Goal: Task Accomplishment & Management: Complete application form

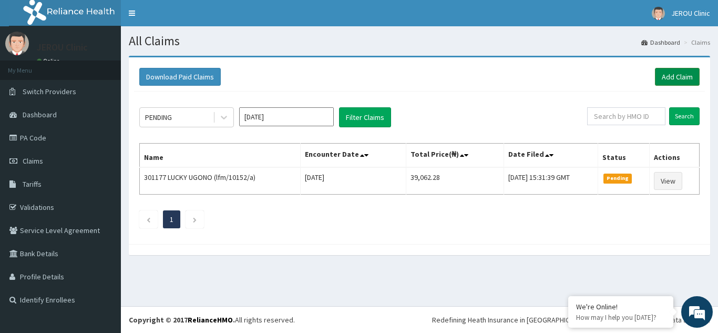
click at [676, 79] on link "Add Claim" at bounding box center [677, 77] width 45 height 18
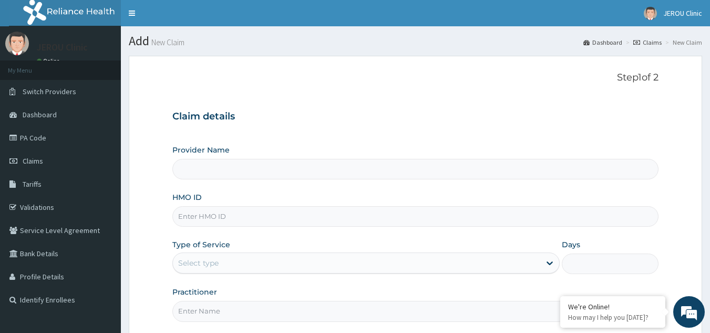
click at [208, 218] on input "HMO ID" at bounding box center [415, 216] width 487 height 20
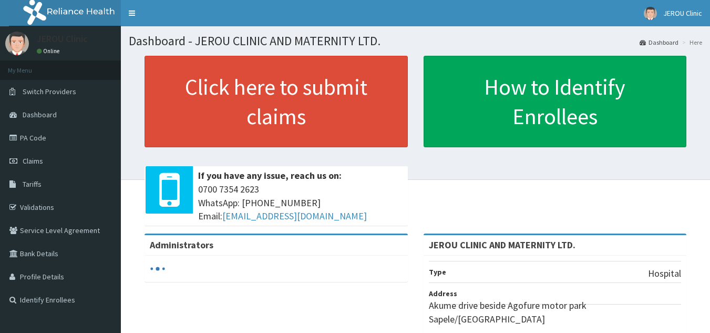
click at [43, 160] on link "Claims" at bounding box center [60, 160] width 121 height 23
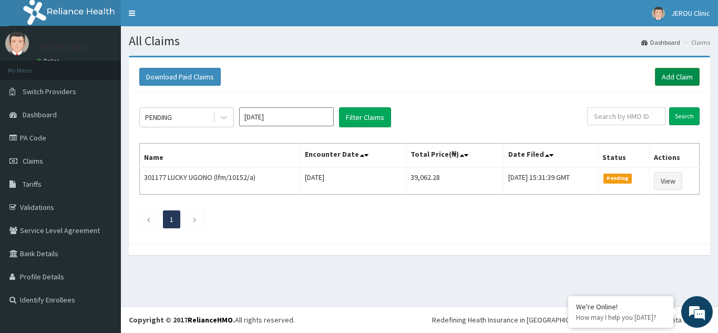
click at [682, 77] on link "Add Claim" at bounding box center [677, 77] width 45 height 18
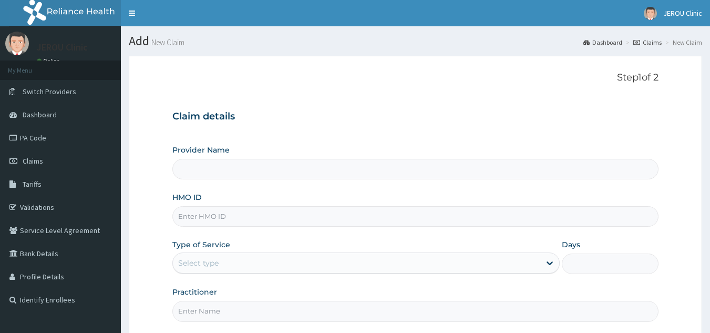
type input "JEROU CLINIC AND MATERNITY LTD."
click at [251, 216] on input "HMO ID" at bounding box center [415, 216] width 487 height 20
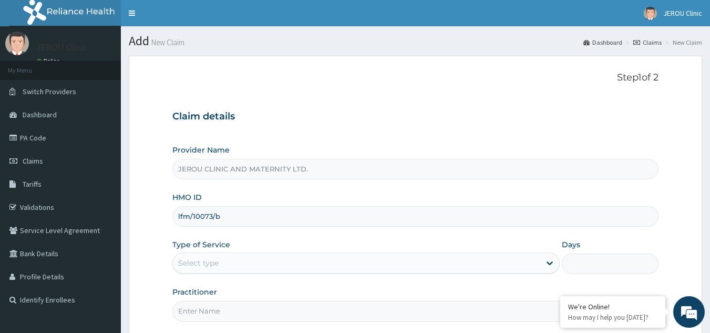
type input "lfm/10073/b"
click at [268, 261] on div "Select type" at bounding box center [356, 262] width 367 height 17
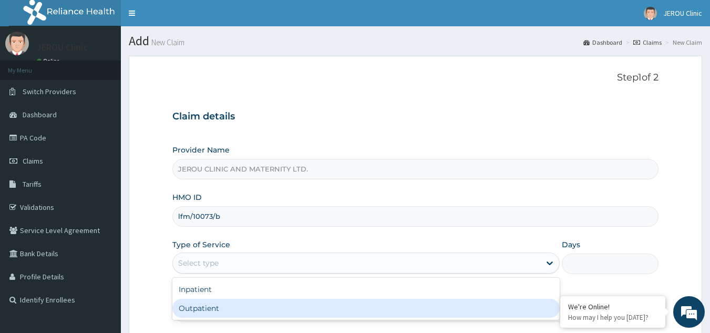
click at [254, 308] on div "Outpatient" at bounding box center [365, 308] width 387 height 19
type input "1"
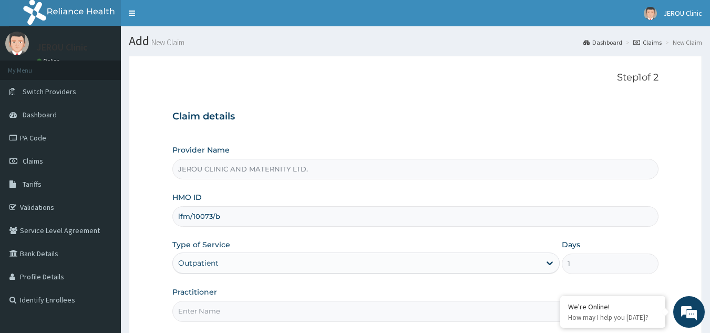
click at [257, 318] on input "Practitioner" at bounding box center [415, 311] width 487 height 20
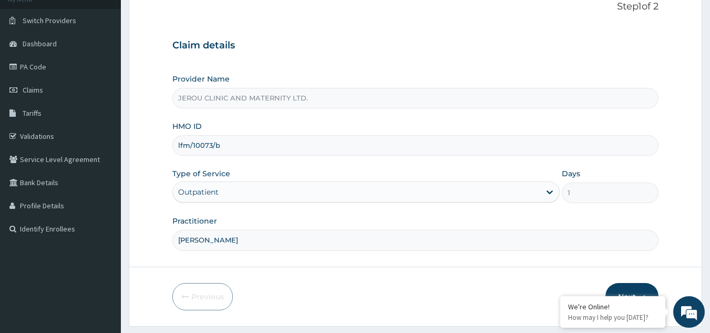
scroll to position [99, 0]
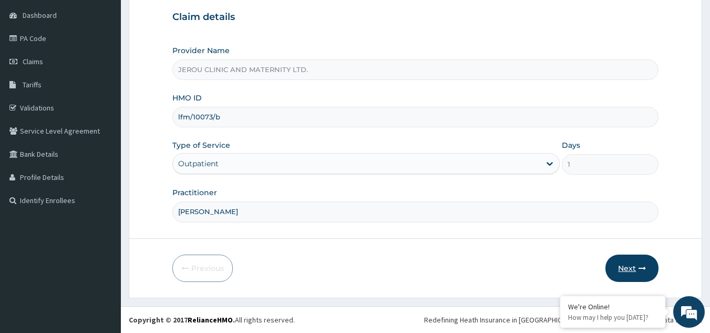
type input "dr victor"
click at [623, 268] on button "Next" at bounding box center [631, 267] width 53 height 27
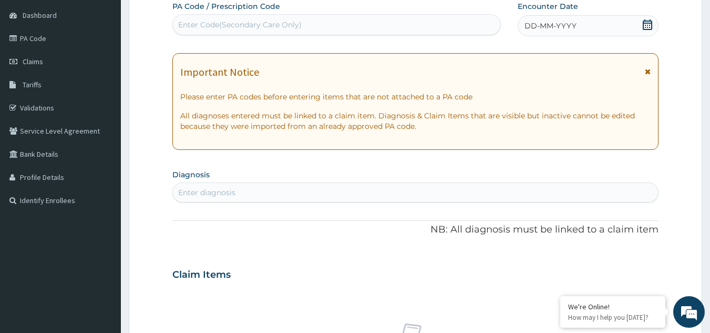
click at [596, 26] on div "DD-MM-YYYY" at bounding box center [588, 25] width 141 height 21
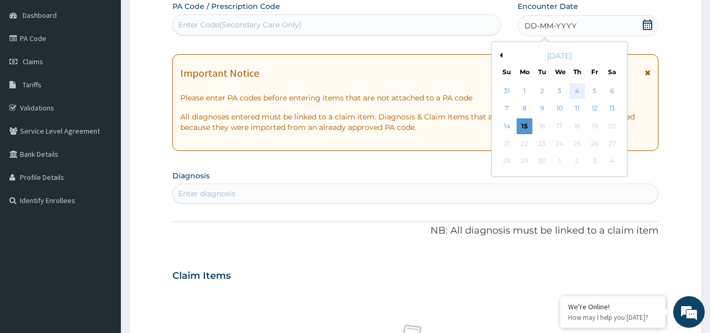
click at [575, 87] on div "4" at bounding box center [577, 91] width 16 height 16
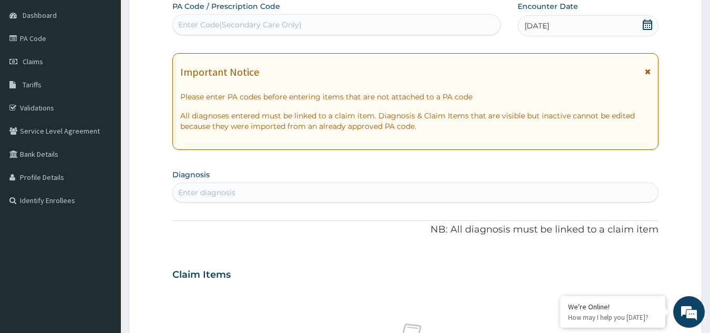
click at [265, 193] on div "Enter diagnosis" at bounding box center [416, 192] width 486 height 17
type input "malaria"
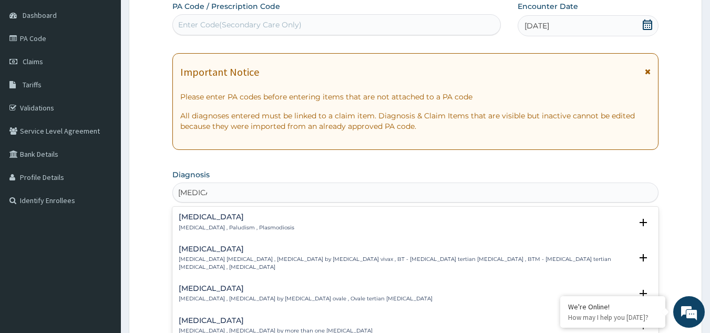
click at [247, 220] on h4 "Malaria" at bounding box center [237, 217] width 116 height 8
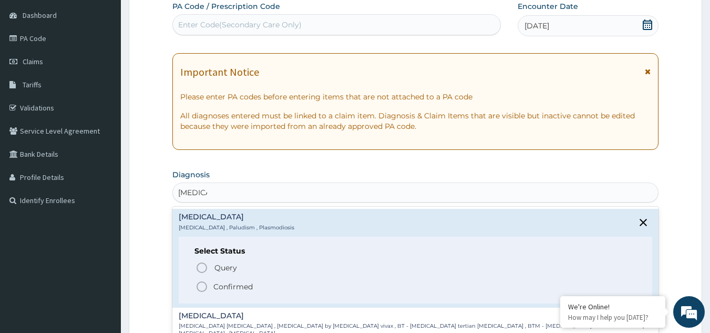
click at [201, 287] on icon "status option filled" at bounding box center [202, 286] width 13 height 13
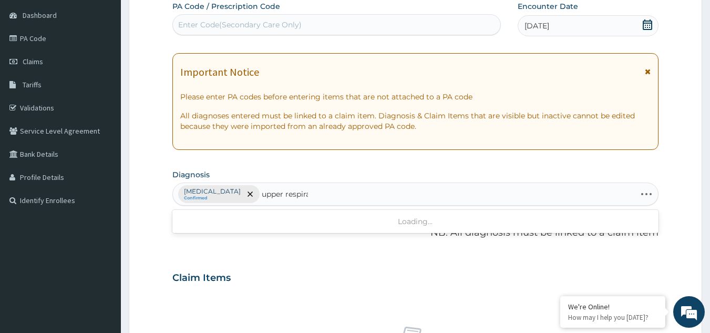
type input "upper respirat"
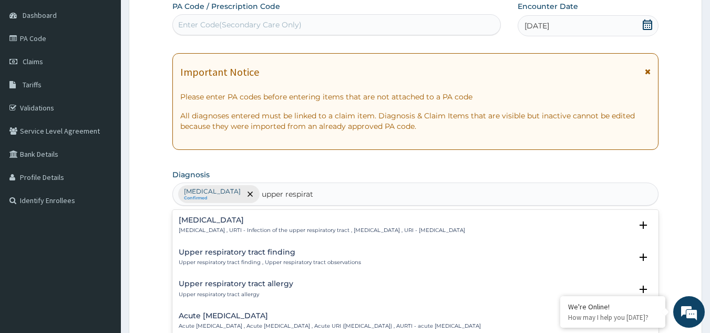
click at [230, 232] on p "Upper respiratory infection , URTI - Infection of the upper respiratory tract ,…" at bounding box center [322, 230] width 286 height 7
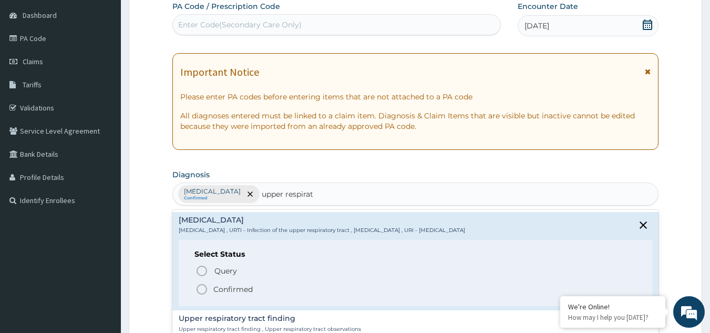
click at [204, 289] on icon "status option filled" at bounding box center [202, 289] width 13 height 13
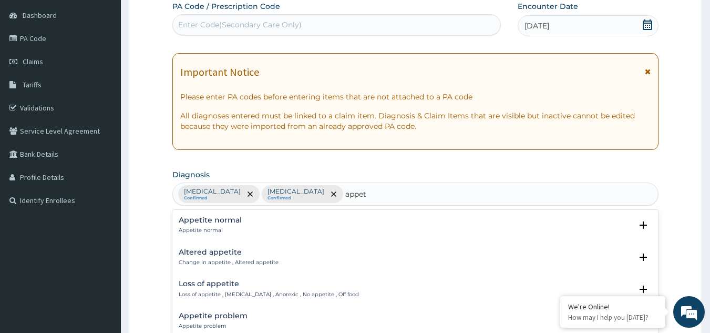
type input "appeti"
click at [228, 292] on p "Loss of appetite , Anorexia , Anorexic , No appetite , Off food" at bounding box center [269, 294] width 180 height 7
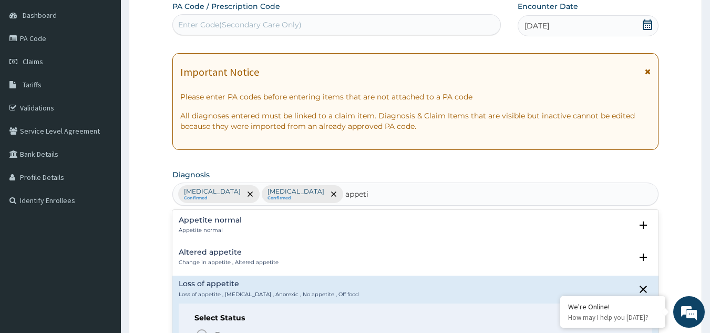
click at [659, 289] on div "Appetite normal Appetite normal Select Status Query Query covers suspected (?),…" at bounding box center [415, 289] width 487 height 158
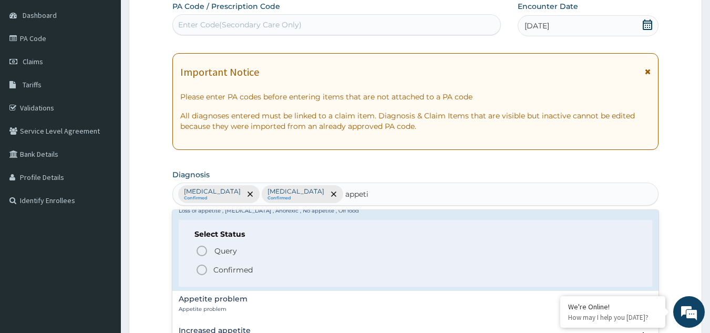
scroll to position [75, 0]
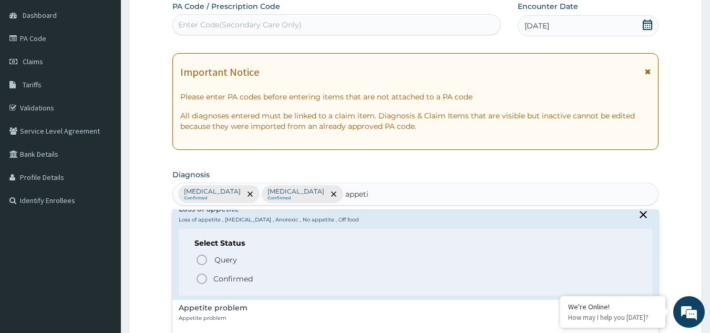
click at [201, 274] on icon "status option filled" at bounding box center [202, 278] width 13 height 13
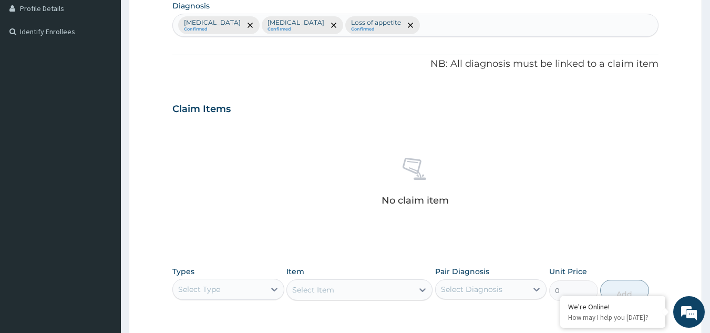
scroll to position [303, 0]
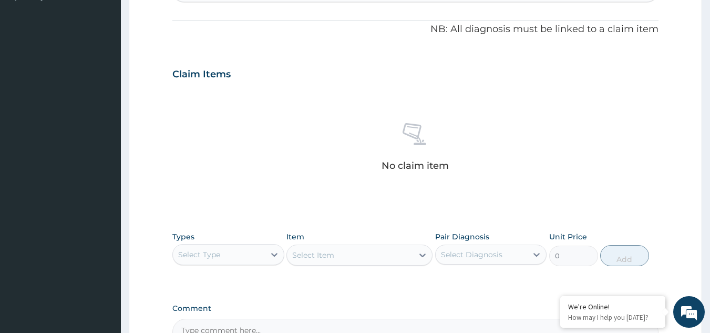
click at [234, 257] on div "Select Type" at bounding box center [219, 254] width 92 height 17
click at [215, 320] on div "Procedures" at bounding box center [228, 318] width 112 height 19
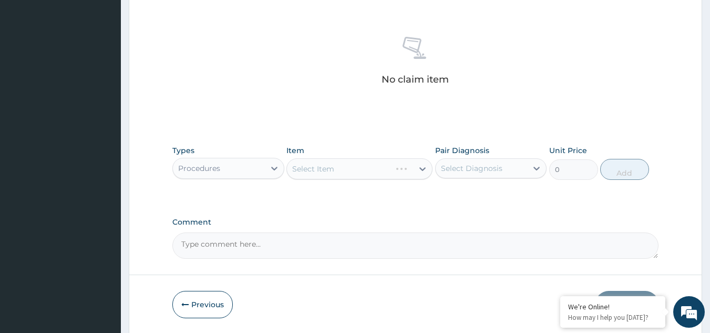
scroll to position [425, 0]
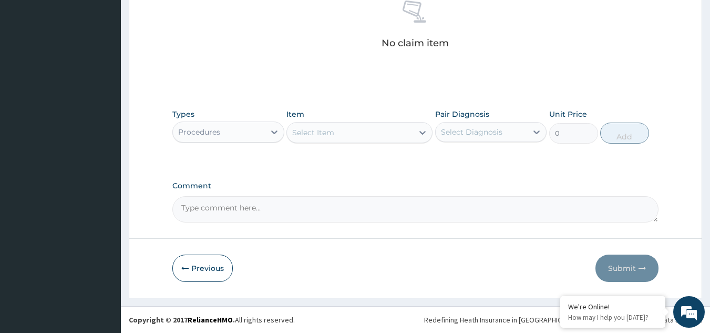
click at [393, 133] on div "Select Item" at bounding box center [350, 132] width 126 height 17
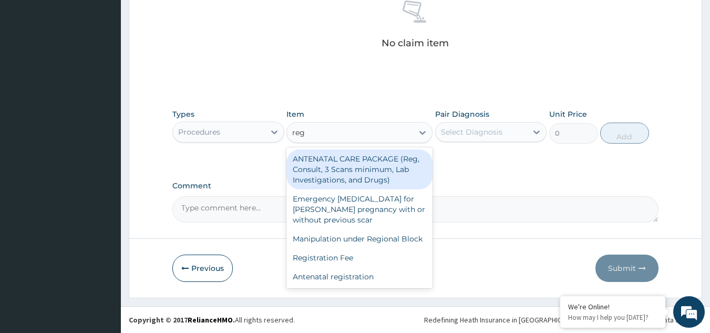
type input "regi"
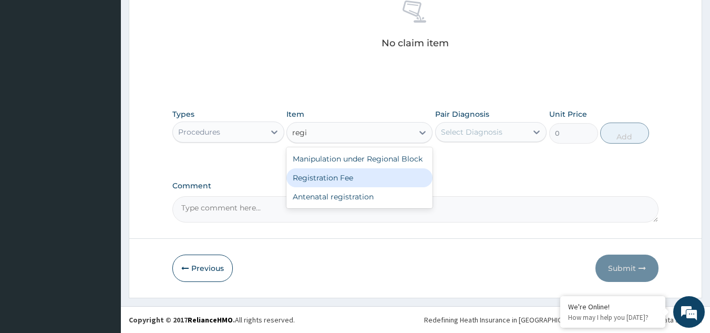
click at [362, 177] on div "Registration Fee" at bounding box center [359, 177] width 146 height 19
type input "2150"
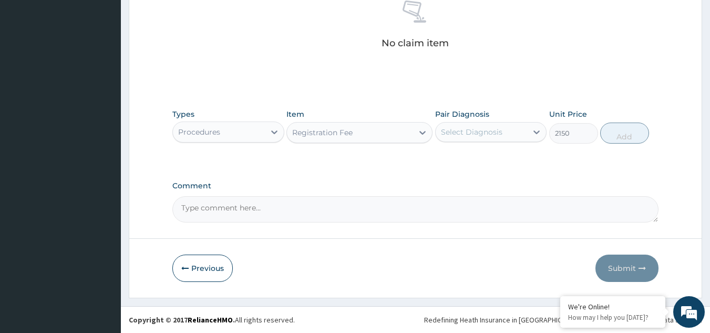
click at [512, 130] on div "Select Diagnosis" at bounding box center [482, 132] width 92 height 17
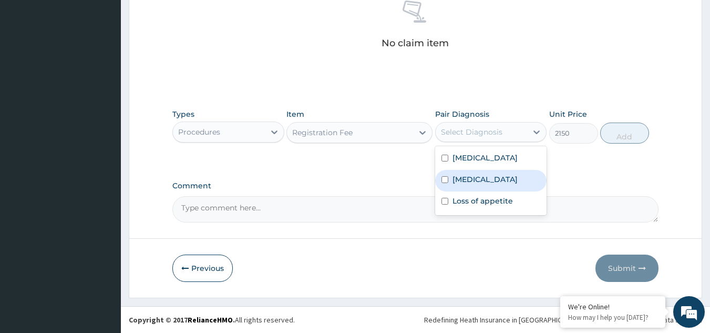
click at [494, 172] on div "Upper respiratory infection" at bounding box center [491, 181] width 112 height 22
checkbox input "true"
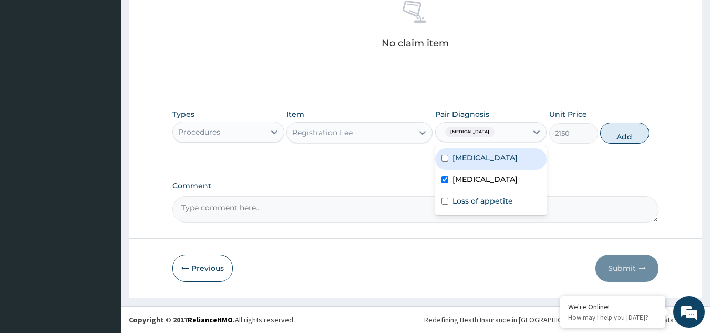
click at [491, 167] on div "Malaria" at bounding box center [491, 159] width 112 height 22
checkbox input "true"
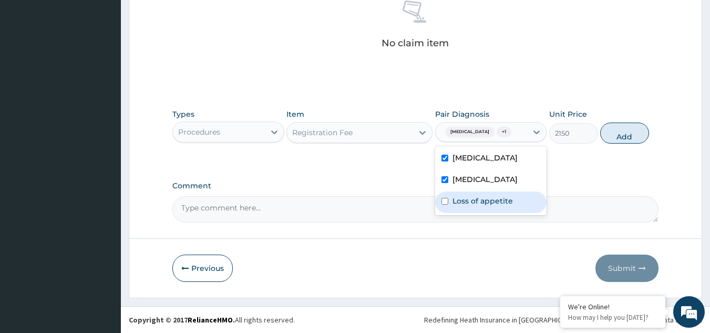
click at [498, 206] on label "Loss of appetite" at bounding box center [482, 201] width 60 height 11
checkbox input "true"
click at [625, 142] on button "Add" at bounding box center [624, 132] width 49 height 21
type input "0"
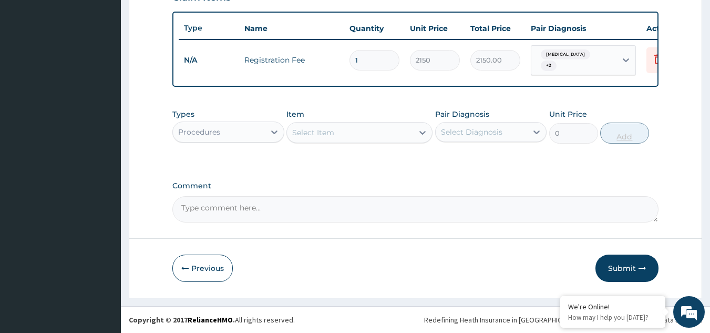
scroll to position [387, 0]
click at [328, 135] on div "Select Item" at bounding box center [313, 132] width 42 height 11
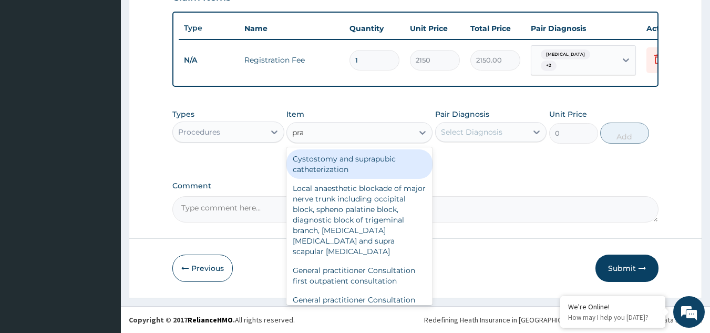
type input "prac"
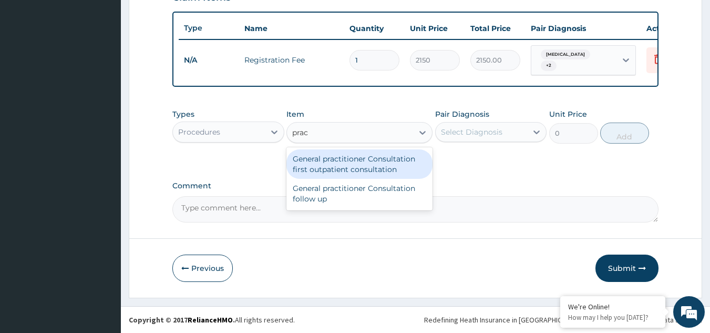
click at [334, 159] on div "General practitioner Consultation first outpatient consultation" at bounding box center [359, 163] width 146 height 29
type input "3547.5"
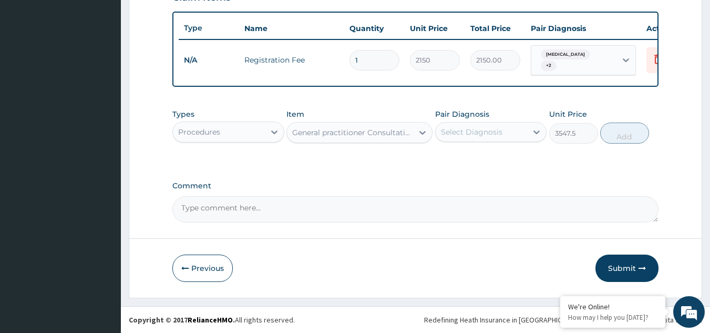
click at [492, 133] on div "Select Diagnosis" at bounding box center [471, 132] width 61 height 11
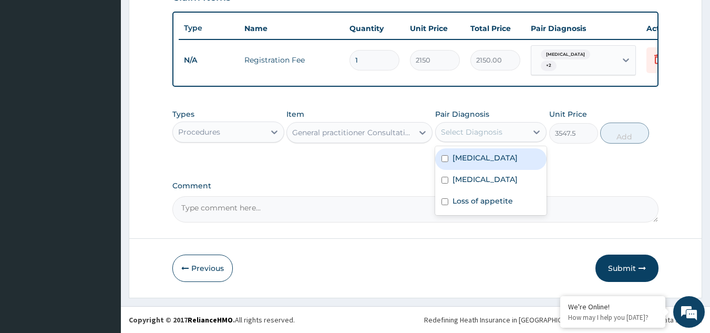
click at [488, 164] on div "[MEDICAL_DATA]" at bounding box center [491, 159] width 112 height 22
checkbox input "true"
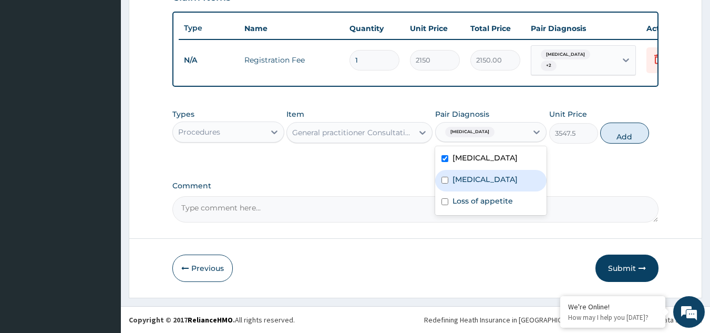
click at [489, 174] on label "[MEDICAL_DATA]" at bounding box center [484, 179] width 65 height 11
checkbox input "true"
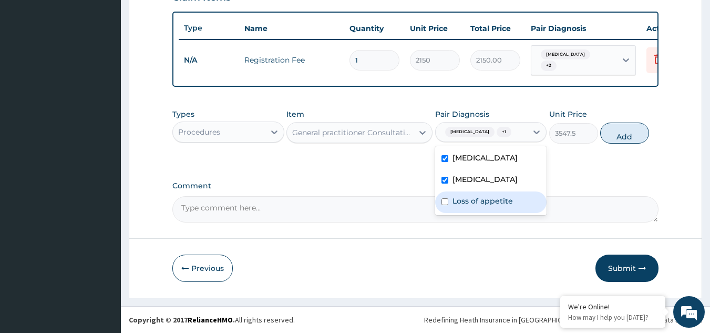
click at [494, 206] on label "Loss of appetite" at bounding box center [482, 201] width 60 height 11
checkbox input "true"
click at [622, 138] on button "Add" at bounding box center [624, 132] width 49 height 21
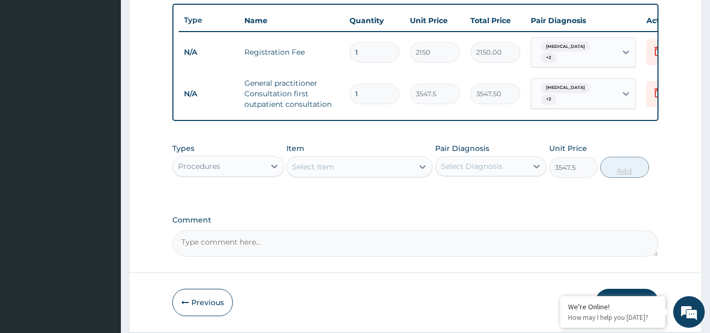
type input "0"
click at [236, 174] on div "Procedures" at bounding box center [219, 166] width 92 height 17
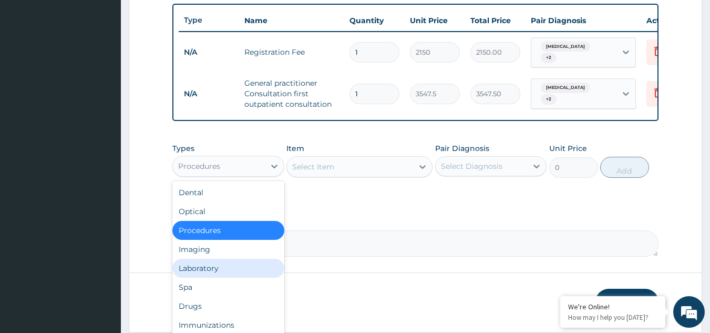
click at [219, 275] on div "Laboratory" at bounding box center [228, 268] width 112 height 19
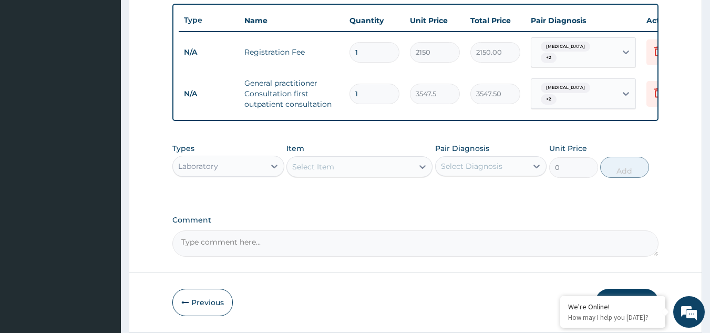
click at [390, 172] on div "Select Item" at bounding box center [350, 166] width 126 height 17
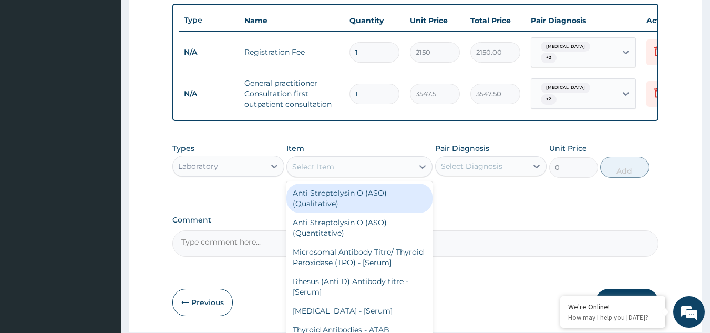
type input "l"
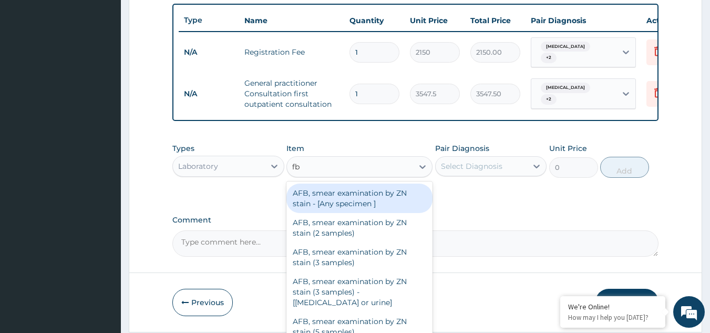
type input "fbc"
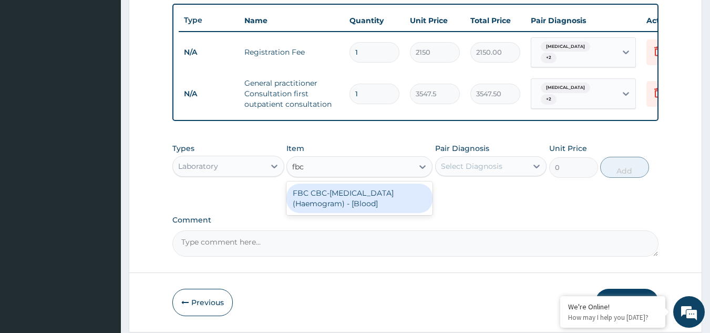
click at [375, 207] on div "FBC CBC-[MEDICAL_DATA] (Haemogram) - [Blood]" at bounding box center [359, 197] width 146 height 29
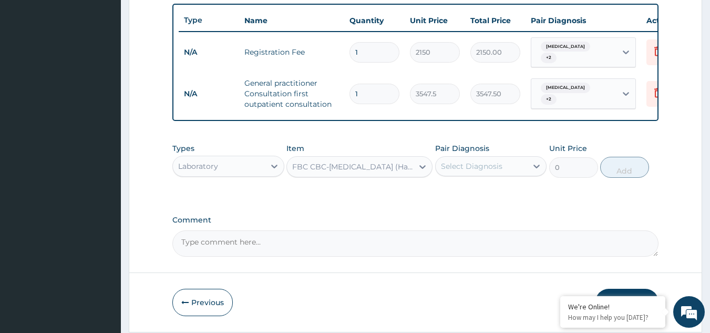
type input "4300"
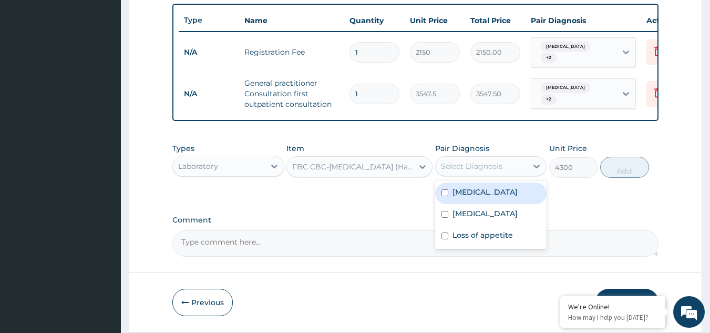
click at [506, 172] on div "Select Diagnosis" at bounding box center [482, 166] width 92 height 17
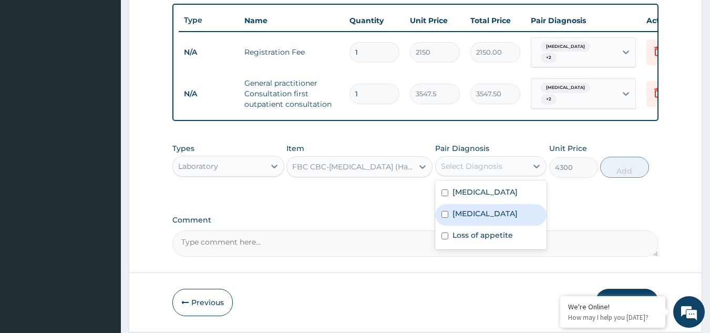
click at [467, 219] on label "[MEDICAL_DATA]" at bounding box center [484, 213] width 65 height 11
checkbox input "true"
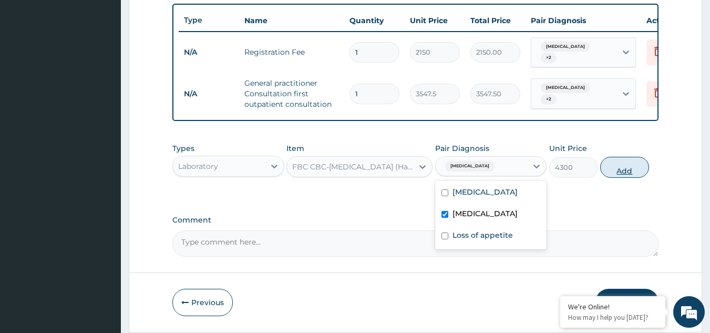
click at [615, 178] on button "Add" at bounding box center [624, 167] width 49 height 21
type input "0"
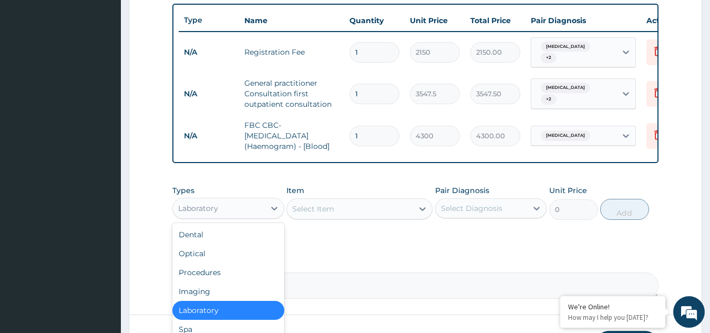
click at [220, 214] on div "Laboratory" at bounding box center [219, 208] width 92 height 17
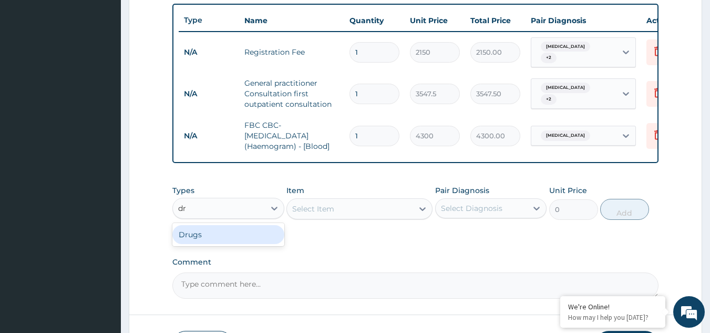
type input "dru"
click at [215, 238] on div "Drugs" at bounding box center [228, 234] width 112 height 19
click at [367, 217] on div "Select Item" at bounding box center [350, 208] width 126 height 17
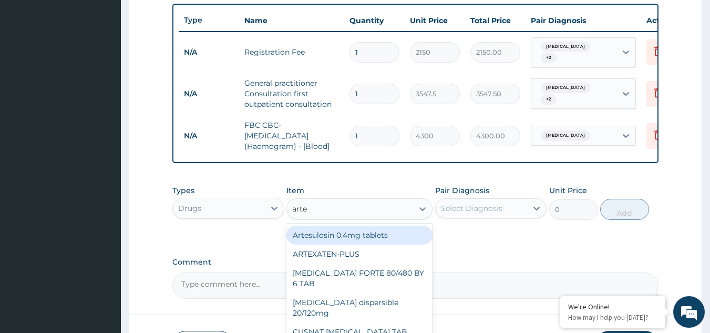
type input "artem"
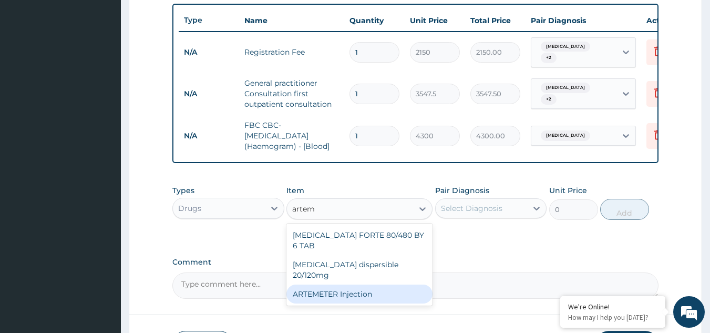
click at [349, 285] on div "ARTEMETER Injection" at bounding box center [359, 293] width 146 height 19
type input "946"
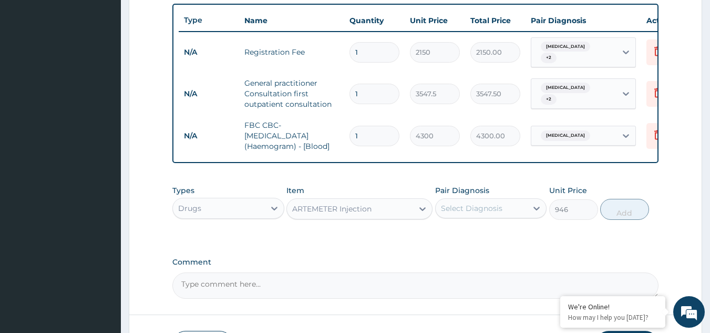
click at [517, 217] on div "Select Diagnosis" at bounding box center [482, 208] width 92 height 17
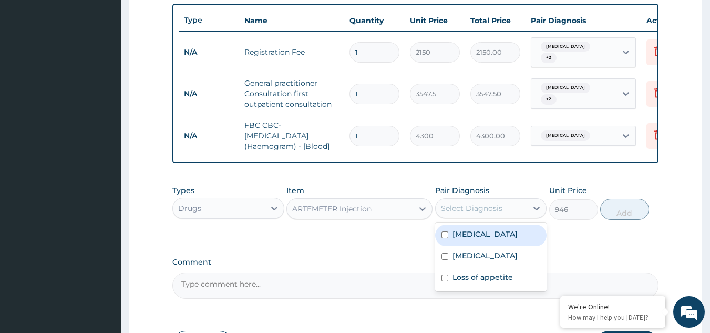
click at [486, 235] on div "Malaria" at bounding box center [491, 235] width 112 height 22
checkbox input "true"
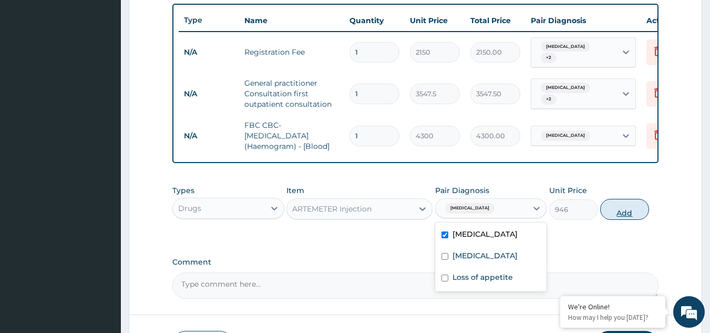
click at [626, 218] on button "Add" at bounding box center [624, 209] width 49 height 21
type input "0"
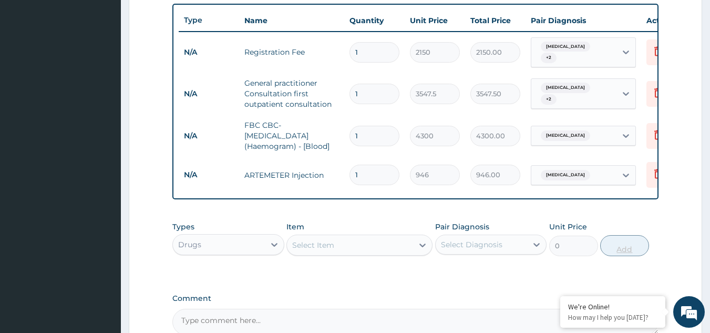
type input "0.00"
type input "6"
type input "5676.00"
type input "6"
click at [356, 252] on div "Select Item" at bounding box center [350, 244] width 126 height 17
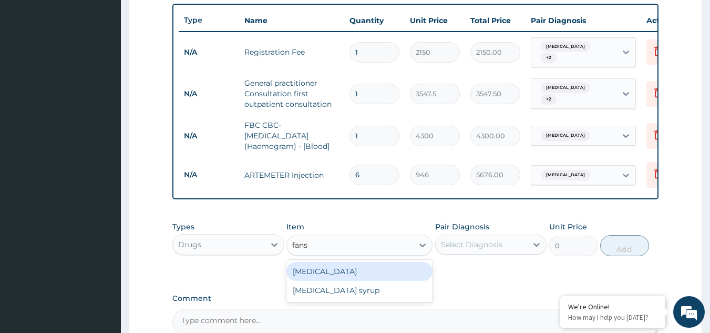
type input "fansi"
click at [353, 280] on div "[MEDICAL_DATA]" at bounding box center [359, 271] width 146 height 19
type input "212.85"
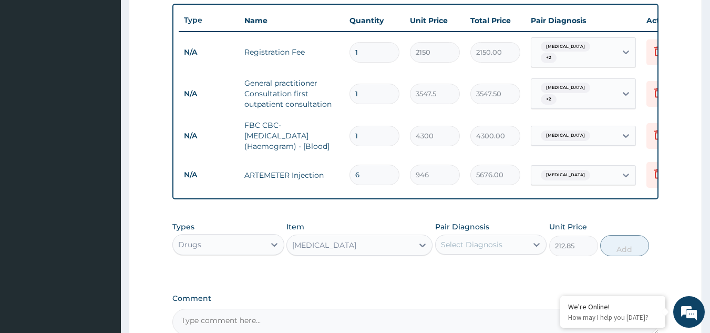
click at [498, 248] on div "Select Diagnosis" at bounding box center [471, 244] width 61 height 11
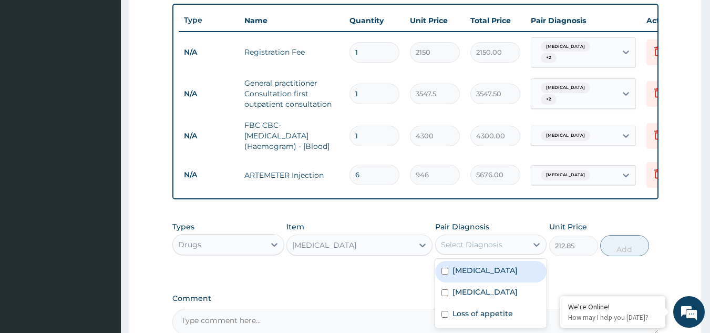
click at [462, 275] on label "Malaria" at bounding box center [484, 270] width 65 height 11
checkbox input "true"
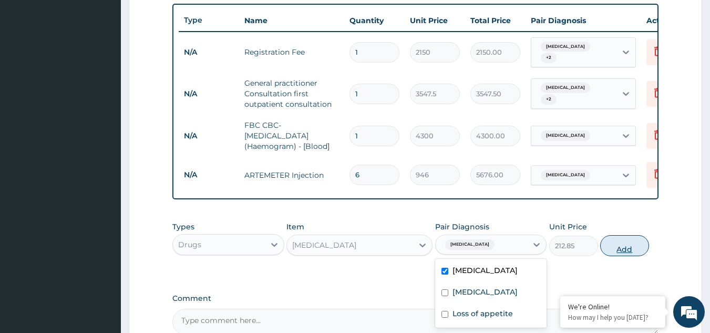
click at [626, 253] on button "Add" at bounding box center [624, 245] width 49 height 21
type input "0"
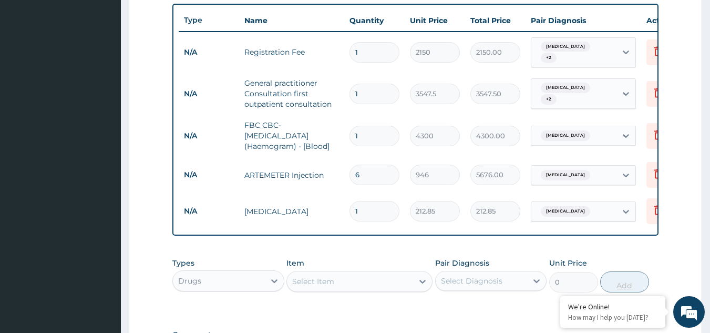
type input "0.00"
type input "3"
type input "638.55"
type input "3"
click at [394, 290] on div "Select Item" at bounding box center [350, 281] width 126 height 17
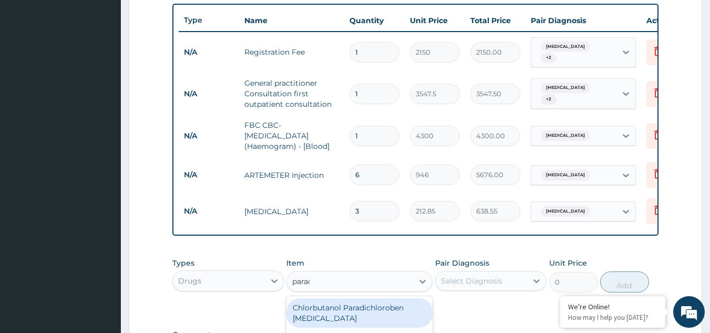
type input "parace"
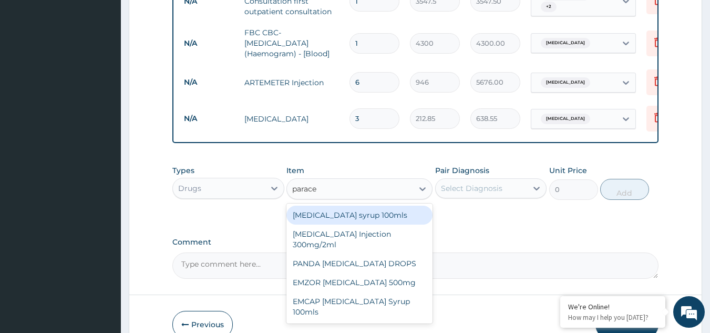
scroll to position [503, 0]
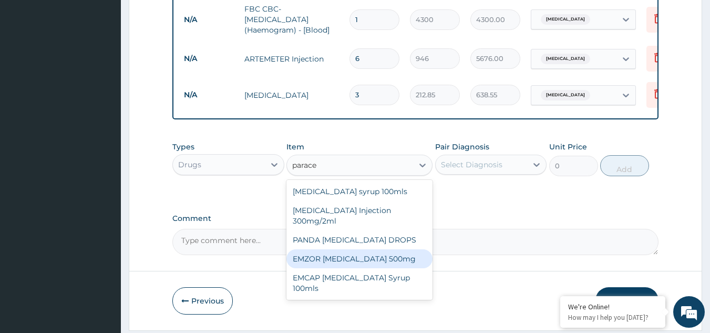
click at [348, 263] on div "EMZOR [MEDICAL_DATA] 500mg" at bounding box center [359, 258] width 146 height 19
type input "23.65"
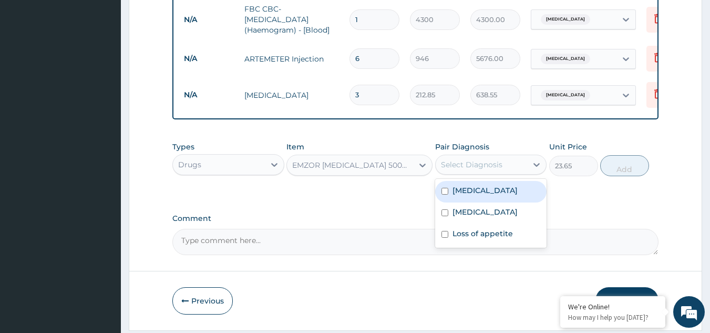
click at [505, 167] on div "Select Diagnosis" at bounding box center [482, 164] width 92 height 17
click at [499, 202] on div "Malaria" at bounding box center [491, 192] width 112 height 22
checkbox input "true"
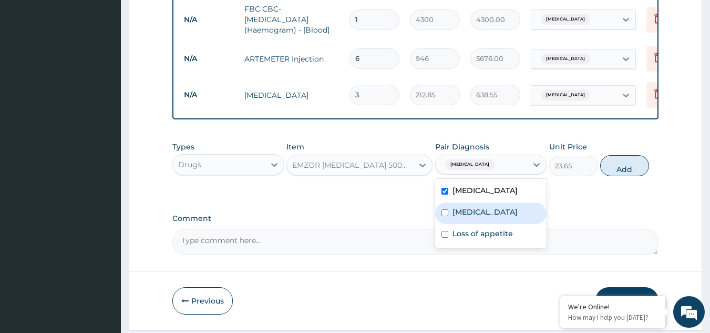
click at [507, 217] on label "[MEDICAL_DATA]" at bounding box center [484, 212] width 65 height 11
checkbox input "true"
click at [618, 176] on button "Add" at bounding box center [624, 165] width 49 height 21
type input "0"
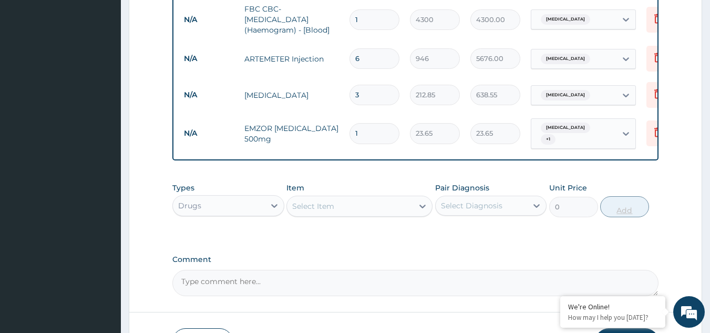
type input "18"
type input "425.70"
type input "18"
click at [310, 205] on div "Select Item" at bounding box center [313, 206] width 42 height 11
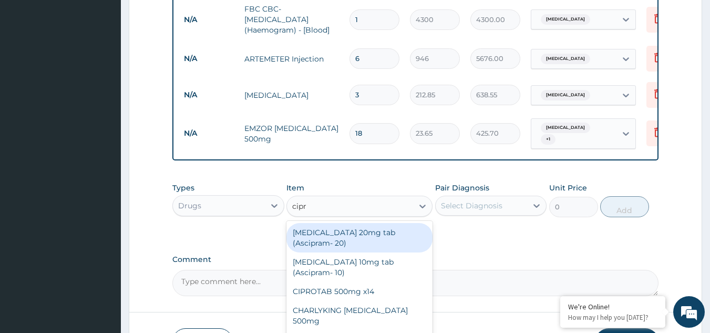
type input "[MEDICAL_DATA]"
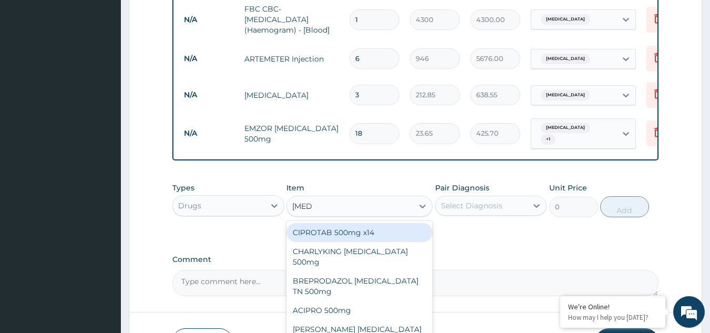
click at [315, 239] on div "CIPROTAB 500mg x14" at bounding box center [359, 232] width 146 height 19
type input "319.275"
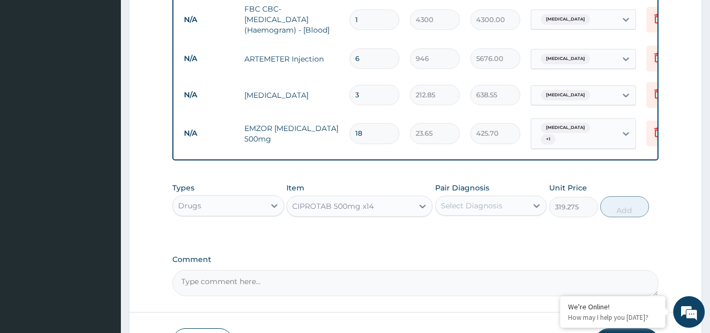
click at [486, 211] on div "Select Diagnosis" at bounding box center [471, 205] width 61 height 11
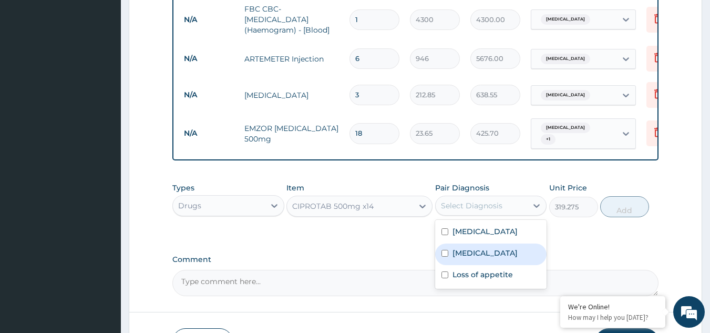
click at [475, 256] on label "[MEDICAL_DATA]" at bounding box center [484, 253] width 65 height 11
checkbox input "true"
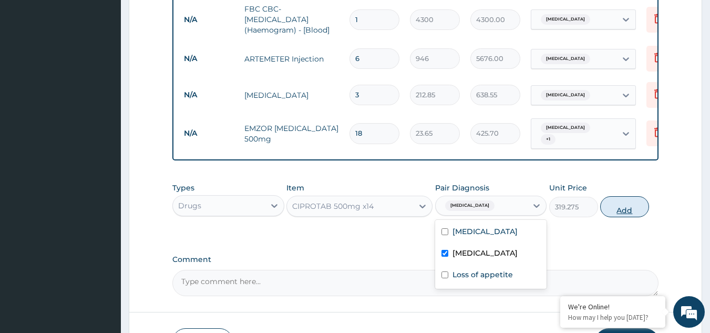
click at [627, 212] on button "Add" at bounding box center [624, 206] width 49 height 21
type input "0"
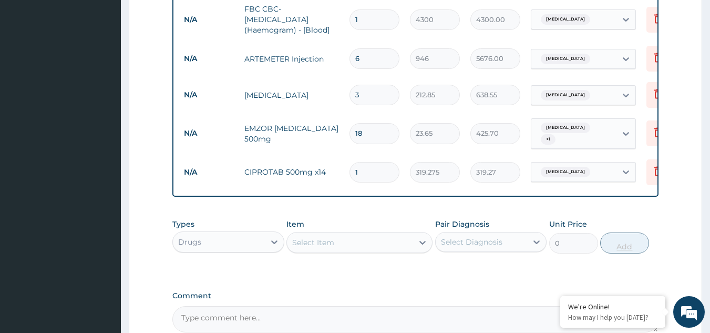
type input "14"
type input "4469.85"
type input "14"
click at [345, 247] on div "Select Item" at bounding box center [350, 242] width 126 height 17
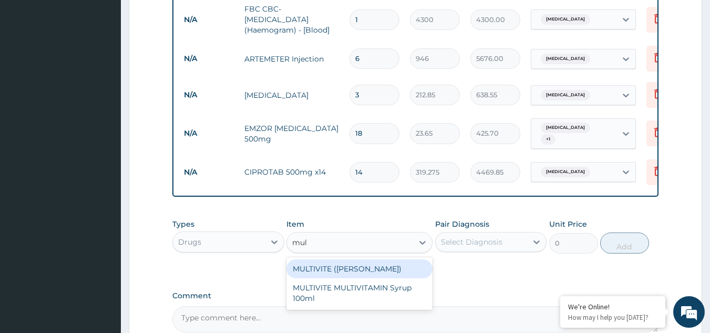
type input "mult"
click at [343, 269] on div "MULTIVITE ([PERSON_NAME])" at bounding box center [359, 268] width 146 height 19
type input "23.65"
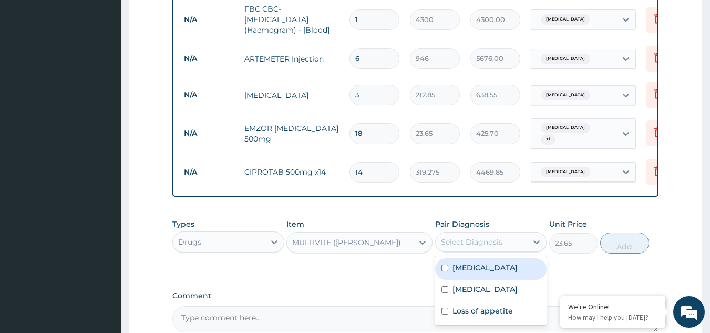
click at [497, 247] on div "Select Diagnosis" at bounding box center [471, 241] width 61 height 11
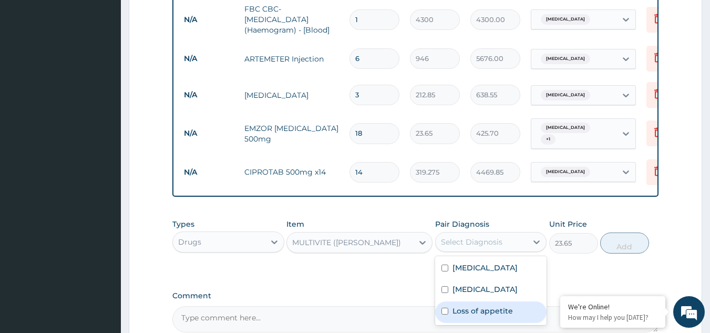
click at [480, 317] on div "Loss of appetite" at bounding box center [491, 312] width 112 height 22
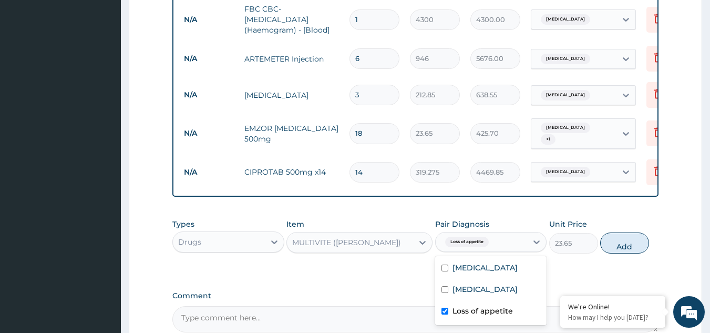
checkbox input "true"
click at [628, 245] on button "Add" at bounding box center [624, 242] width 49 height 21
type input "0"
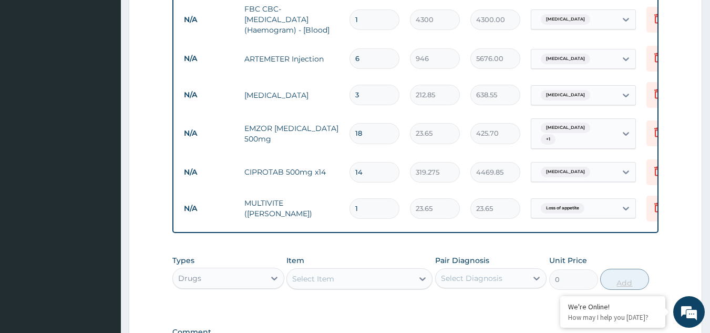
type input "15"
type input "354.75"
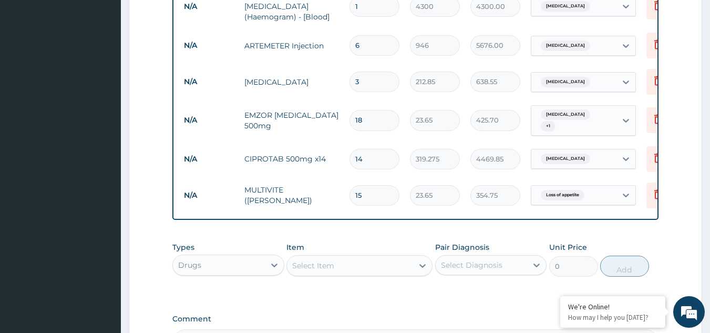
scroll to position [502, 0]
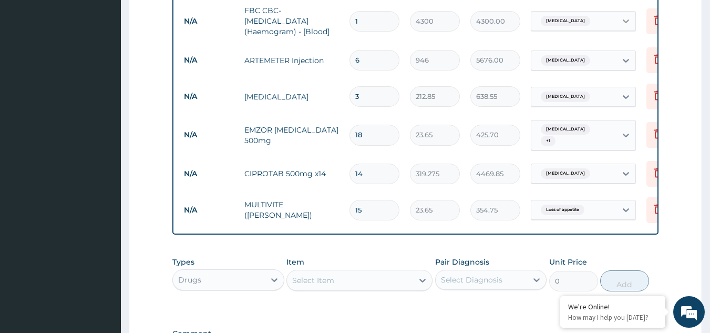
type input "15"
click at [200, 285] on div "Drugs" at bounding box center [189, 279] width 23 height 11
type input "lab"
click at [203, 314] on div "Laboratory" at bounding box center [228, 305] width 112 height 19
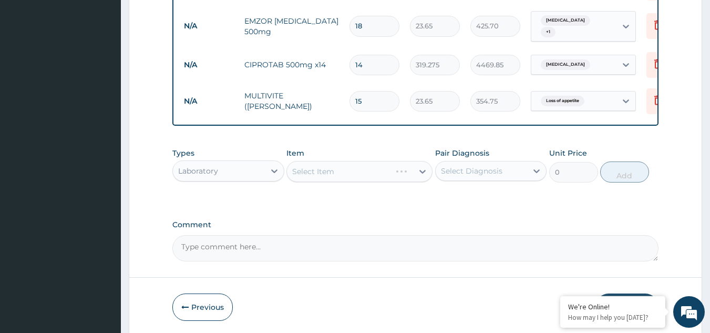
scroll to position [613, 0]
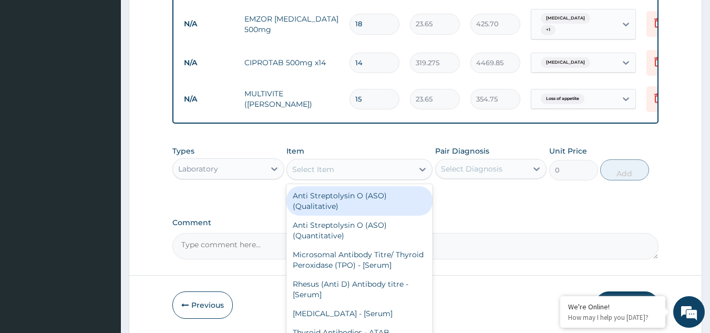
click at [387, 174] on div "Select Item" at bounding box center [350, 169] width 126 height 17
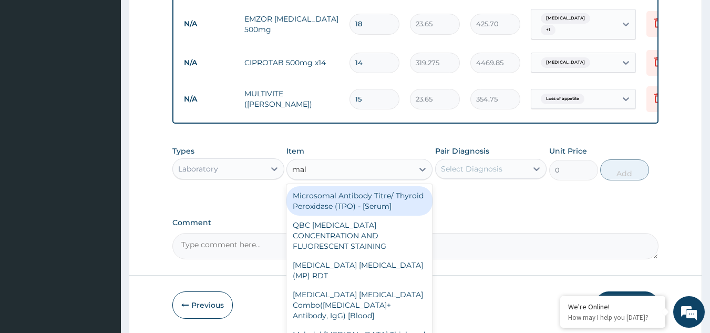
type input "mala"
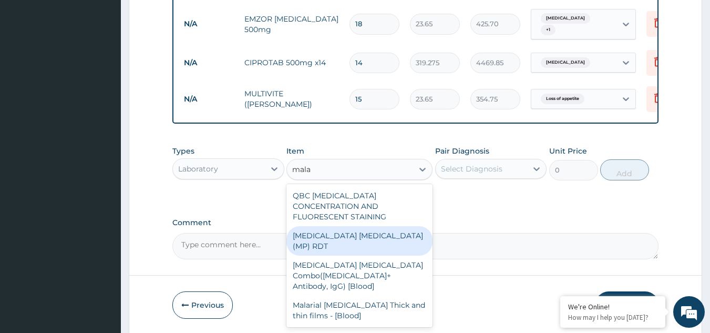
click at [385, 226] on div "[MEDICAL_DATA] [MEDICAL_DATA] (MP) RDT" at bounding box center [359, 240] width 146 height 29
type input "1612.5"
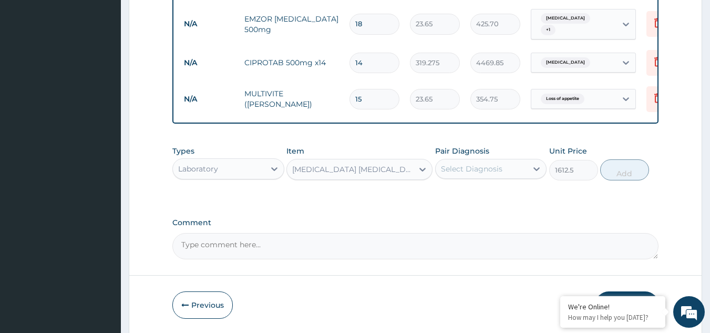
click at [478, 174] on div "Select Diagnosis" at bounding box center [471, 168] width 61 height 11
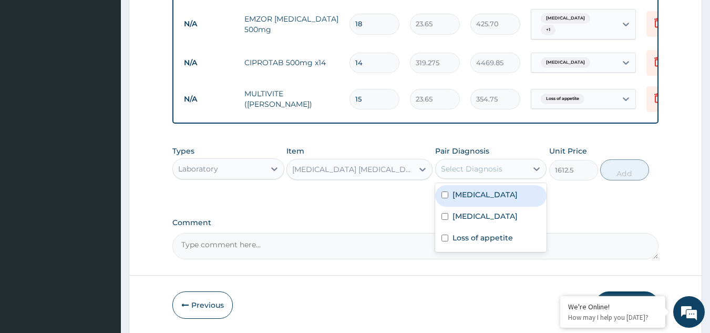
click at [472, 204] on div "Malaria" at bounding box center [491, 196] width 112 height 22
checkbox input "true"
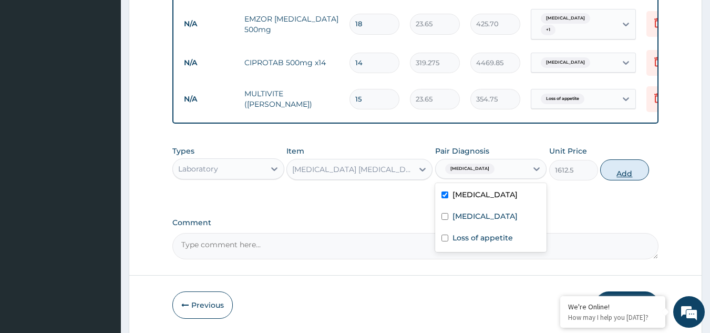
click at [620, 178] on button "Add" at bounding box center [624, 169] width 49 height 21
type input "0"
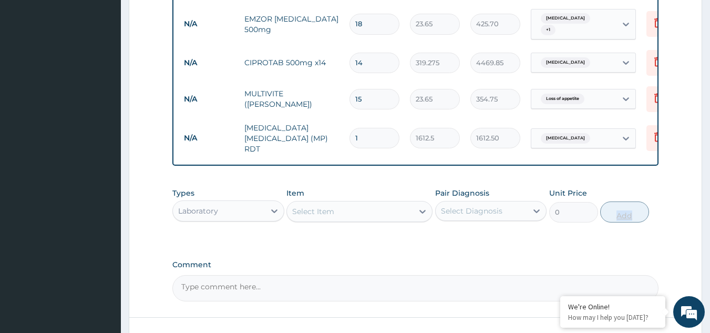
click at [497, 235] on div "Types Laboratory Item Select Item Pair Diagnosis Select Diagnosis Unit Price 0 …" at bounding box center [415, 212] width 487 height 61
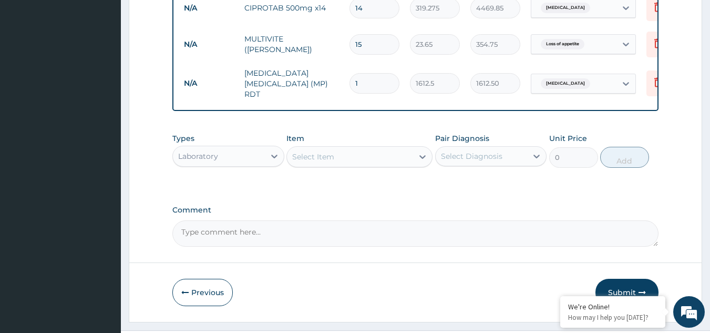
scroll to position [689, 0]
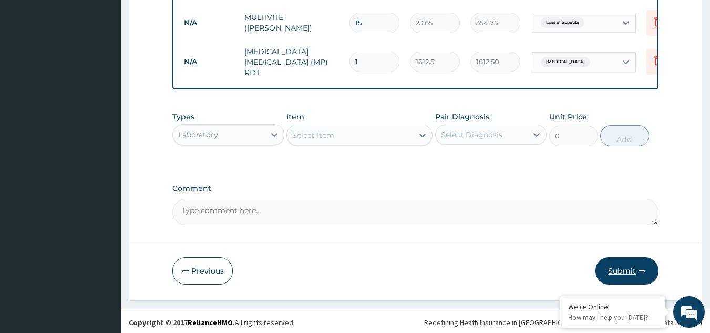
click at [633, 266] on button "Submit" at bounding box center [626, 270] width 63 height 27
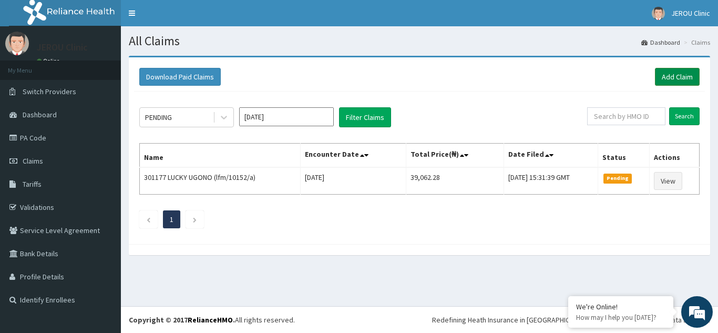
click at [682, 80] on link "Add Claim" at bounding box center [677, 77] width 45 height 18
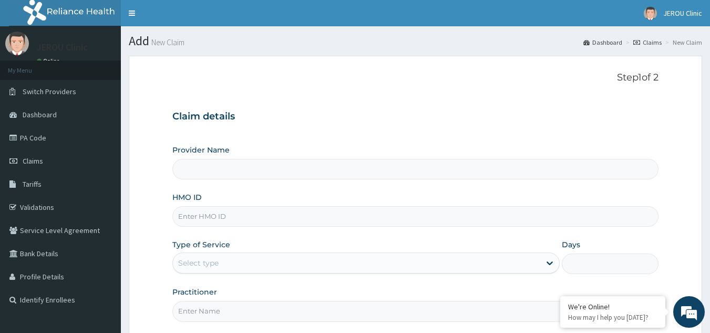
type input "JEROU CLINIC AND MATERNITY LTD."
click at [225, 218] on input "HMO ID" at bounding box center [415, 216] width 487 height 20
paste input "LFM/10079/C"
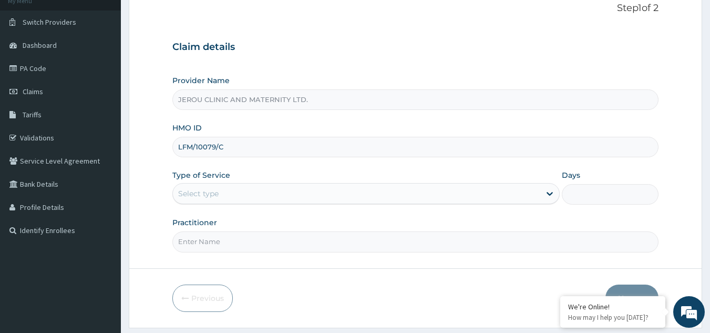
scroll to position [99, 0]
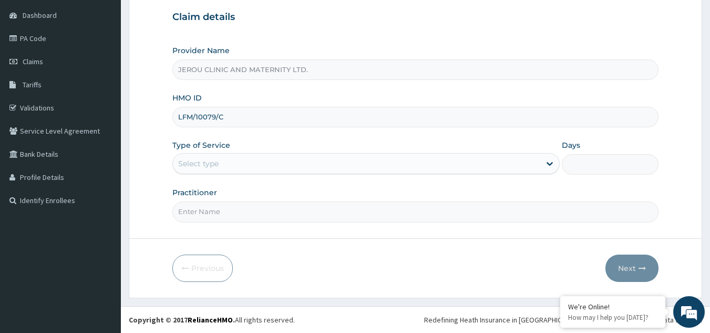
type input "LFM/10079/C"
click at [426, 156] on div "Select type" at bounding box center [356, 163] width 367 height 17
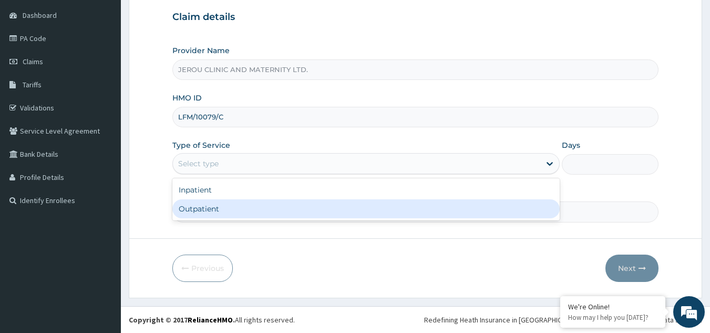
click at [373, 204] on div "Outpatient" at bounding box center [365, 208] width 387 height 19
type input "1"
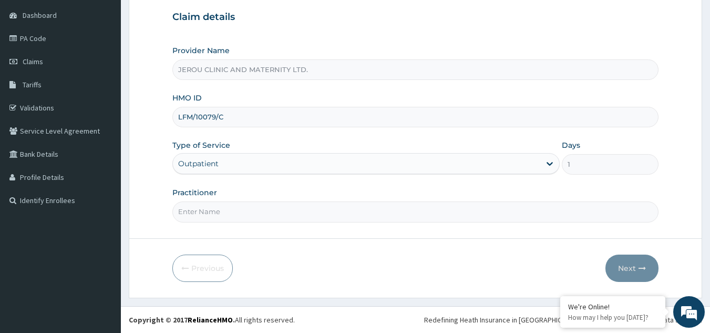
scroll to position [0, 0]
click at [221, 214] on input "Practitioner" at bounding box center [415, 211] width 487 height 20
type input "dr victor"
click at [622, 268] on button "Next" at bounding box center [631, 267] width 53 height 27
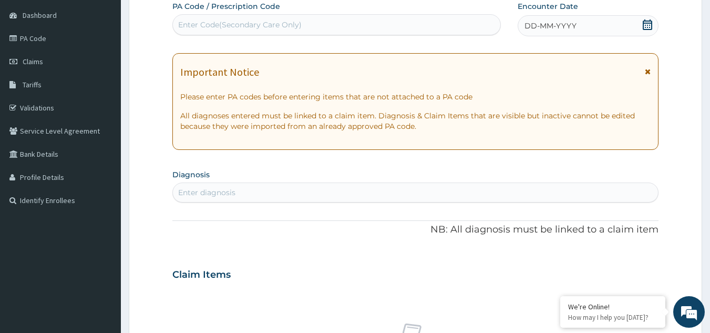
click at [621, 20] on div "DD-MM-YYYY" at bounding box center [588, 25] width 141 height 21
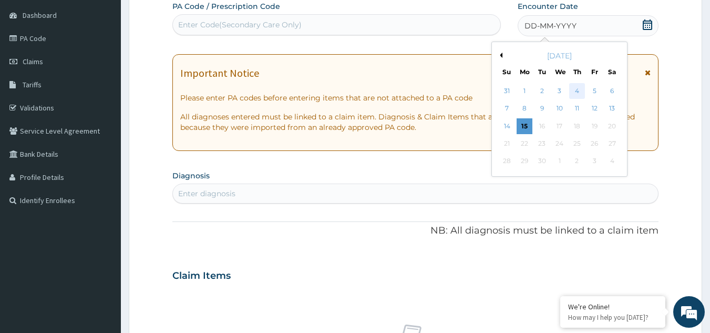
click at [578, 92] on div "4" at bounding box center [577, 91] width 16 height 16
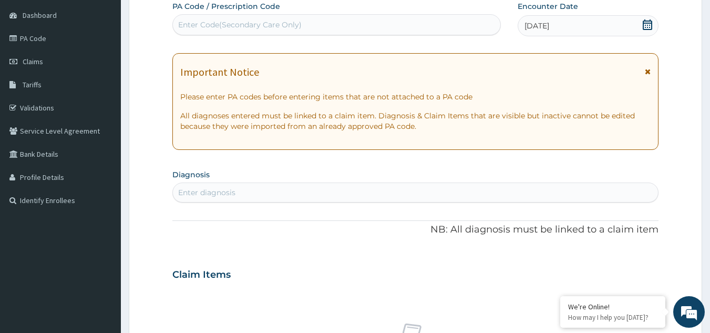
click at [271, 192] on div "Enter diagnosis" at bounding box center [416, 192] width 486 height 17
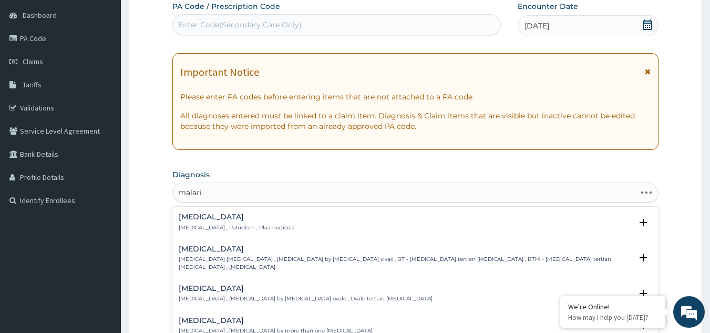
type input "malaria"
click at [239, 222] on div "Malaria Malaria , Paludism , Plasmodiosis" at bounding box center [237, 222] width 116 height 18
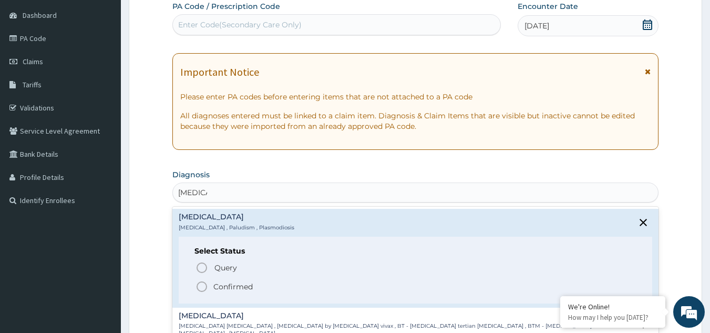
click at [212, 282] on span "Confirmed" at bounding box center [416, 286] width 441 height 13
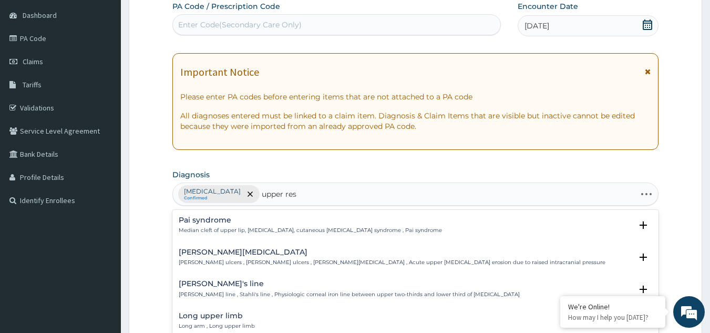
type input "upper resp"
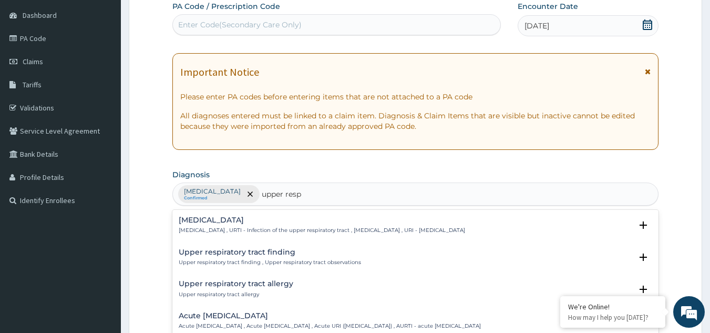
click at [211, 222] on h4 "Upper respiratory infection" at bounding box center [322, 220] width 286 height 8
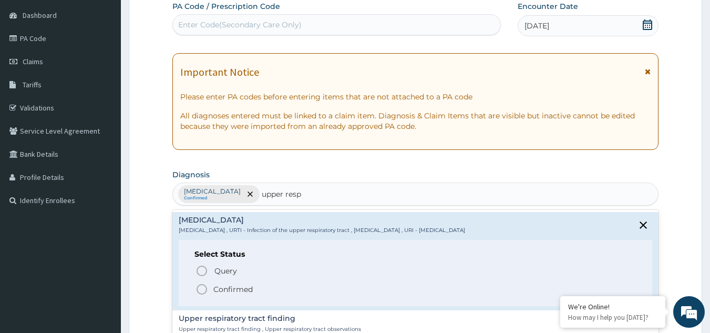
click at [229, 285] on p "Confirmed" at bounding box center [232, 289] width 39 height 11
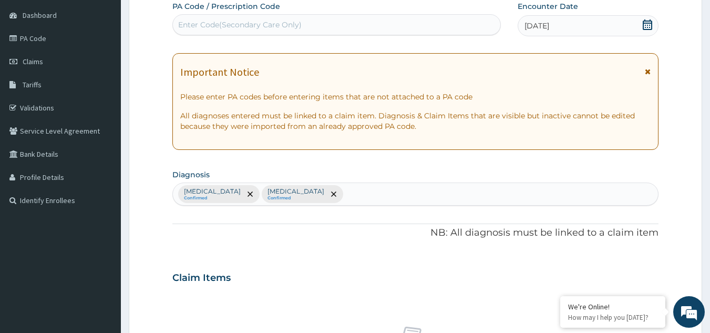
scroll to position [390, 0]
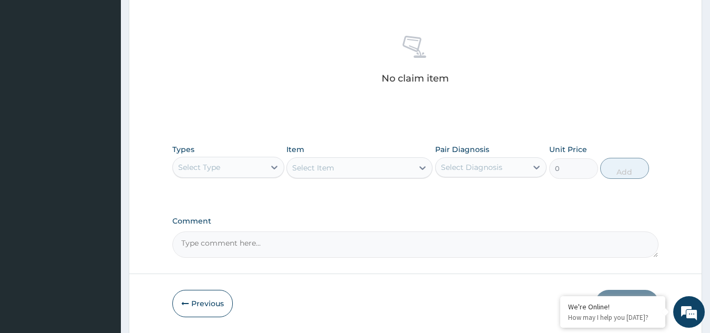
click at [212, 162] on div "Select Type" at bounding box center [199, 167] width 42 height 11
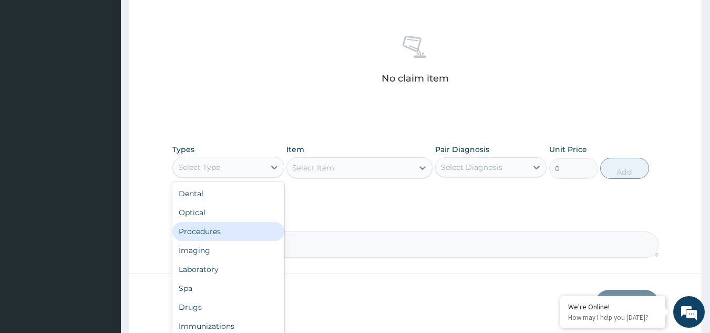
click at [212, 229] on div "Procedures" at bounding box center [228, 231] width 112 height 19
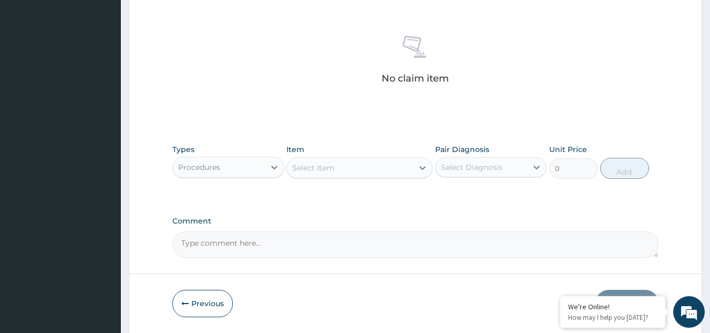
click at [394, 168] on div "Select Item" at bounding box center [350, 167] width 126 height 17
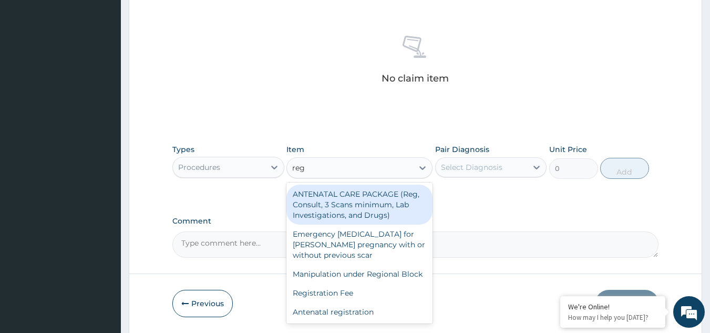
type input "regi"
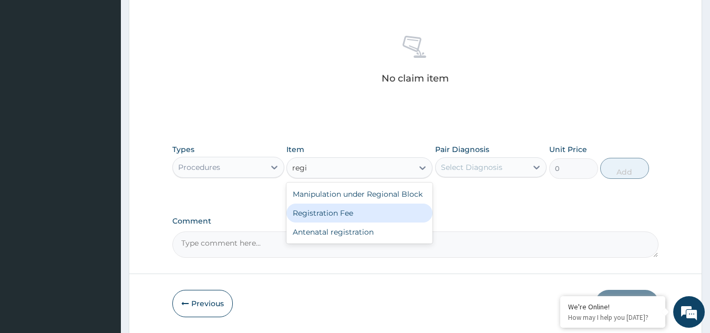
click at [373, 217] on div "Registration Fee" at bounding box center [359, 212] width 146 height 19
type input "2150"
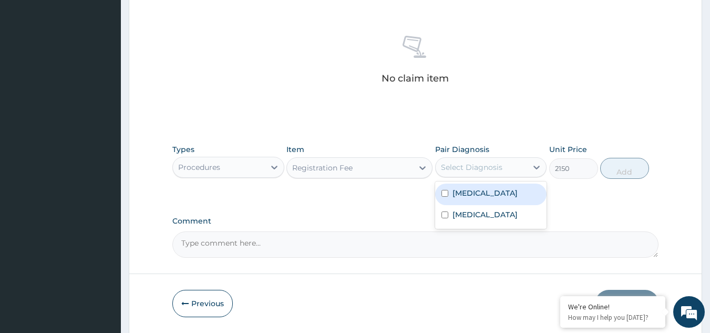
click at [511, 165] on div "Select Diagnosis" at bounding box center [482, 167] width 92 height 17
click at [470, 200] on div "[MEDICAL_DATA]" at bounding box center [491, 194] width 112 height 22
checkbox input "true"
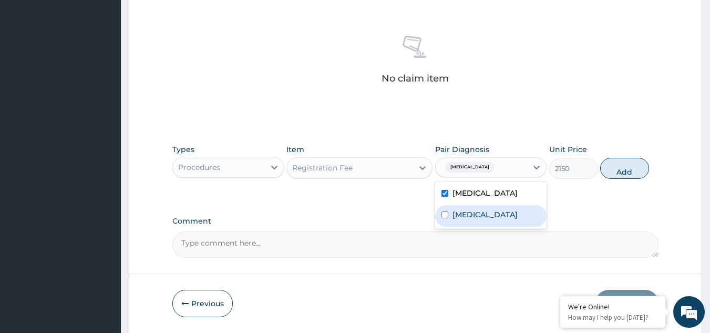
click at [472, 211] on label "[MEDICAL_DATA]" at bounding box center [484, 214] width 65 height 11
checkbox input "true"
click at [624, 166] on button "Add" at bounding box center [624, 168] width 49 height 21
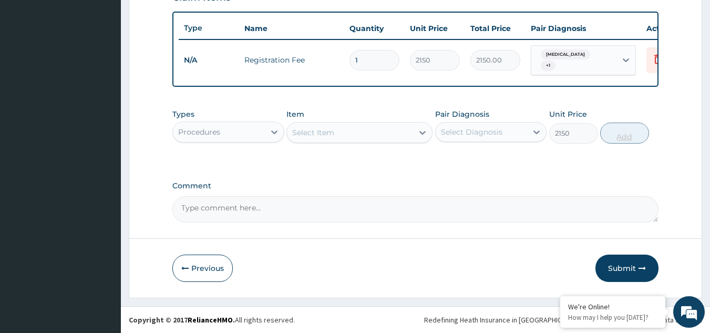
type input "0"
click at [343, 128] on div "Select Item" at bounding box center [350, 132] width 126 height 17
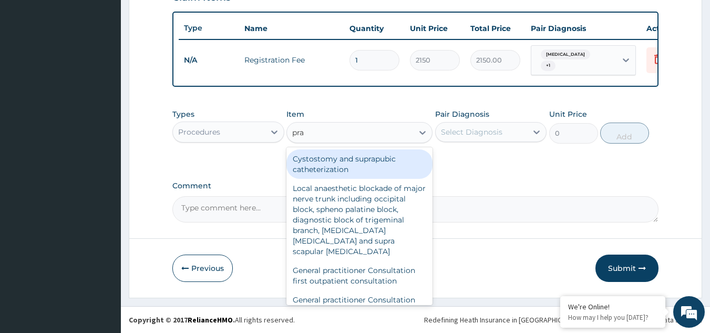
type input "prac"
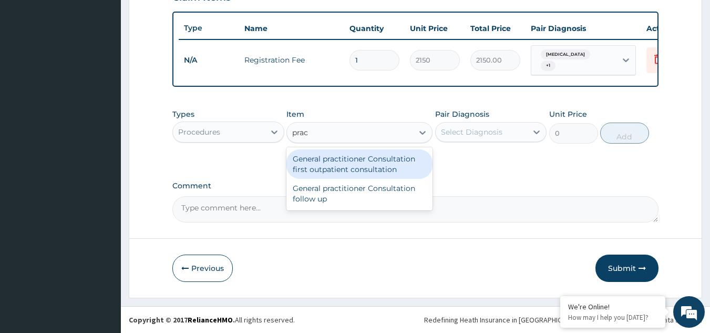
click at [346, 156] on div "General practitioner Consultation first outpatient consultation" at bounding box center [359, 163] width 146 height 29
type input "3547.5"
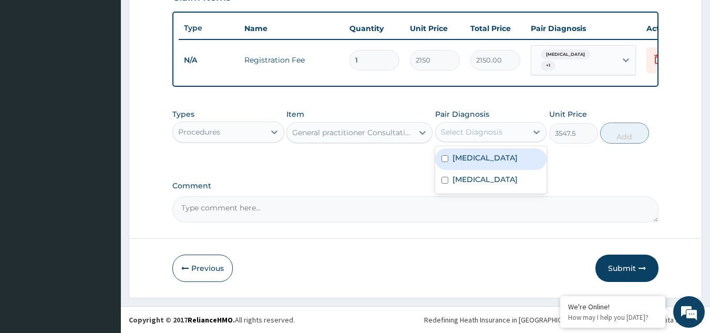
click at [503, 128] on div "Select Diagnosis" at bounding box center [482, 132] width 92 height 17
click at [471, 158] on label "[MEDICAL_DATA]" at bounding box center [484, 157] width 65 height 11
checkbox input "true"
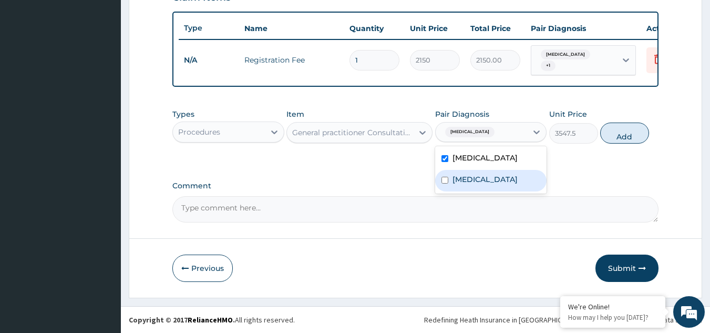
click at [478, 184] on label "[MEDICAL_DATA]" at bounding box center [484, 179] width 65 height 11
checkbox input "true"
click at [635, 135] on button "Add" at bounding box center [624, 132] width 49 height 21
type input "0"
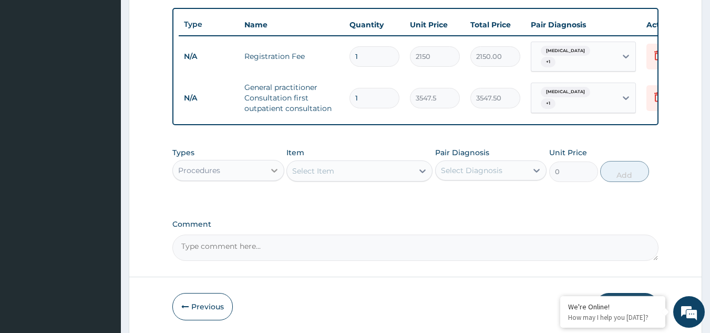
click at [268, 172] on div at bounding box center [274, 170] width 19 height 19
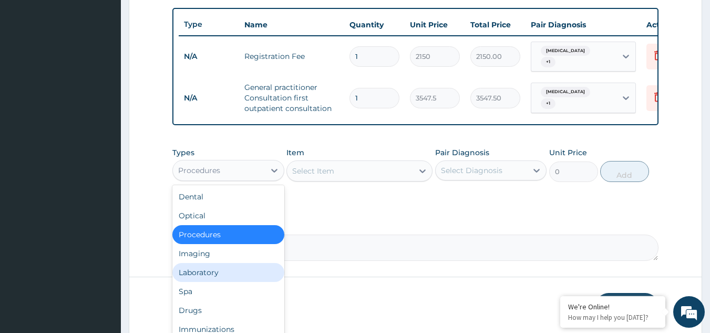
click at [201, 276] on div "Laboratory" at bounding box center [228, 272] width 112 height 19
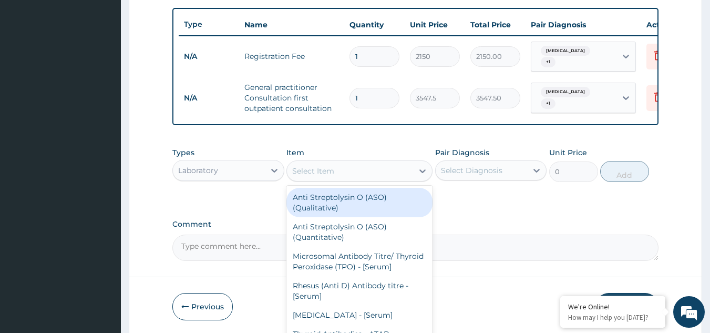
click at [402, 174] on div "Select Item" at bounding box center [350, 170] width 126 height 17
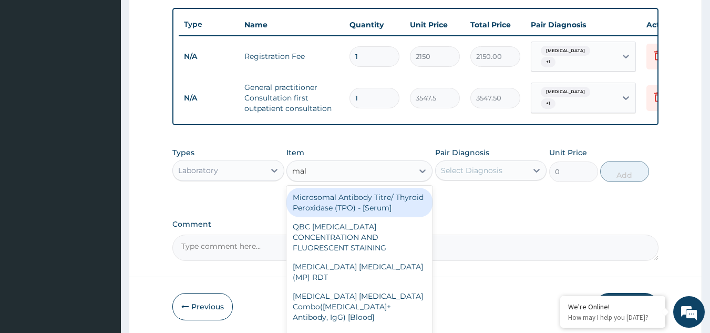
type input "mala"
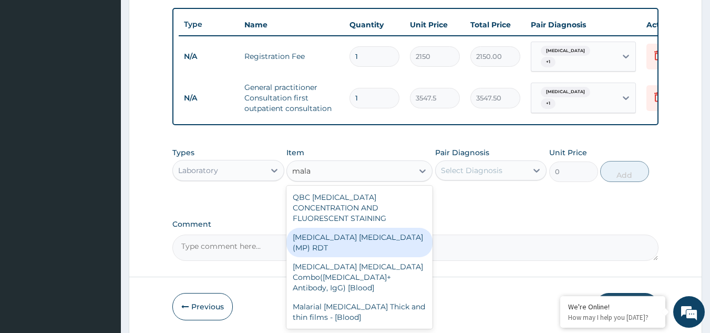
click at [361, 234] on div "[MEDICAL_DATA] [MEDICAL_DATA] (MP) RDT" at bounding box center [359, 242] width 146 height 29
type input "1612.5"
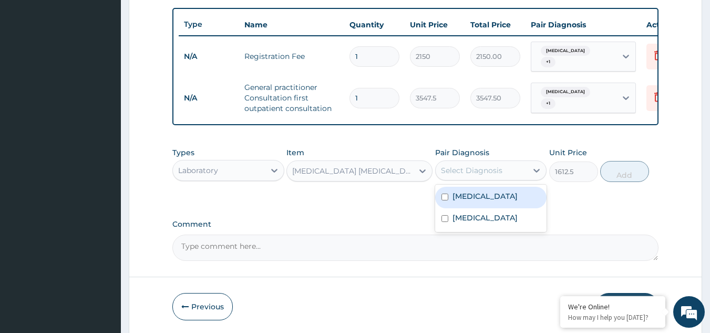
click at [512, 177] on div "Select Diagnosis" at bounding box center [482, 170] width 92 height 17
click at [494, 205] on div "Malaria" at bounding box center [491, 198] width 112 height 22
checkbox input "true"
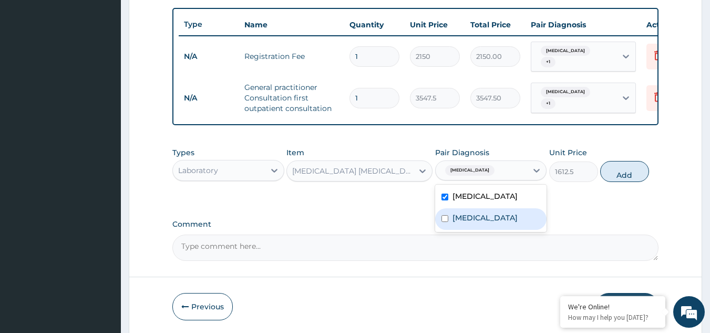
click at [493, 219] on label "[MEDICAL_DATA]" at bounding box center [484, 217] width 65 height 11
checkbox input "true"
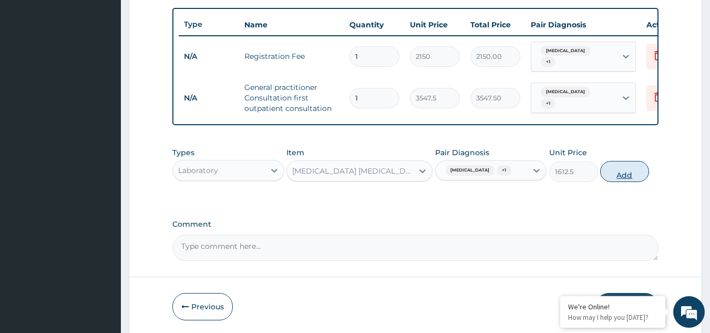
click at [627, 178] on button "Add" at bounding box center [624, 171] width 49 height 21
type input "0"
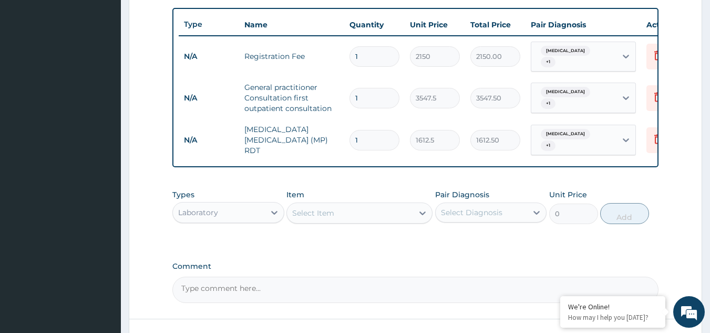
click at [356, 209] on div "Select Item" at bounding box center [350, 212] width 126 height 17
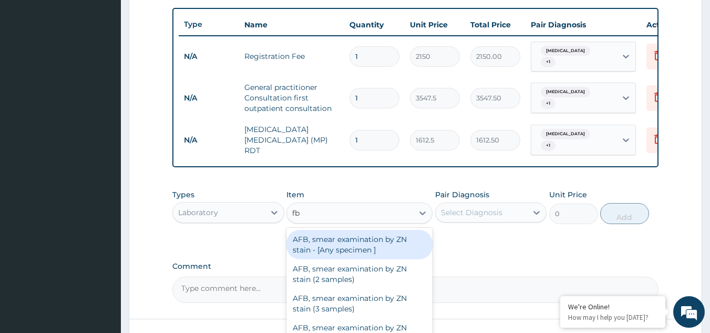
type input "fbc"
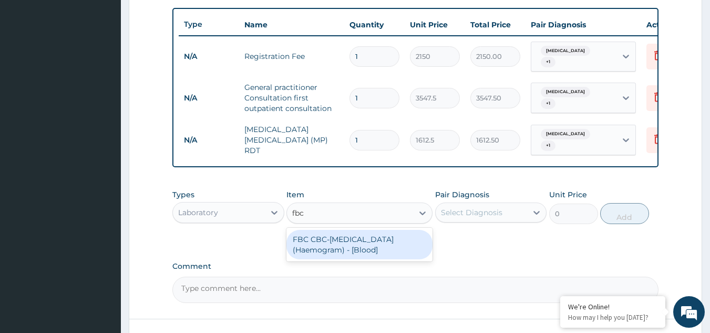
click at [357, 240] on div "FBC CBC-[MEDICAL_DATA] (Haemogram) - [Blood]" at bounding box center [359, 244] width 146 height 29
type input "4300"
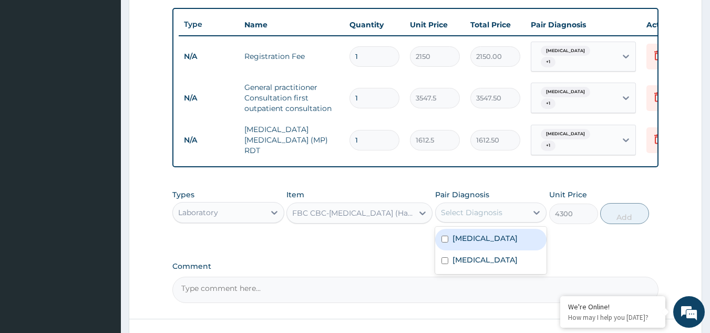
click at [475, 209] on div "Select Diagnosis" at bounding box center [471, 212] width 61 height 11
click at [470, 241] on label "Malaria" at bounding box center [484, 238] width 65 height 11
checkbox input "true"
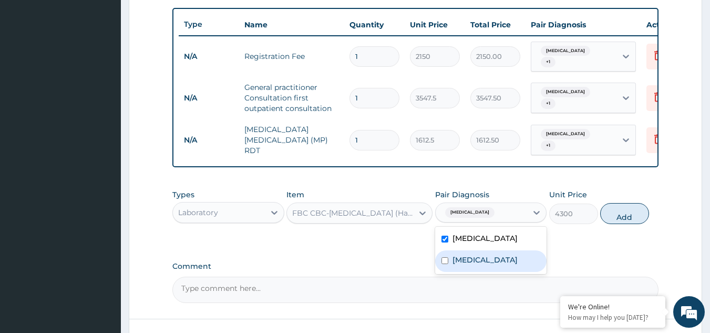
click at [471, 264] on label "[MEDICAL_DATA]" at bounding box center [484, 259] width 65 height 11
checkbox input "true"
click at [469, 239] on label "Malaria" at bounding box center [484, 238] width 65 height 11
checkbox input "false"
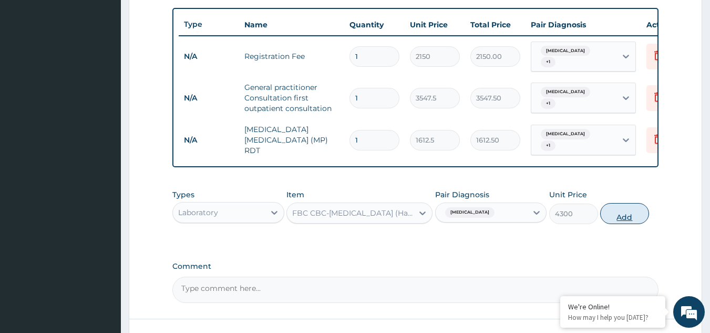
click at [635, 214] on button "Add" at bounding box center [624, 213] width 49 height 21
type input "0"
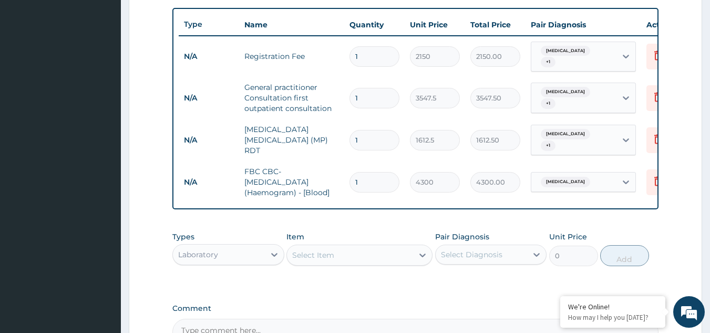
click at [249, 258] on div "Laboratory" at bounding box center [219, 254] width 92 height 17
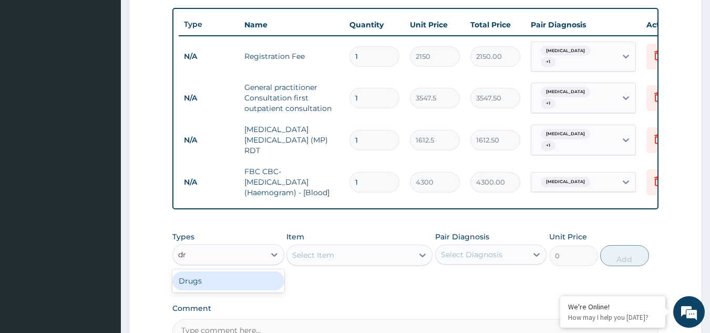
type input "dru"
click at [212, 282] on div "Drugs" at bounding box center [228, 280] width 112 height 19
click at [371, 256] on div "Select Item" at bounding box center [350, 254] width 126 height 17
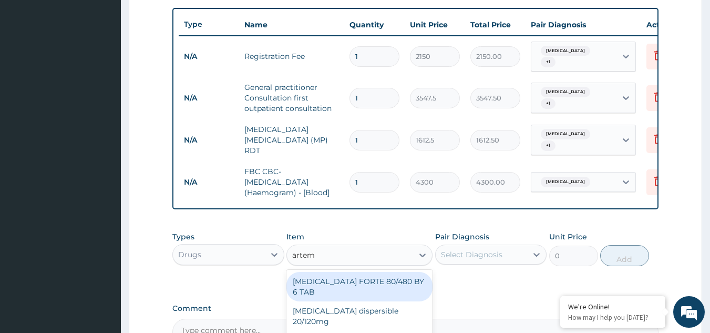
type input "arteme"
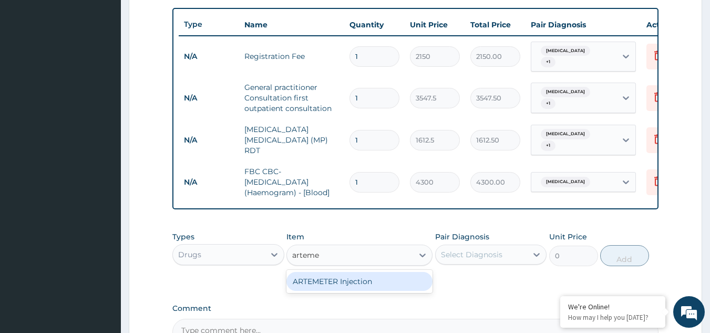
click at [363, 280] on div "ARTEMETER Injection" at bounding box center [359, 281] width 146 height 19
type input "946"
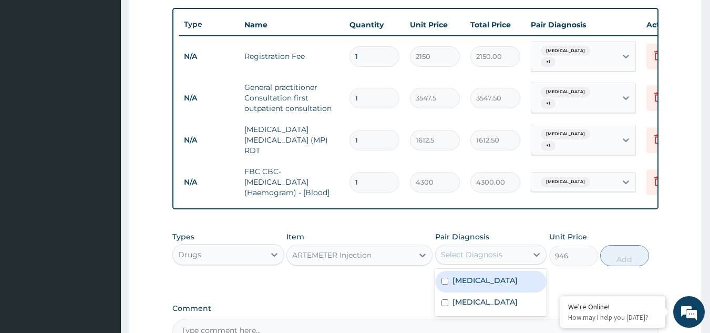
click at [497, 253] on div "Select Diagnosis" at bounding box center [471, 254] width 61 height 11
click at [478, 285] on div "Malaria" at bounding box center [491, 282] width 112 height 22
checkbox input "true"
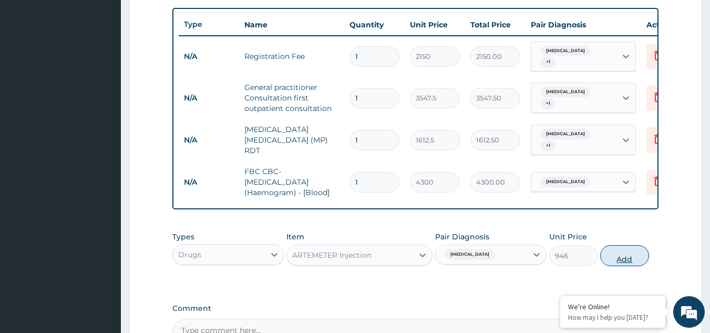
click at [623, 257] on button "Add" at bounding box center [624, 255] width 49 height 21
type input "0"
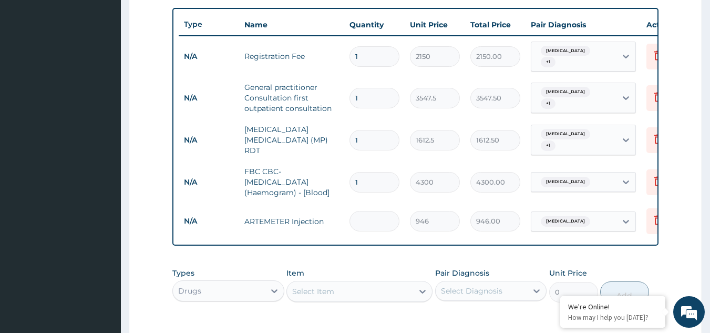
type input "0.00"
type input "6"
type input "5676.00"
type input "6"
click at [351, 292] on div "Select Item" at bounding box center [350, 291] width 126 height 17
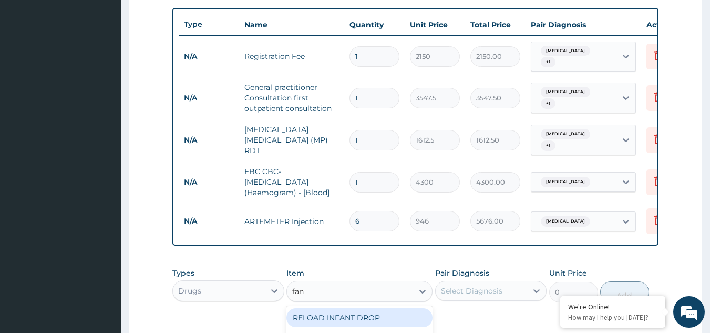
type input "fans"
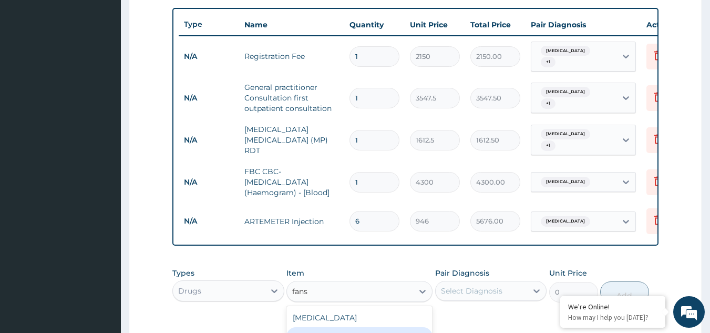
click at [352, 331] on div "[MEDICAL_DATA] syrup" at bounding box center [359, 336] width 146 height 19
type input "1182.5"
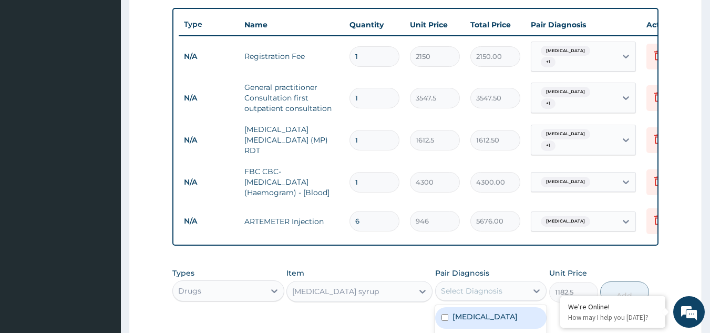
click at [500, 281] on div "Select Diagnosis" at bounding box center [491, 291] width 112 height 20
click at [472, 317] on label "Malaria" at bounding box center [484, 316] width 65 height 11
checkbox input "true"
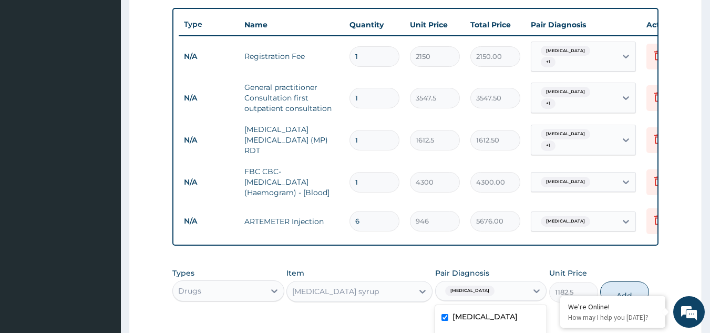
click at [625, 287] on button "Add" at bounding box center [624, 291] width 49 height 21
type input "0"
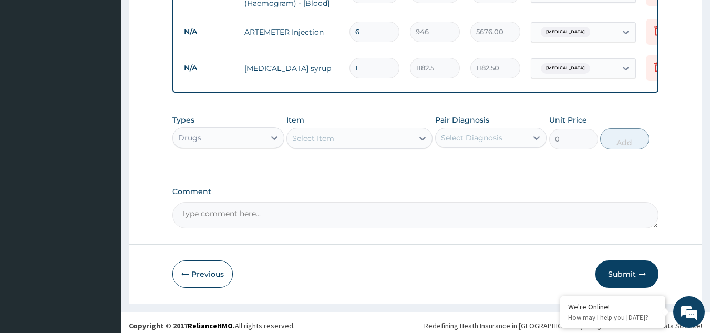
scroll to position [576, 0]
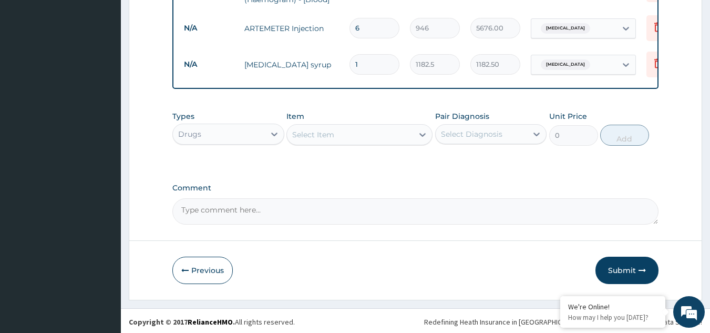
click at [366, 136] on div "Select Item" at bounding box center [350, 134] width 126 height 17
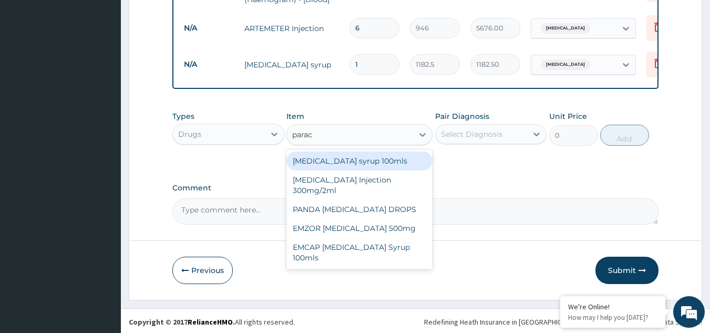
type input "parace"
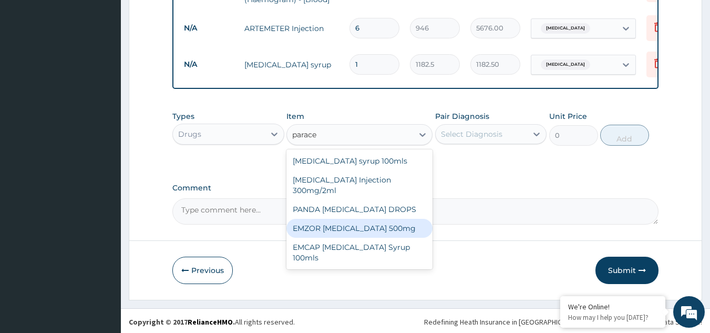
click at [360, 230] on div "EMZOR [MEDICAL_DATA] 500mg" at bounding box center [359, 228] width 146 height 19
type input "23.65"
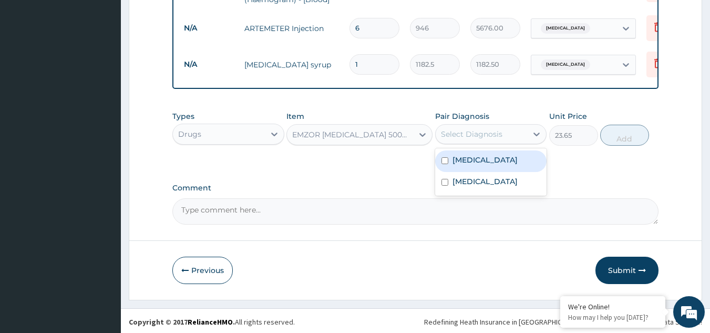
click at [522, 135] on div "Select Diagnosis" at bounding box center [482, 134] width 92 height 17
click at [498, 165] on div "Malaria" at bounding box center [491, 161] width 112 height 22
checkbox input "true"
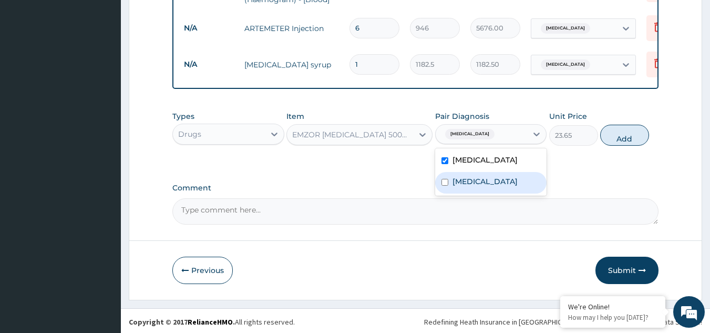
click at [502, 187] on label "[MEDICAL_DATA]" at bounding box center [484, 181] width 65 height 11
checkbox input "true"
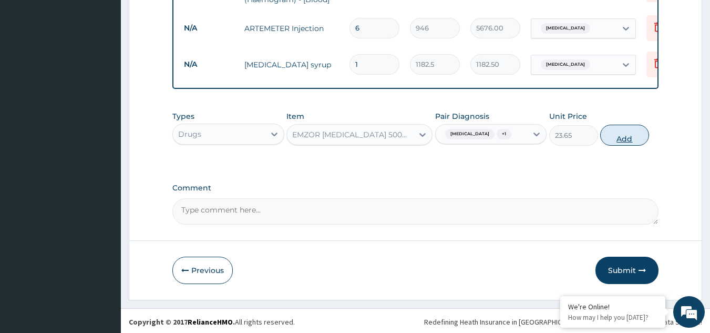
click at [632, 135] on button "Add" at bounding box center [624, 135] width 49 height 21
type input "0"
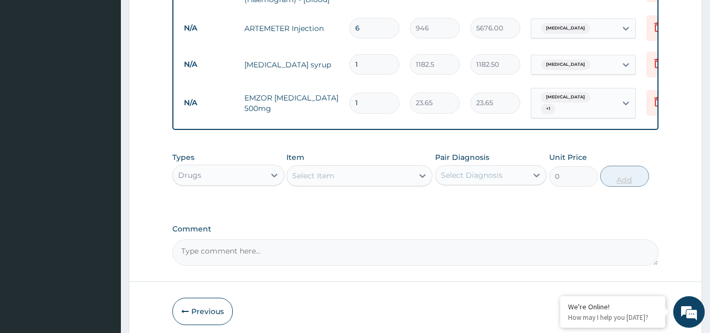
type input "0.00"
type input "9"
type input "212.85"
type input "9"
click at [376, 170] on div "Select Item" at bounding box center [350, 175] width 126 height 17
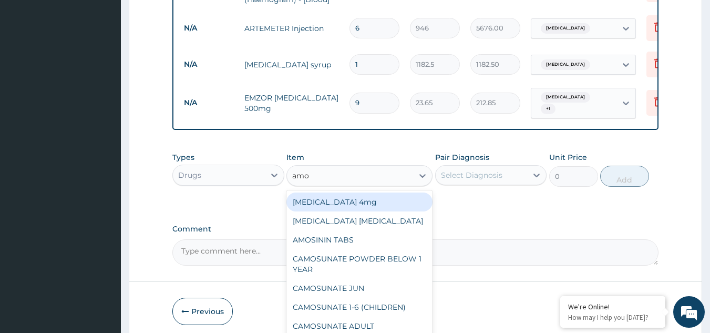
type input "amox"
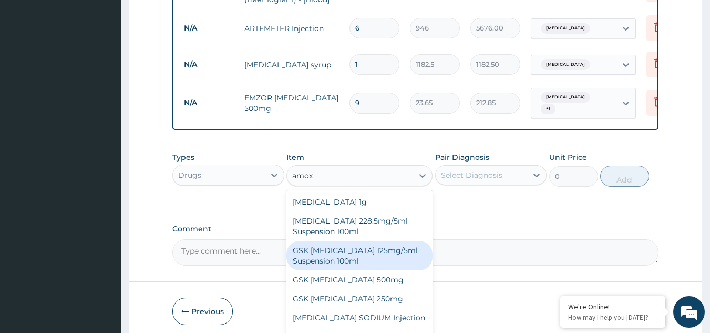
click at [345, 261] on div "GSK [MEDICAL_DATA] 125mg/5ml Suspension 100ml" at bounding box center [359, 255] width 146 height 29
type input "8868.75"
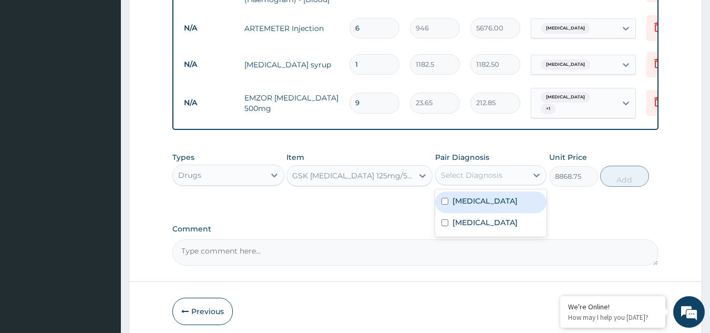
click at [490, 170] on div "Select Diagnosis" at bounding box center [471, 175] width 61 height 11
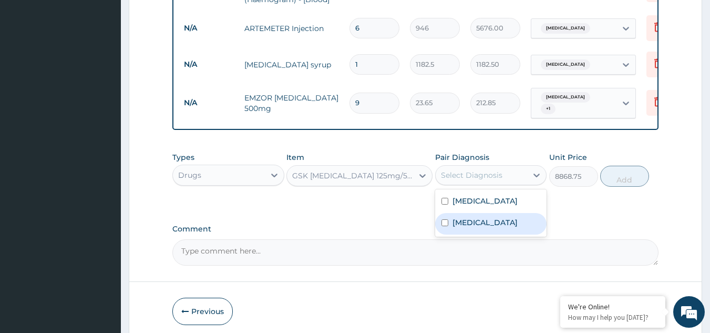
click at [479, 221] on label "[MEDICAL_DATA]" at bounding box center [484, 222] width 65 height 11
checkbox input "true"
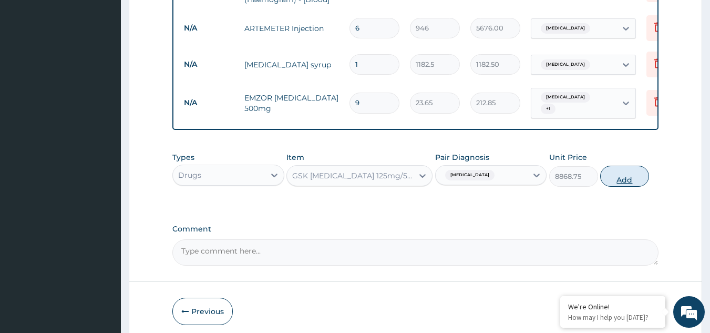
click at [621, 174] on button "Add" at bounding box center [624, 176] width 49 height 21
type input "0"
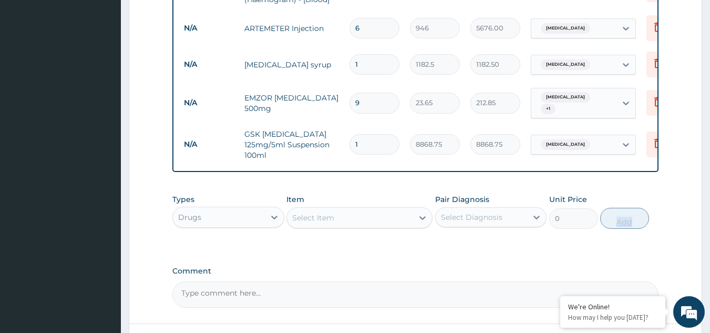
click at [440, 228] on div "Types Drugs Item Select Item Pair Diagnosis Select Diagnosis Unit Price 0 Add" at bounding box center [415, 219] width 487 height 61
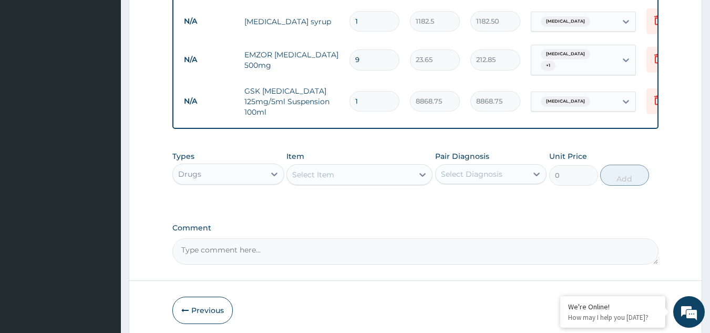
scroll to position [649, 0]
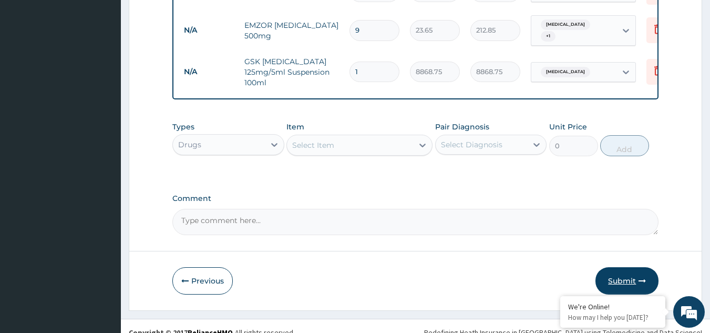
click at [614, 267] on button "Submit" at bounding box center [626, 280] width 63 height 27
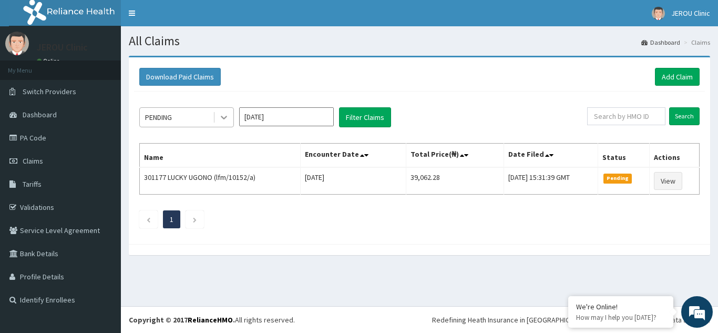
click at [227, 120] on icon at bounding box center [224, 117] width 11 height 11
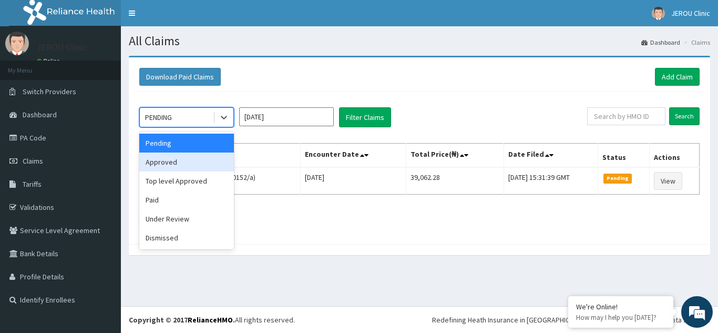
click at [188, 168] on div "Approved" at bounding box center [186, 161] width 95 height 19
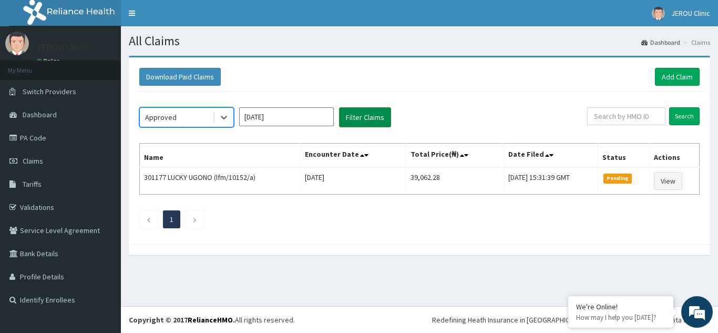
click at [358, 111] on button "Filter Claims" at bounding box center [365, 117] width 52 height 20
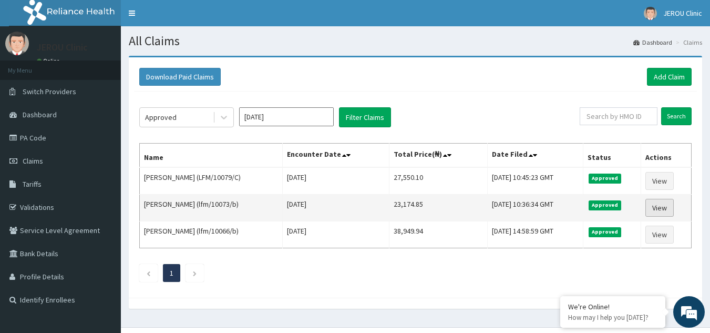
click at [674, 208] on link "View" at bounding box center [659, 208] width 28 height 18
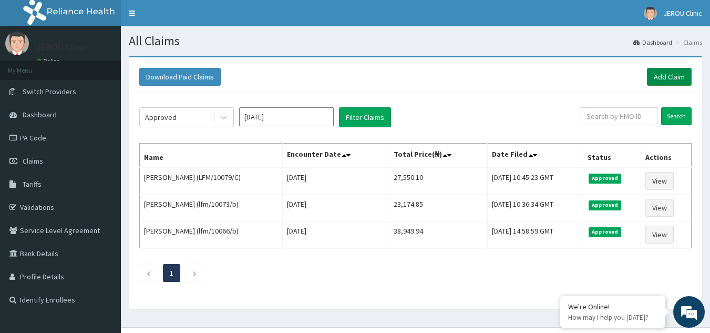
click at [659, 81] on link "Add Claim" at bounding box center [669, 77] width 45 height 18
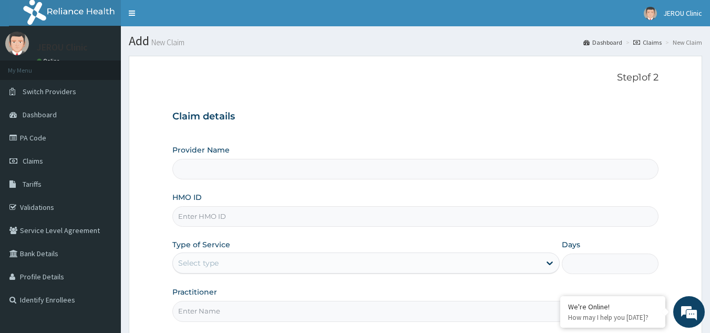
click at [208, 220] on input "HMO ID" at bounding box center [415, 216] width 487 height 20
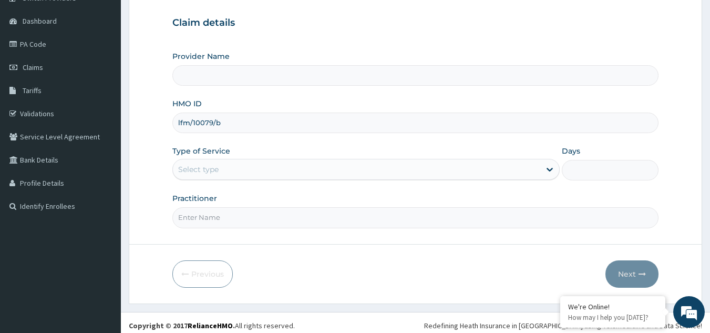
scroll to position [98, 0]
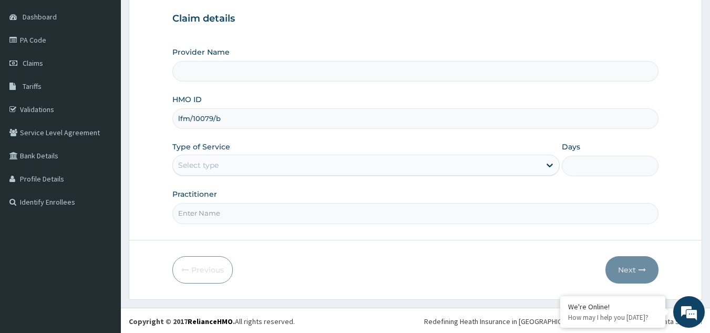
type input "lfm/10079/b"
click at [263, 163] on div "Select type" at bounding box center [356, 165] width 367 height 17
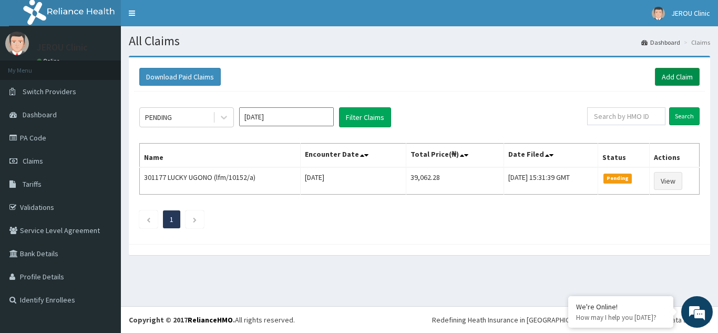
click at [684, 76] on link "Add Claim" at bounding box center [677, 77] width 45 height 18
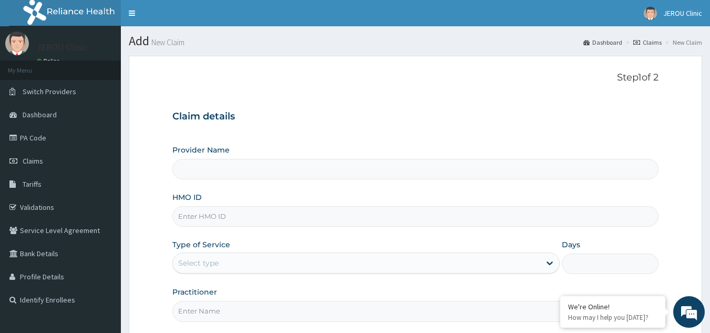
click at [201, 216] on input "HMO ID" at bounding box center [415, 216] width 487 height 20
type input "JEROU CLINIC AND MATERNITY LTD."
type input "lfm/10079/b"
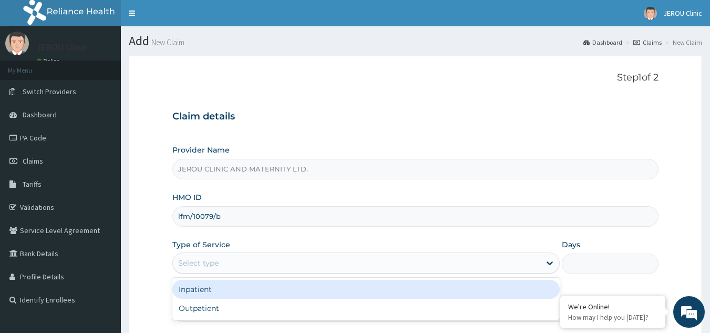
click at [300, 264] on div "Select type" at bounding box center [356, 262] width 367 height 17
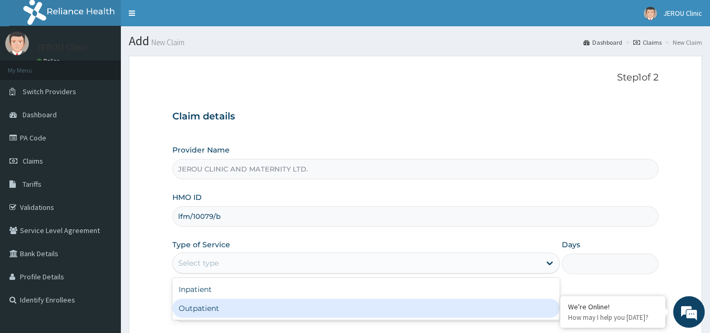
click at [277, 304] on div "Outpatient" at bounding box center [365, 308] width 387 height 19
type input "1"
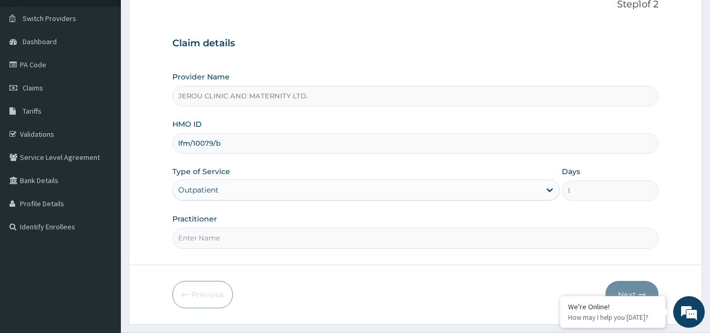
scroll to position [99, 0]
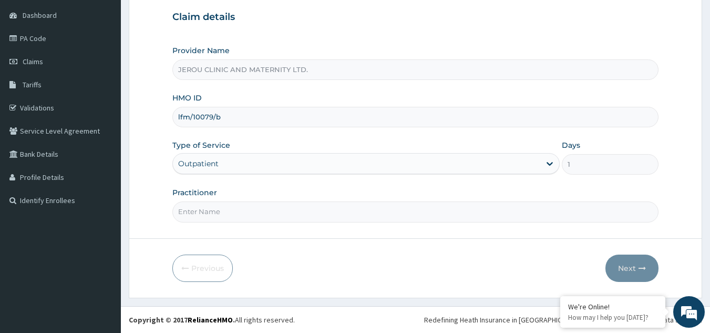
click at [341, 210] on input "Practitioner" at bounding box center [415, 211] width 487 height 20
type input "[PERSON_NAME]"
click at [628, 266] on button "Next" at bounding box center [631, 267] width 53 height 27
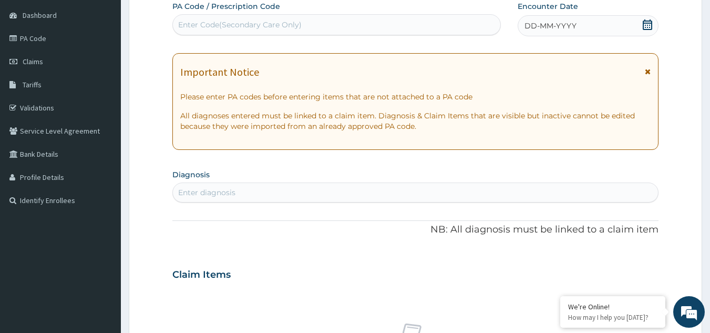
click at [564, 17] on div "DD-MM-YYYY" at bounding box center [588, 25] width 141 height 21
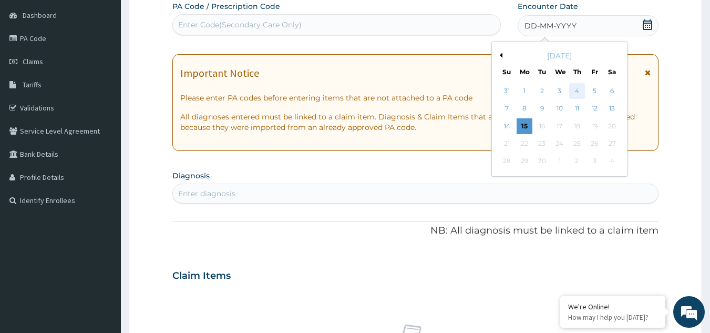
click at [574, 92] on div "4" at bounding box center [577, 91] width 16 height 16
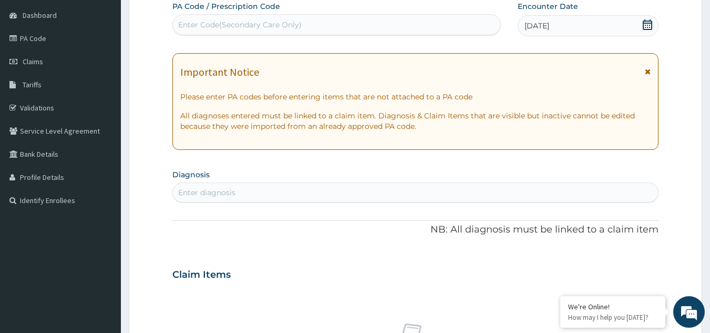
click at [253, 189] on div "Enter diagnosis" at bounding box center [416, 192] width 486 height 17
type input "[PERSON_NAME]"
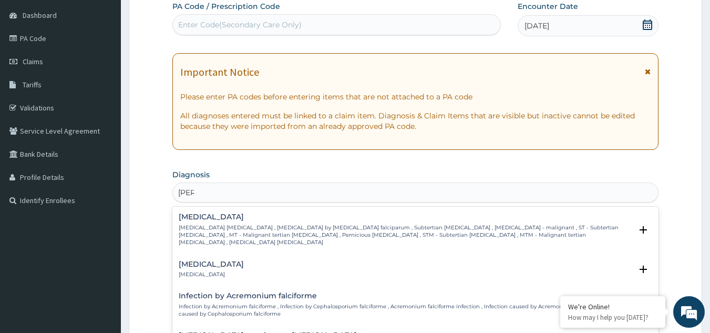
click at [233, 226] on p "[MEDICAL_DATA] [MEDICAL_DATA] , [MEDICAL_DATA] by [MEDICAL_DATA] falciparum , S…" at bounding box center [406, 235] width 454 height 23
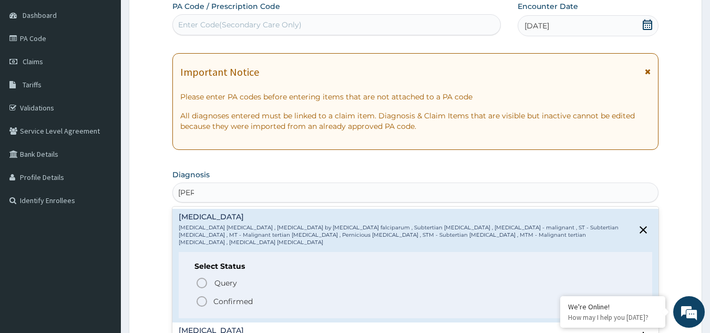
click at [229, 296] on p "Confirmed" at bounding box center [232, 301] width 39 height 11
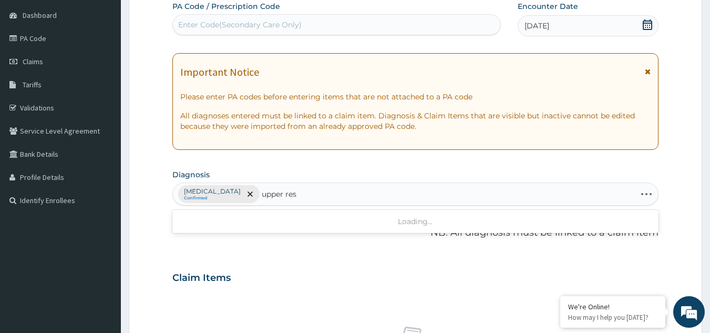
type input "upper resp"
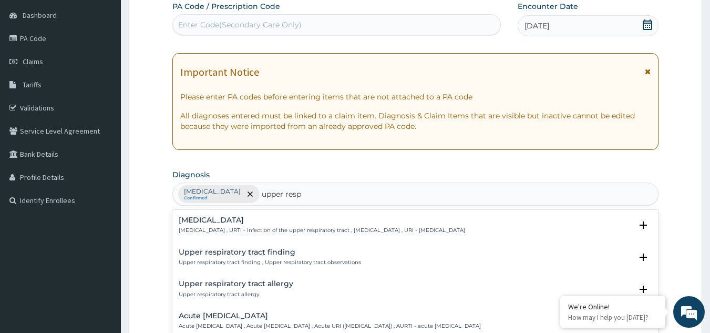
click at [247, 228] on p "[MEDICAL_DATA] , URTI - Infection of the upper respiratory tract , [MEDICAL_DAT…" at bounding box center [322, 230] width 286 height 7
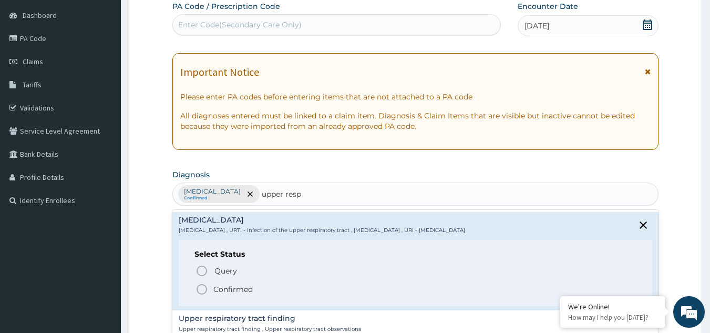
click at [232, 286] on p "Confirmed" at bounding box center [232, 289] width 39 height 11
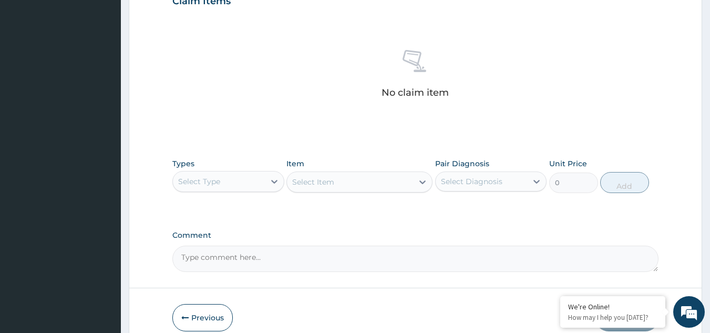
scroll to position [380, 0]
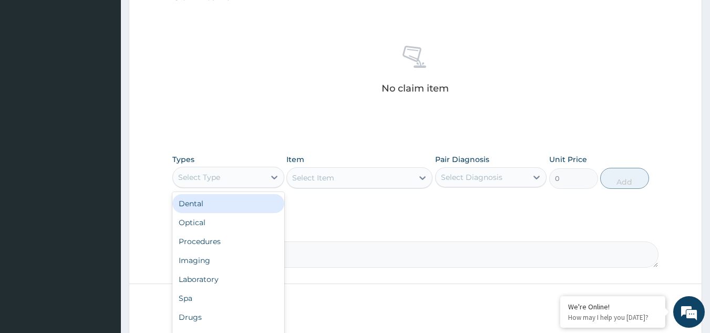
click at [251, 170] on div "Select Type" at bounding box center [219, 177] width 92 height 17
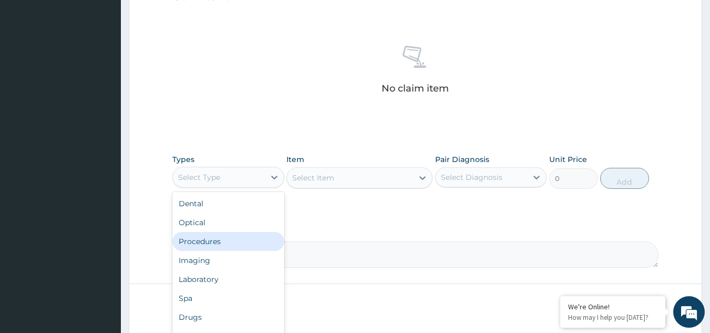
click at [217, 242] on div "Procedures" at bounding box center [228, 241] width 112 height 19
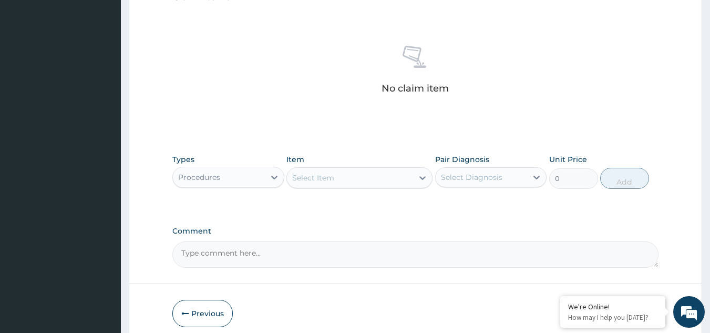
click at [380, 180] on div "Select Item" at bounding box center [350, 177] width 126 height 17
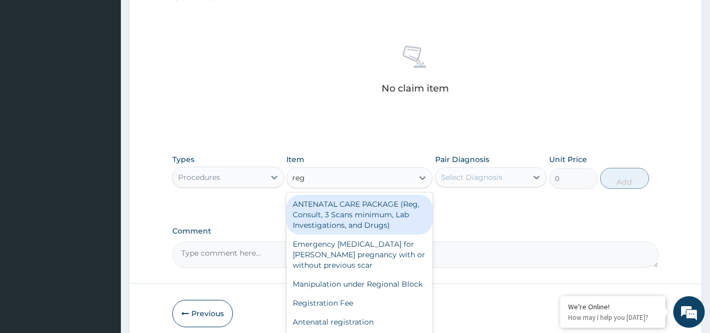
type input "regi"
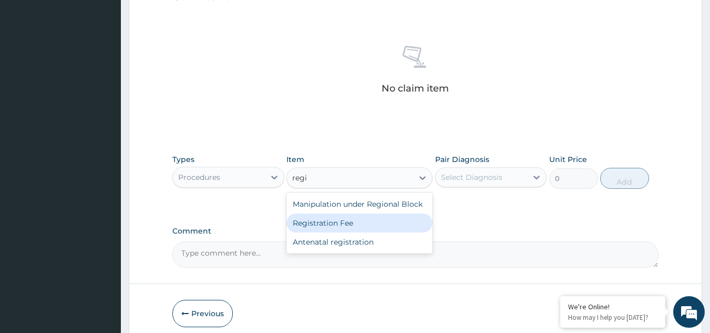
click at [365, 228] on div "Registration Fee" at bounding box center [359, 222] width 146 height 19
type input "2150"
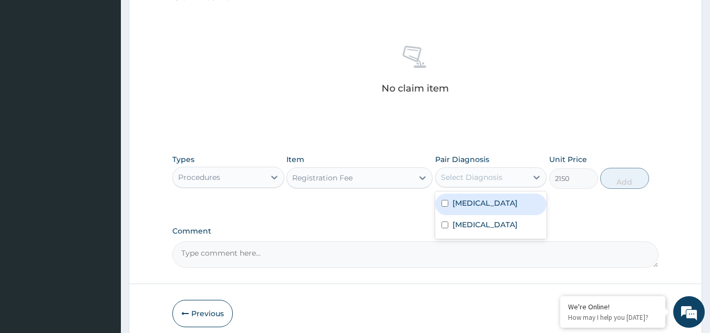
click at [509, 181] on div "Select Diagnosis" at bounding box center [482, 177] width 92 height 17
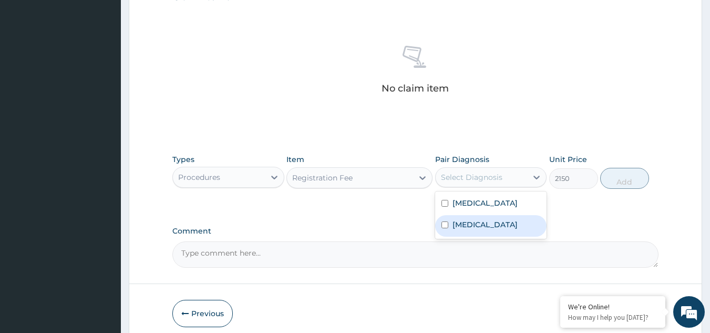
click at [487, 215] on div "[MEDICAL_DATA]" at bounding box center [491, 226] width 112 height 22
checkbox input "true"
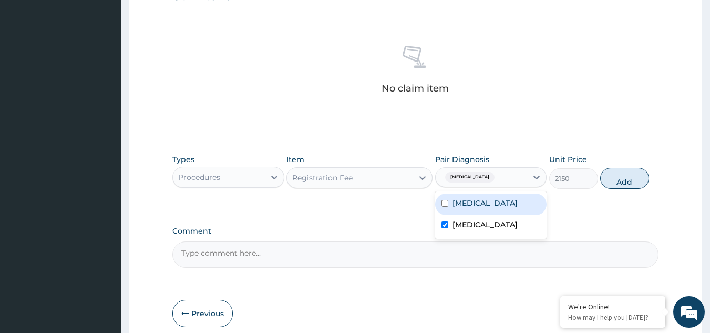
click at [484, 206] on label "[MEDICAL_DATA]" at bounding box center [484, 203] width 65 height 11
checkbox input "true"
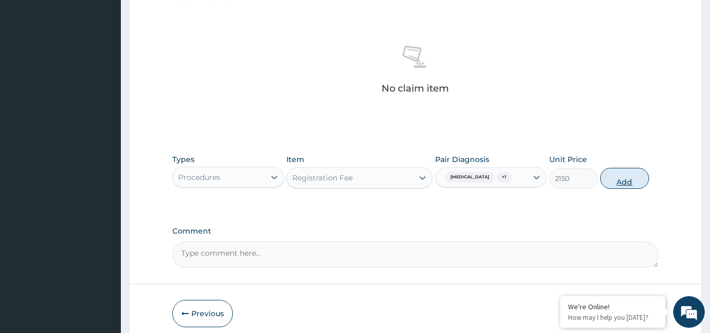
click at [624, 189] on button "Add" at bounding box center [624, 178] width 49 height 21
type input "0"
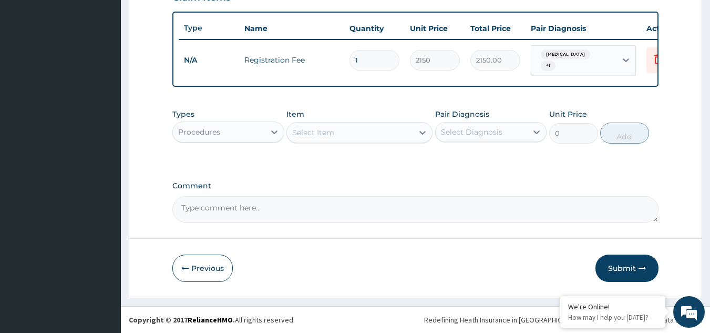
click at [359, 134] on div "Select Item" at bounding box center [350, 132] width 126 height 17
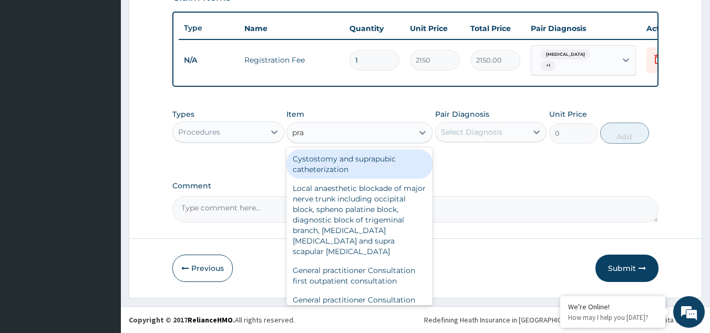
type input "prac"
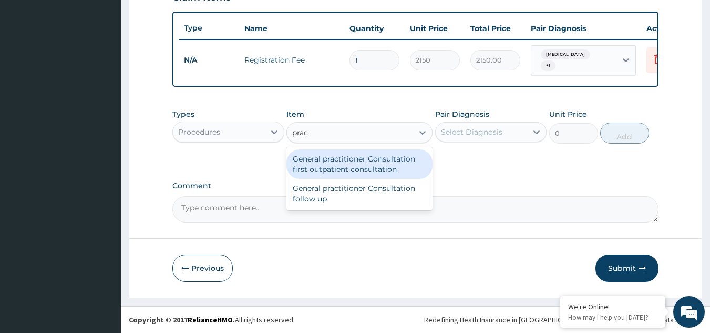
click at [359, 164] on div "General practitioner Consultation first outpatient consultation" at bounding box center [359, 163] width 146 height 29
type input "3547.5"
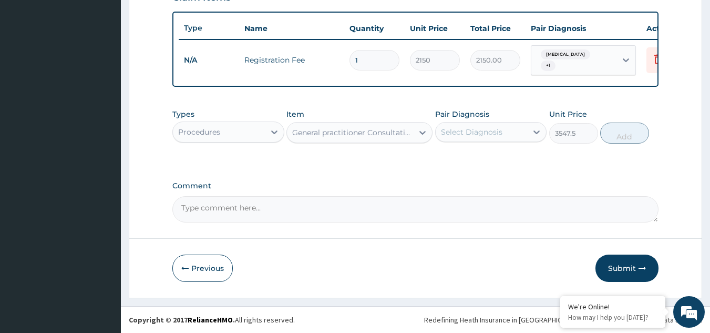
click at [507, 127] on div "Pair Diagnosis Select Diagnosis" at bounding box center [491, 126] width 112 height 35
click at [501, 140] on div "Select Diagnosis" at bounding box center [482, 132] width 92 height 17
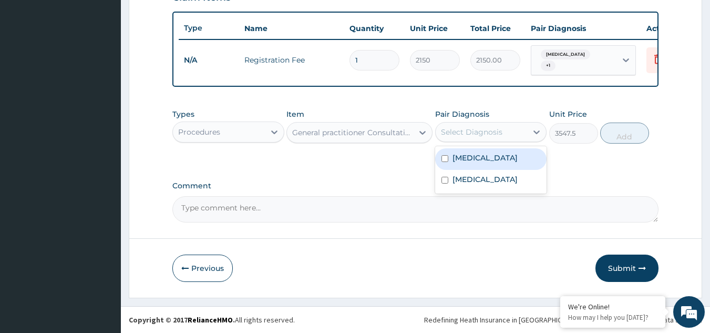
click at [489, 163] on label "[MEDICAL_DATA]" at bounding box center [484, 157] width 65 height 11
checkbox input "true"
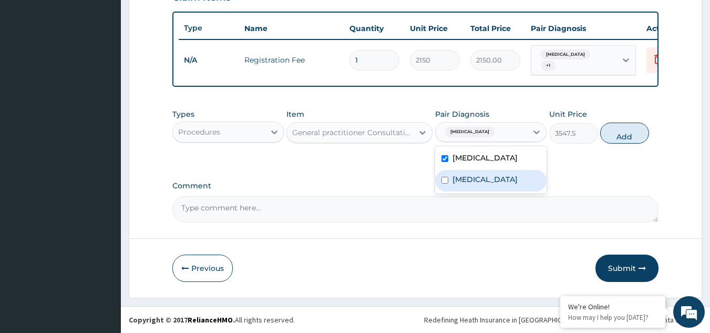
click at [484, 184] on label "[MEDICAL_DATA]" at bounding box center [484, 179] width 65 height 11
checkbox input "true"
click at [625, 143] on button "Add" at bounding box center [624, 132] width 49 height 21
type input "0"
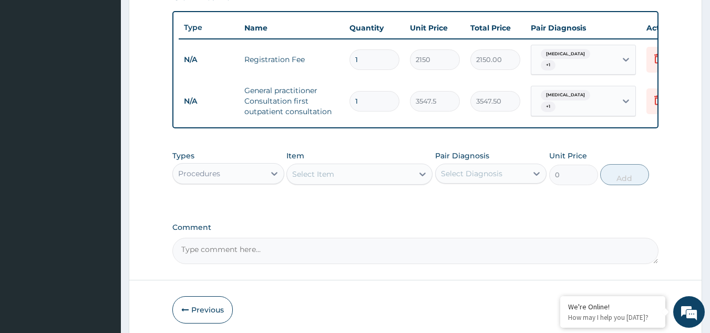
click at [244, 177] on div "Procedures" at bounding box center [219, 173] width 92 height 17
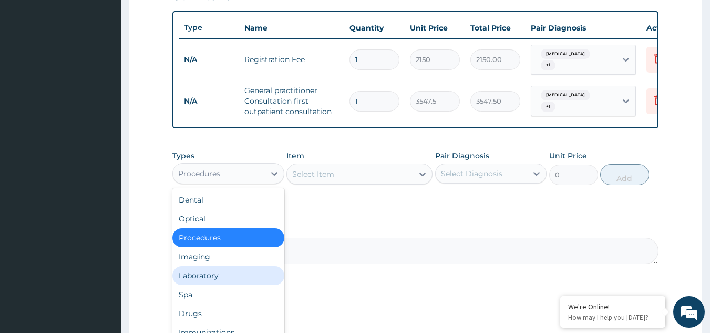
click at [231, 285] on div "Laboratory" at bounding box center [228, 275] width 112 height 19
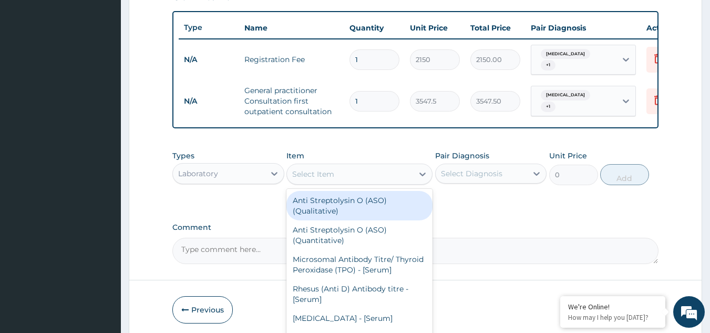
click at [374, 182] on div "Select Item" at bounding box center [350, 174] width 126 height 17
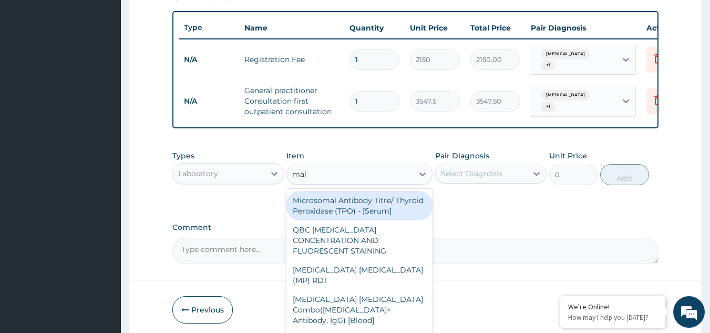
type input "mala"
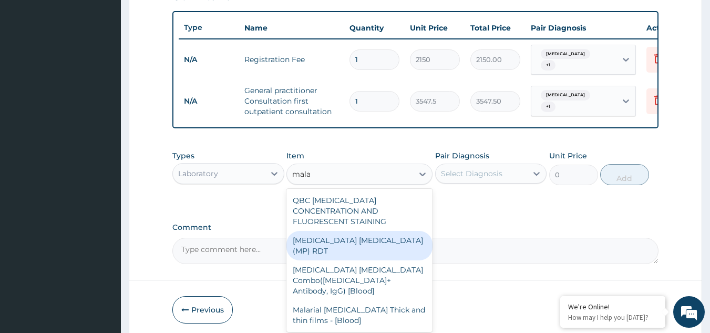
click at [374, 240] on div "[MEDICAL_DATA] [MEDICAL_DATA] (MP) RDT" at bounding box center [359, 245] width 146 height 29
type input "1612.5"
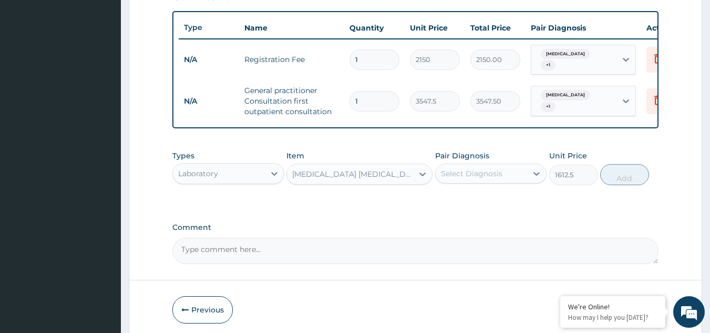
click at [501, 175] on div "Select Diagnosis" at bounding box center [482, 173] width 92 height 17
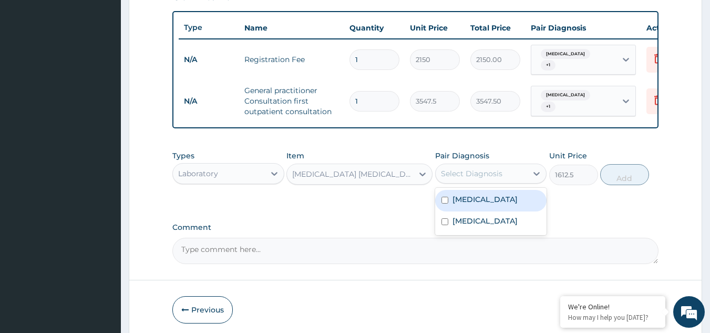
click at [489, 211] on div "[MEDICAL_DATA]" at bounding box center [491, 201] width 112 height 22
checkbox input "true"
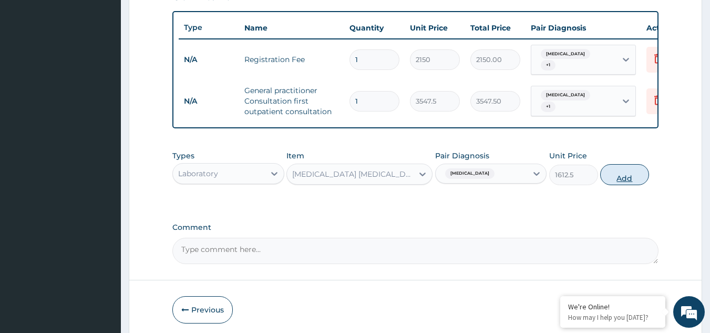
click at [626, 185] on button "Add" at bounding box center [624, 174] width 49 height 21
type input "0"
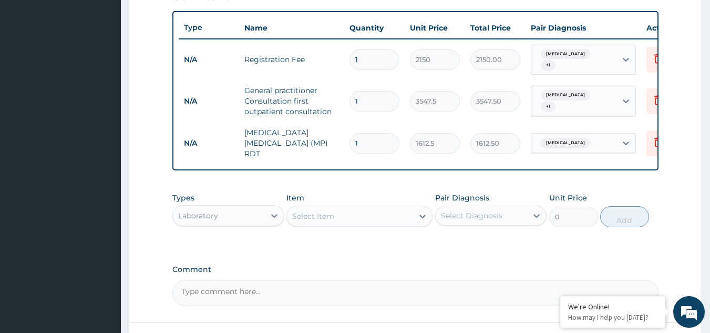
click at [368, 221] on div "Select Item" at bounding box center [350, 216] width 126 height 17
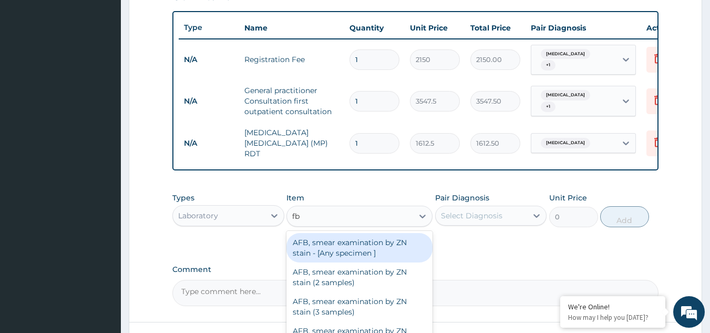
type input "fbc"
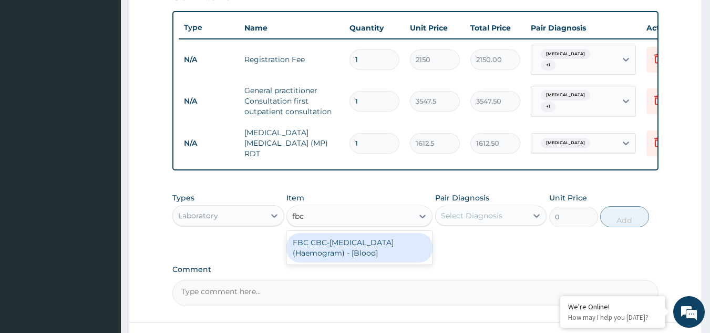
click at [368, 245] on div "FBC CBC-[MEDICAL_DATA] (Haemogram) - [Blood]" at bounding box center [359, 247] width 146 height 29
type input "4300"
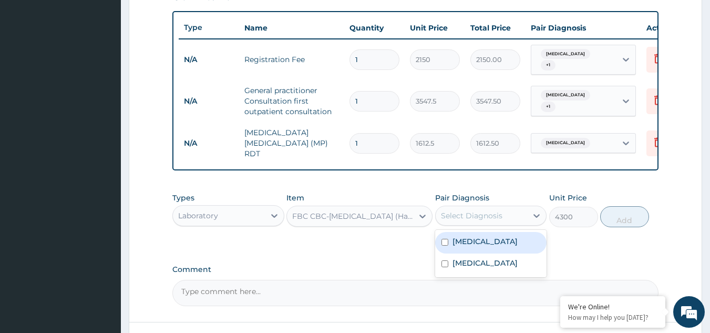
click at [524, 213] on div "Select Diagnosis" at bounding box center [482, 215] width 92 height 17
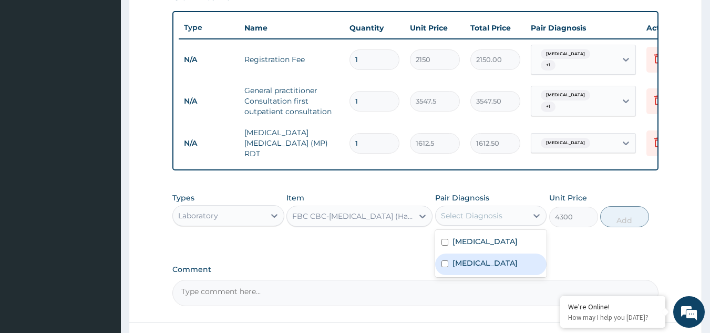
click at [492, 265] on label "[MEDICAL_DATA]" at bounding box center [484, 263] width 65 height 11
checkbox input "true"
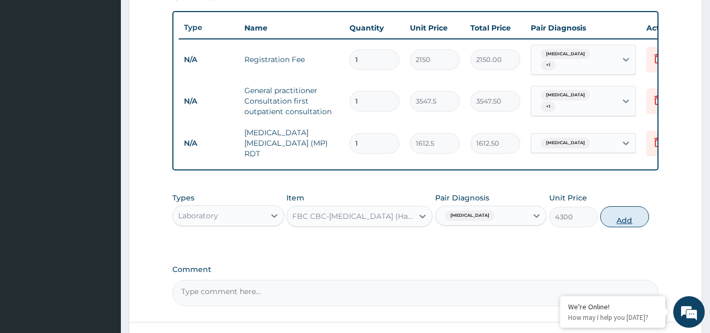
click at [628, 221] on button "Add" at bounding box center [624, 216] width 49 height 21
type input "0"
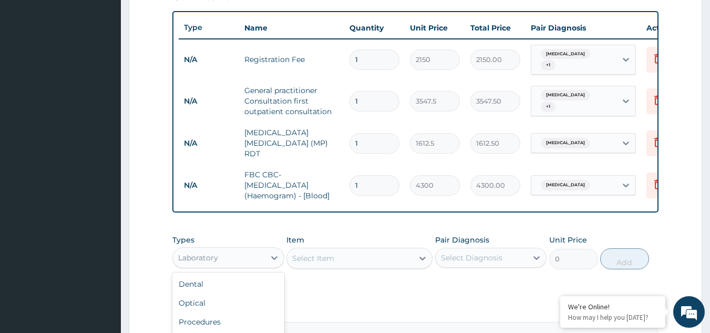
click at [231, 261] on div "Laboratory" at bounding box center [219, 257] width 92 height 17
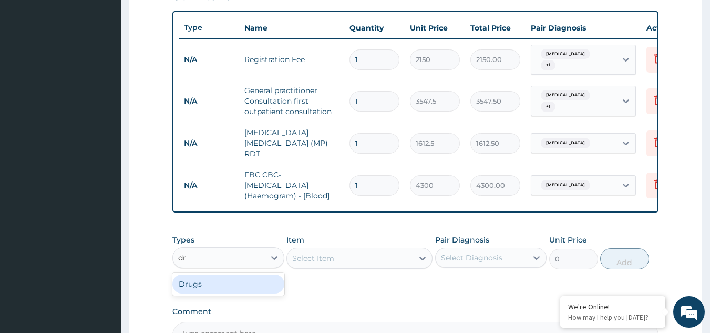
type input "dru"
click at [204, 293] on div "Drugs" at bounding box center [228, 283] width 112 height 19
click at [349, 264] on div "Select Item" at bounding box center [350, 258] width 126 height 17
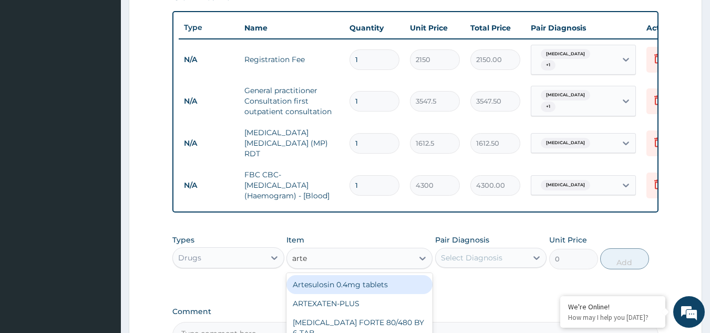
type input "artem"
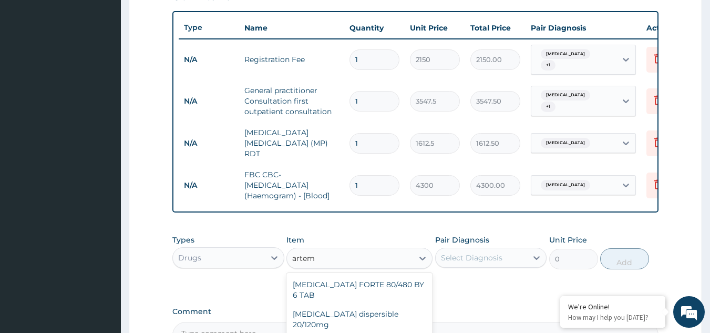
type input "946"
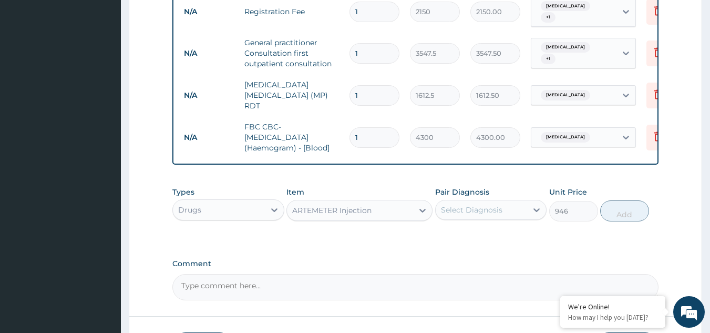
scroll to position [459, 0]
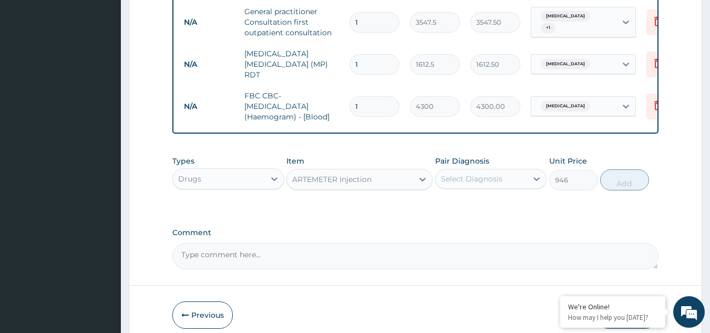
click at [501, 181] on div "Select Diagnosis" at bounding box center [482, 178] width 92 height 17
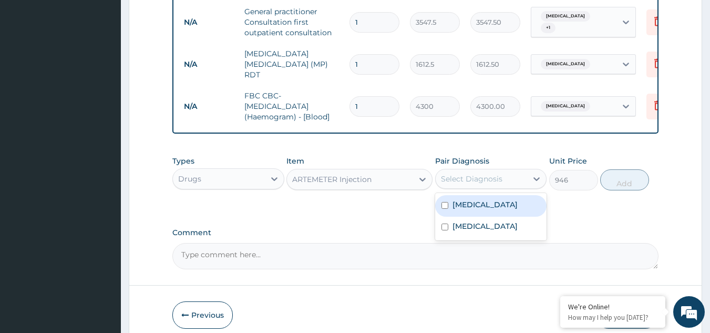
click at [465, 209] on label "[MEDICAL_DATA]" at bounding box center [484, 204] width 65 height 11
checkbox input "true"
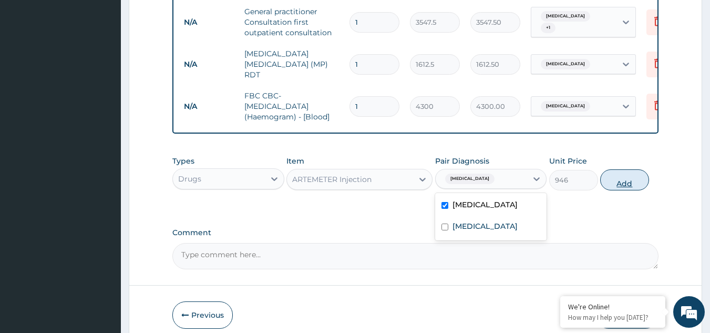
click at [620, 189] on button "Add" at bounding box center [624, 179] width 49 height 21
type input "0"
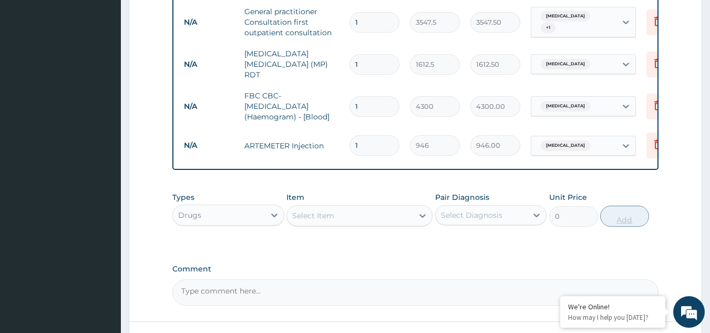
type input "0.00"
type input "6"
type input "5676.00"
type input "6"
click at [402, 215] on div "Select Item" at bounding box center [350, 215] width 126 height 17
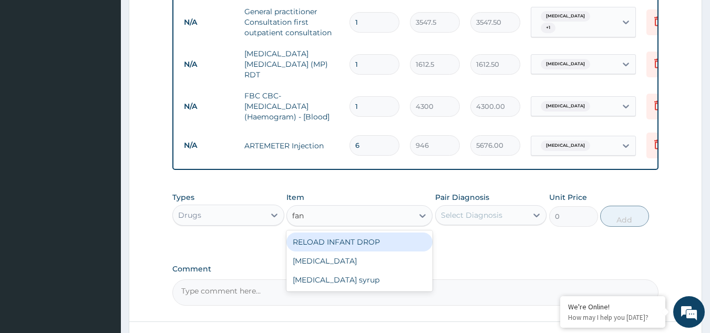
type input "fans"
click at [393, 244] on div "[MEDICAL_DATA]" at bounding box center [359, 241] width 146 height 19
type input "212.85"
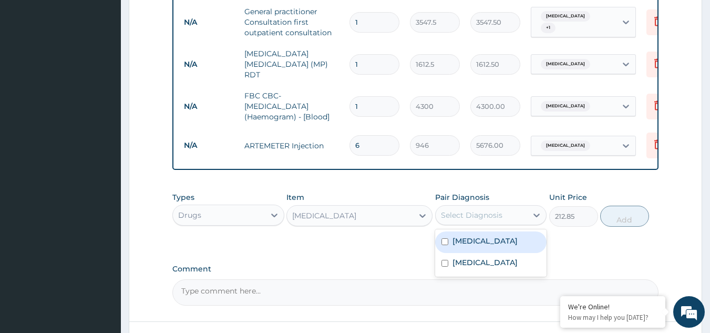
click at [524, 217] on div "Select Diagnosis" at bounding box center [482, 215] width 92 height 17
click at [482, 242] on label "[MEDICAL_DATA]" at bounding box center [484, 240] width 65 height 11
checkbox input "true"
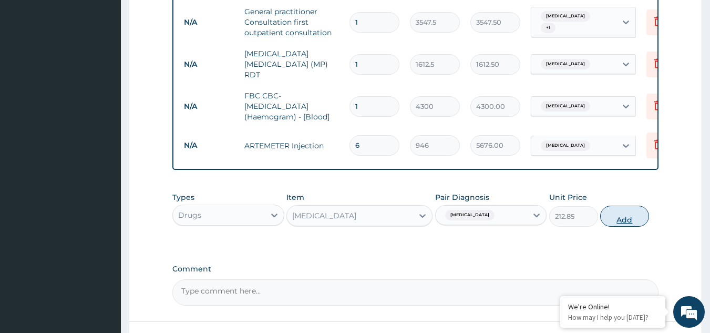
click at [625, 221] on button "Add" at bounding box center [624, 215] width 49 height 21
type input "0"
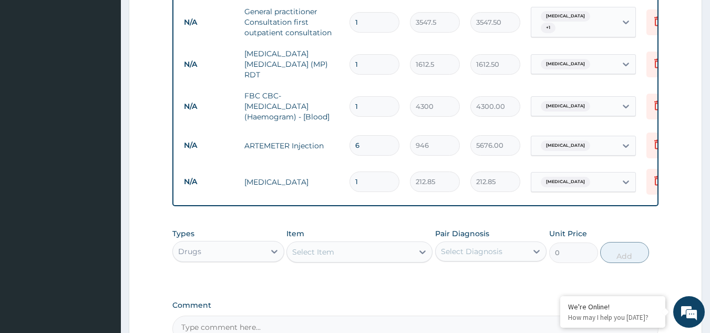
type input "0.00"
type input "3"
type input "638.55"
type input "3"
click at [326, 252] on div "Select Item" at bounding box center [313, 251] width 42 height 11
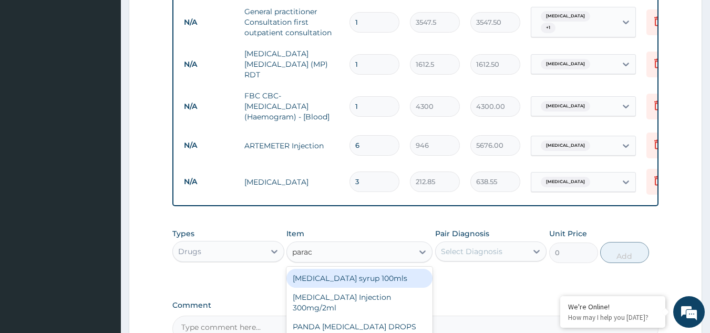
type input "parace"
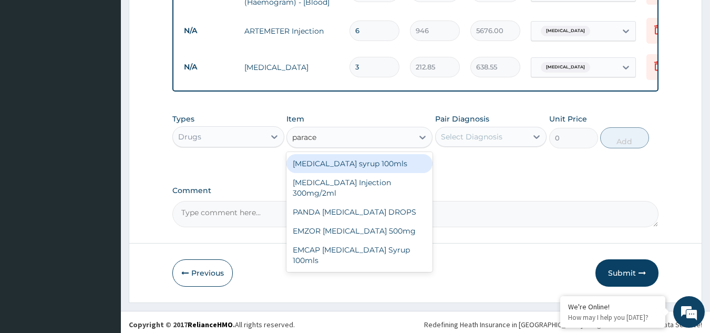
scroll to position [580, 0]
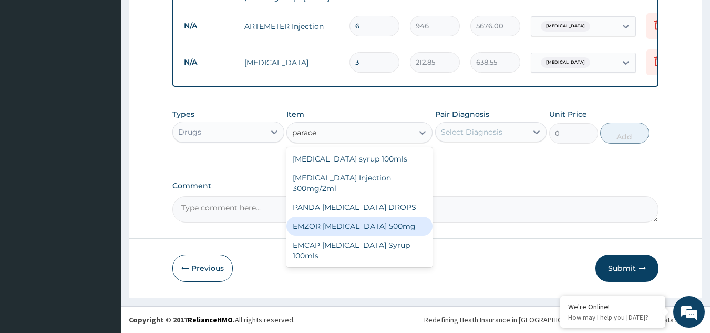
click at [383, 229] on div "EMZOR [MEDICAL_DATA] 500mg" at bounding box center [359, 226] width 146 height 19
type input "23.65"
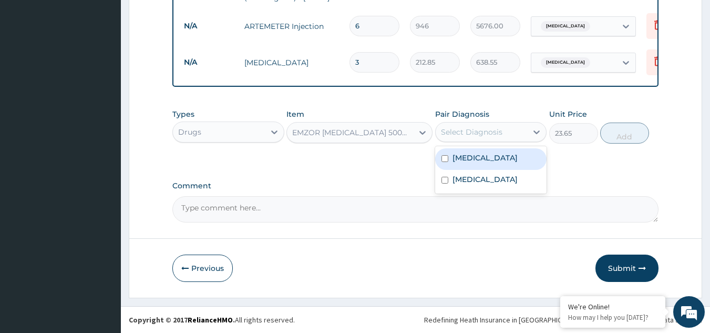
click at [490, 132] on div "Select Diagnosis" at bounding box center [471, 132] width 61 height 11
click at [482, 163] on label "[MEDICAL_DATA]" at bounding box center [484, 157] width 65 height 11
checkbox input "true"
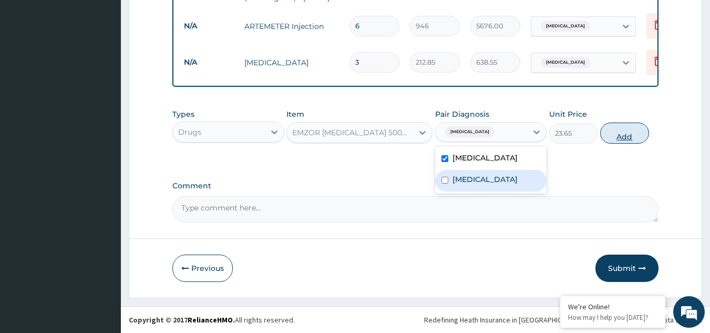
click at [620, 141] on button "Add" at bounding box center [624, 132] width 49 height 21
type input "0"
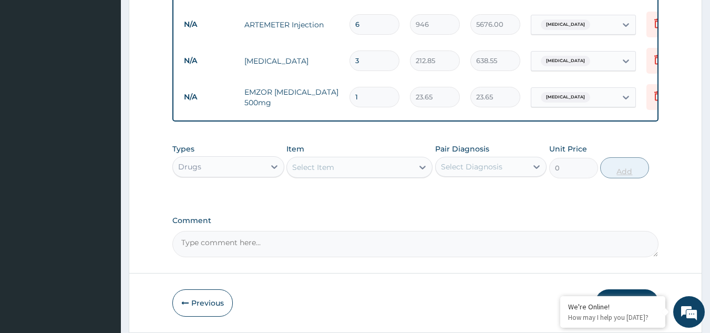
type input "18"
type input "425.70"
type input "18"
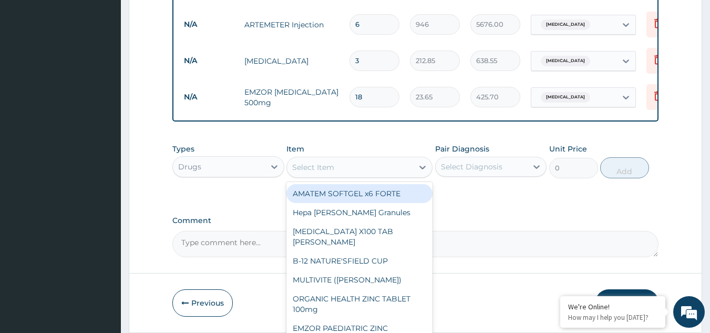
click at [316, 171] on div "Select Item" at bounding box center [313, 167] width 42 height 11
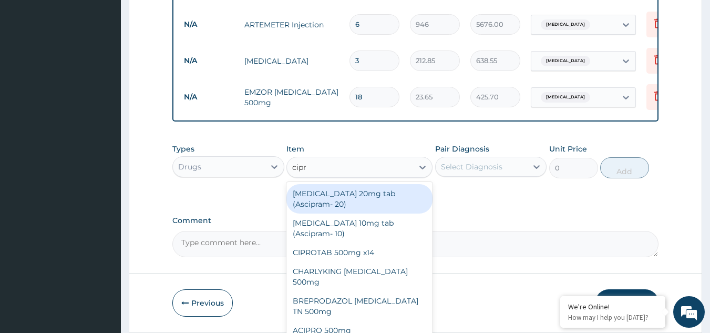
type input "[MEDICAL_DATA]"
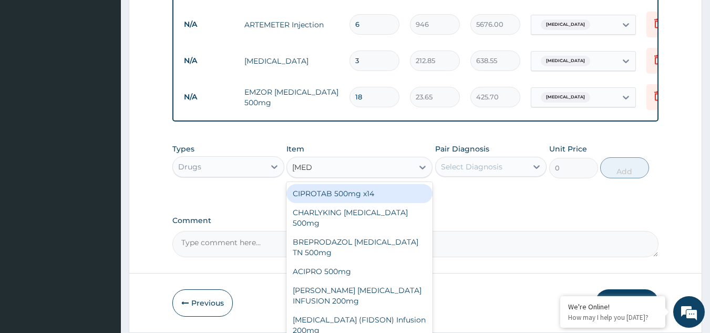
click at [329, 197] on div "CIPROTAB 500mg x14" at bounding box center [359, 193] width 146 height 19
type input "319.275"
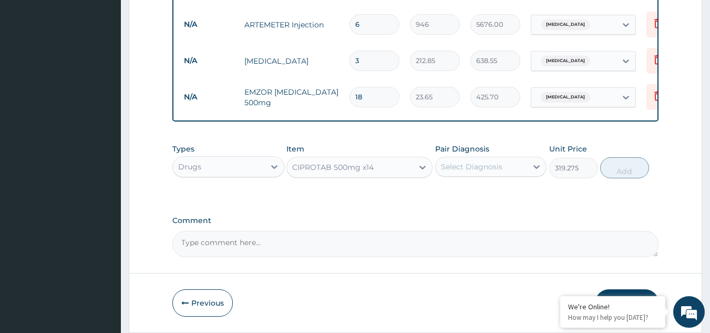
click at [506, 163] on div "Select Diagnosis" at bounding box center [482, 166] width 92 height 17
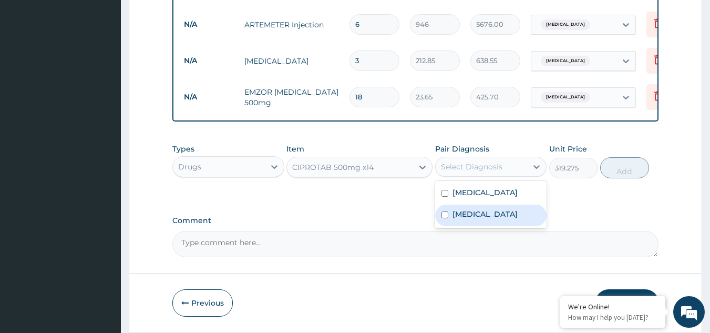
click at [474, 219] on label "[MEDICAL_DATA]" at bounding box center [484, 214] width 65 height 11
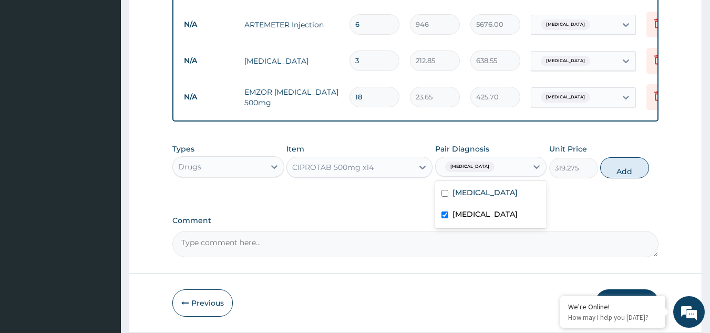
checkbox input "true"
click at [623, 172] on button "Add" at bounding box center [624, 167] width 49 height 21
type input "0"
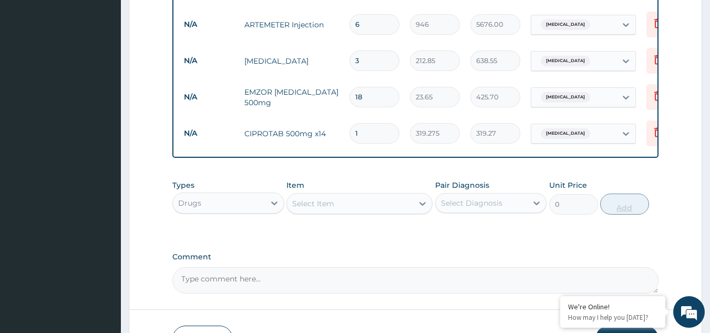
type input "14"
type input "4469.85"
type input "14"
click at [370, 204] on div "Select Item" at bounding box center [350, 203] width 126 height 17
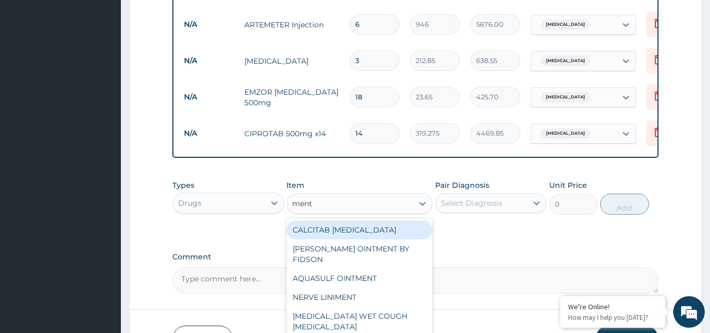
type input "[PERSON_NAME]"
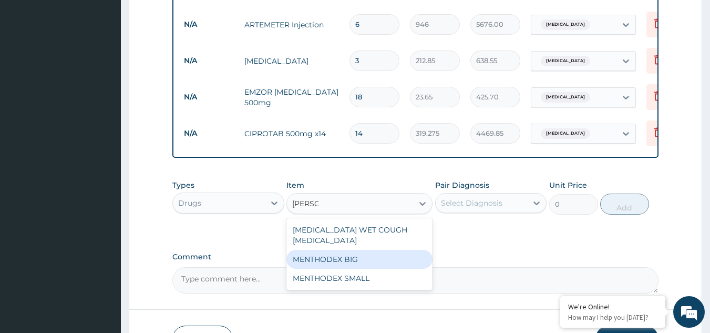
click at [338, 256] on div "MENTHODEX BIG" at bounding box center [359, 259] width 146 height 19
type input "4138.75"
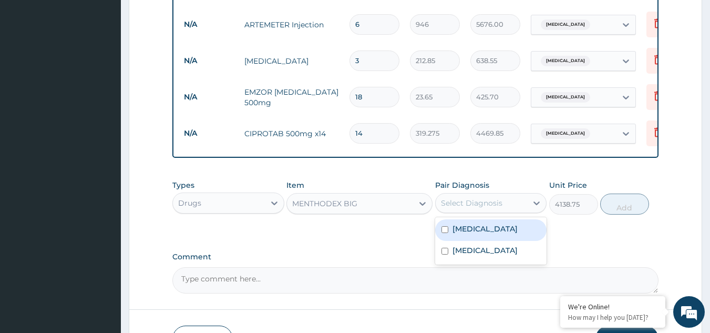
click at [489, 208] on div "Select Diagnosis" at bounding box center [471, 203] width 61 height 11
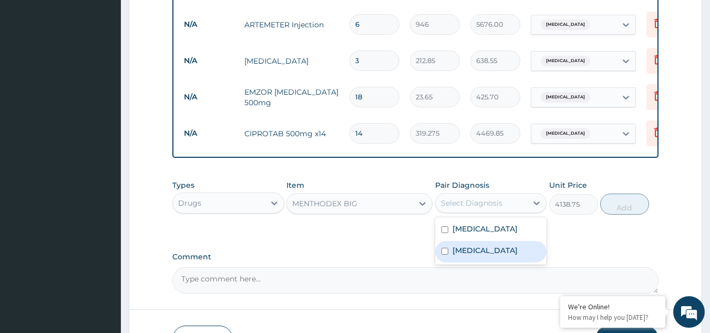
click at [467, 254] on label "[MEDICAL_DATA]" at bounding box center [484, 250] width 65 height 11
checkbox input "true"
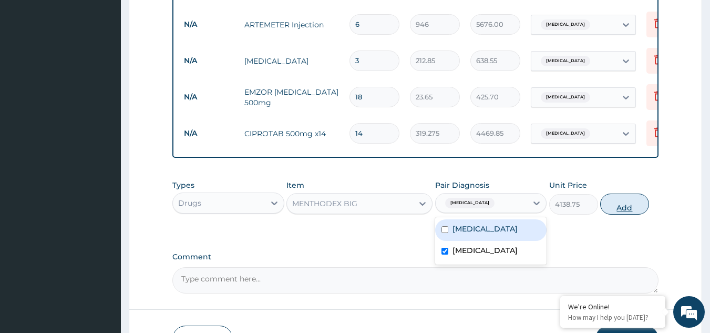
click at [625, 210] on button "Add" at bounding box center [624, 203] width 49 height 21
type input "0"
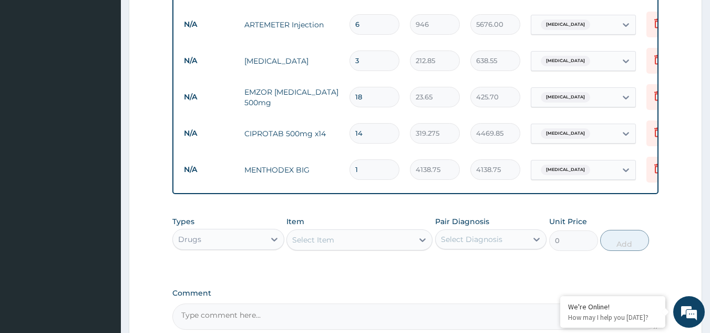
scroll to position [689, 0]
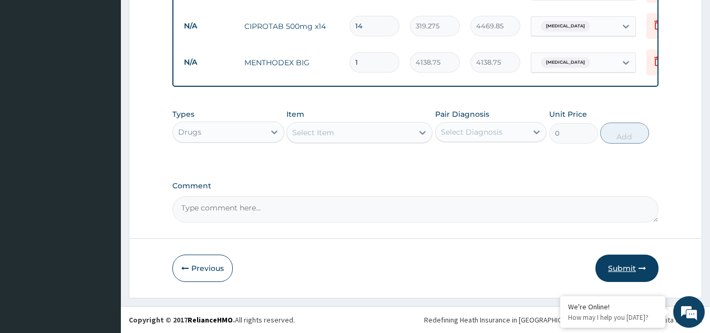
click at [623, 268] on button "Submit" at bounding box center [626, 267] width 63 height 27
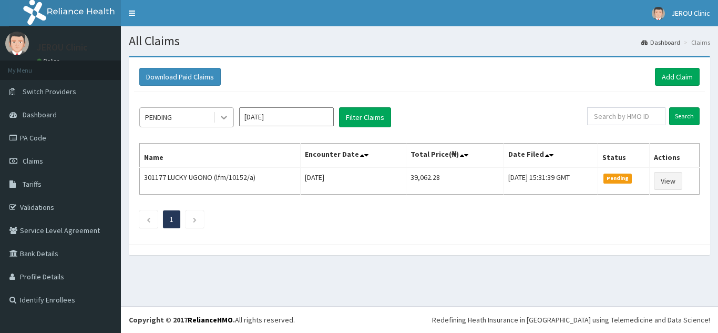
click at [225, 116] on icon at bounding box center [224, 117] width 11 height 11
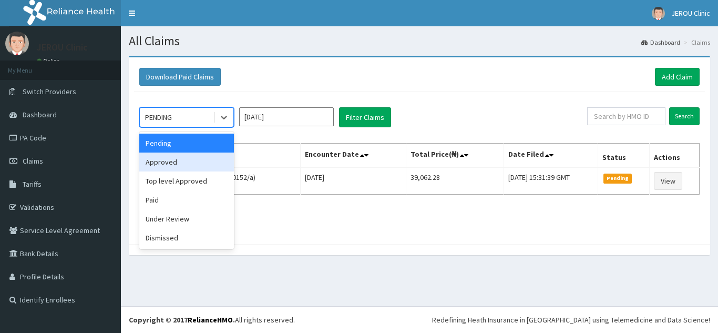
click at [188, 167] on div "Approved" at bounding box center [186, 161] width 95 height 19
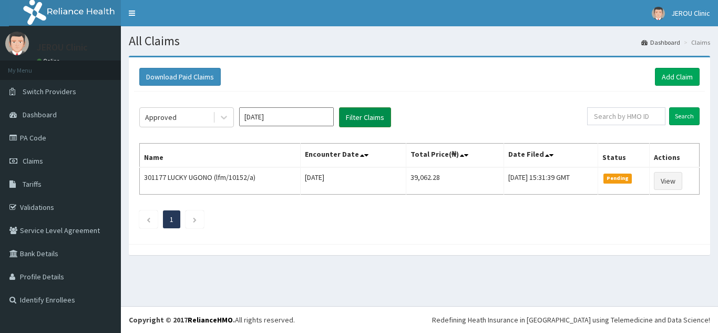
click at [379, 122] on button "Filter Claims" at bounding box center [365, 117] width 52 height 20
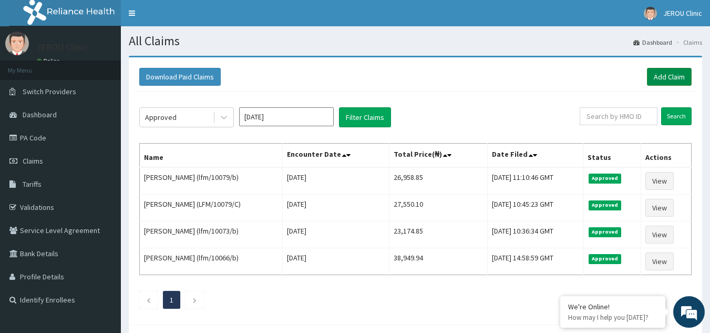
click at [664, 78] on link "Add Claim" at bounding box center [669, 77] width 45 height 18
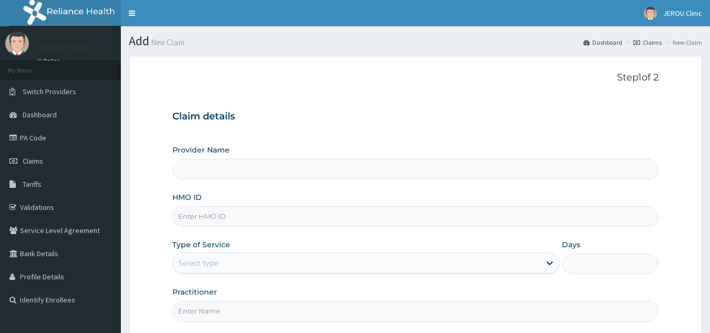
click at [206, 219] on input "HMO ID" at bounding box center [415, 216] width 487 height 20
paste input "LFM/10079/D"
type input "LFM/10079/D"
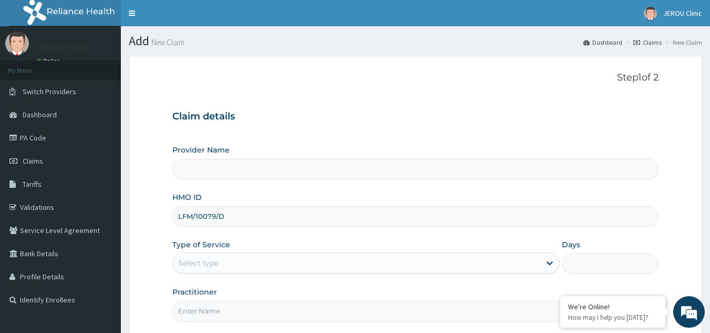
type input "JEROU CLINIC AND MATERNITY LTD."
type input "LFM/10079/D"
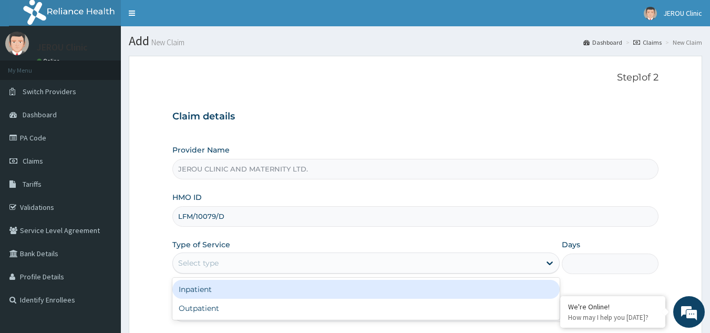
click at [283, 260] on div "Select type" at bounding box center [356, 262] width 367 height 17
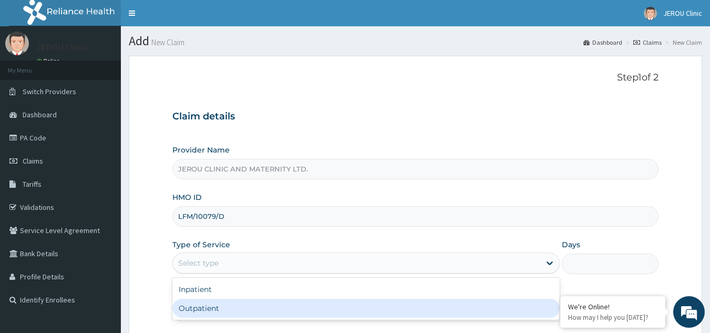
click at [261, 313] on div "Outpatient" at bounding box center [365, 308] width 387 height 19
type input "1"
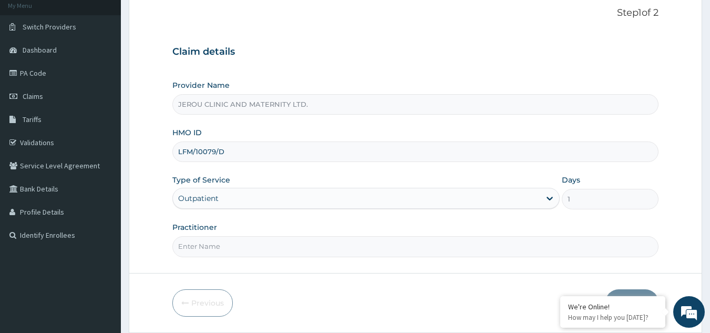
scroll to position [74, 0]
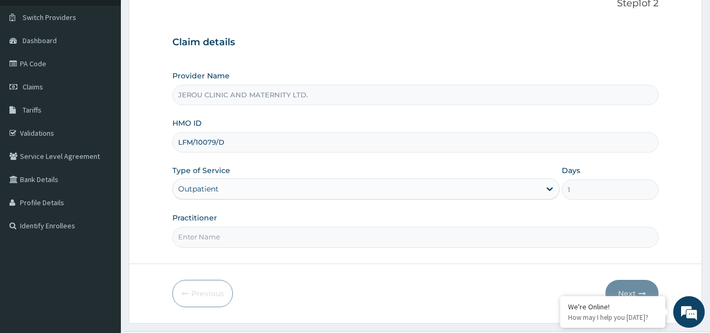
click at [371, 240] on input "Practitioner" at bounding box center [415, 237] width 487 height 20
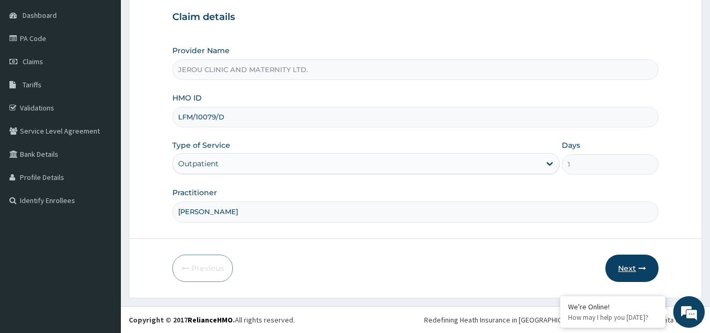
type input "[PERSON_NAME]"
click at [621, 268] on button "Next" at bounding box center [631, 267] width 53 height 27
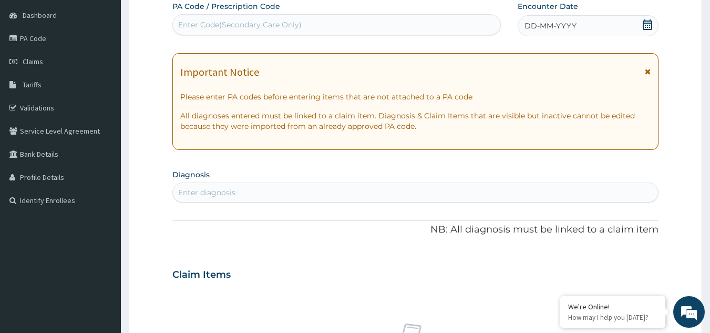
click at [567, 25] on span "DD-MM-YYYY" at bounding box center [550, 25] width 52 height 11
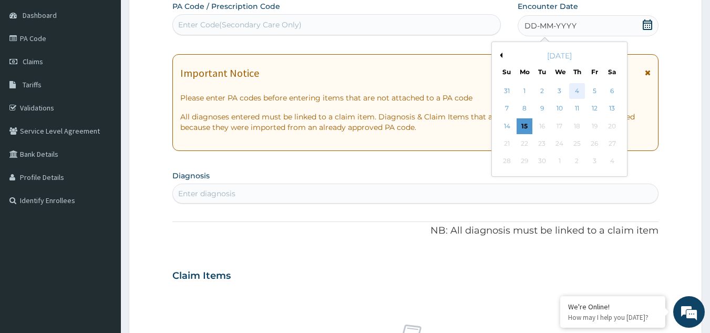
click at [571, 91] on div "4" at bounding box center [577, 91] width 16 height 16
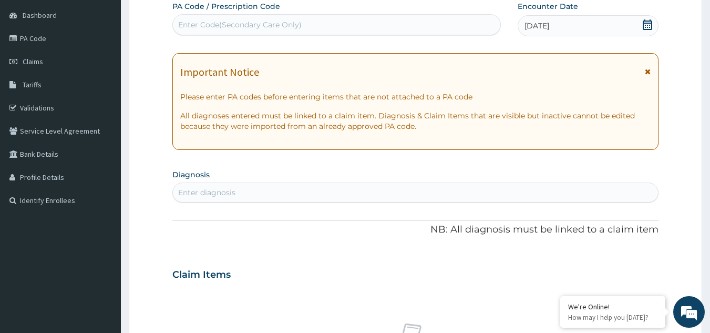
click at [218, 196] on div "Enter diagnosis" at bounding box center [206, 192] width 57 height 11
type input "falci"
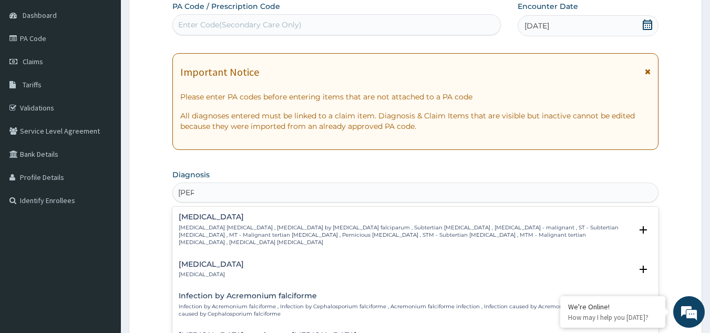
click at [221, 224] on p "Falciparum malaria , Malignant tertian malaria , Malaria by Plasmodium falcipar…" at bounding box center [406, 235] width 454 height 23
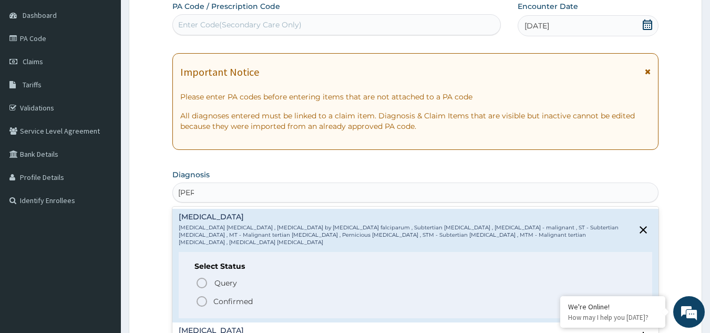
click at [205, 295] on icon "status option filled" at bounding box center [202, 301] width 13 height 13
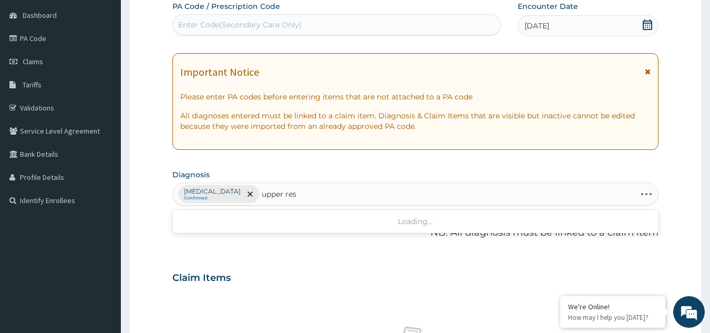
type input "upper resp"
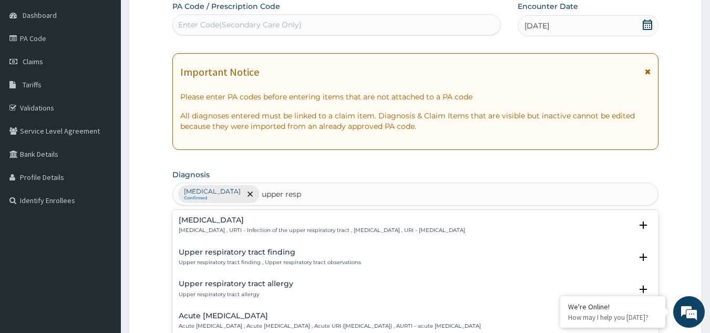
click at [230, 218] on h4 "[MEDICAL_DATA]" at bounding box center [322, 220] width 286 height 8
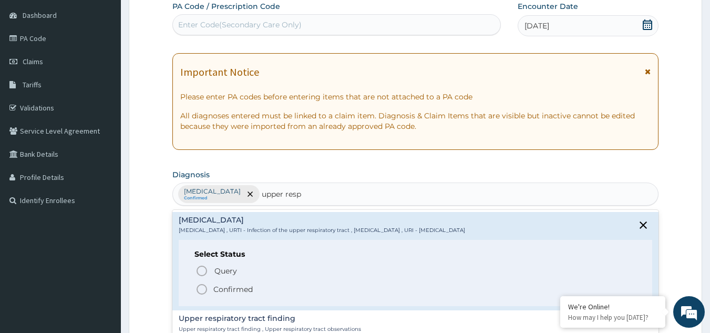
click at [211, 285] on span "Confirmed" at bounding box center [416, 289] width 441 height 13
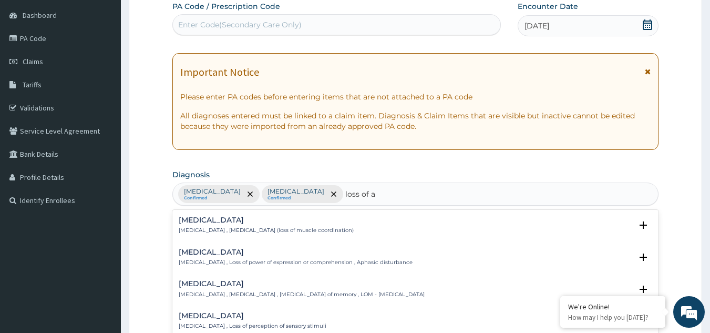
type input "loss of ap"
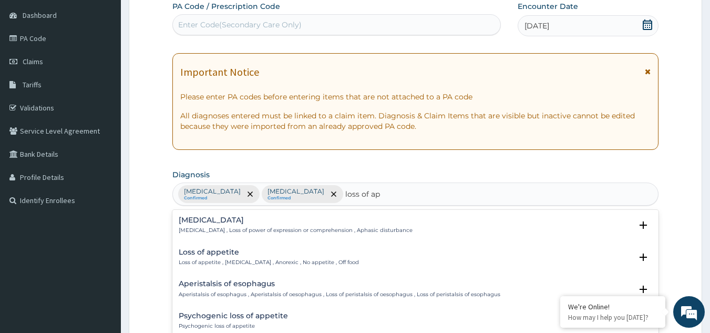
click at [211, 257] on div "Loss of appetite Loss of appetite , Anorexia , Anorexic , No appetite , Off food" at bounding box center [269, 257] width 180 height 18
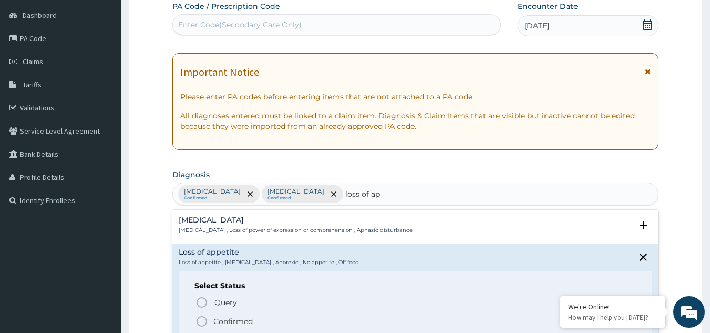
click at [200, 317] on icon "status option filled" at bounding box center [202, 321] width 13 height 13
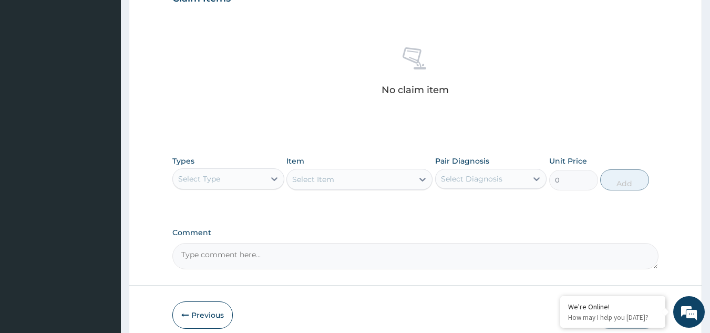
scroll to position [385, 0]
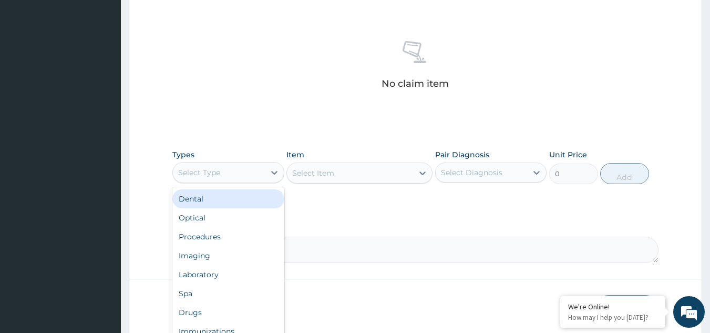
click at [202, 166] on div "Select Type" at bounding box center [219, 172] width 92 height 17
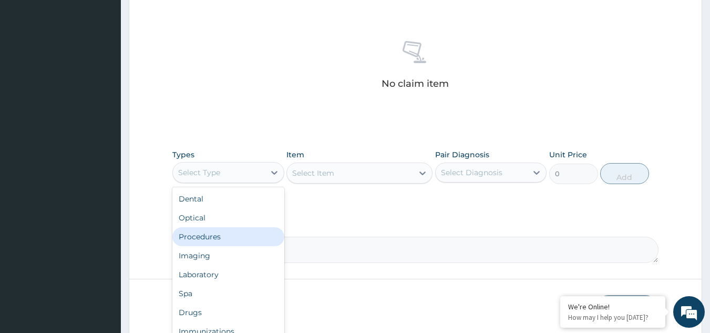
click at [209, 242] on div "Procedures" at bounding box center [228, 236] width 112 height 19
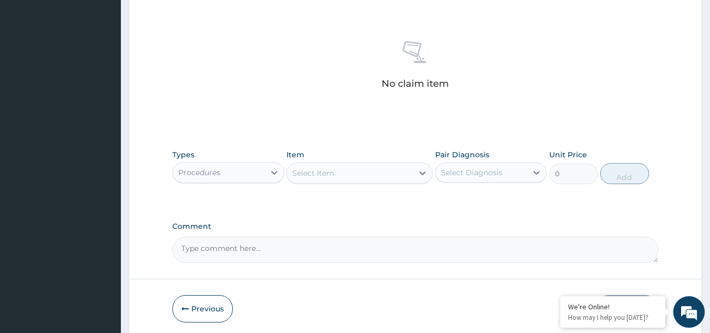
click at [385, 169] on div "Select Item" at bounding box center [350, 172] width 126 height 17
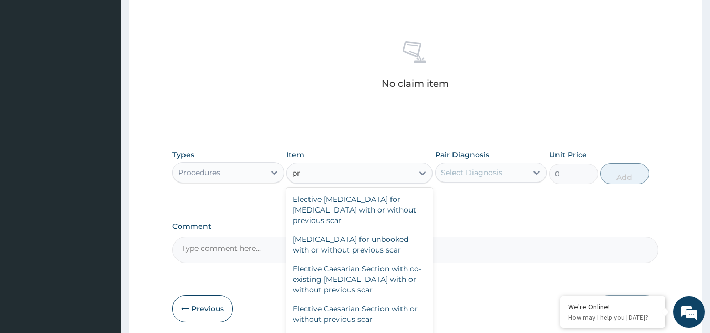
type input "p"
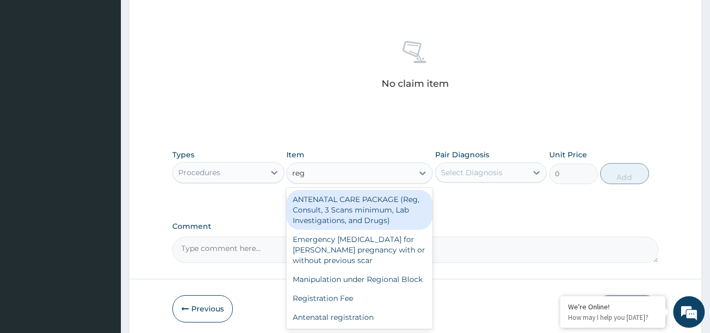
type input "regi"
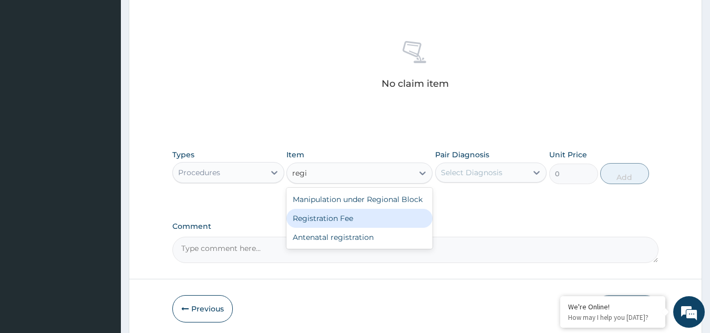
click at [366, 219] on div "Registration Fee" at bounding box center [359, 218] width 146 height 19
type input "2150"
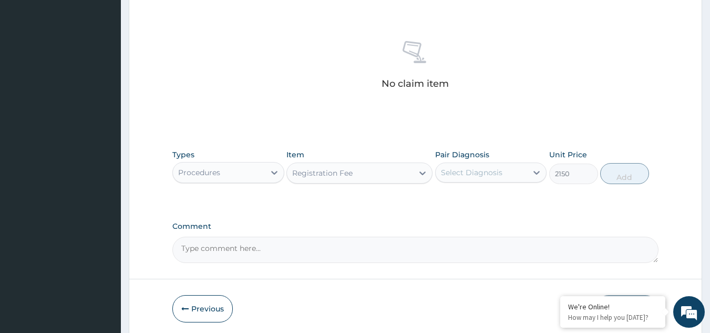
click at [511, 172] on div "Select Diagnosis" at bounding box center [482, 172] width 92 height 17
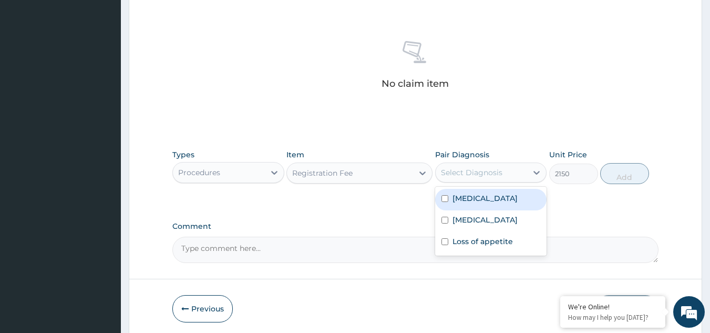
click at [506, 193] on label "[MEDICAL_DATA]" at bounding box center [484, 198] width 65 height 11
checkbox input "true"
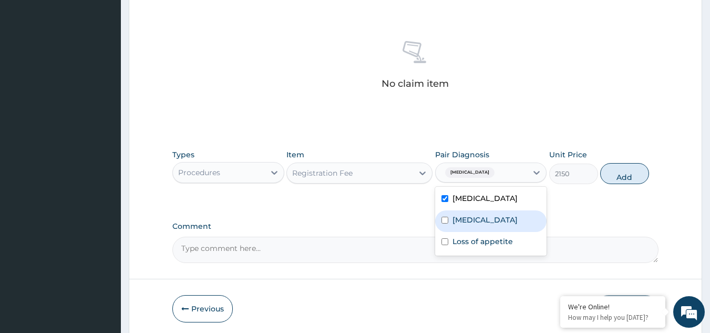
click at [498, 217] on label "[MEDICAL_DATA]" at bounding box center [484, 219] width 65 height 11
checkbox input "true"
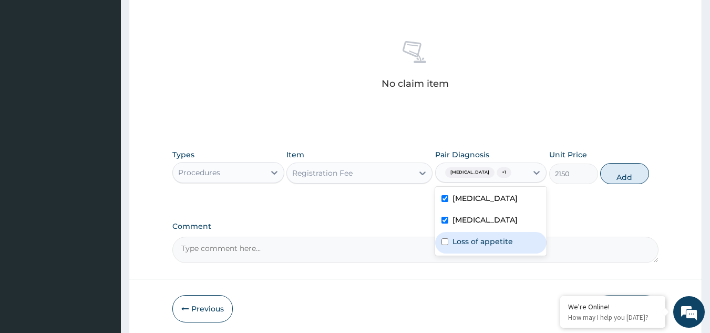
click at [477, 246] on label "Loss of appetite" at bounding box center [482, 241] width 60 height 11
checkbox input "true"
click at [638, 178] on button "Add" at bounding box center [624, 173] width 49 height 21
type input "0"
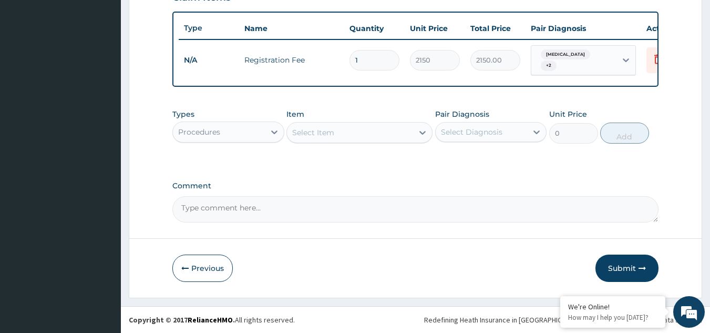
click at [341, 139] on div "Select Item" at bounding box center [350, 132] width 126 height 17
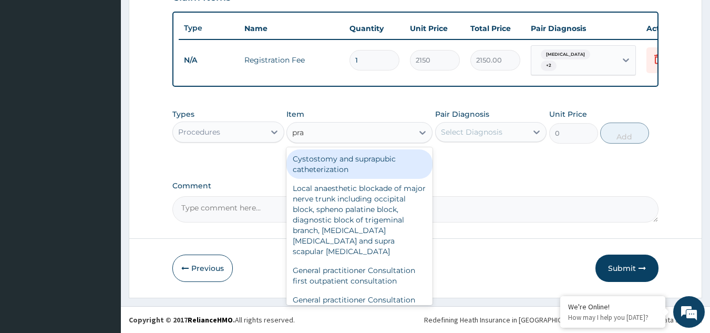
type input "prac"
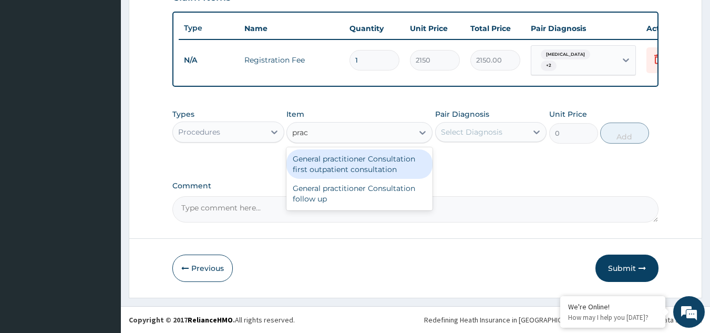
click at [348, 169] on div "General practitioner Consultation first outpatient consultation" at bounding box center [359, 163] width 146 height 29
type input "3547.5"
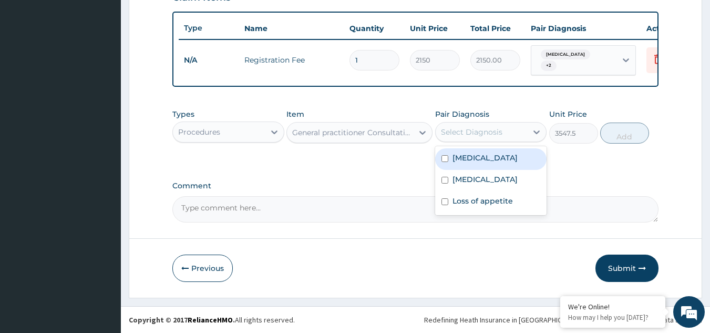
click at [486, 127] on div "Select Diagnosis" at bounding box center [482, 132] width 92 height 17
click at [468, 162] on label "[MEDICAL_DATA]" at bounding box center [484, 157] width 65 height 11
checkbox input "true"
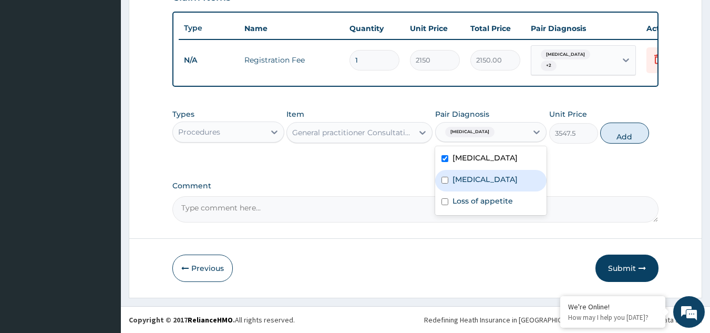
click at [461, 176] on div "[MEDICAL_DATA]" at bounding box center [491, 181] width 112 height 22
checkbox input "true"
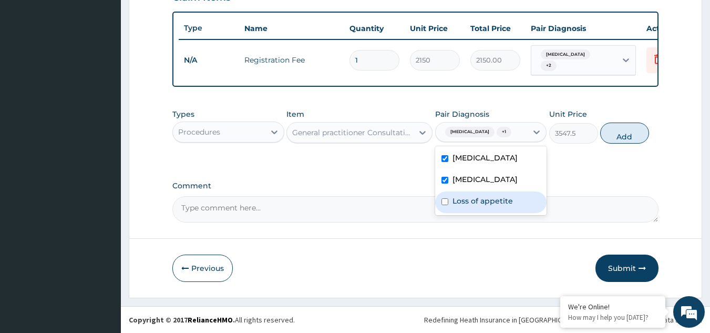
click at [469, 206] on label "Loss of appetite" at bounding box center [482, 201] width 60 height 11
checkbox input "true"
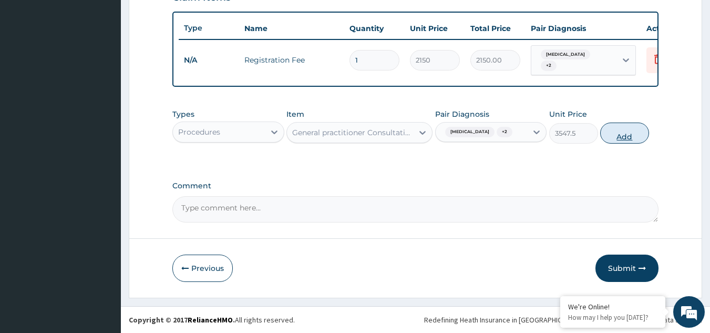
click at [627, 137] on button "Add" at bounding box center [624, 132] width 49 height 21
type input "0"
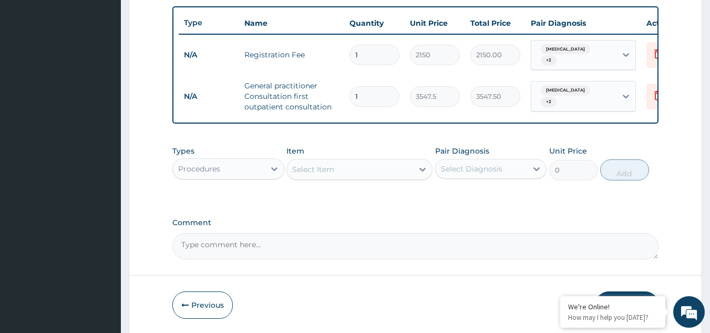
click at [244, 177] on div "Procedures" at bounding box center [219, 168] width 92 height 17
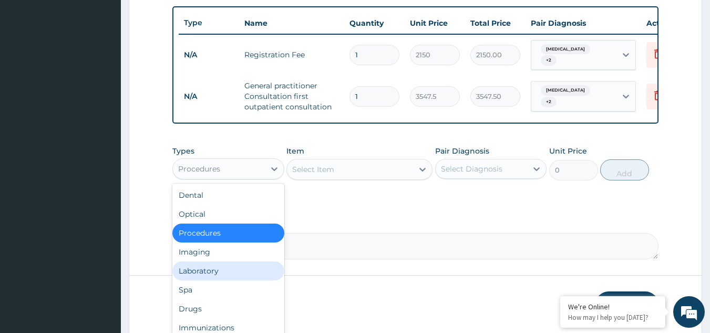
click at [224, 278] on div "Laboratory" at bounding box center [228, 270] width 112 height 19
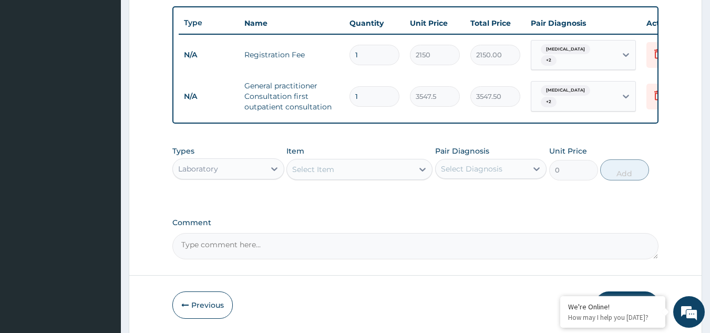
click at [390, 173] on div "Select Item" at bounding box center [350, 169] width 126 height 17
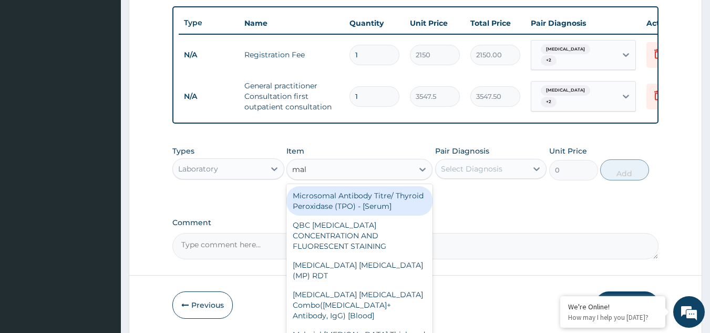
type input "mala"
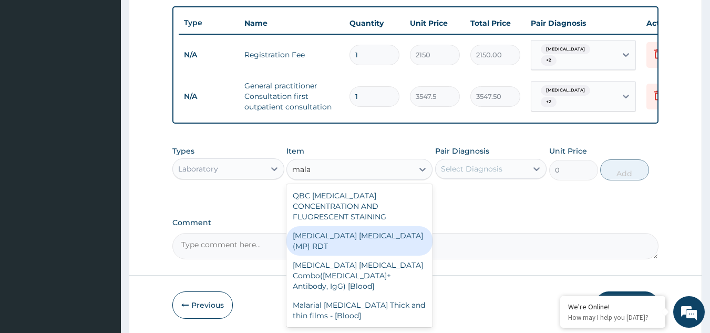
click at [385, 241] on div "[MEDICAL_DATA] [MEDICAL_DATA] (MP) RDT" at bounding box center [359, 240] width 146 height 29
type input "1612.5"
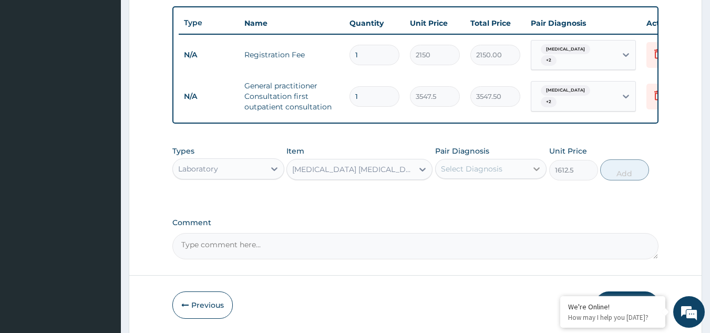
click at [529, 173] on div at bounding box center [536, 168] width 19 height 19
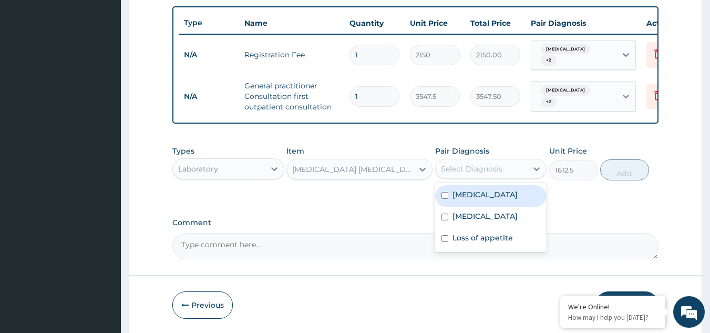
click at [488, 207] on div "Falciparum malaria" at bounding box center [491, 196] width 112 height 22
checkbox input "true"
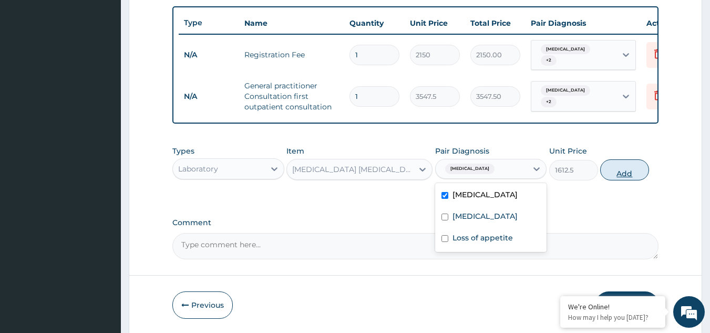
click at [622, 180] on button "Add" at bounding box center [624, 169] width 49 height 21
type input "0"
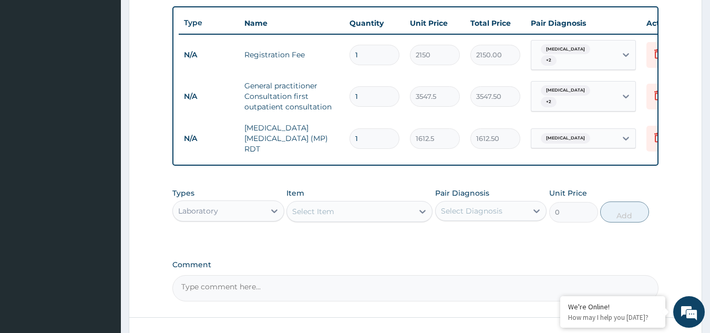
click at [349, 220] on div "Select Item" at bounding box center [350, 211] width 126 height 17
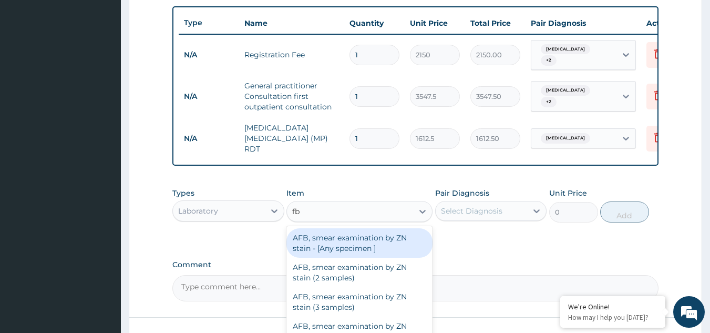
type input "fbc"
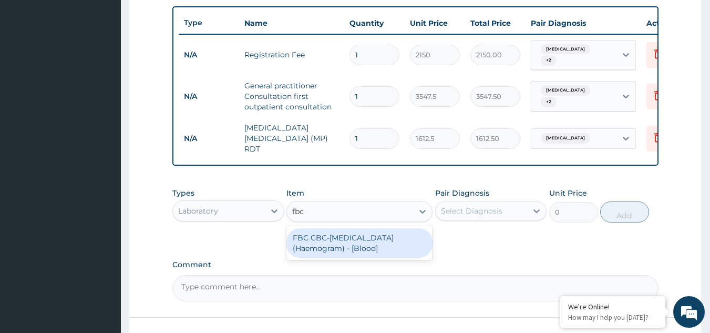
click at [353, 242] on div "FBC CBC-Complete Blood Count (Haemogram) - [Blood]" at bounding box center [359, 242] width 146 height 29
type input "4300"
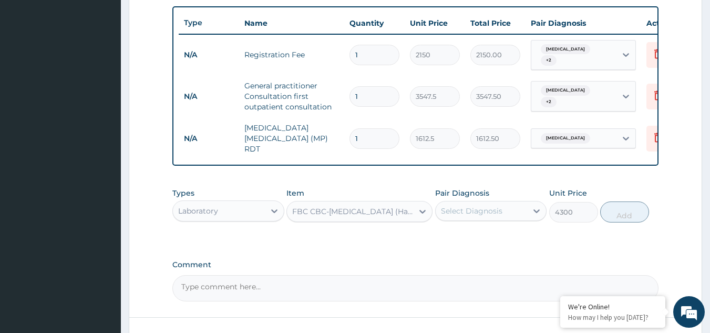
click at [509, 215] on div "Select Diagnosis" at bounding box center [482, 210] width 92 height 17
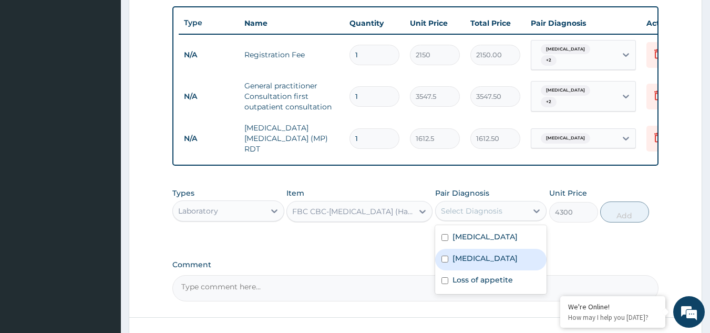
click at [484, 254] on div "Upper respiratory infection" at bounding box center [491, 260] width 112 height 22
checkbox input "true"
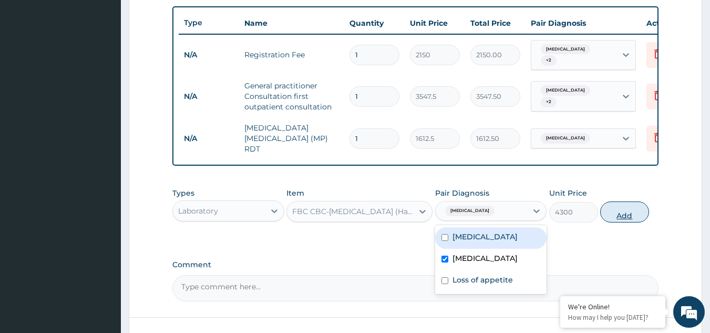
click at [622, 222] on button "Add" at bounding box center [624, 211] width 49 height 21
type input "0"
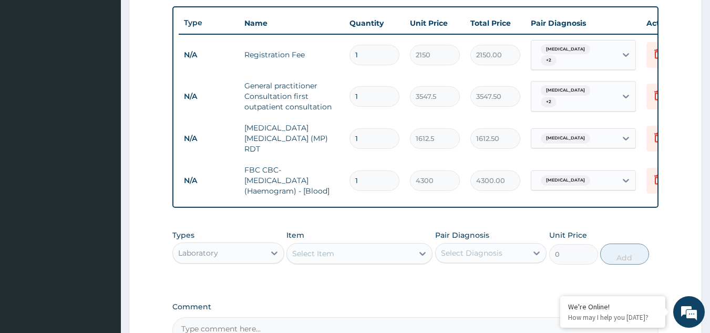
click at [218, 253] on div "Laboratory" at bounding box center [219, 252] width 92 height 17
type input "drug"
click at [215, 283] on div "Drugs" at bounding box center [228, 279] width 112 height 19
click at [335, 252] on div "Select Item" at bounding box center [350, 253] width 126 height 17
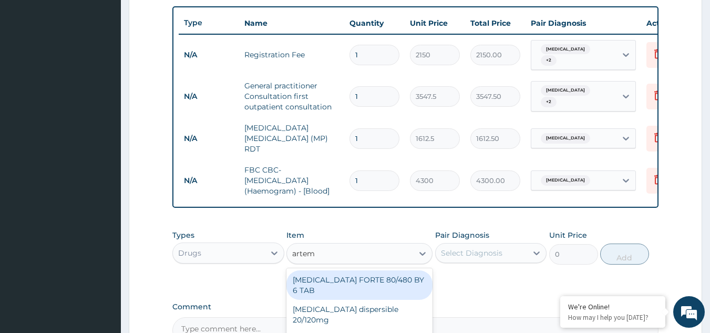
type input "arteme"
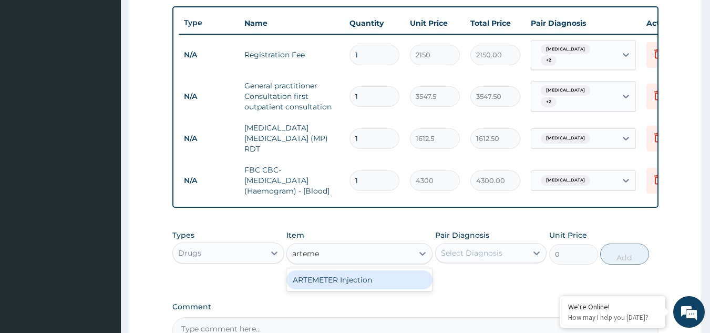
click at [348, 287] on div "ARTEMETER Injection" at bounding box center [359, 279] width 146 height 19
type input "946"
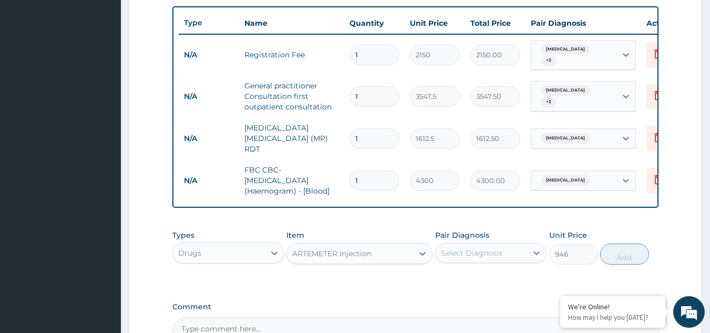
click at [498, 258] on div "Select Diagnosis" at bounding box center [471, 253] width 61 height 11
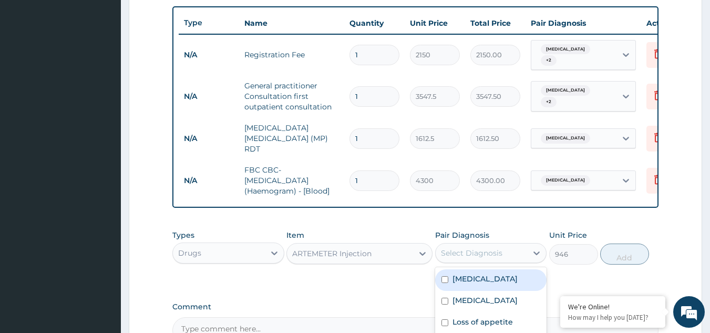
click at [485, 287] on div "[MEDICAL_DATA]" at bounding box center [491, 280] width 112 height 22
checkbox input "true"
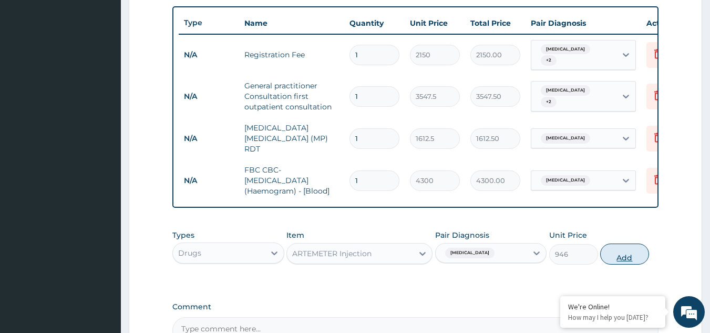
click at [617, 261] on button "Add" at bounding box center [624, 253] width 49 height 21
type input "0"
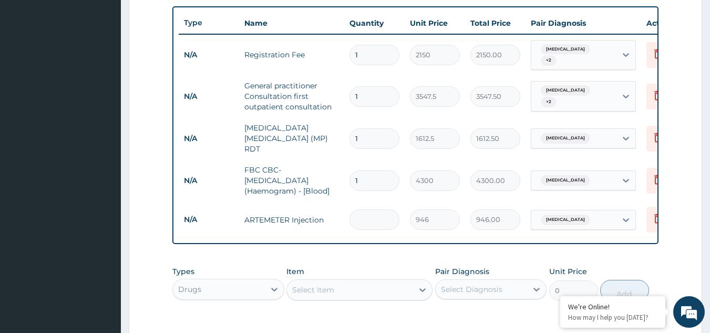
type input "0.00"
type input "6"
type input "5676.00"
type input "6"
click at [384, 294] on div "Select Item" at bounding box center [350, 289] width 126 height 17
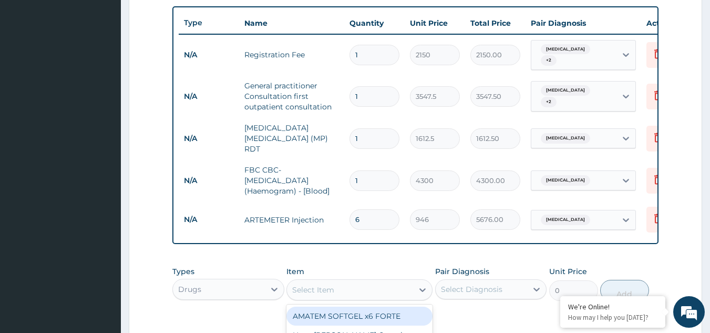
scroll to position [544, 0]
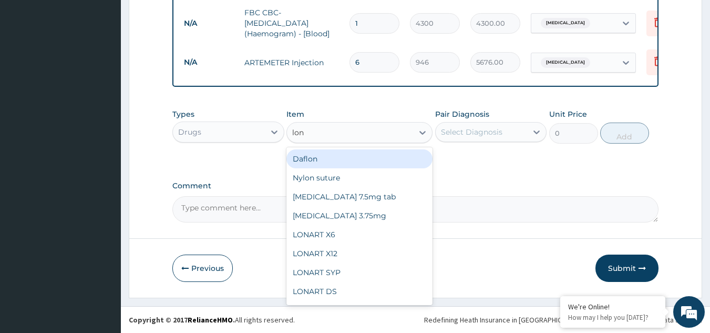
type input "lona"
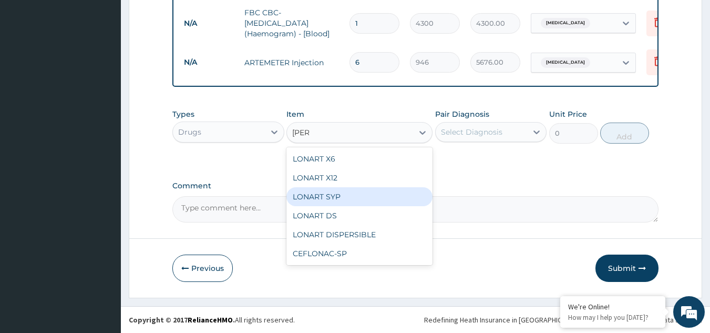
click at [308, 201] on div "LONART SYP" at bounding box center [359, 196] width 146 height 19
type input "2719.75"
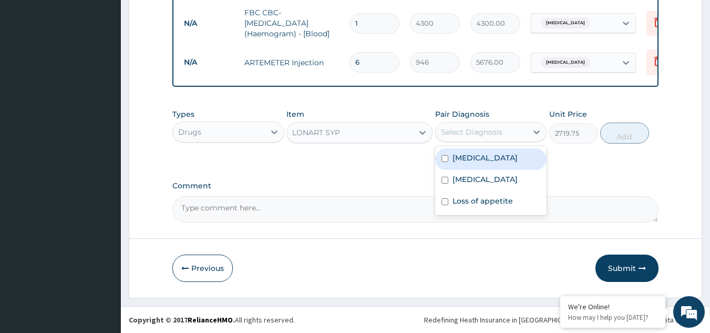
click at [517, 125] on div "Select Diagnosis" at bounding box center [482, 132] width 92 height 17
click at [495, 157] on label "[MEDICAL_DATA]" at bounding box center [484, 157] width 65 height 11
checkbox input "true"
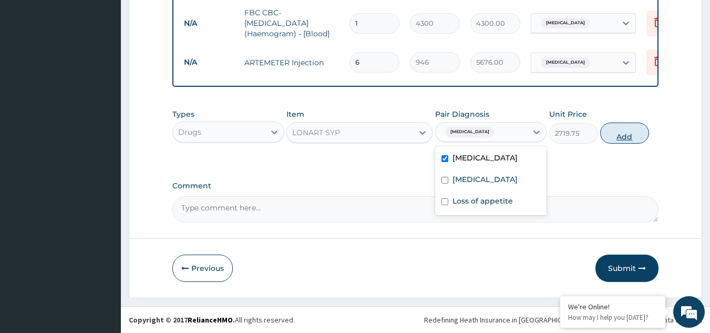
click at [624, 131] on button "Add" at bounding box center [624, 132] width 49 height 21
type input "0"
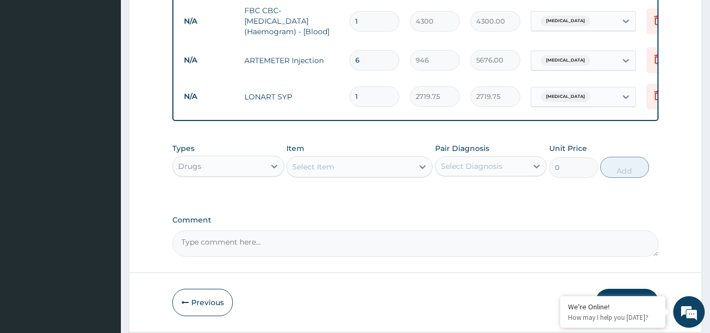
click at [367, 170] on div "Select Item" at bounding box center [350, 166] width 126 height 17
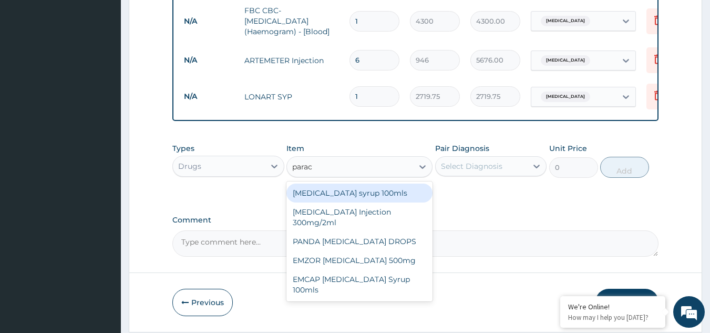
type input "parace"
click at [366, 199] on div "[MEDICAL_DATA] syrup 100mls" at bounding box center [359, 192] width 146 height 19
type input "709.5"
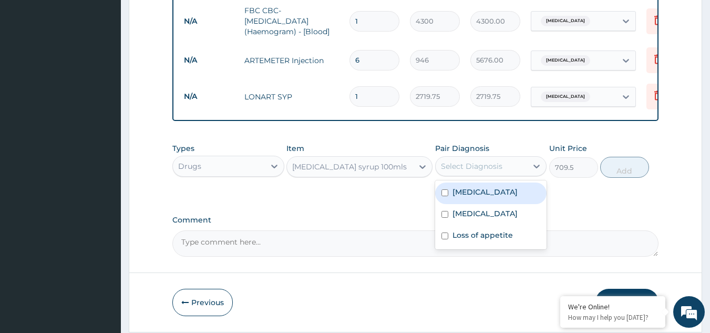
click at [510, 161] on div "Select Diagnosis" at bounding box center [482, 166] width 92 height 17
click at [476, 197] on label "Falciparum malaria" at bounding box center [484, 192] width 65 height 11
checkbox input "true"
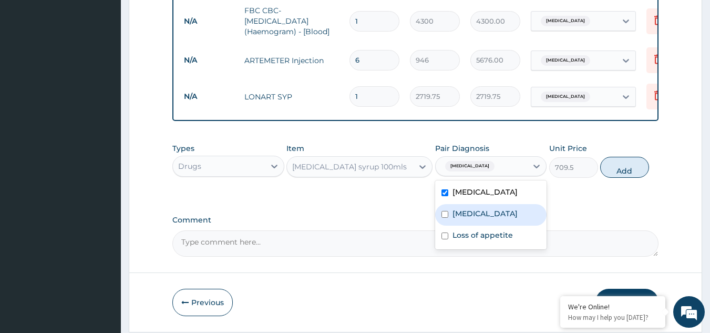
click at [474, 219] on label "Upper respiratory infection" at bounding box center [484, 213] width 65 height 11
checkbox input "true"
click at [624, 172] on button "Add" at bounding box center [624, 167] width 49 height 21
type input "0"
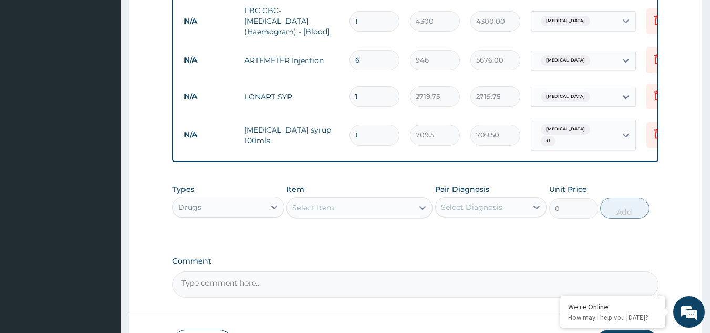
click at [337, 212] on div "Select Item" at bounding box center [350, 207] width 126 height 17
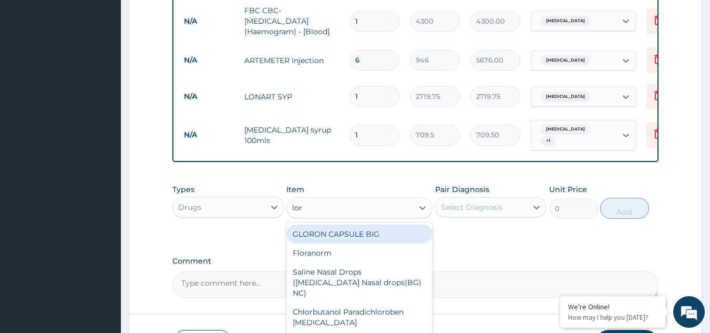
type input "lora"
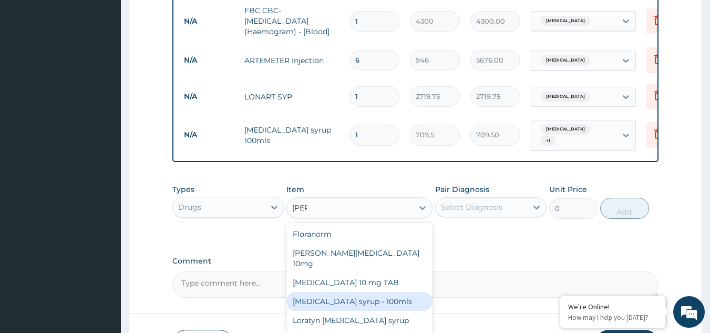
click at [330, 292] on div "Loratadine syrup - 100mls" at bounding box center [359, 301] width 146 height 19
type input "1182.5"
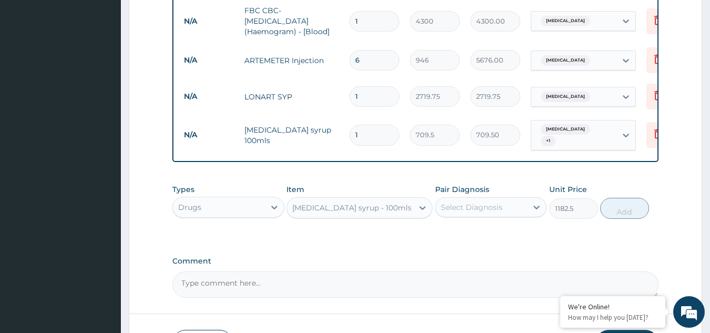
click at [521, 210] on div "Select Diagnosis" at bounding box center [482, 207] width 92 height 17
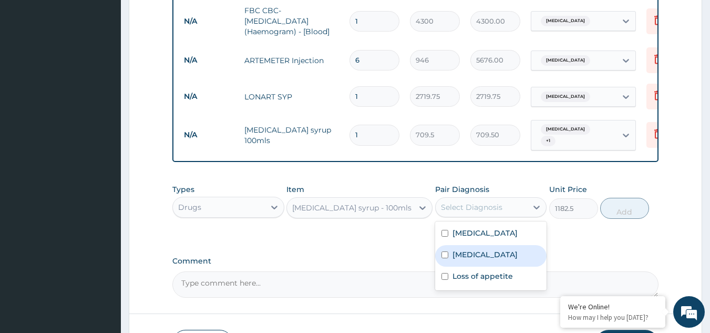
click at [481, 258] on label "Upper respiratory infection" at bounding box center [484, 254] width 65 height 11
checkbox input "true"
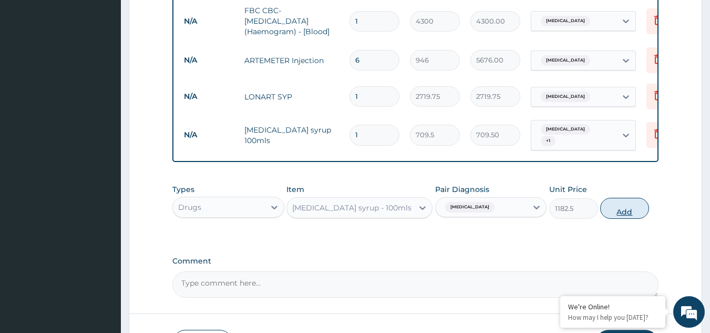
click at [621, 216] on button "Add" at bounding box center [624, 208] width 49 height 21
type input "0"
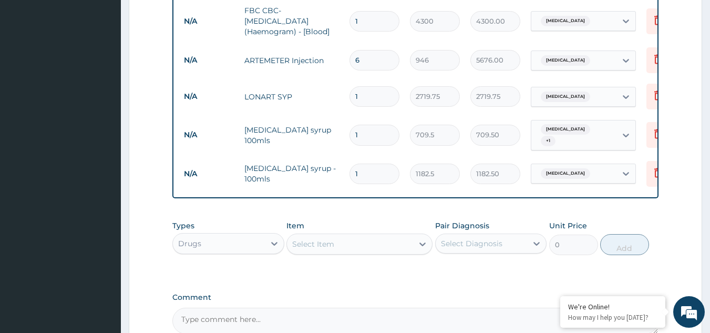
click at [358, 244] on div "Select Item" at bounding box center [350, 243] width 126 height 17
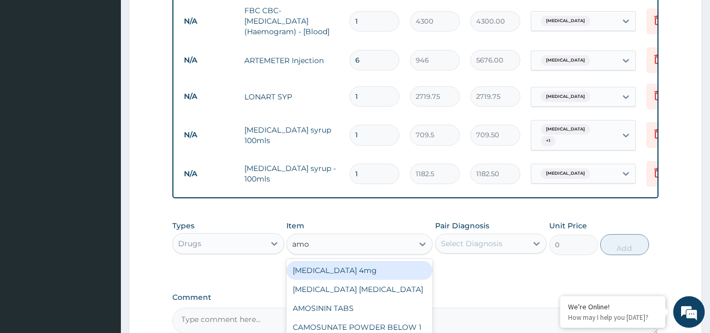
type input "amox"
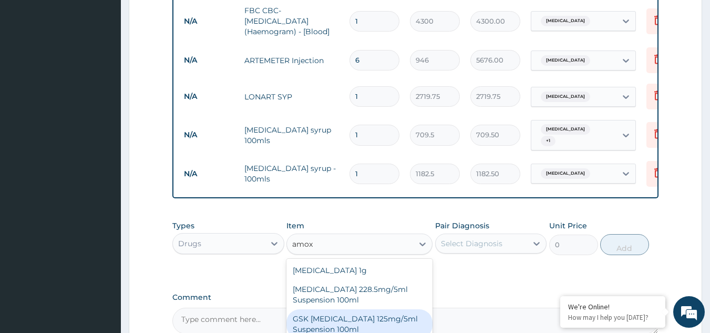
click at [346, 317] on div "GSK AMOXIL 125mg/5ml Suspension 100ml" at bounding box center [359, 323] width 146 height 29
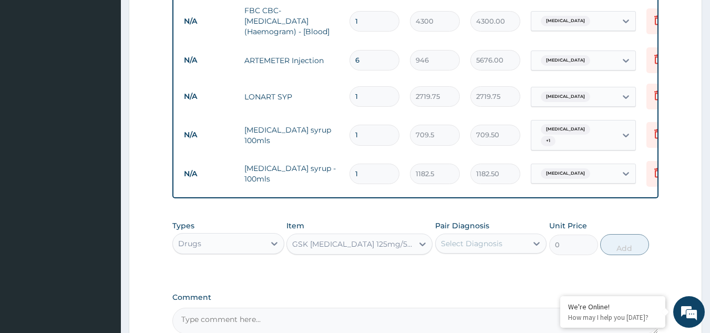
type input "8868.75"
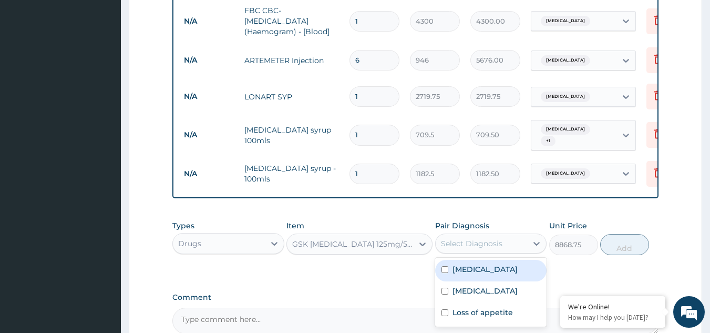
click at [509, 242] on div "Select Diagnosis" at bounding box center [482, 243] width 92 height 17
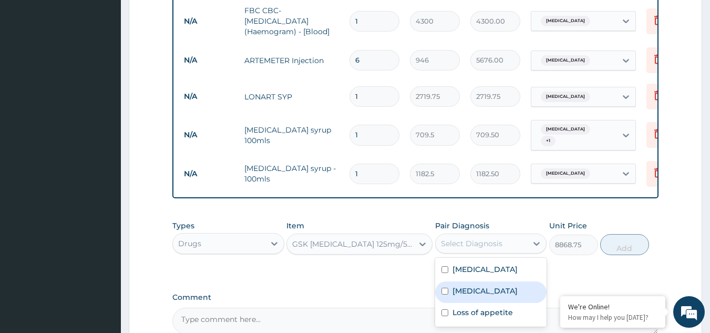
click at [467, 291] on label "Upper respiratory infection" at bounding box center [484, 290] width 65 height 11
checkbox input "true"
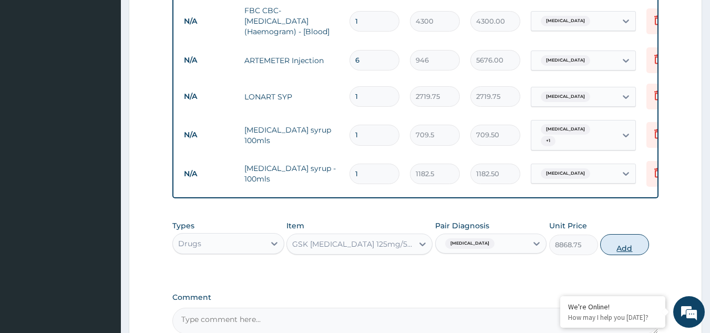
click at [632, 247] on button "Add" at bounding box center [624, 244] width 49 height 21
type input "0"
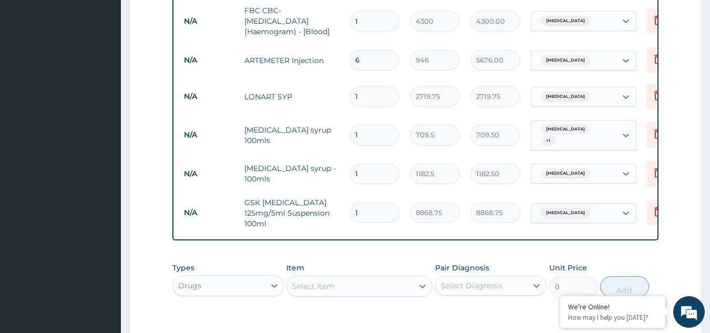
click at [361, 285] on div "Select Item" at bounding box center [350, 285] width 126 height 17
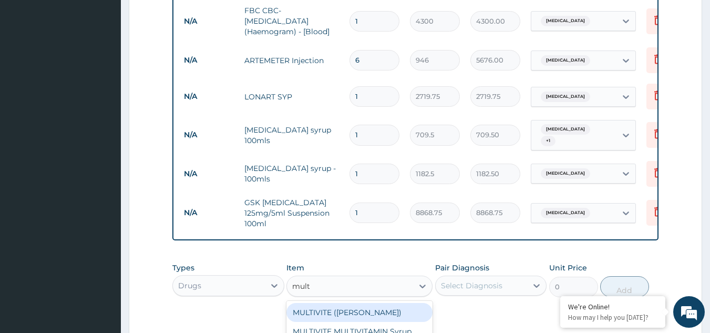
type input "multi"
click at [361, 326] on div "MULTIVITE MULTIVITAMIN Syrup 100ml" at bounding box center [359, 336] width 146 height 29
type input "946"
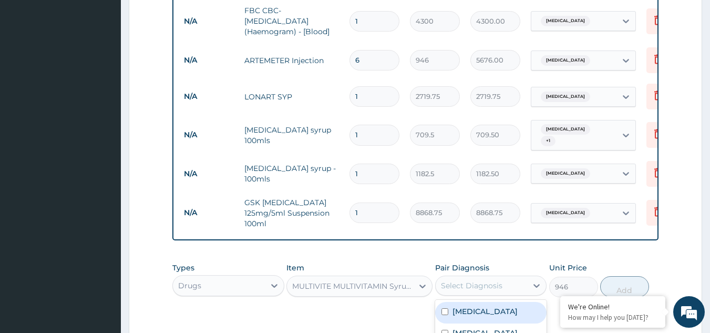
click at [501, 277] on div "Select Diagnosis" at bounding box center [482, 285] width 92 height 17
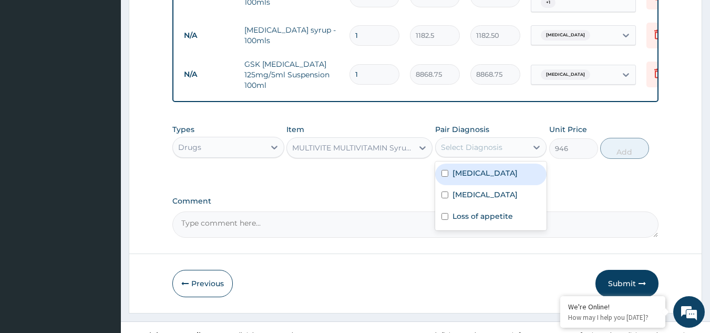
scroll to position [694, 0]
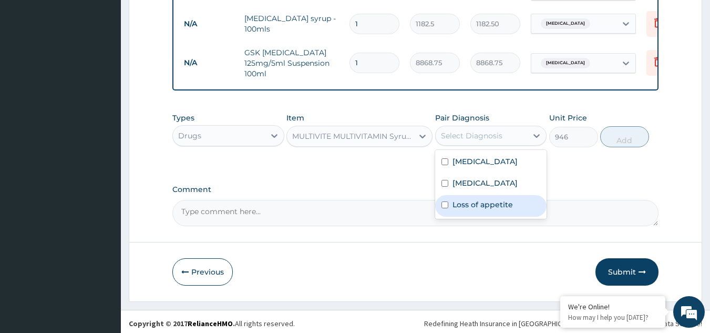
click at [479, 210] on label "Loss of appetite" at bounding box center [482, 204] width 60 height 11
checkbox input "true"
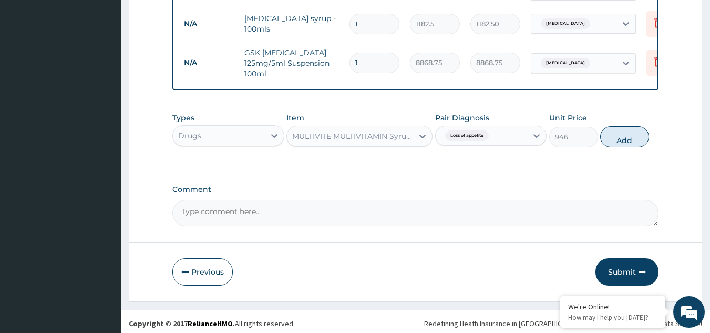
click at [623, 141] on button "Add" at bounding box center [624, 136] width 49 height 21
type input "0"
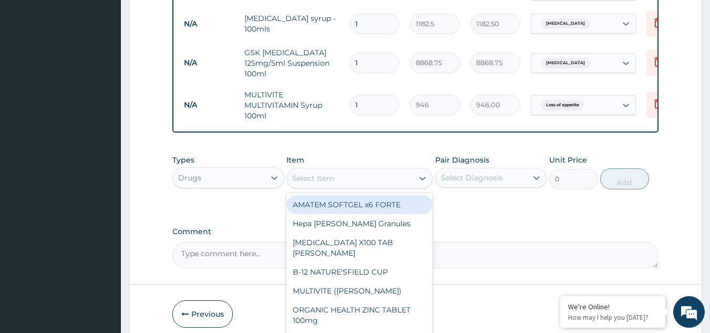
click at [356, 181] on div "Select Item" at bounding box center [350, 178] width 126 height 17
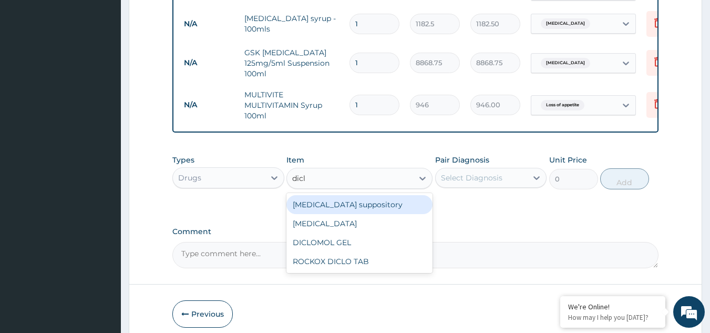
type input "diclo"
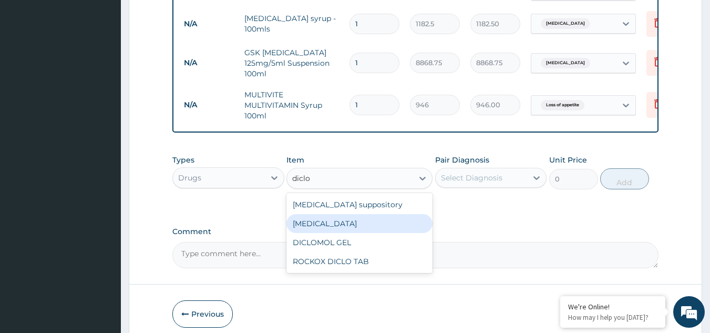
click at [338, 222] on div "Diclofenac" at bounding box center [359, 223] width 146 height 19
type input "591.25"
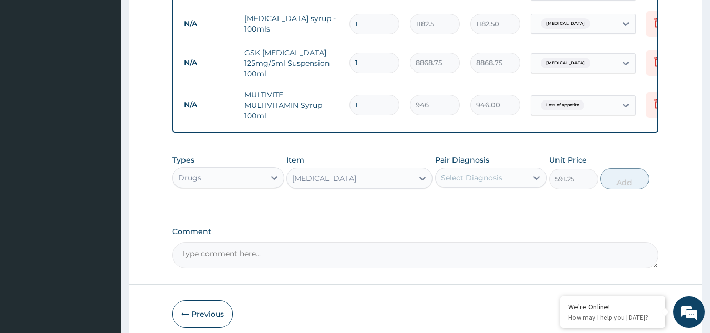
click at [498, 173] on div "Select Diagnosis" at bounding box center [471, 177] width 61 height 11
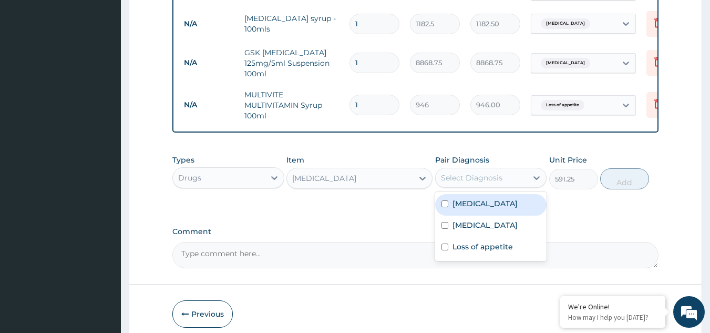
click at [482, 204] on label "Falciparum malaria" at bounding box center [484, 203] width 65 height 11
checkbox input "true"
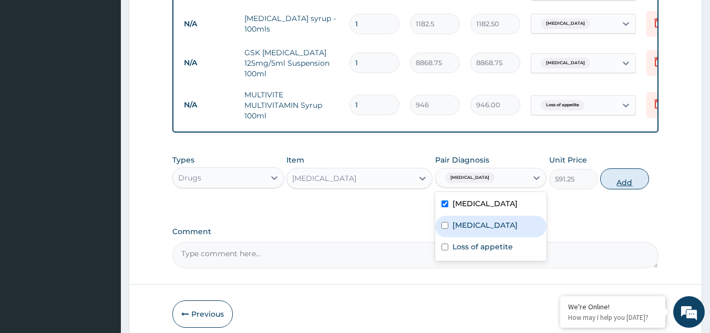
click at [624, 175] on button "Add" at bounding box center [624, 178] width 49 height 21
type input "0"
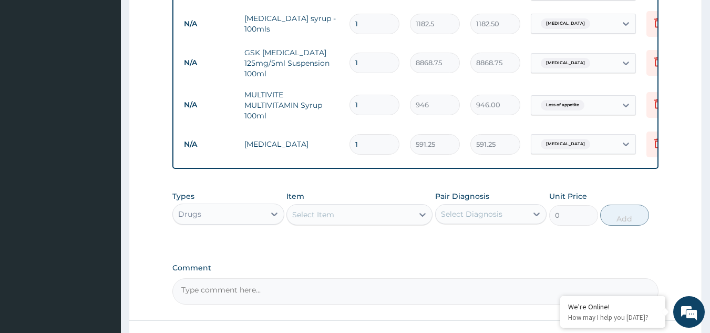
click at [371, 206] on div "Select Item" at bounding box center [350, 214] width 126 height 17
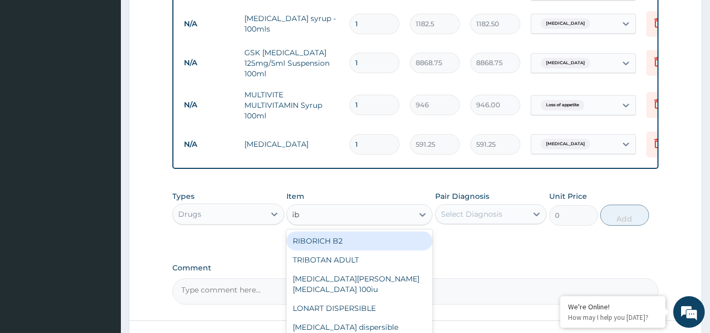
type input "ibu"
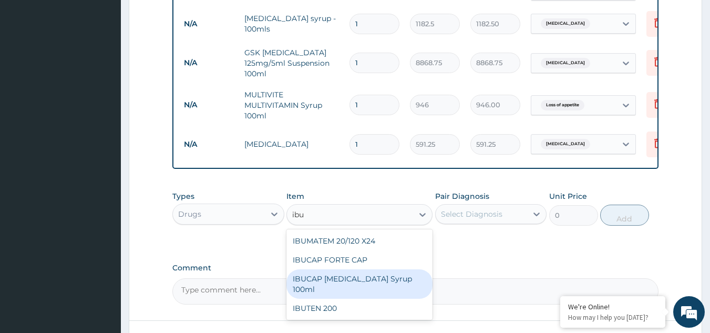
click at [351, 275] on div "IBUCAP COLD AND FLU Syrup 100ml" at bounding box center [359, 283] width 146 height 29
type input "768.625"
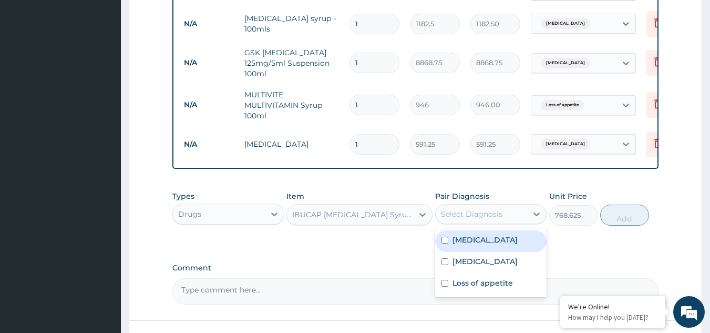
click at [497, 211] on div "Select Diagnosis" at bounding box center [471, 214] width 61 height 11
click at [474, 243] on div "Falciparum malaria" at bounding box center [491, 241] width 112 height 22
checkbox input "true"
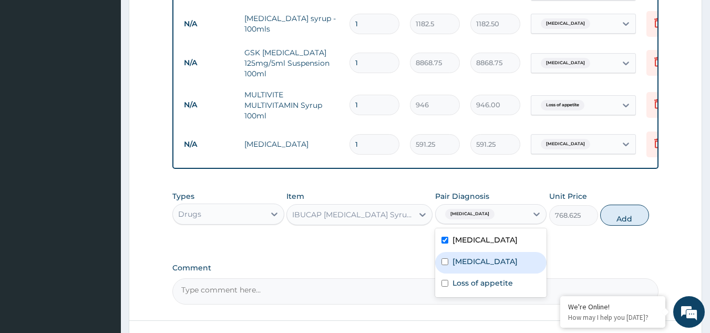
click at [474, 261] on label "Upper respiratory infection" at bounding box center [484, 261] width 65 height 11
checkbox input "true"
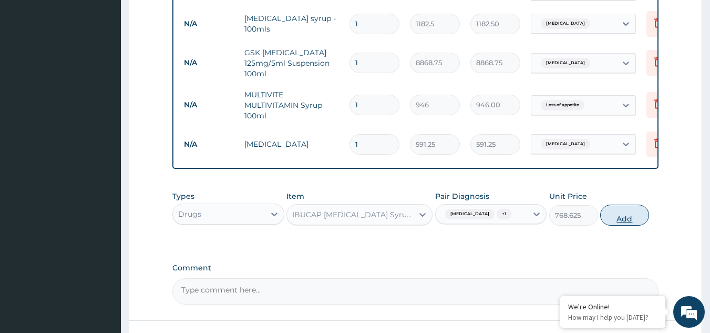
click at [622, 213] on button "Add" at bounding box center [624, 214] width 49 height 21
type input "0"
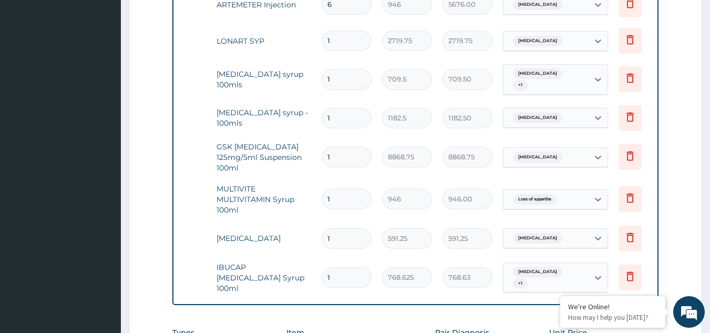
scroll to position [0, 34]
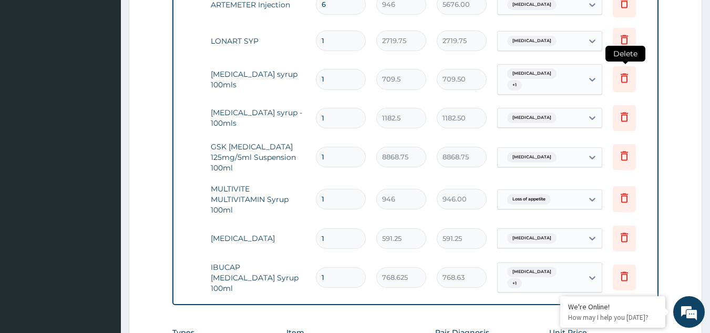
click at [621, 71] on icon at bounding box center [624, 77] width 13 height 13
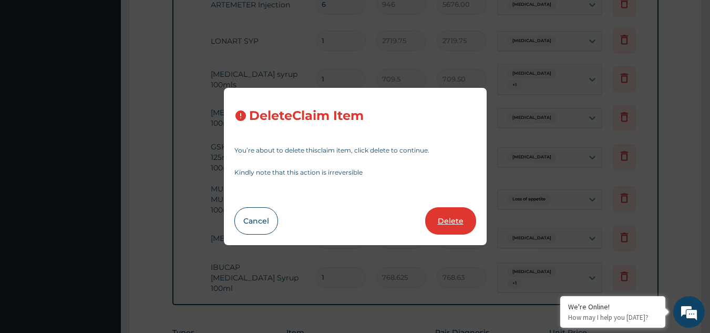
click at [445, 222] on button "Delete" at bounding box center [450, 220] width 51 height 27
type input "1182.5"
type input "1182.50"
type input "8868.75"
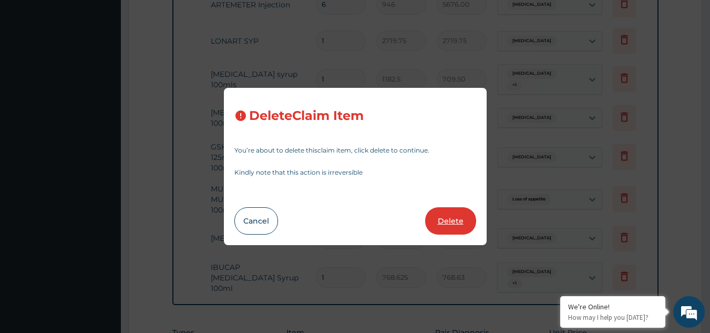
type input "946"
type input "946.00"
type input "591.25"
type input "768.625"
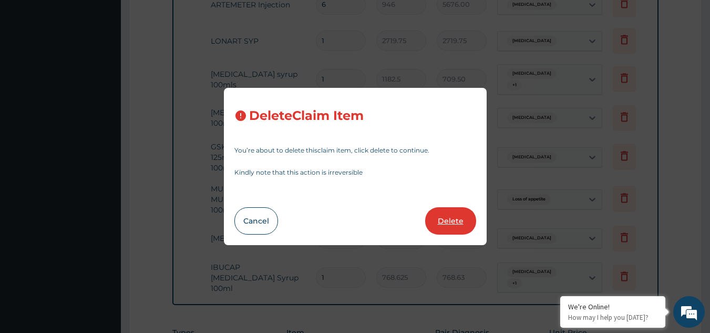
type input "768.63"
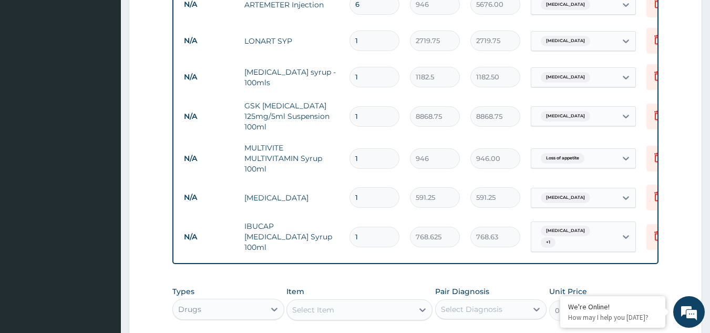
scroll to position [772, 0]
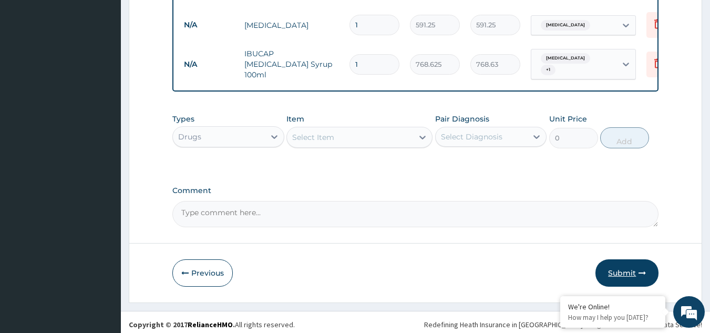
click at [620, 269] on button "Submit" at bounding box center [626, 272] width 63 height 27
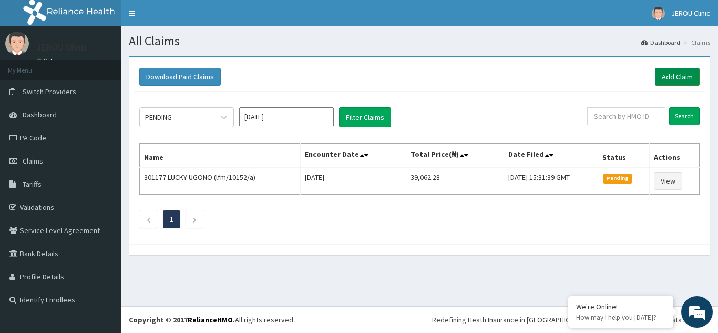
click at [678, 72] on link "Add Claim" at bounding box center [677, 77] width 45 height 18
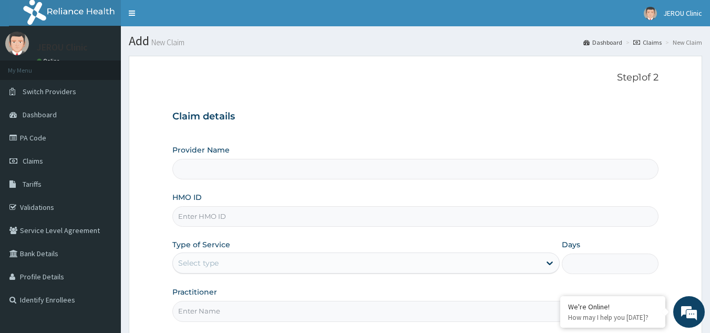
type input "JEROU CLINIC AND MATERNITY LTD."
click at [209, 221] on input "HMO ID" at bounding box center [415, 216] width 487 height 20
paste input "LFM/10113/A"
type input "LFM/10113/A"
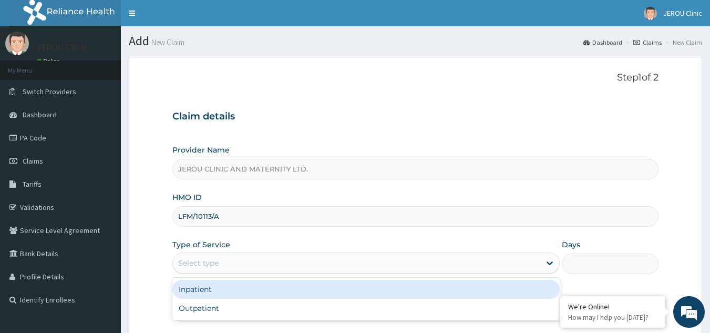
click at [228, 263] on div "Select type" at bounding box center [356, 262] width 367 height 17
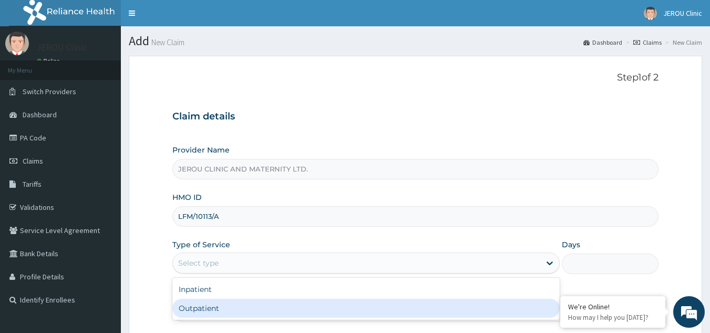
click at [223, 305] on div "Outpatient" at bounding box center [365, 308] width 387 height 19
type input "1"
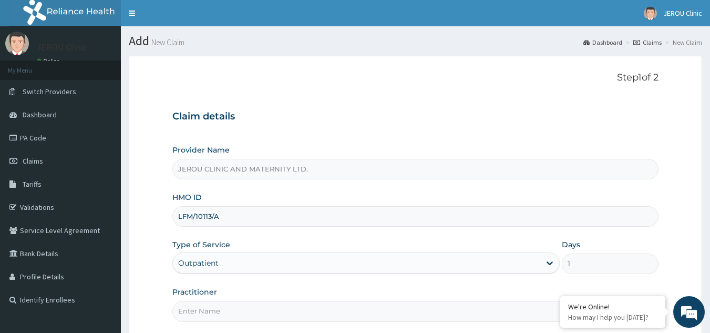
click at [283, 316] on input "Practitioner" at bounding box center [415, 311] width 487 height 20
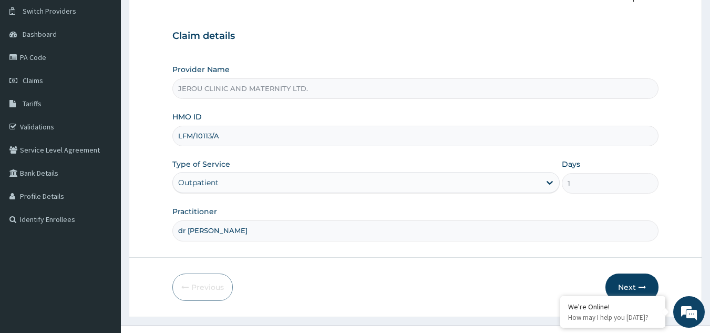
scroll to position [99, 0]
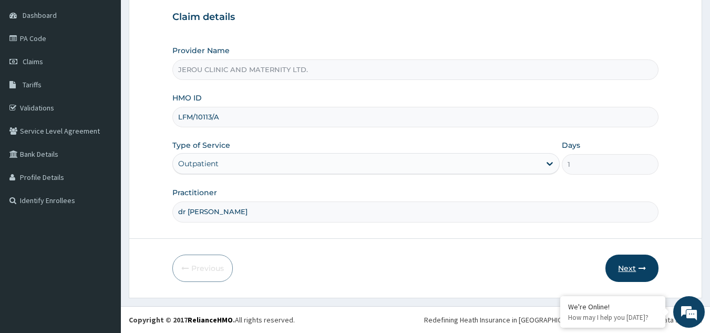
type input "dr judith"
click at [622, 269] on button "Next" at bounding box center [631, 267] width 53 height 27
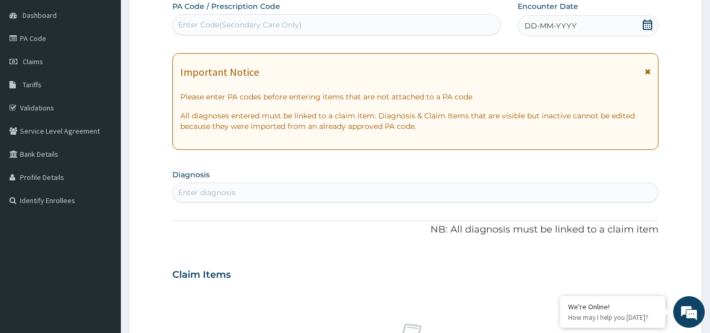
click at [589, 23] on div "DD-MM-YYYY" at bounding box center [588, 25] width 141 height 21
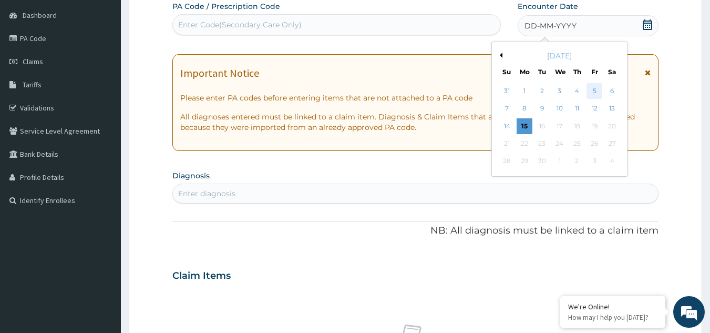
click at [590, 91] on div "5" at bounding box center [595, 91] width 16 height 16
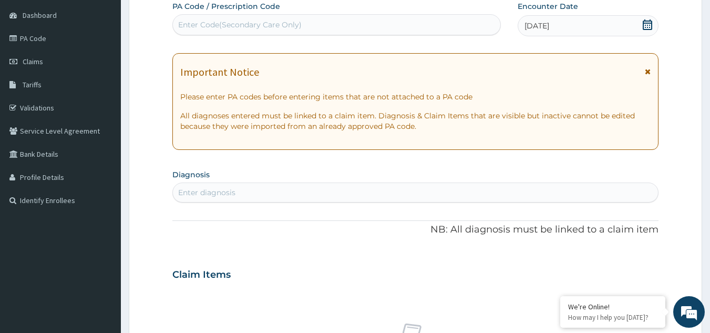
click at [209, 194] on div "Enter diagnosis" at bounding box center [206, 192] width 57 height 11
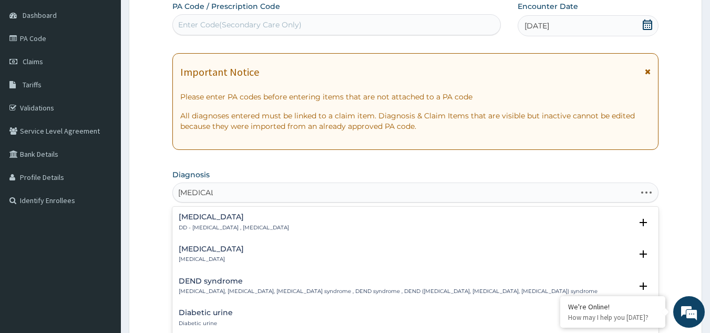
type input "diabetes m"
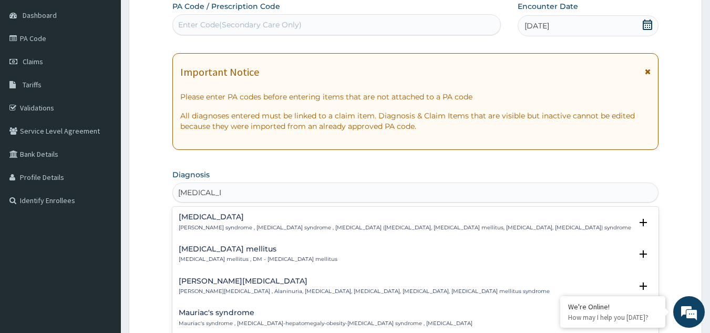
click at [204, 259] on p "Diabetes mellitus , DM - Diabetes mellitus" at bounding box center [258, 258] width 159 height 7
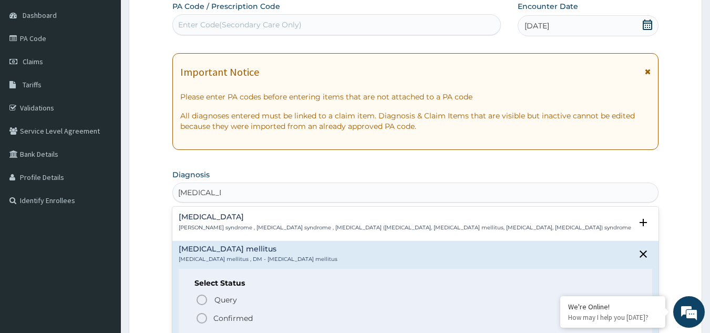
click at [201, 320] on icon "status option filled" at bounding box center [202, 318] width 13 height 13
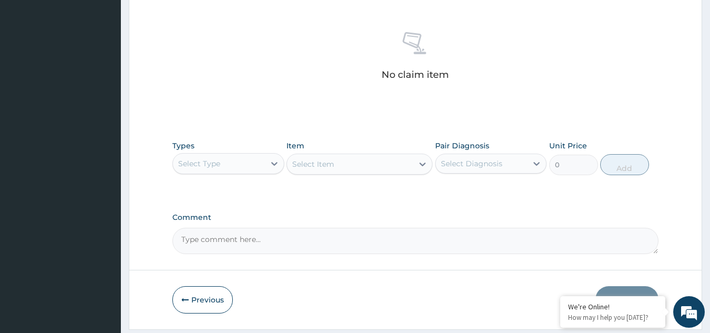
scroll to position [425, 0]
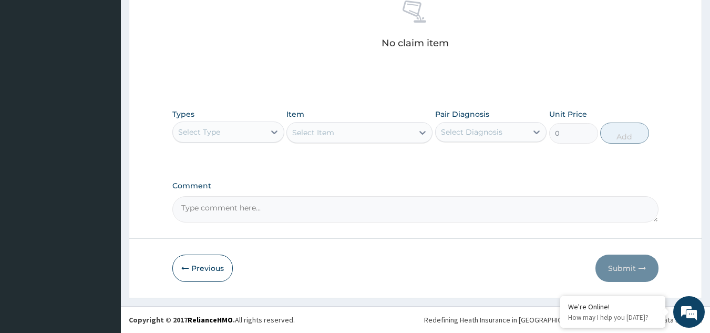
click at [249, 129] on div "Select Type" at bounding box center [219, 132] width 92 height 17
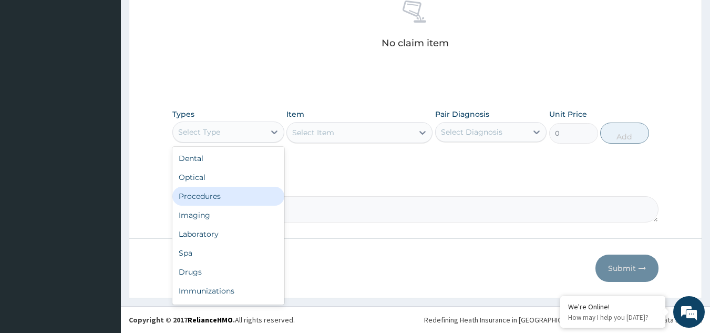
click at [234, 195] on div "Procedures" at bounding box center [228, 196] width 112 height 19
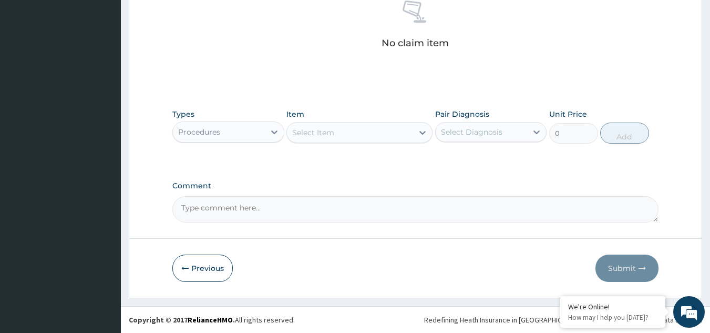
click at [375, 129] on div "Select Item" at bounding box center [350, 132] width 126 height 17
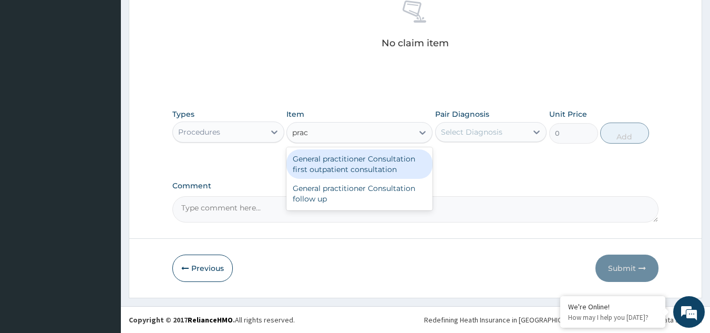
type input "pract"
click at [374, 162] on div "General practitioner Consultation first outpatient consultation" at bounding box center [359, 163] width 146 height 29
type input "3547.5"
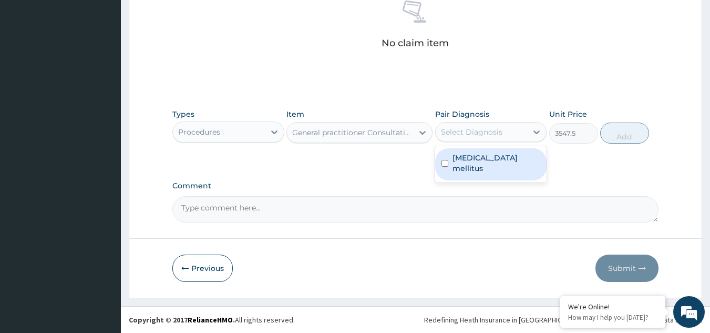
click at [475, 136] on div "Select Diagnosis" at bounding box center [471, 132] width 61 height 11
click at [472, 151] on div "Diabetes mellitus" at bounding box center [491, 164] width 112 height 32
checkbox input "true"
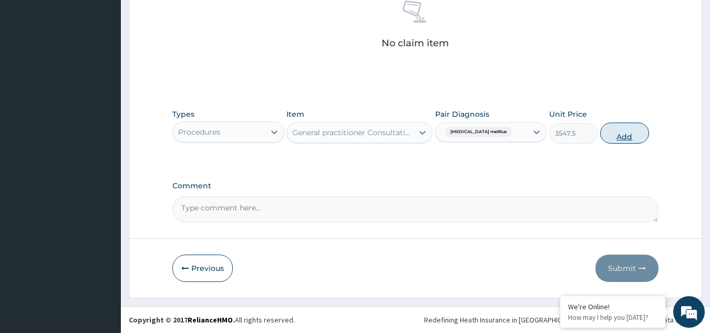
click at [634, 130] on button "Add" at bounding box center [624, 132] width 49 height 21
type input "0"
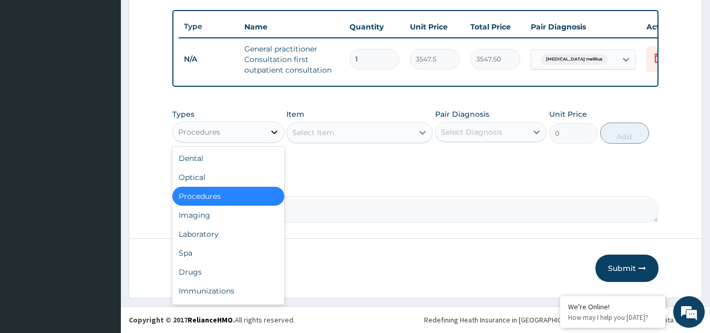
click at [267, 136] on div at bounding box center [274, 131] width 19 height 19
click at [223, 238] on div "Laboratory" at bounding box center [228, 233] width 112 height 19
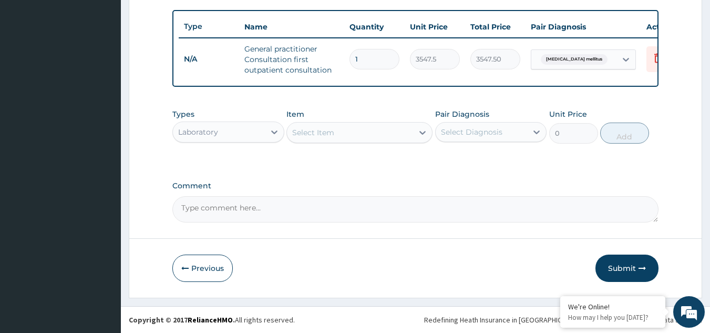
click at [411, 138] on div "Select Item" at bounding box center [350, 132] width 126 height 17
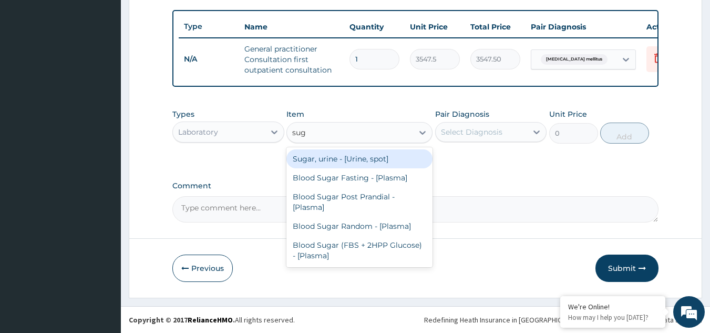
type input "suga"
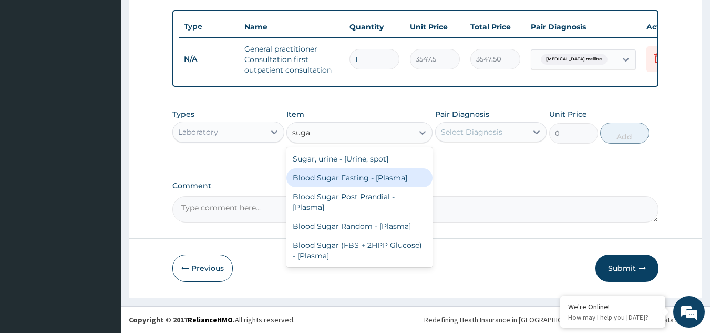
click at [340, 178] on div "Blood Sugar Fasting - [Plasma]" at bounding box center [359, 177] width 146 height 19
type input "1290"
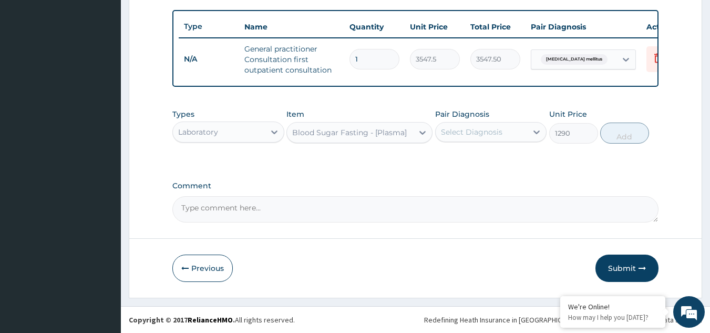
click at [521, 128] on div "Select Diagnosis" at bounding box center [482, 132] width 92 height 17
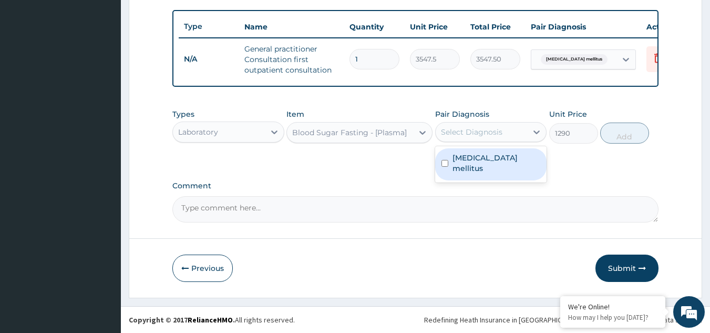
click at [480, 161] on label "Diabetes mellitus" at bounding box center [496, 162] width 88 height 21
checkbox input "true"
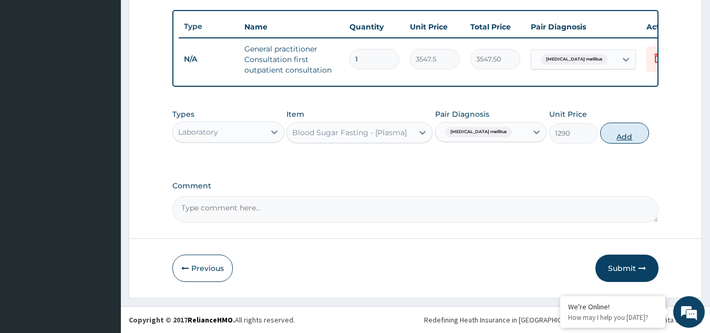
click at [624, 137] on button "Add" at bounding box center [624, 132] width 49 height 21
type input "0"
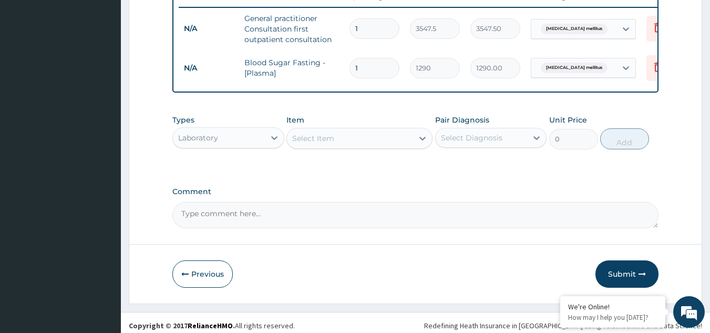
scroll to position [414, 0]
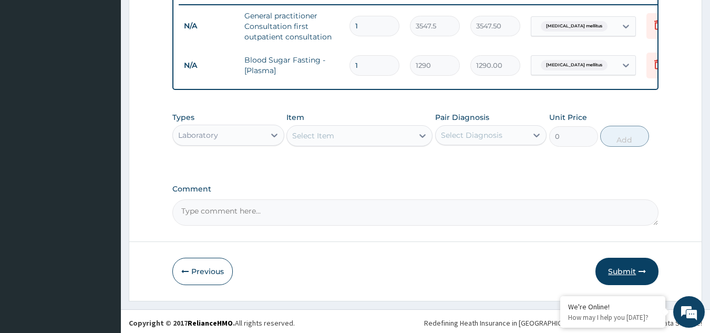
click at [623, 279] on button "Submit" at bounding box center [626, 271] width 63 height 27
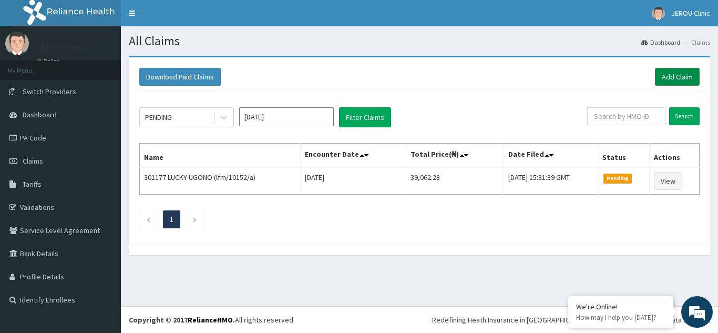
click at [676, 73] on link "Add Claim" at bounding box center [677, 77] width 45 height 18
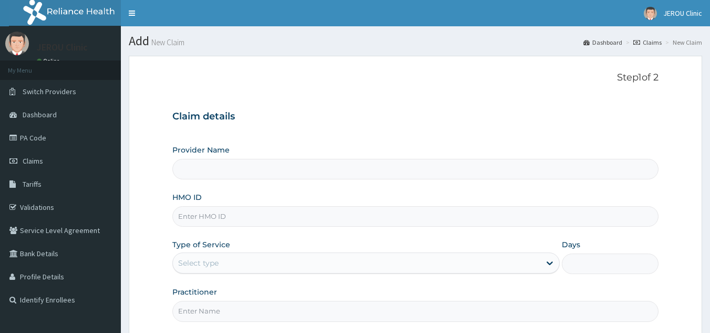
click at [259, 213] on input "HMO ID" at bounding box center [415, 216] width 487 height 20
type input "JEROU CLINIC AND MATERNITY LTD."
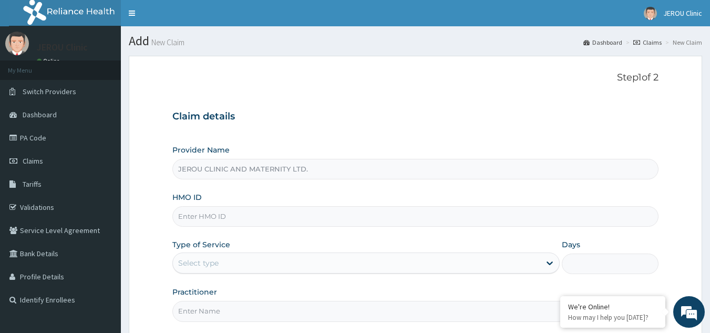
paste input "LFM/10126/E"
type input "LFM/10126/E"
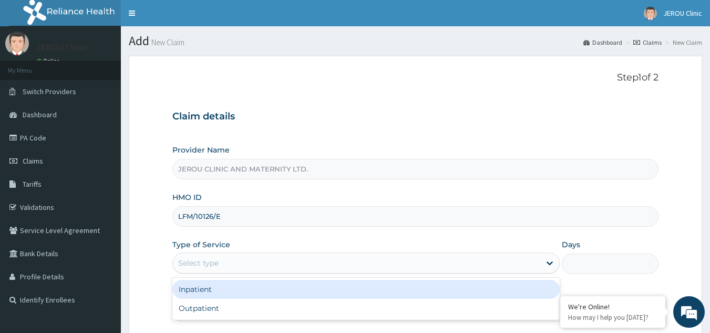
click at [302, 263] on div "Select type" at bounding box center [356, 262] width 367 height 17
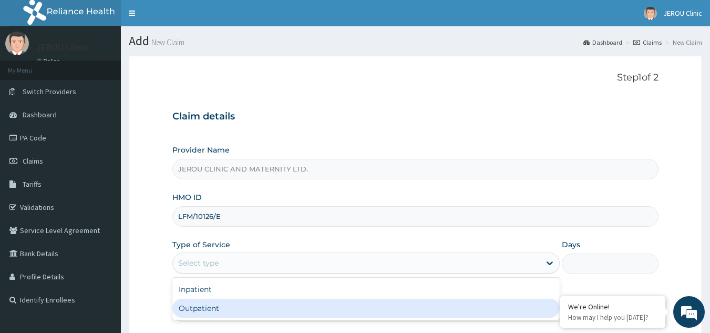
click at [292, 307] on div "Outpatient" at bounding box center [365, 308] width 387 height 19
type input "1"
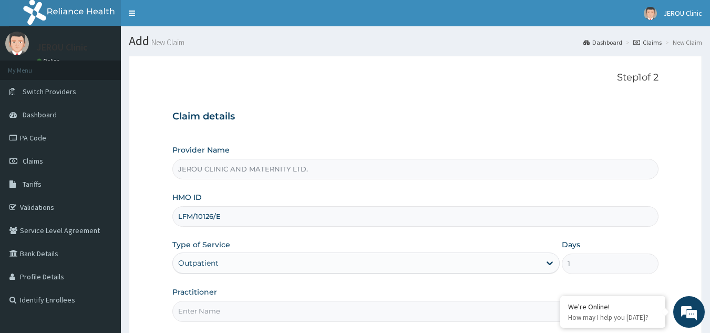
click at [205, 308] on input "Practitioner" at bounding box center [415, 311] width 487 height 20
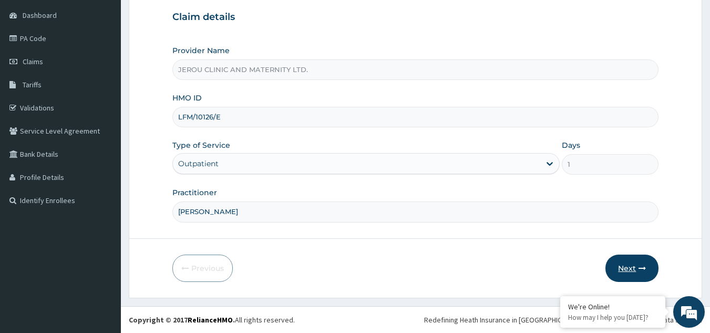
type input "dr victor"
click at [625, 268] on button "Next" at bounding box center [631, 267] width 53 height 27
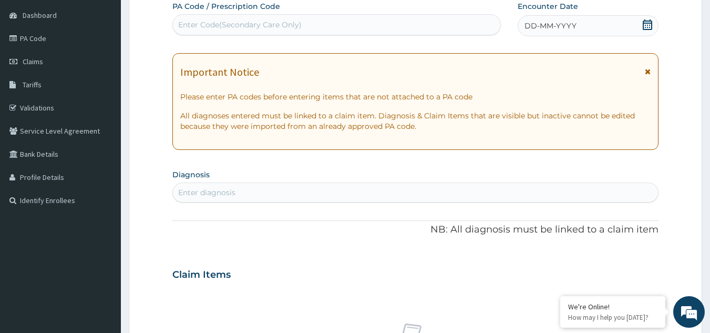
click at [549, 23] on span "DD-MM-YYYY" at bounding box center [550, 25] width 52 height 11
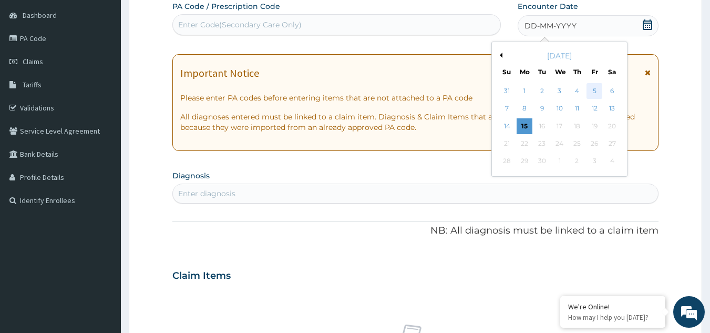
click at [594, 94] on div "5" at bounding box center [595, 91] width 16 height 16
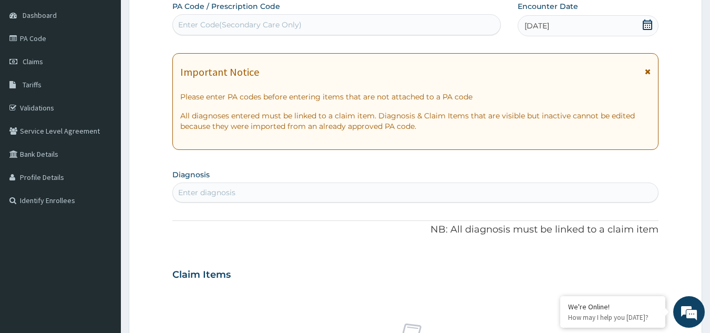
click at [200, 192] on div "Enter diagnosis" at bounding box center [206, 192] width 57 height 11
type input "falci"
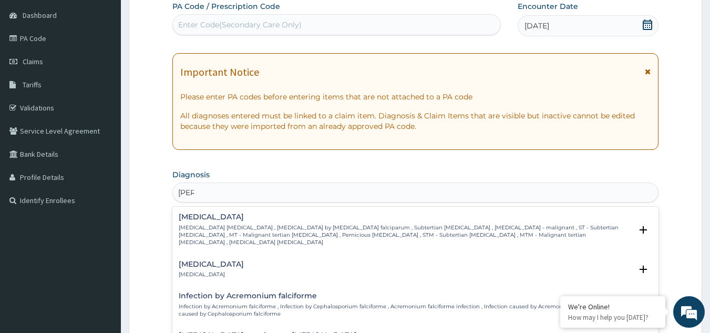
click at [214, 235] on p "Falciparum malaria , Malignant tertian malaria , Malaria by Plasmodium falcipar…" at bounding box center [406, 235] width 454 height 23
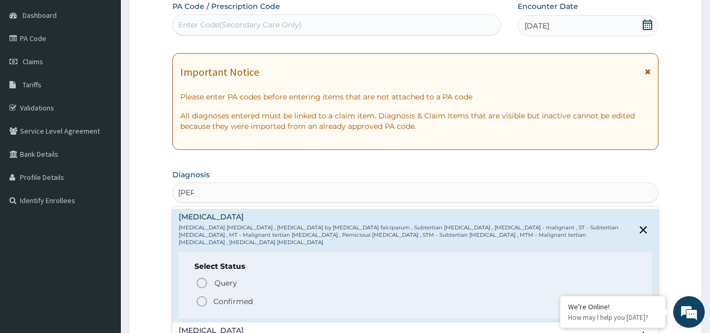
click at [202, 297] on icon "status option filled" at bounding box center [202, 301] width 13 height 13
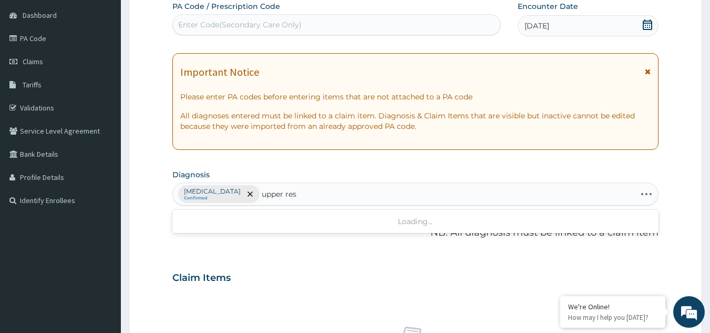
type input "upper resp"
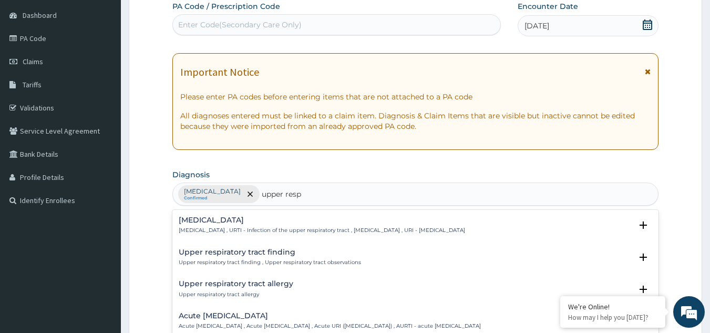
click at [231, 232] on p "Upper respiratory infection , URTI - Infection of the upper respiratory tract ,…" at bounding box center [322, 230] width 286 height 7
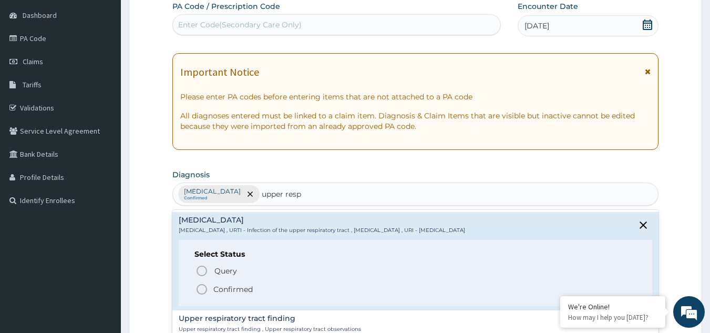
click at [205, 290] on icon "status option filled" at bounding box center [202, 289] width 13 height 13
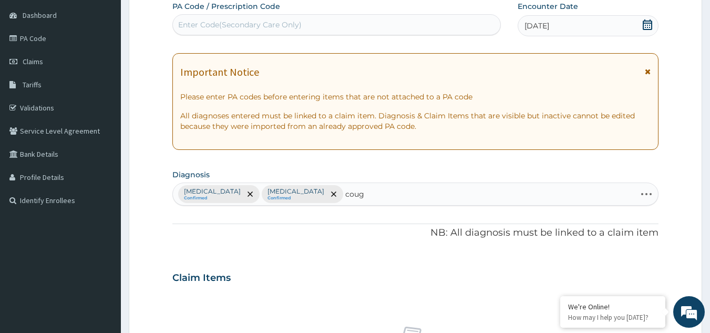
type input "cough"
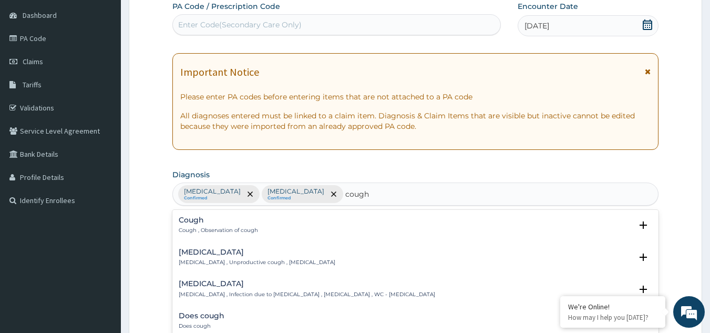
click at [290, 262] on p "Dry cough , Unproductive cough , Non-productive cough" at bounding box center [257, 262] width 157 height 7
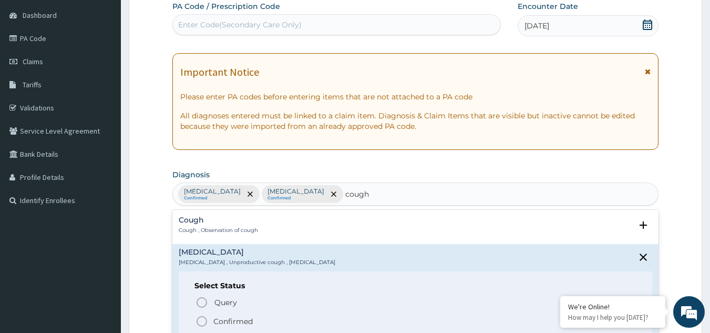
click at [280, 322] on span "Confirmed" at bounding box center [416, 321] width 441 height 13
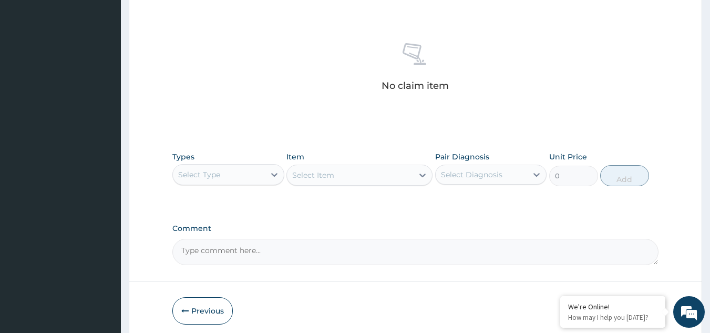
scroll to position [425, 0]
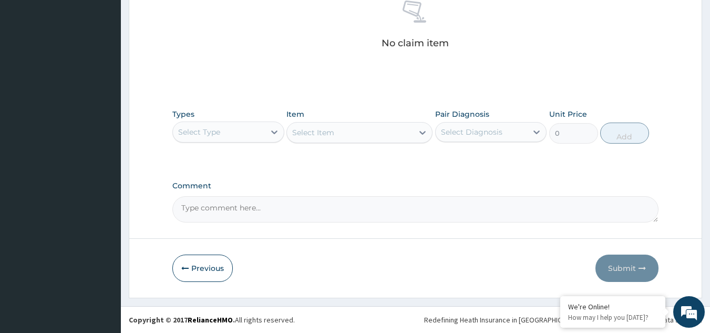
click at [238, 132] on div "Select Type" at bounding box center [219, 132] width 92 height 17
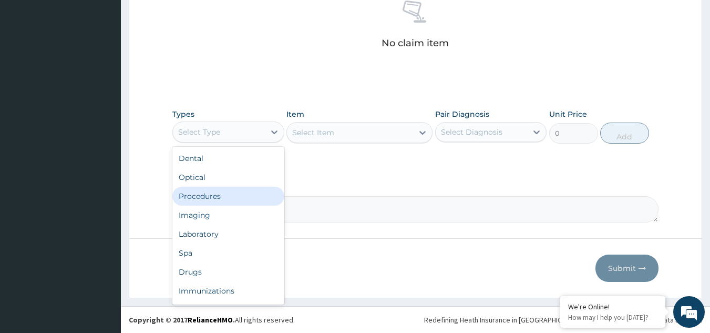
click at [212, 203] on div "Procedures" at bounding box center [228, 196] width 112 height 19
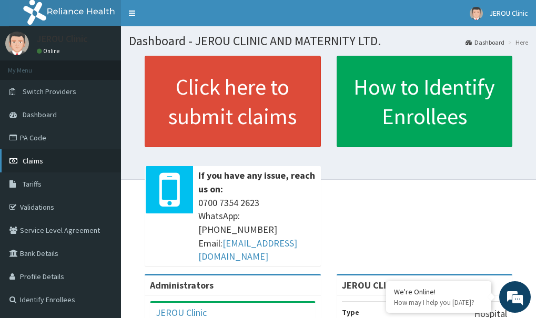
click at [35, 160] on span "Claims" at bounding box center [33, 160] width 20 height 9
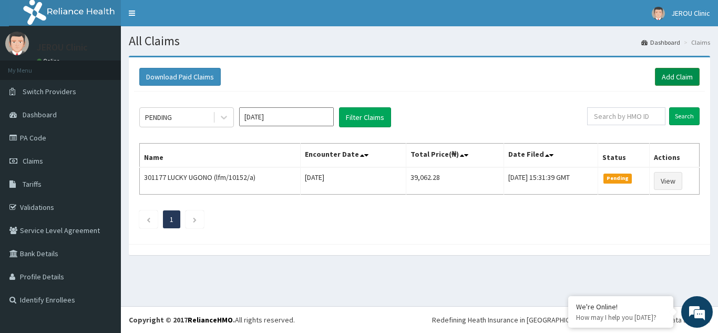
click at [543, 77] on link "Add Claim" at bounding box center [677, 77] width 45 height 18
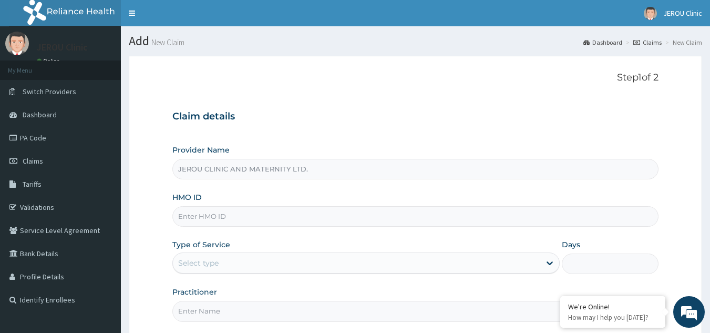
type input "JEROU CLINIC AND MATERNITY LTD."
click at [234, 211] on input "HMO ID" at bounding box center [415, 216] width 487 height 20
paste input "LFM/10126/E"
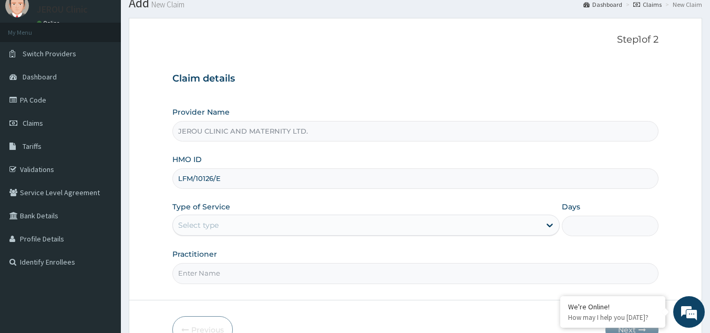
scroll to position [40, 0]
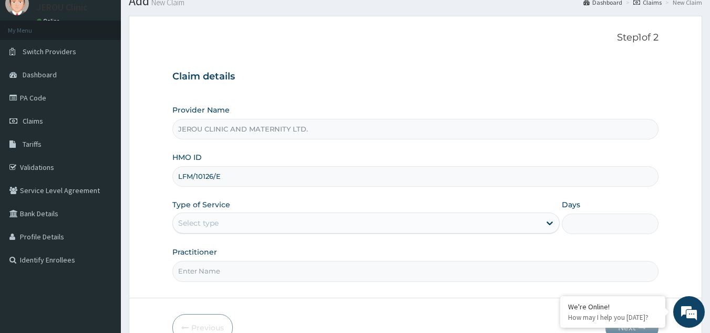
type input "LFM/10126/E"
click at [344, 226] on div "Select type" at bounding box center [356, 222] width 367 height 17
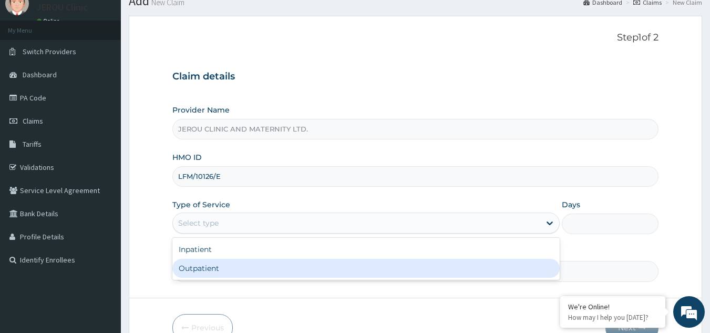
click at [299, 275] on div "Outpatient" at bounding box center [365, 268] width 387 height 19
type input "1"
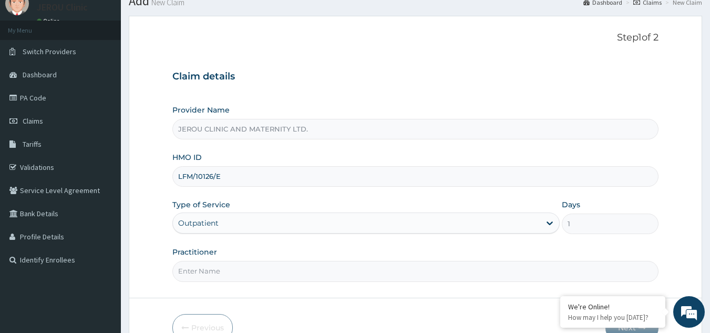
click at [239, 276] on input "Practitioner" at bounding box center [415, 271] width 487 height 20
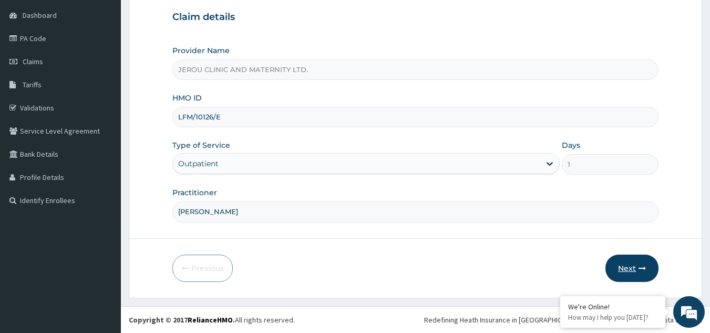
type input "[PERSON_NAME]"
click at [631, 270] on button "Next" at bounding box center [631, 267] width 53 height 27
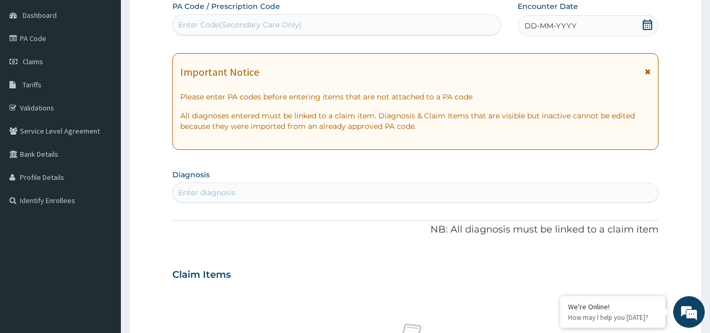
click at [573, 27] on span "DD-MM-YYYY" at bounding box center [550, 25] width 52 height 11
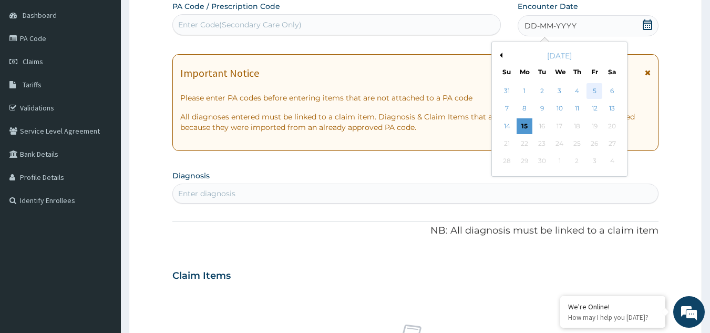
click at [593, 94] on div "5" at bounding box center [595, 91] width 16 height 16
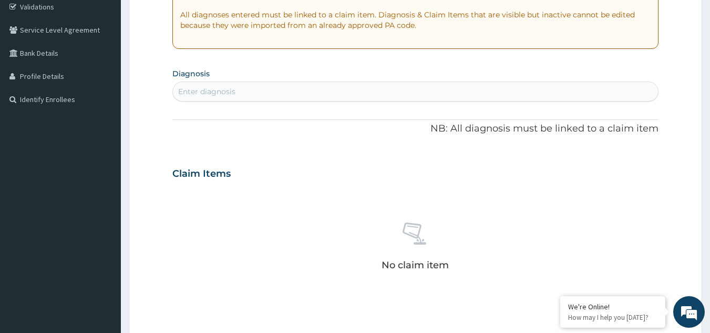
scroll to position [246, 0]
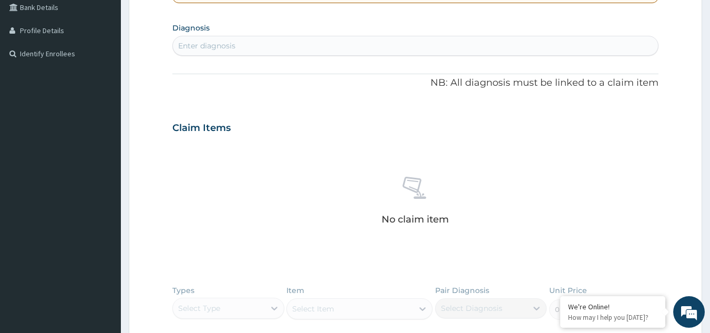
click at [348, 50] on div "Enter diagnosis" at bounding box center [416, 45] width 486 height 17
type input "[PERSON_NAME]"
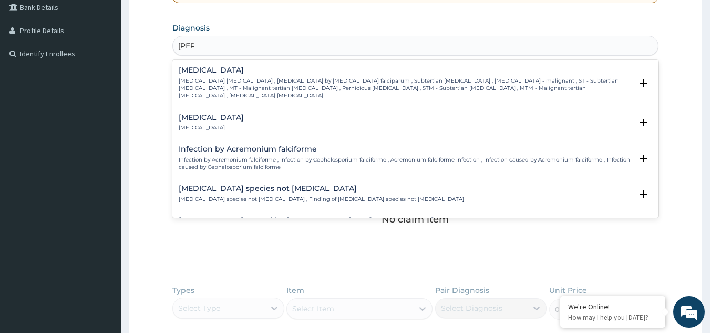
click at [303, 88] on p "[MEDICAL_DATA] [MEDICAL_DATA] , [MEDICAL_DATA] by [MEDICAL_DATA] falciparum , S…" at bounding box center [406, 88] width 454 height 23
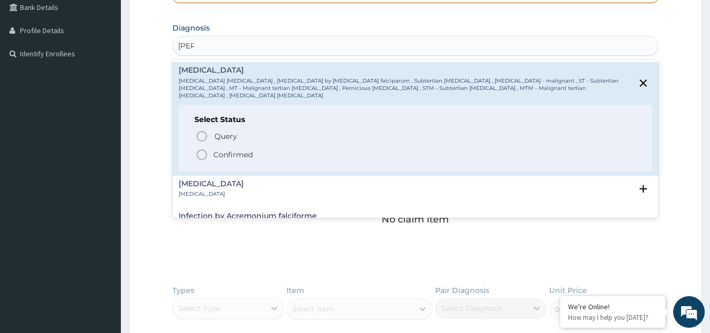
click at [255, 152] on span "Confirmed" at bounding box center [416, 154] width 441 height 13
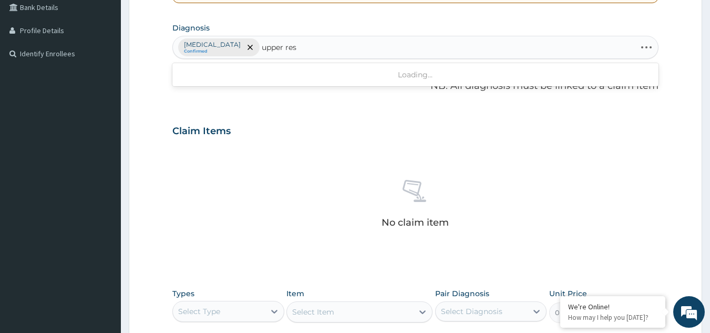
type input "upper resp"
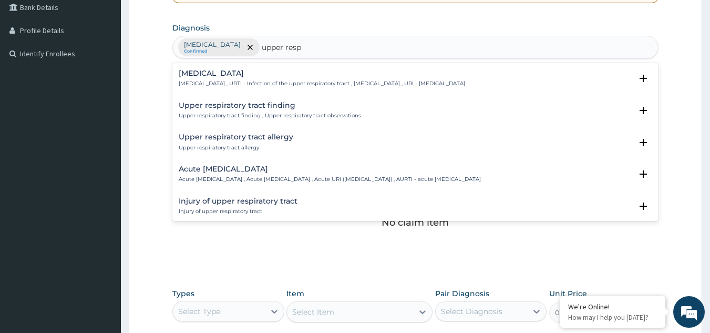
click at [243, 77] on h4 "Upper respiratory infection" at bounding box center [322, 73] width 286 height 8
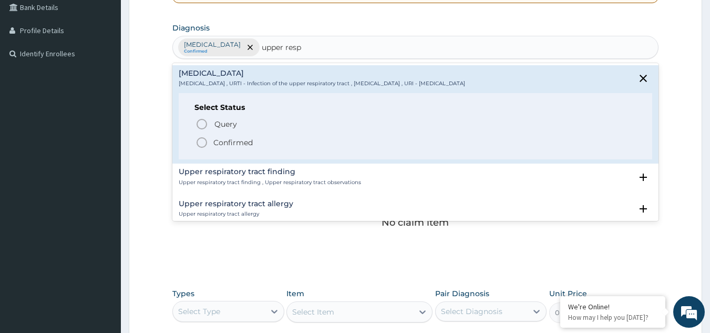
click at [221, 142] on p "Confirmed" at bounding box center [232, 142] width 39 height 11
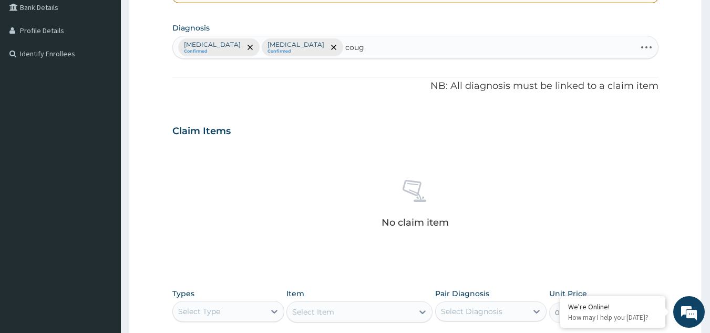
type input "cough"
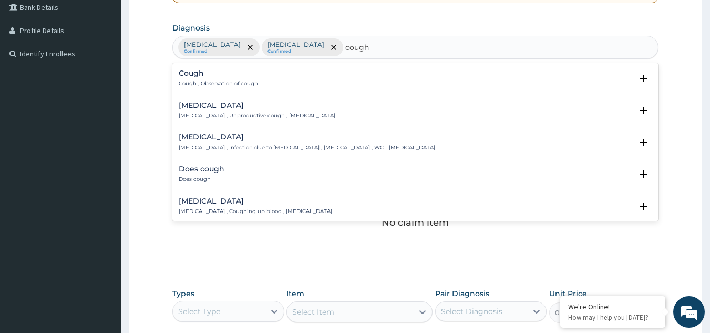
click at [214, 109] on h4 "Dry cough" at bounding box center [257, 105] width 157 height 8
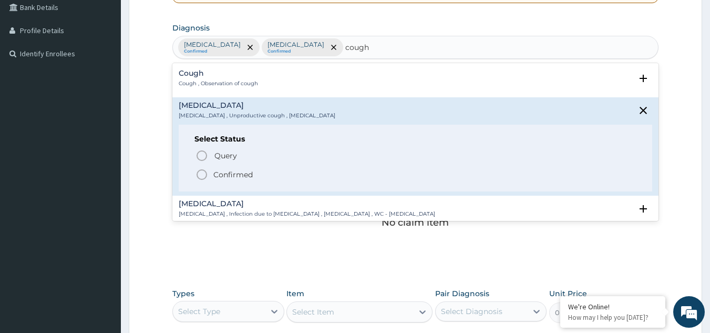
click at [211, 175] on span "Confirmed" at bounding box center [416, 174] width 441 height 13
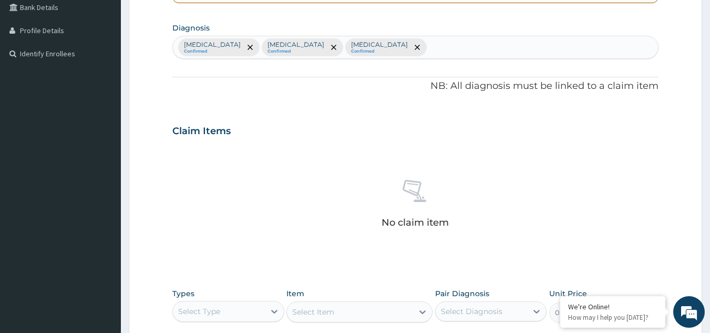
scroll to position [425, 0]
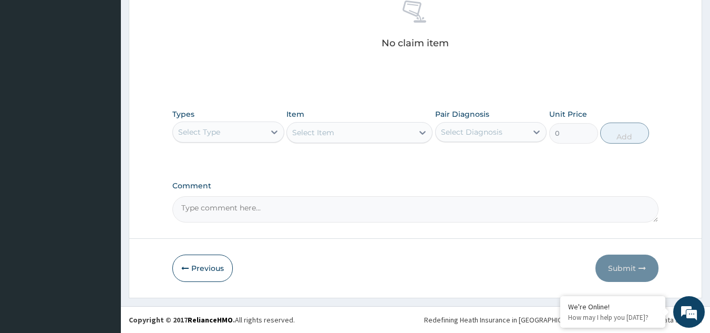
click at [207, 127] on div "Select Type" at bounding box center [199, 132] width 42 height 11
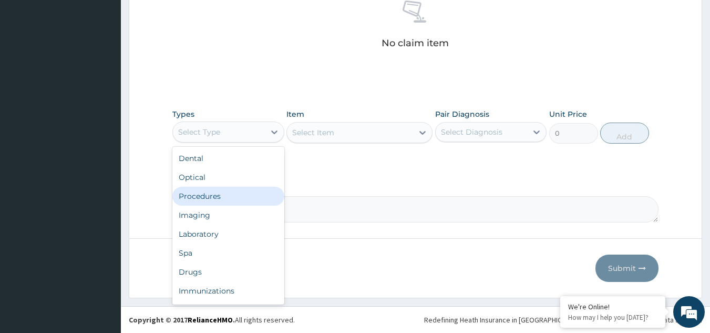
click at [206, 199] on div "Procedures" at bounding box center [228, 196] width 112 height 19
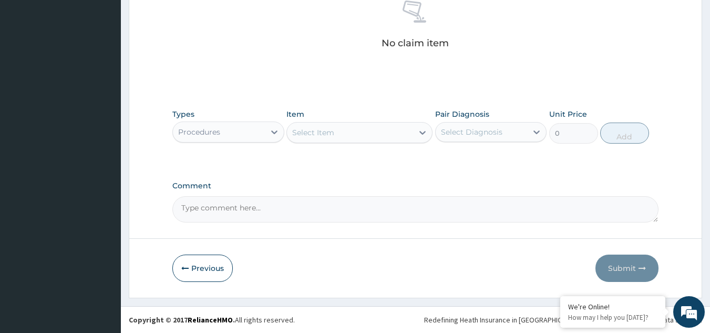
click at [370, 139] on div "Select Item" at bounding box center [350, 132] width 126 height 17
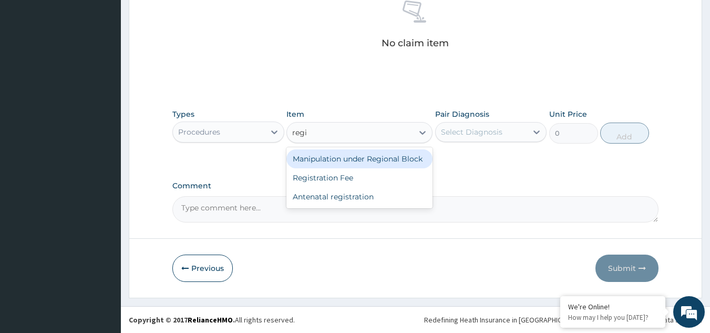
type input "regis"
click at [370, 156] on div "Registration Fee" at bounding box center [359, 158] width 146 height 19
type input "2150"
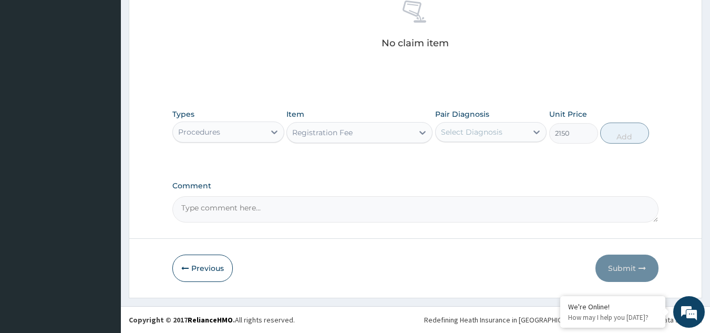
click at [517, 130] on div "Select Diagnosis" at bounding box center [482, 132] width 92 height 17
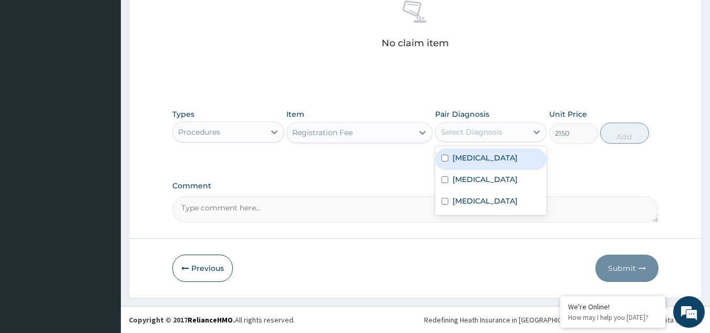
click at [480, 161] on label "Falciparum malaria" at bounding box center [484, 157] width 65 height 11
checkbox input "true"
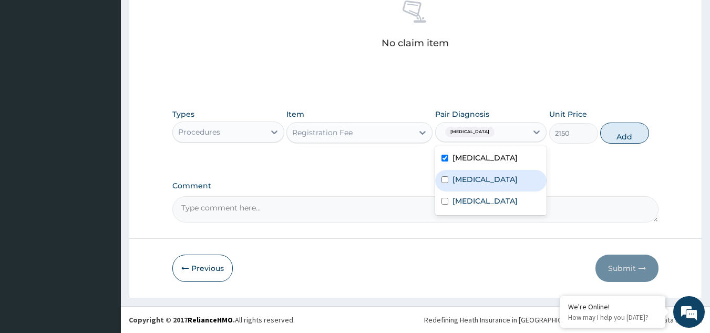
click at [478, 173] on div "Upper respiratory infection" at bounding box center [491, 181] width 112 height 22
checkbox input "true"
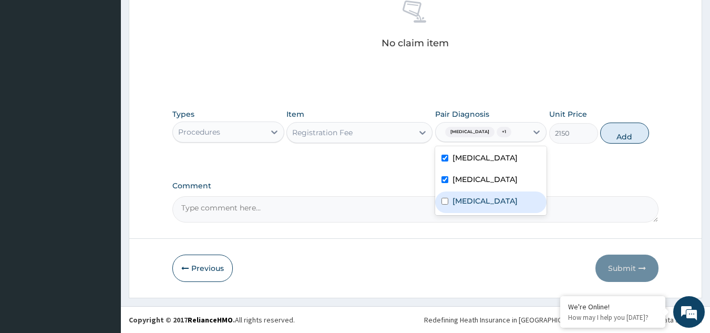
click at [470, 215] on div "Falciparum malaria Upper respiratory infection Dry cough" at bounding box center [491, 180] width 112 height 69
click at [483, 205] on div "Dry cough" at bounding box center [491, 202] width 112 height 22
checkbox input "true"
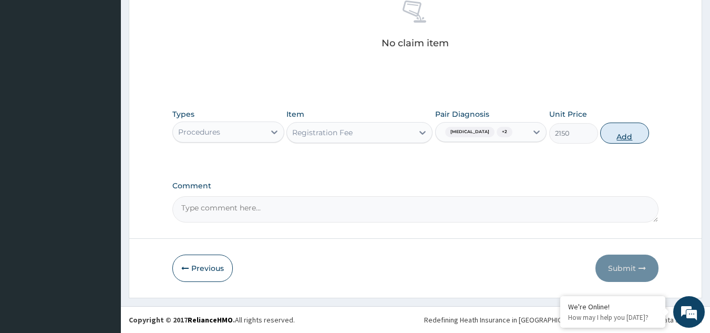
click at [617, 134] on button "Add" at bounding box center [624, 132] width 49 height 21
type input "0"
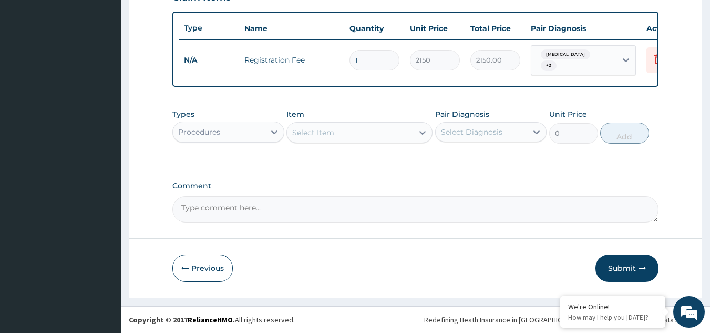
scroll to position [387, 0]
click at [334, 135] on div "Select Item" at bounding box center [350, 132] width 126 height 17
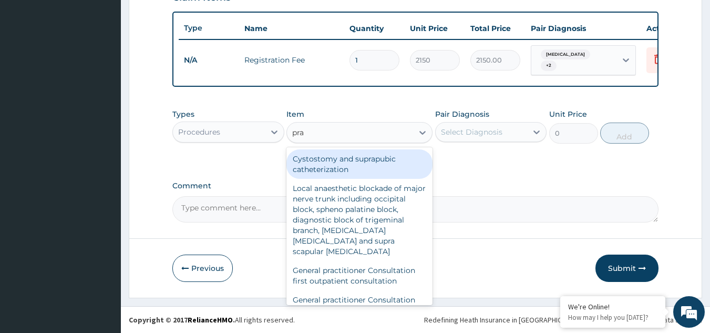
type input "prac"
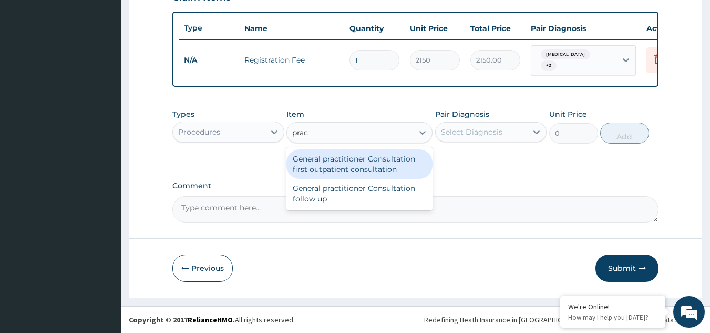
click at [321, 173] on div "General practitioner Consultation first outpatient consultation" at bounding box center [359, 163] width 146 height 29
type input "3547.5"
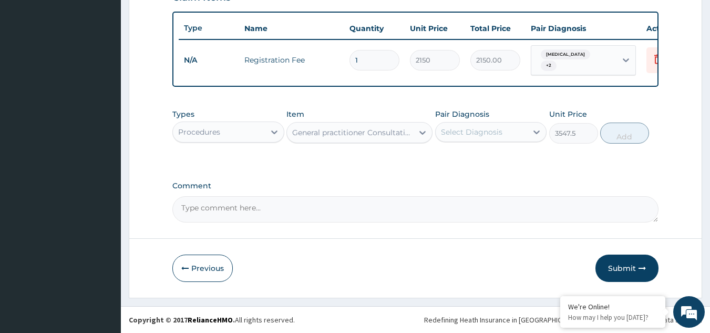
click at [484, 126] on div "Select Diagnosis" at bounding box center [482, 132] width 92 height 17
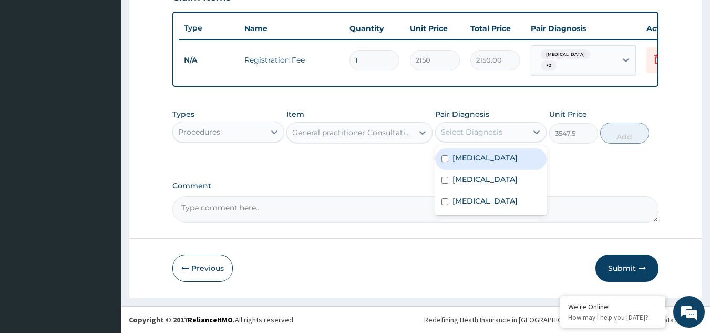
click at [475, 164] on div "[MEDICAL_DATA]" at bounding box center [491, 159] width 112 height 22
checkbox input "true"
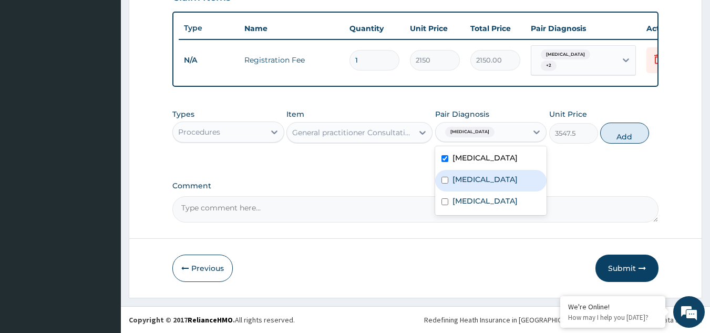
click at [478, 177] on label "[MEDICAL_DATA]" at bounding box center [484, 179] width 65 height 11
checkbox input "true"
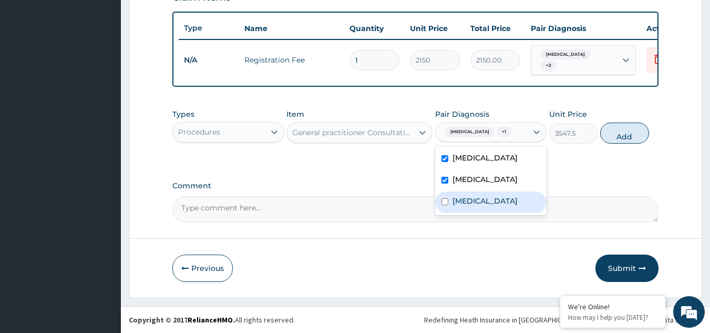
click at [469, 206] on label "Dry cough" at bounding box center [484, 201] width 65 height 11
checkbox input "true"
click at [634, 136] on button "Add" at bounding box center [624, 132] width 49 height 21
type input "0"
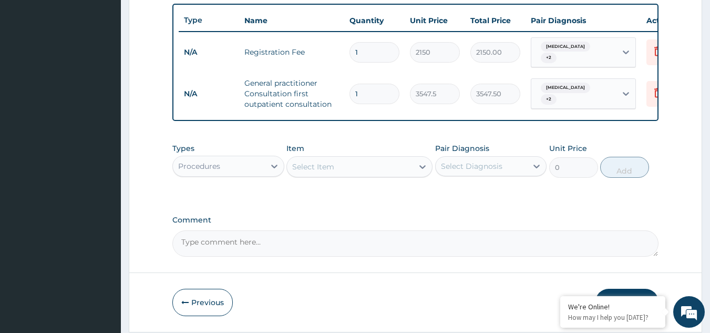
click at [204, 171] on div "Procedures" at bounding box center [199, 166] width 42 height 11
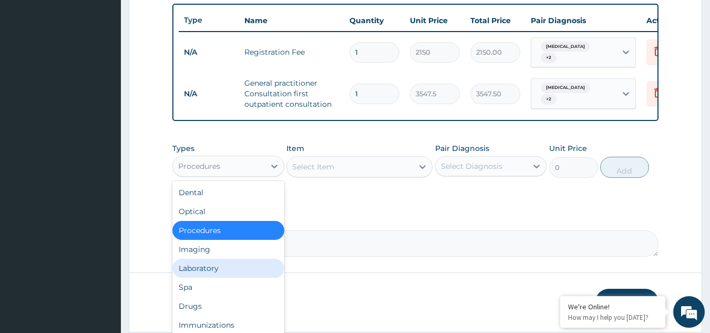
click at [224, 277] on div "Laboratory" at bounding box center [228, 268] width 112 height 19
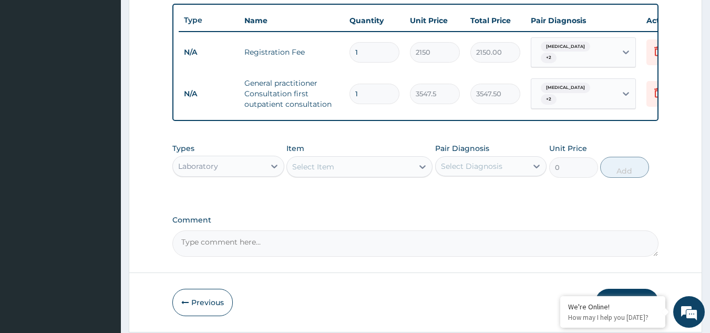
click at [392, 175] on div "Select Item" at bounding box center [350, 166] width 126 height 17
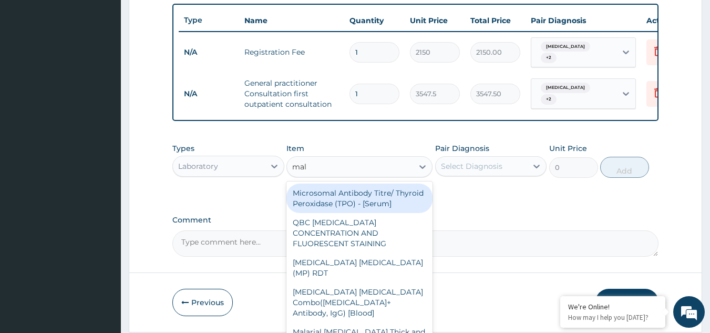
type input "mala"
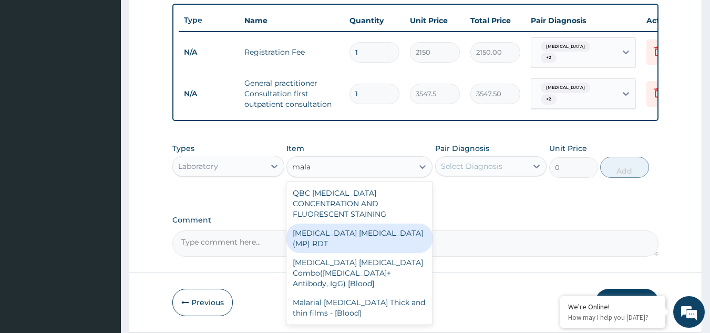
click at [349, 234] on div "[MEDICAL_DATA] [MEDICAL_DATA] (MP) RDT" at bounding box center [359, 237] width 146 height 29
type input "1612.5"
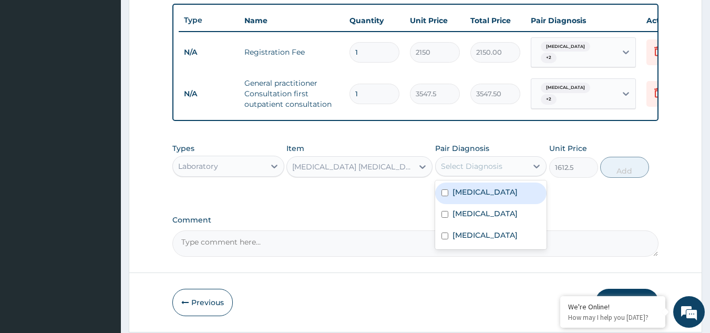
click at [501, 174] on div "Select Diagnosis" at bounding box center [482, 166] width 92 height 17
click at [481, 197] on label "[MEDICAL_DATA]" at bounding box center [484, 192] width 65 height 11
checkbox input "true"
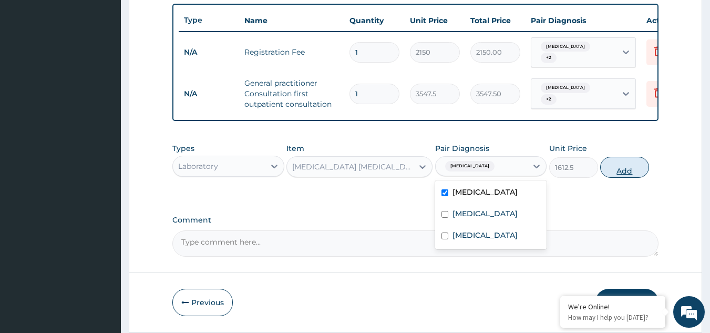
click at [617, 178] on button "Add" at bounding box center [624, 167] width 49 height 21
type input "0"
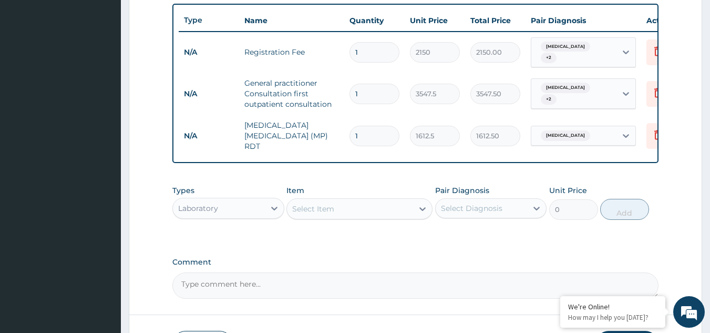
click at [318, 211] on div "Select Item" at bounding box center [313, 208] width 42 height 11
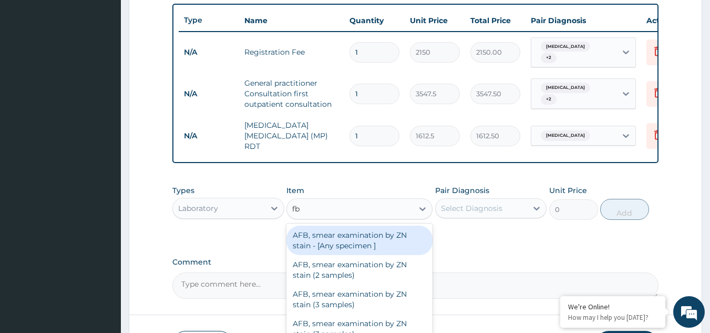
type input "fbc"
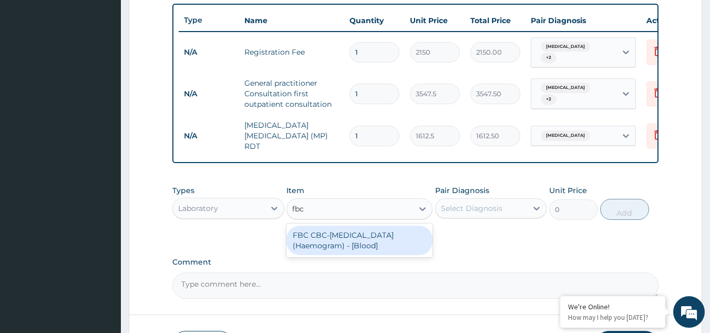
click at [332, 245] on div "FBC CBC-[MEDICAL_DATA] (Haemogram) - [Blood]" at bounding box center [359, 239] width 146 height 29
type input "4300"
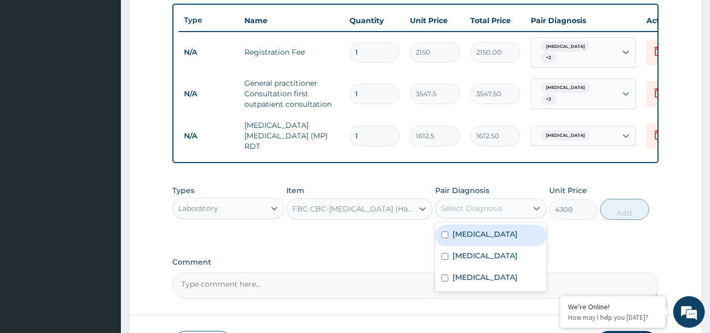
click at [512, 211] on div "Select Diagnosis" at bounding box center [482, 208] width 92 height 17
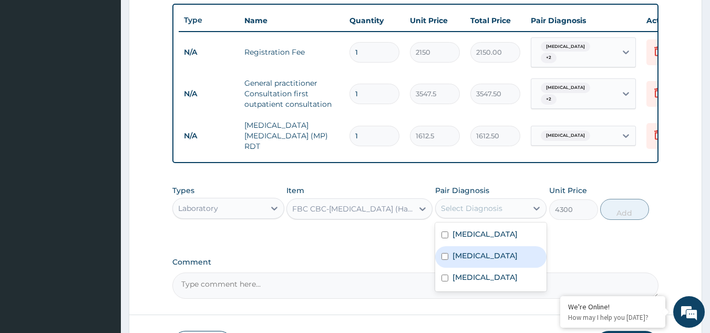
click at [488, 255] on label "[MEDICAL_DATA]" at bounding box center [484, 255] width 65 height 11
checkbox input "true"
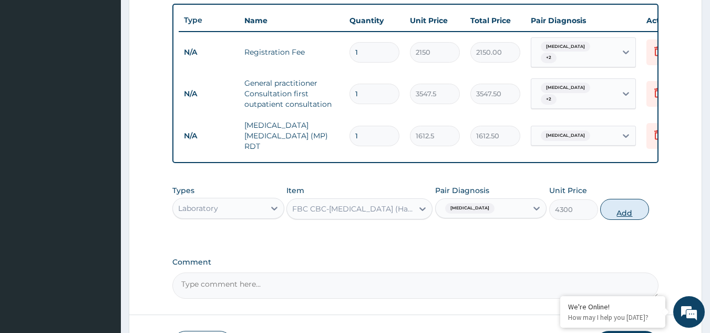
click at [622, 213] on button "Add" at bounding box center [624, 209] width 49 height 21
type input "0"
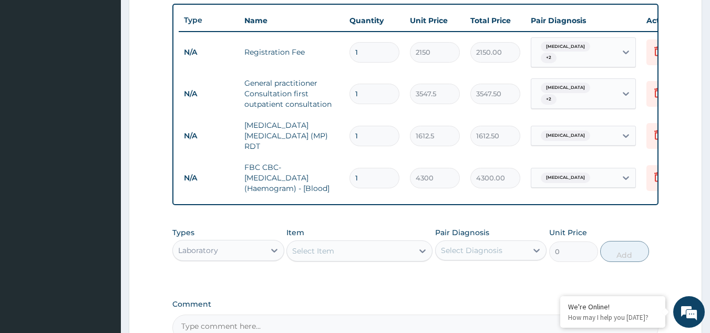
click at [246, 253] on div "Laboratory" at bounding box center [219, 250] width 92 height 17
type input "drug"
click at [244, 275] on div "Drugs" at bounding box center [228, 276] width 112 height 19
click at [338, 252] on div "Select Item" at bounding box center [350, 250] width 126 height 17
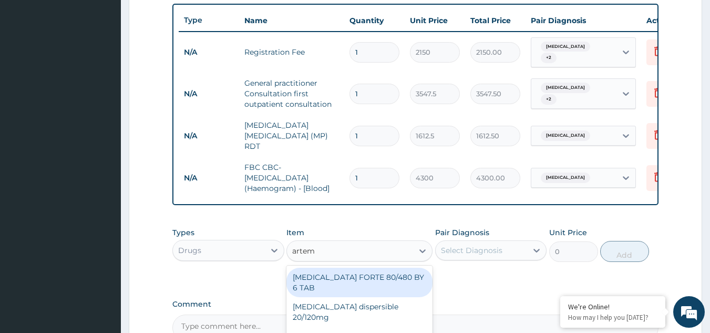
type input "arteme"
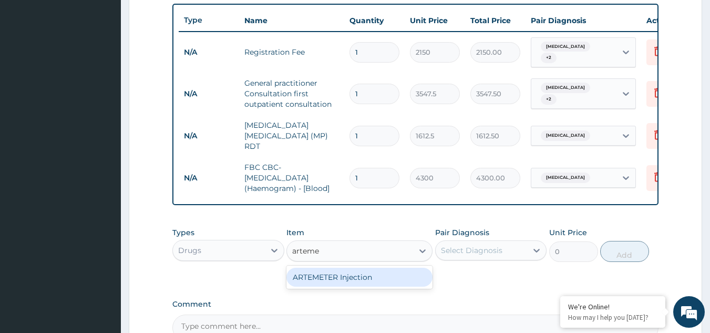
click at [338, 282] on div "ARTEMETER Injection" at bounding box center [359, 277] width 146 height 19
type input "946"
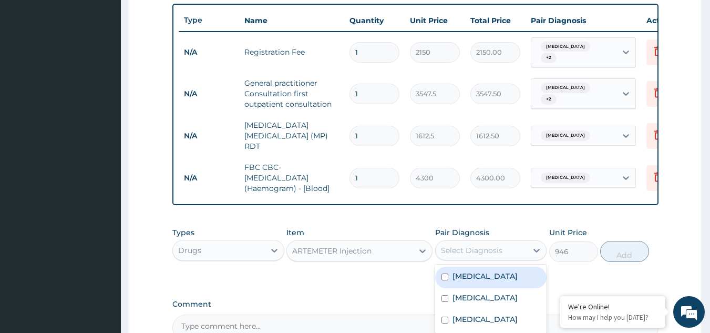
click at [500, 259] on div "Select Diagnosis" at bounding box center [482, 250] width 92 height 17
click at [458, 288] on div "[MEDICAL_DATA]" at bounding box center [491, 277] width 112 height 22
checkbox input "true"
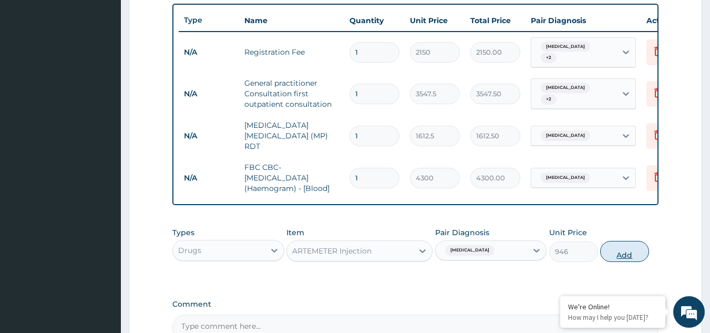
click at [622, 257] on button "Add" at bounding box center [624, 251] width 49 height 21
type input "0"
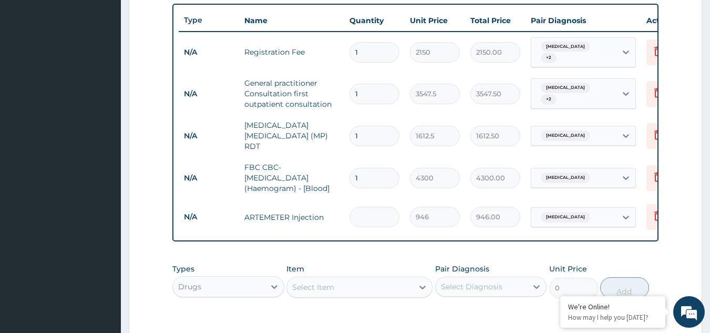
type input "0.00"
type input "6"
type input "5676.00"
type input "6"
click at [402, 289] on div "Select Item" at bounding box center [350, 287] width 126 height 17
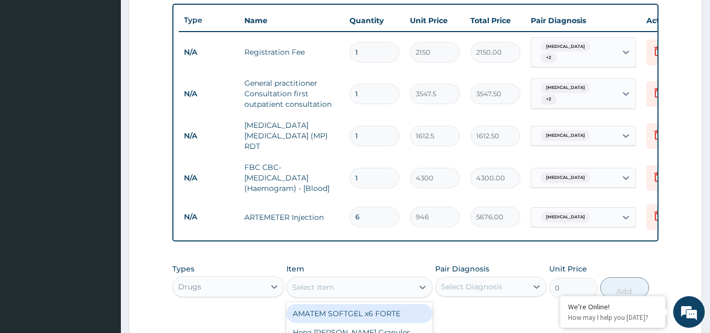
type input "d"
type input "fans"
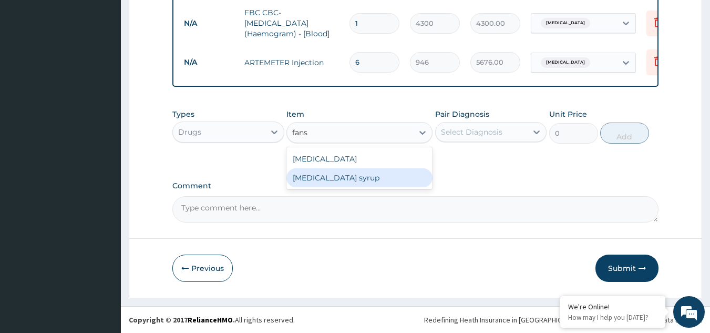
click at [354, 175] on div "Fansidar syrup" at bounding box center [359, 177] width 146 height 19
type input "1182.5"
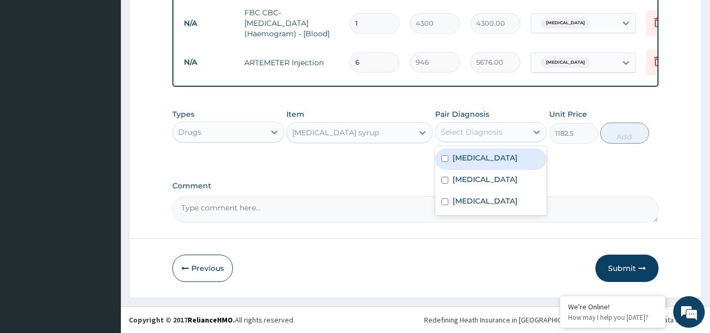
click at [497, 129] on div "Select Diagnosis" at bounding box center [471, 132] width 61 height 11
click at [464, 163] on label "Falciparum malaria" at bounding box center [484, 157] width 65 height 11
checkbox input "true"
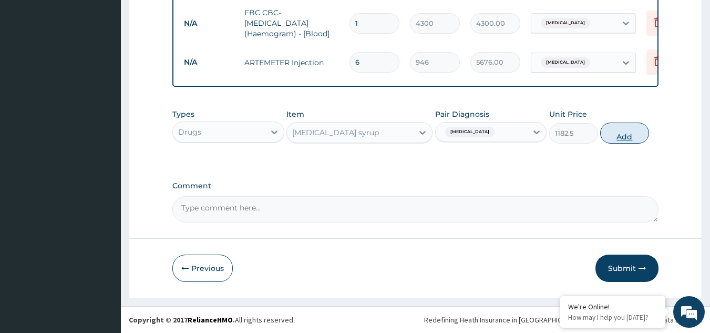
click at [629, 134] on button "Add" at bounding box center [624, 132] width 49 height 21
type input "0"
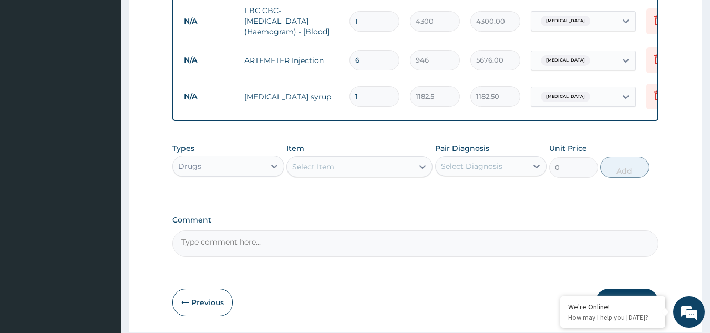
click at [345, 164] on div "Select Item" at bounding box center [350, 166] width 126 height 17
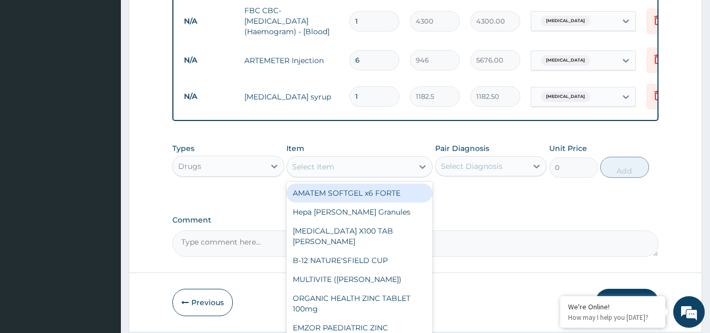
click at [345, 164] on div "Select Item" at bounding box center [350, 166] width 126 height 17
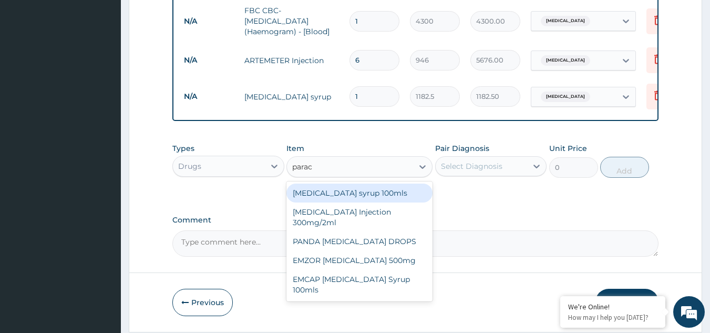
type input "parace"
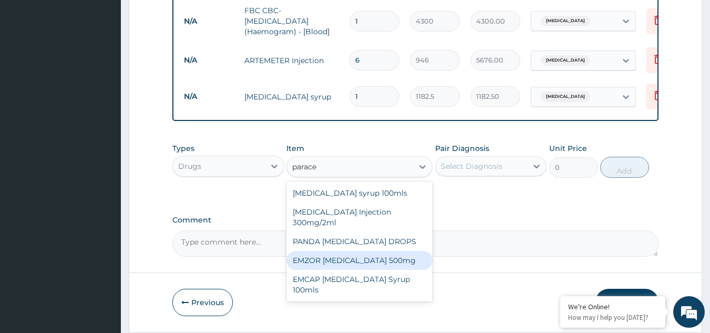
click at [357, 262] on div "EMZOR [MEDICAL_DATA] 500mg" at bounding box center [359, 260] width 146 height 19
type input "23.65"
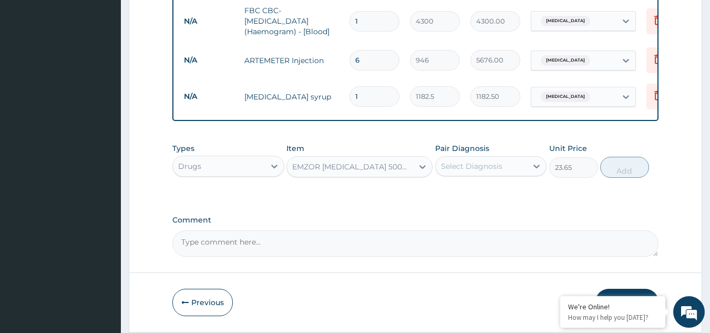
click at [497, 160] on div "Select Diagnosis" at bounding box center [482, 166] width 92 height 17
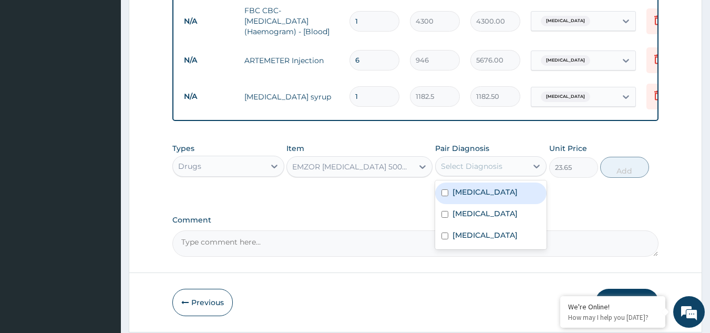
click at [490, 196] on label "[MEDICAL_DATA]" at bounding box center [484, 192] width 65 height 11
checkbox input "true"
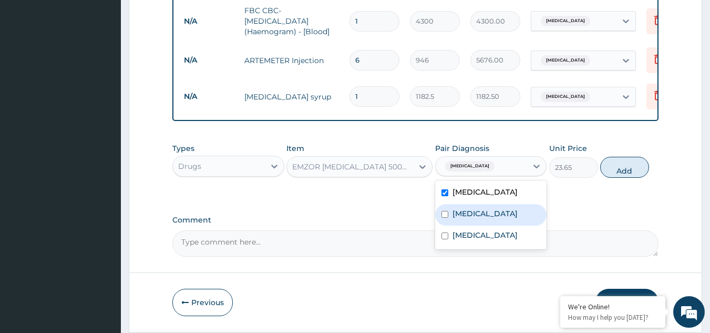
click at [490, 209] on div "[MEDICAL_DATA]" at bounding box center [491, 215] width 112 height 22
checkbox input "true"
click at [629, 173] on button "Add" at bounding box center [624, 167] width 49 height 21
type input "0"
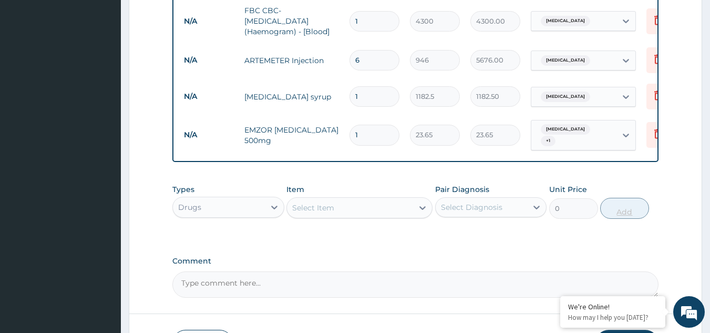
type input "0.00"
type input "9"
type input "212.85"
type input "9"
click at [333, 208] on div "Select Item" at bounding box center [313, 207] width 42 height 11
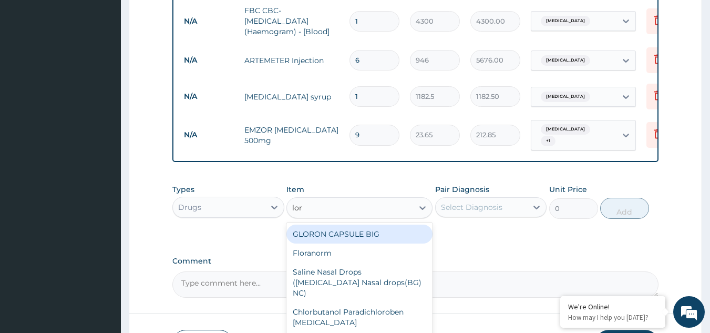
type input "[PERSON_NAME]"
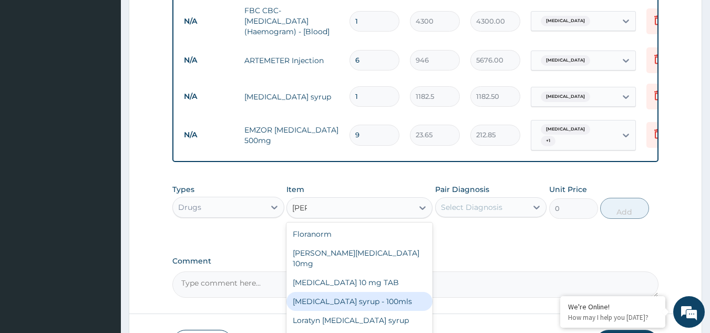
click at [338, 296] on div "[MEDICAL_DATA] syrup - 100mls" at bounding box center [359, 301] width 146 height 19
type input "1182.5"
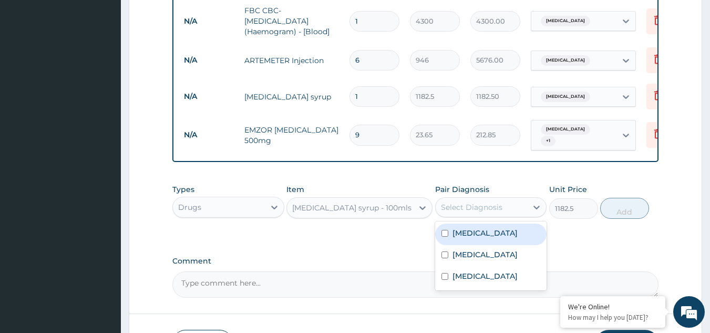
click at [504, 209] on div "Select Diagnosis" at bounding box center [482, 207] width 92 height 17
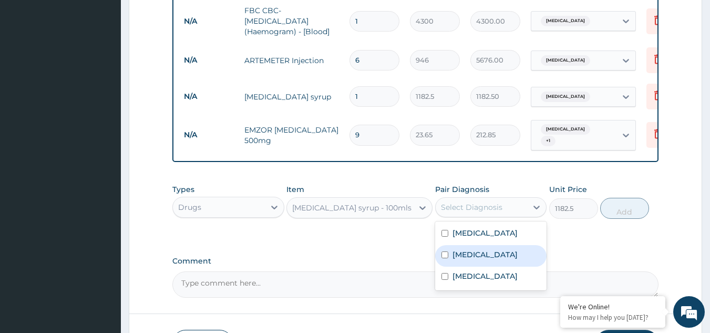
click at [472, 256] on label "[MEDICAL_DATA]" at bounding box center [484, 254] width 65 height 11
checkbox input "true"
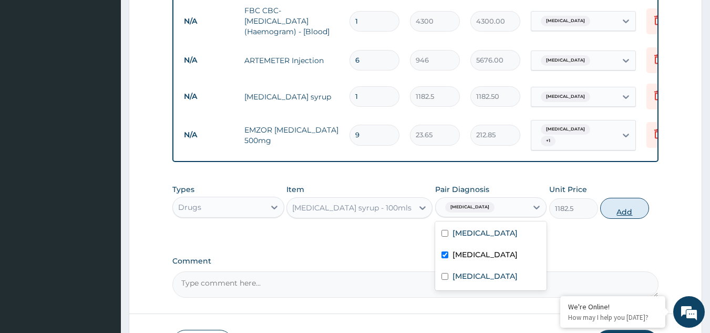
click at [628, 213] on button "Add" at bounding box center [624, 208] width 49 height 21
type input "0"
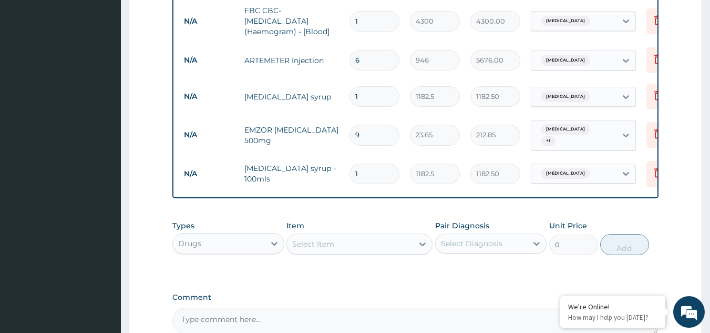
click at [323, 249] on div "Select Item" at bounding box center [313, 244] width 42 height 11
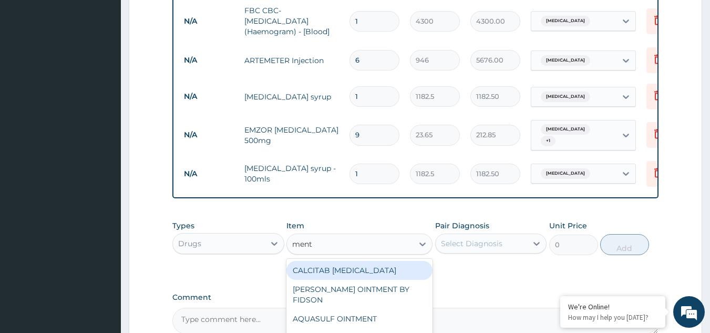
type input "[PERSON_NAME]"
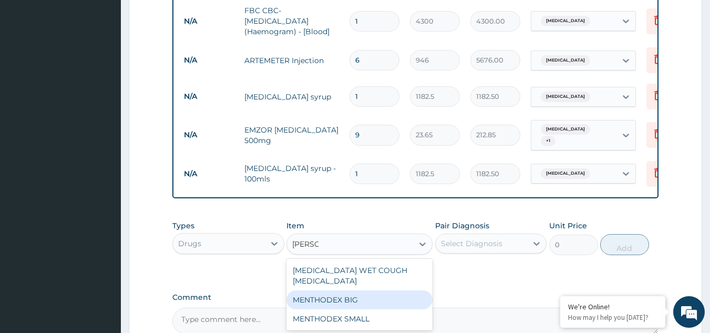
click at [328, 290] on div "MENTHODEX BIG" at bounding box center [359, 299] width 146 height 19
type input "4138.75"
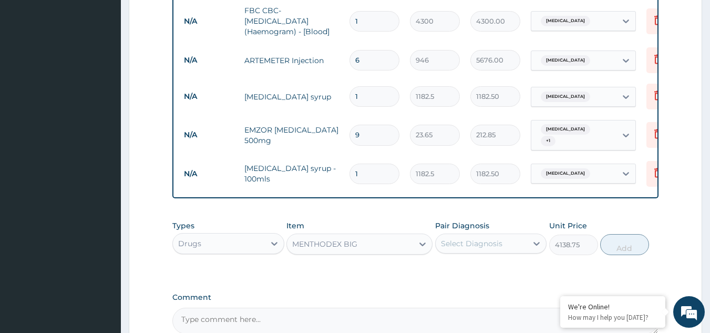
click at [501, 250] on div "Select Diagnosis" at bounding box center [482, 243] width 92 height 17
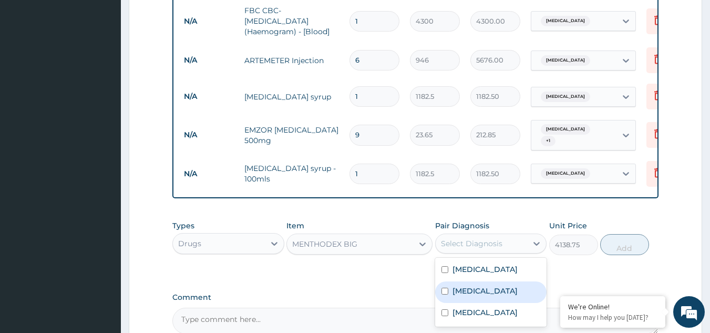
click at [473, 296] on label "[MEDICAL_DATA]" at bounding box center [484, 290] width 65 height 11
checkbox input "true"
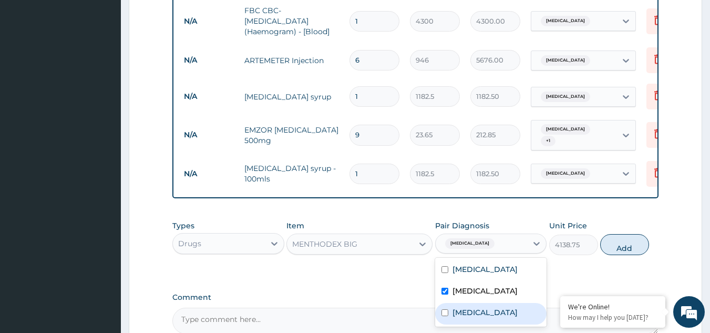
click at [469, 317] on label "Dry cough" at bounding box center [484, 312] width 65 height 11
checkbox input "true"
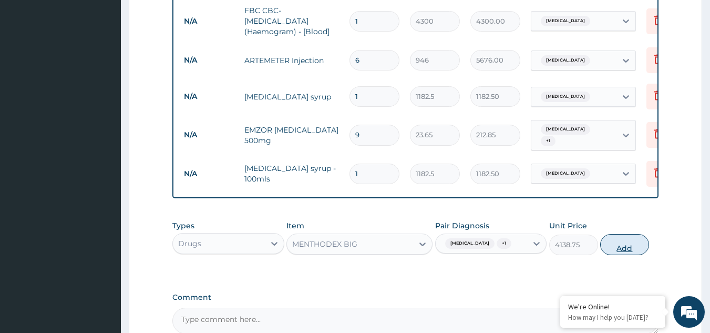
click at [620, 255] on button "Add" at bounding box center [624, 244] width 49 height 21
type input "0"
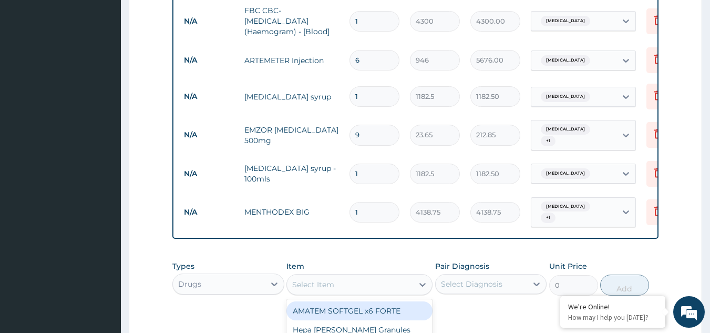
click at [320, 290] on div "Select Item" at bounding box center [313, 284] width 42 height 11
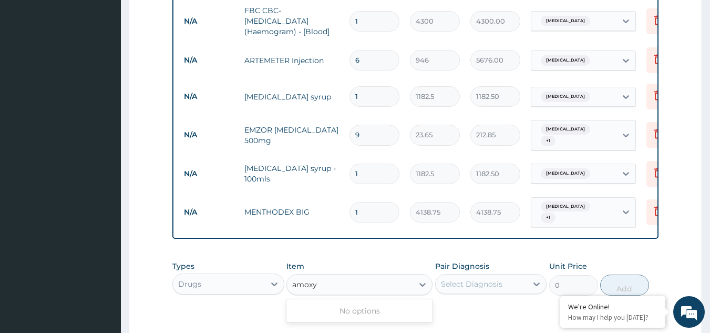
type input "amox"
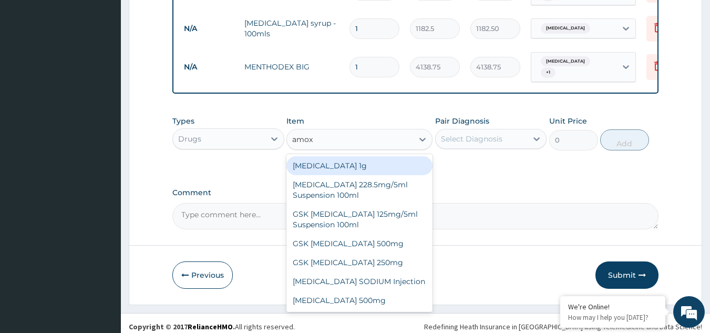
scroll to position [698, 0]
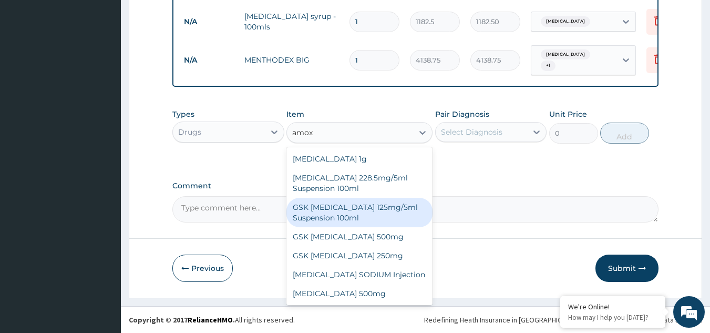
click at [350, 202] on div "GSK [MEDICAL_DATA] 125mg/5ml Suspension 100ml" at bounding box center [359, 212] width 146 height 29
type input "8868.75"
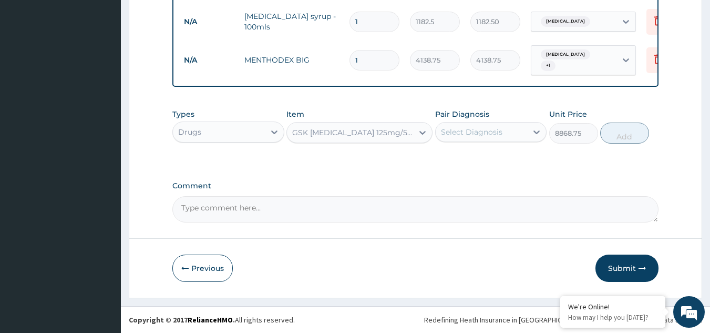
click at [526, 126] on div "Select Diagnosis" at bounding box center [482, 132] width 92 height 17
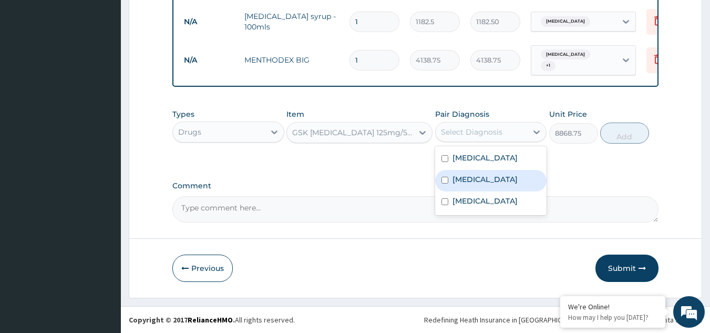
click at [490, 184] on label "[MEDICAL_DATA]" at bounding box center [484, 179] width 65 height 11
checkbox input "true"
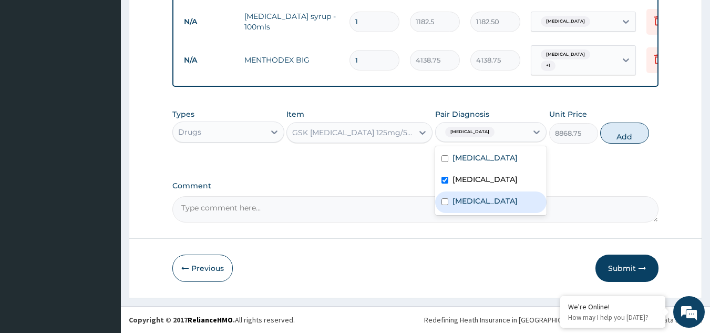
click at [485, 202] on div "Dry cough" at bounding box center [491, 202] width 112 height 22
checkbox input "true"
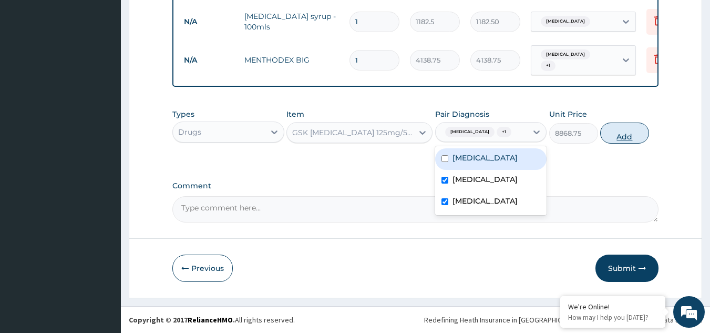
click at [631, 143] on button "Add" at bounding box center [624, 132] width 49 height 21
type input "0"
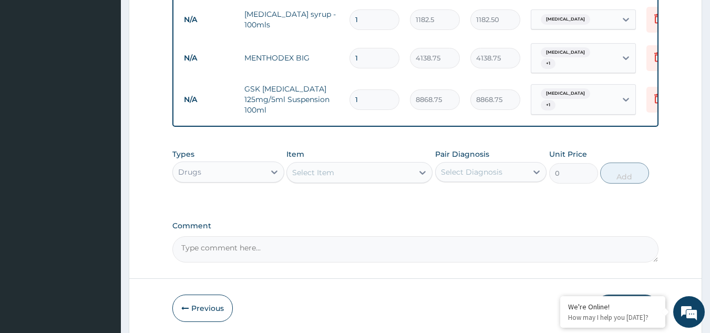
scroll to position [739, 0]
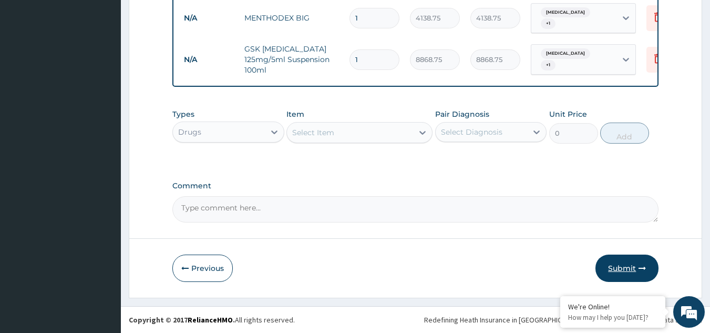
click at [624, 268] on button "Submit" at bounding box center [626, 267] width 63 height 27
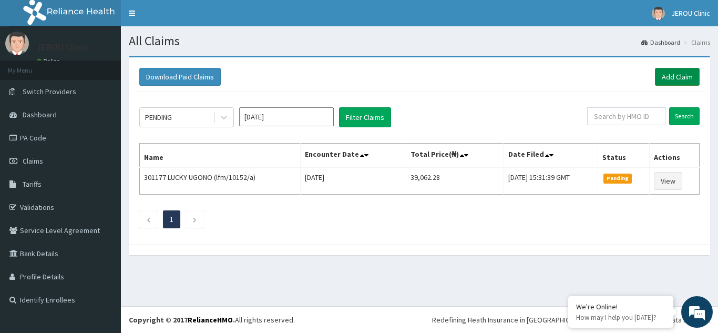
click at [684, 76] on link "Add Claim" at bounding box center [677, 77] width 45 height 18
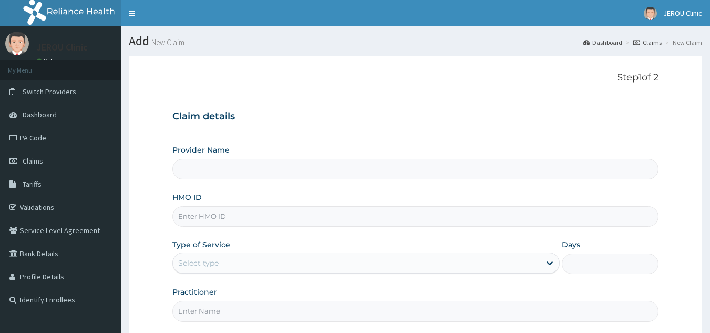
click at [276, 214] on input "HMO ID" at bounding box center [415, 216] width 487 height 20
type input "lfm/10152/a"
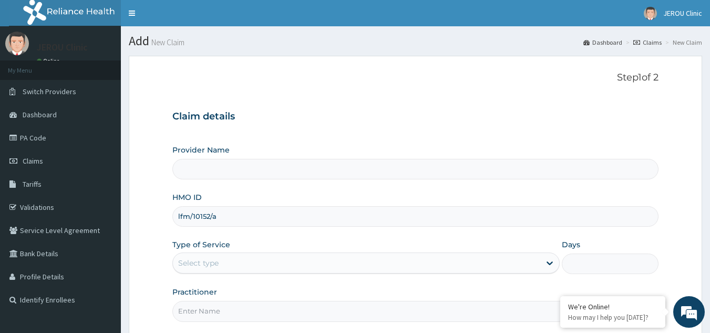
type input "JEROU CLINIC AND MATERNITY LTD."
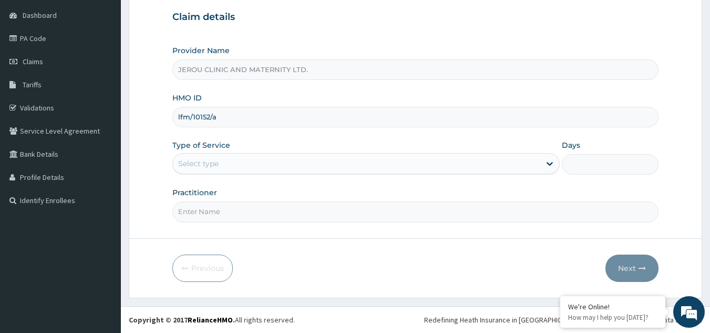
type input "lfm/10152/a"
click at [335, 154] on div "Select type" at bounding box center [365, 163] width 387 height 21
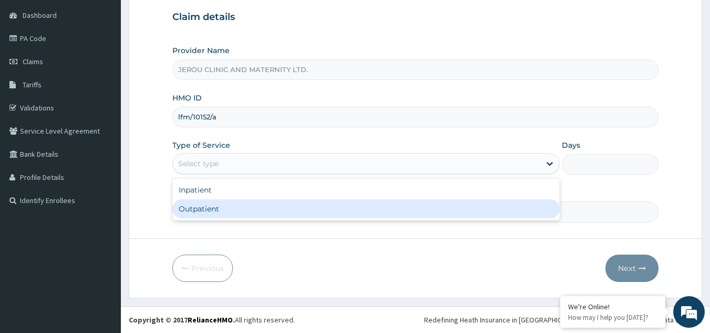
click at [309, 207] on div "Outpatient" at bounding box center [365, 208] width 387 height 19
type input "1"
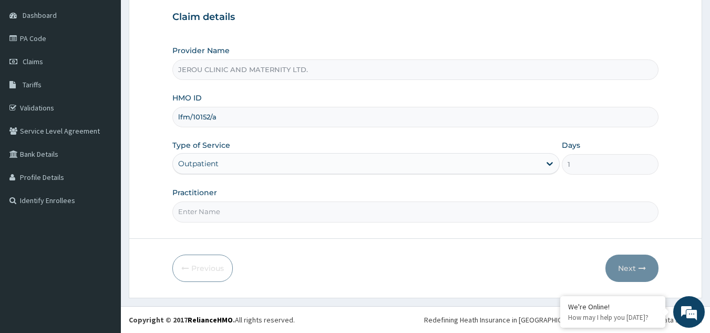
click at [260, 214] on input "Practitioner" at bounding box center [415, 211] width 487 height 20
type input "dr [PERSON_NAME]"
click at [627, 269] on button "Next" at bounding box center [631, 267] width 53 height 27
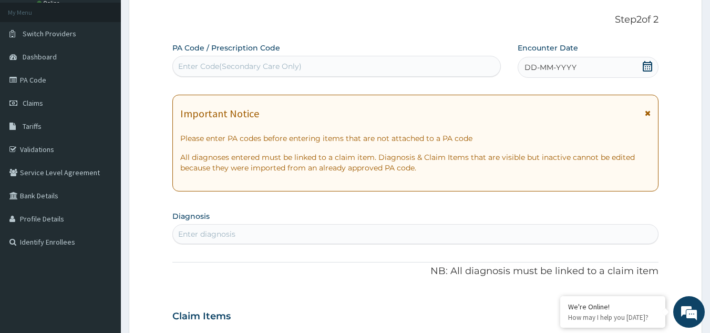
scroll to position [54, 0]
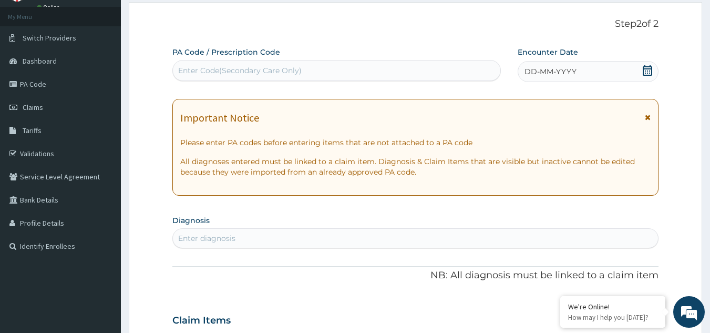
click at [237, 70] on div "Enter Code(Secondary Care Only)" at bounding box center [240, 70] width 124 height 11
paste input "PA/B22DD6"
type input "PA/B22DD6"
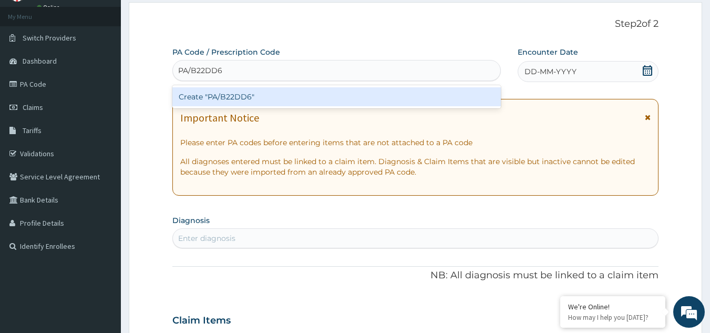
click at [248, 96] on div "Create "PA/B22DD6"" at bounding box center [336, 96] width 329 height 19
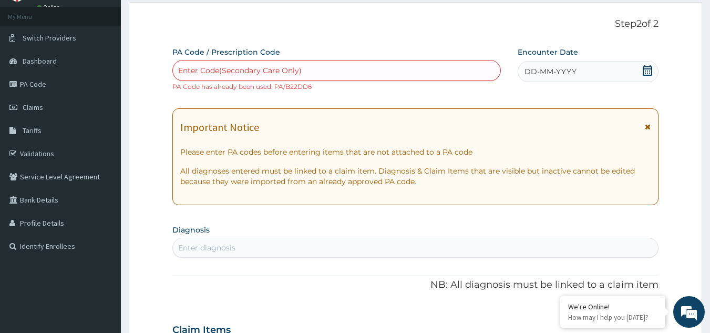
paste input "PA/A9D0D8"
type input "PA/A9D0D8"
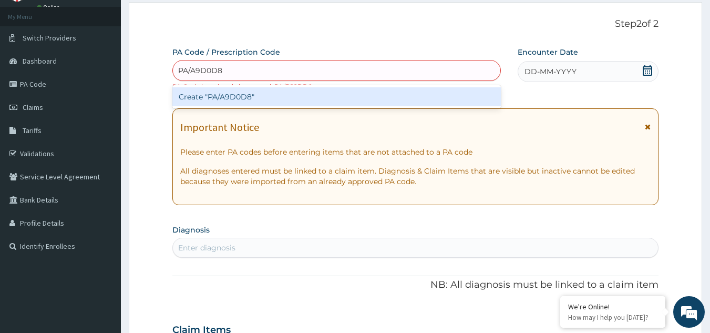
click at [270, 100] on div "Create "PA/A9D0D8"" at bounding box center [336, 96] width 329 height 19
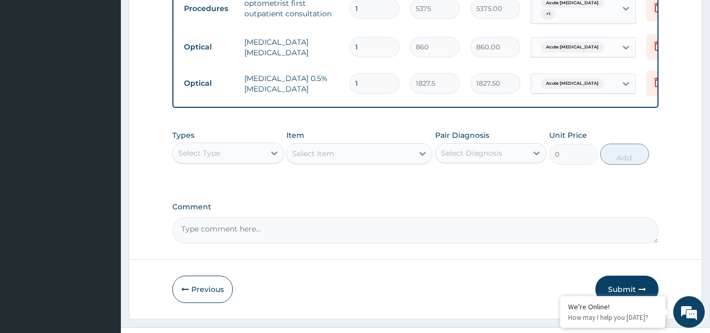
scroll to position [569, 0]
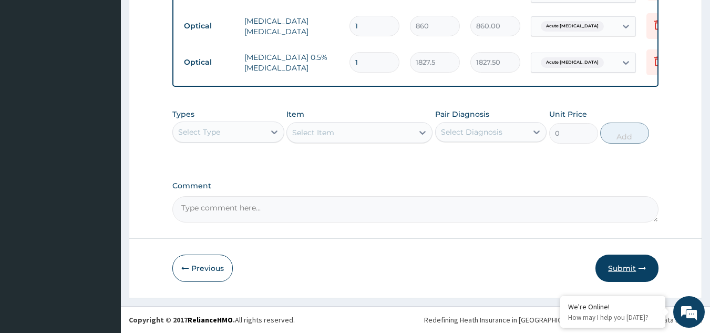
click at [630, 268] on button "Submit" at bounding box center [626, 267] width 63 height 27
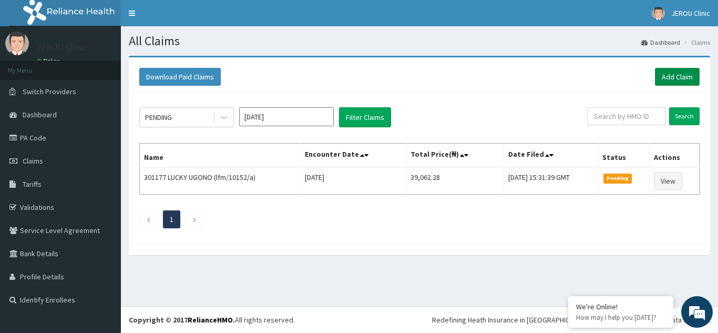
click at [666, 74] on link "Add Claim" at bounding box center [677, 77] width 45 height 18
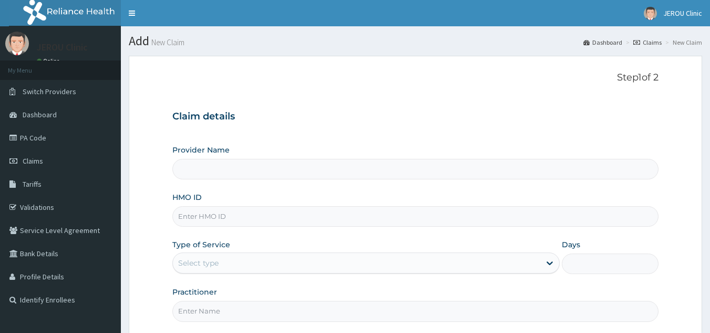
click at [285, 211] on input "HMO ID" at bounding box center [415, 216] width 487 height 20
paste input "lfm/10109/a"
type input "lfm/10109/a"
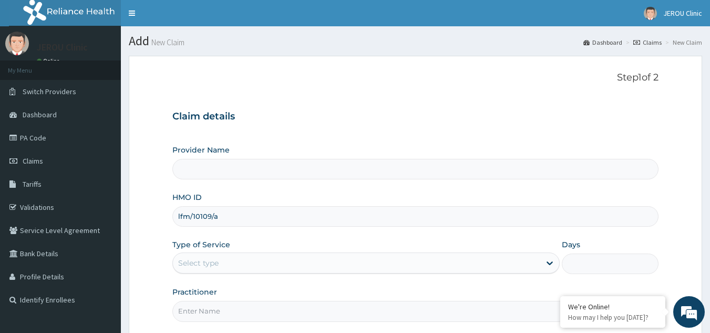
type input "JEROU CLINIC AND MATERNITY LTD."
type input "lfm/10109/a"
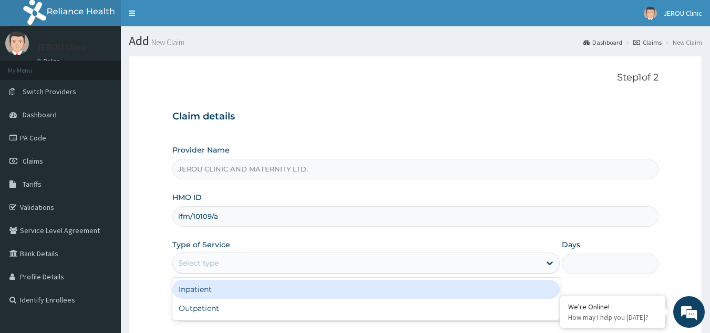
click at [313, 265] on div "Select type" at bounding box center [356, 262] width 367 height 17
click at [305, 289] on div "Inpatient" at bounding box center [365, 289] width 387 height 19
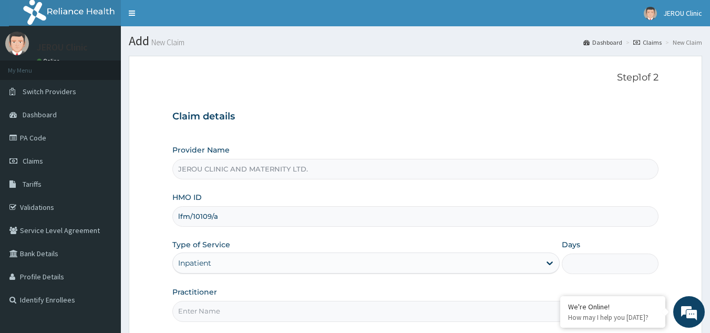
click at [581, 261] on input "Days" at bounding box center [610, 263] width 97 height 20
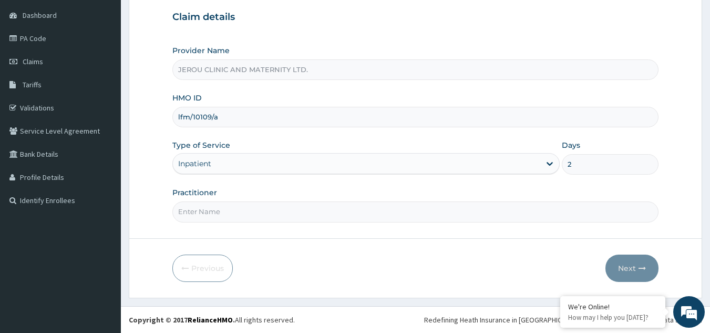
type input "2"
click at [366, 214] on input "Practitioner" at bounding box center [415, 211] width 487 height 20
type input "dr [PERSON_NAME]"
click at [632, 270] on button "Next" at bounding box center [631, 267] width 53 height 27
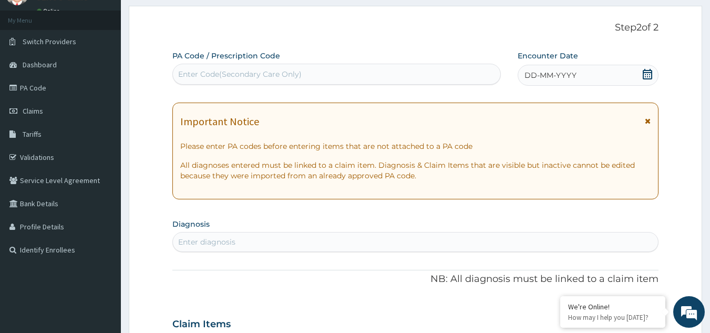
scroll to position [40, 0]
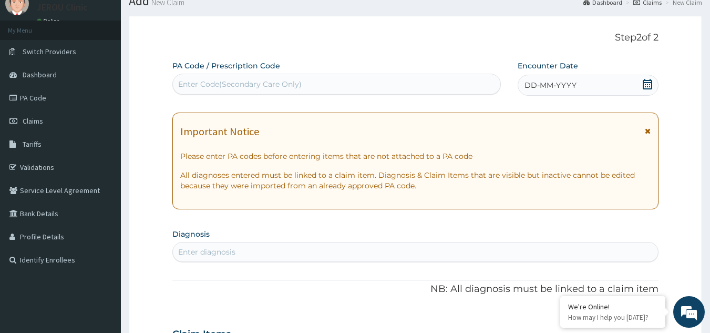
click at [224, 71] on div "PA Code / Prescription Code Enter Code(Secondary Care Only)" at bounding box center [336, 77] width 329 height 34
click at [224, 81] on div "Enter Code(Secondary Care Only)" at bounding box center [240, 84] width 124 height 11
paste input "PA/156433"
type input "PA/156433"
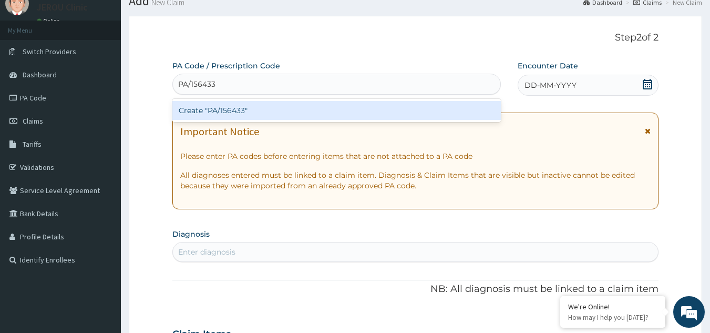
click at [232, 110] on div "Create "PA/156433"" at bounding box center [336, 110] width 329 height 19
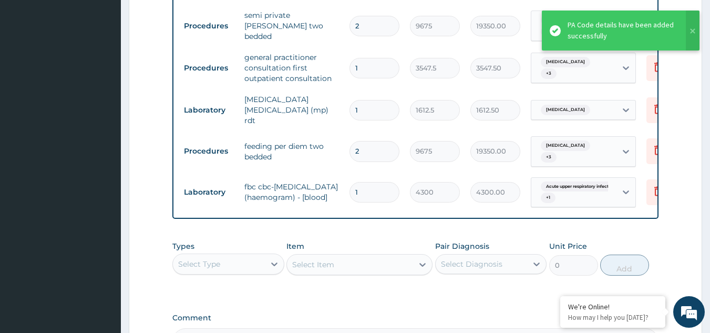
scroll to position [1120, 0]
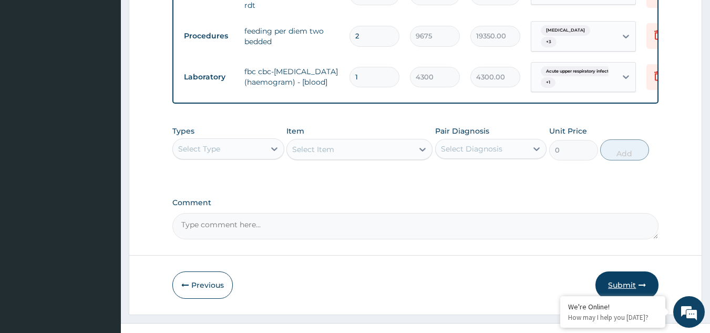
click at [624, 271] on button "Submit" at bounding box center [626, 284] width 63 height 27
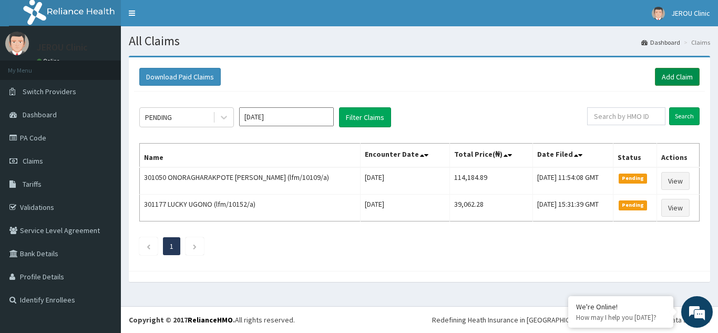
click at [683, 76] on link "Add Claim" at bounding box center [677, 77] width 45 height 18
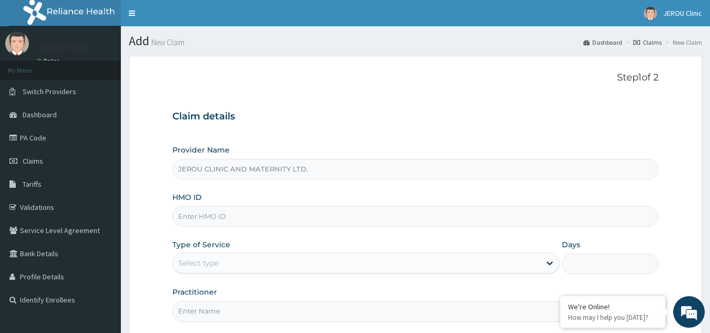
click at [208, 220] on input "HMO ID" at bounding box center [415, 216] width 487 height 20
paste input "LFM/10106/A"
type input "LFM/10106/A"
click at [232, 269] on div "Select type" at bounding box center [356, 262] width 367 height 17
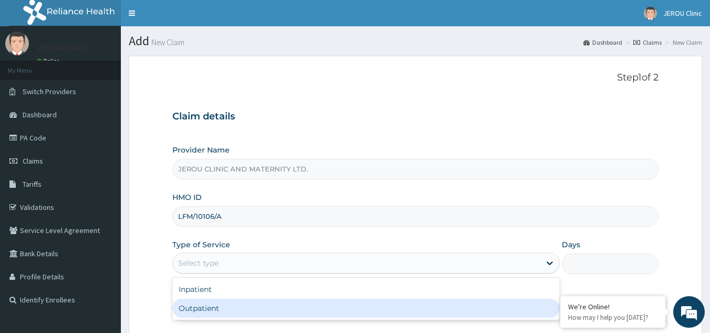
click at [227, 314] on div "Outpatient" at bounding box center [365, 308] width 387 height 19
type input "1"
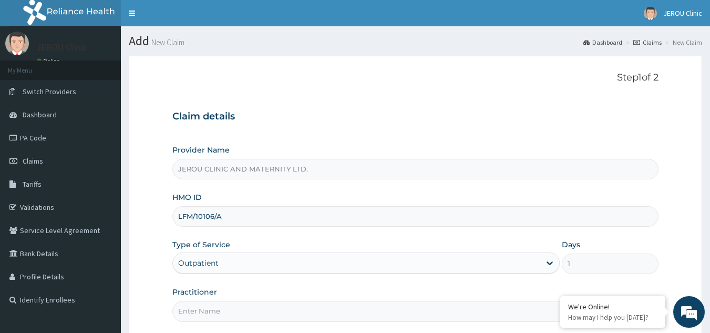
click at [184, 317] on input "Practitioner" at bounding box center [415, 311] width 487 height 20
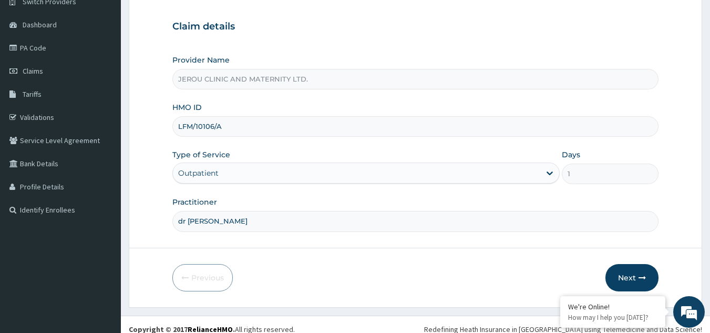
scroll to position [99, 0]
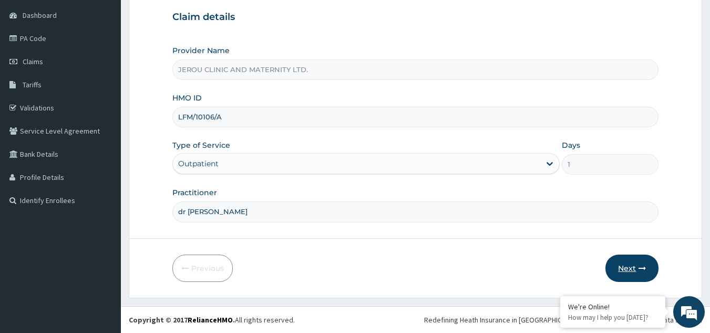
type input "dr [PERSON_NAME]"
click at [633, 263] on button "Next" at bounding box center [631, 267] width 53 height 27
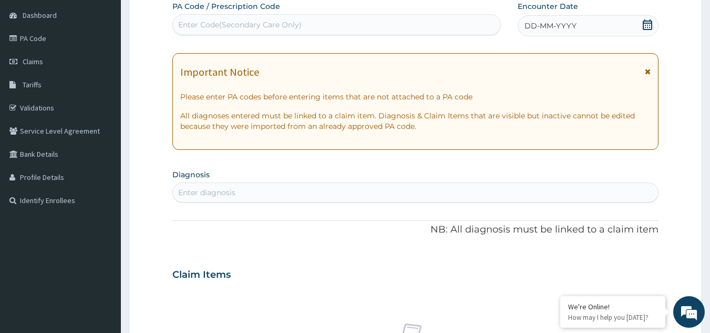
click at [581, 21] on div "DD-MM-YYYY" at bounding box center [588, 25] width 141 height 21
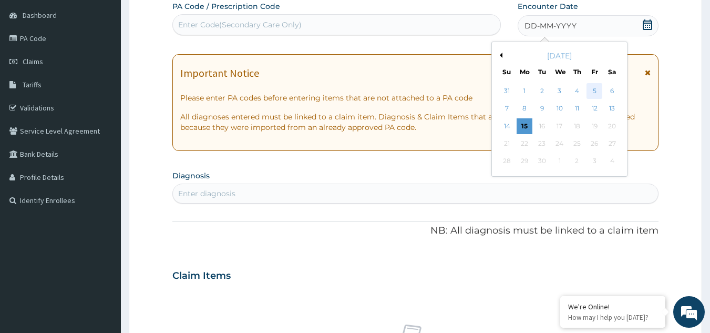
click at [594, 88] on div "5" at bounding box center [595, 91] width 16 height 16
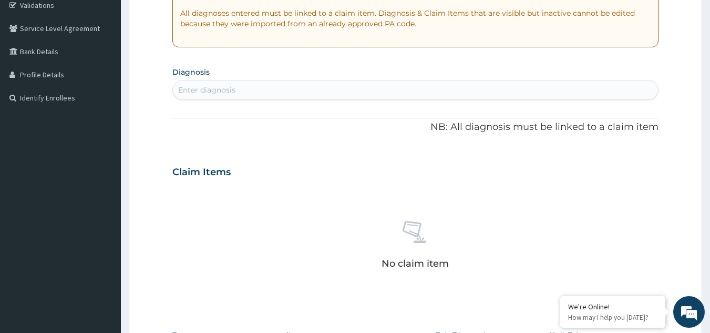
scroll to position [203, 0]
click at [316, 88] on div "Enter diagnosis" at bounding box center [416, 88] width 486 height 17
type input "[PERSON_NAME]"
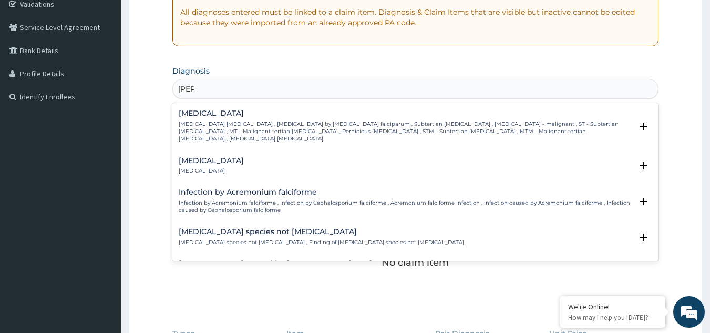
click at [296, 132] on p "[MEDICAL_DATA] [MEDICAL_DATA] , [MEDICAL_DATA] by [MEDICAL_DATA] falciparum , S…" at bounding box center [406, 131] width 454 height 23
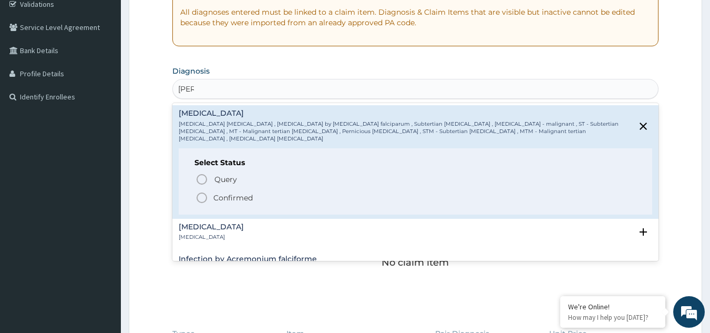
click at [254, 191] on span "Confirmed" at bounding box center [416, 197] width 441 height 13
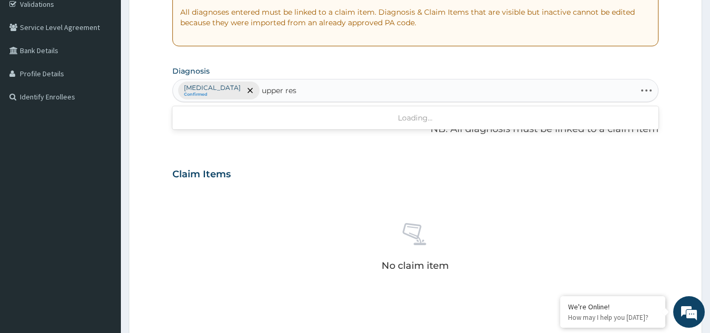
type input "upper resp"
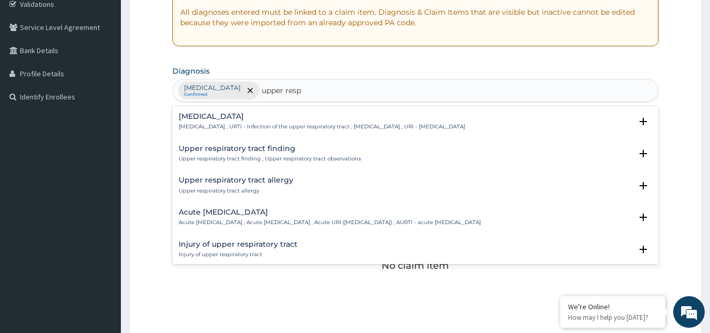
click at [268, 114] on h4 "[MEDICAL_DATA]" at bounding box center [322, 116] width 286 height 8
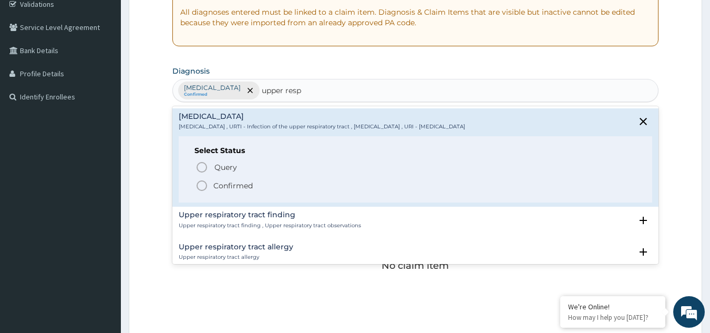
click at [246, 182] on p "Confirmed" at bounding box center [232, 185] width 39 height 11
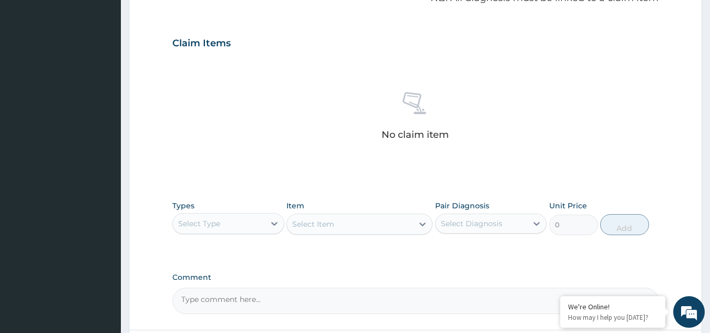
scroll to position [337, 0]
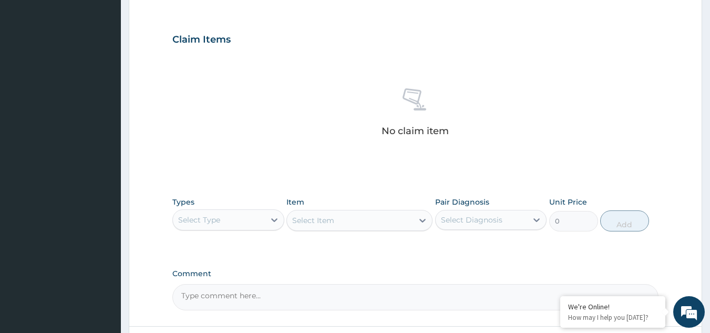
click at [234, 222] on div "Select Type" at bounding box center [219, 219] width 92 height 17
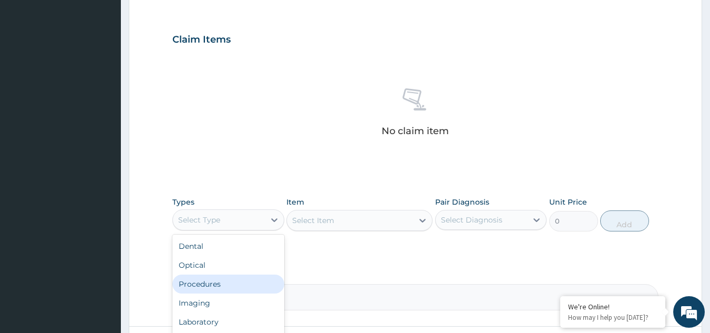
click at [207, 285] on div "Procedures" at bounding box center [228, 283] width 112 height 19
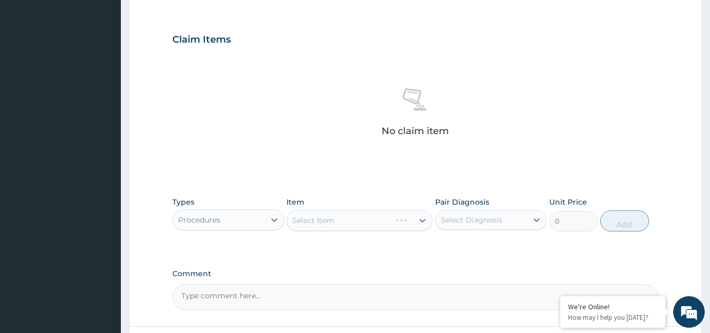
scroll to position [425, 0]
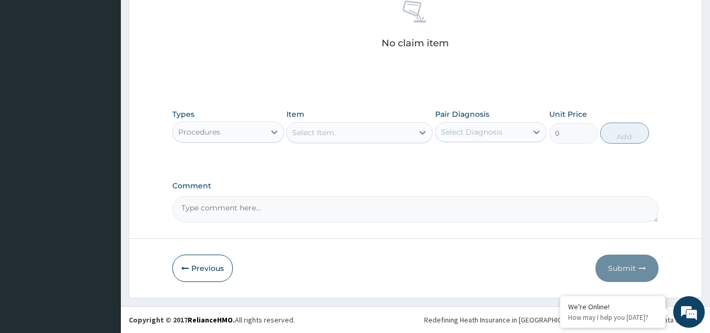
click at [383, 135] on div "Select Item" at bounding box center [350, 132] width 126 height 17
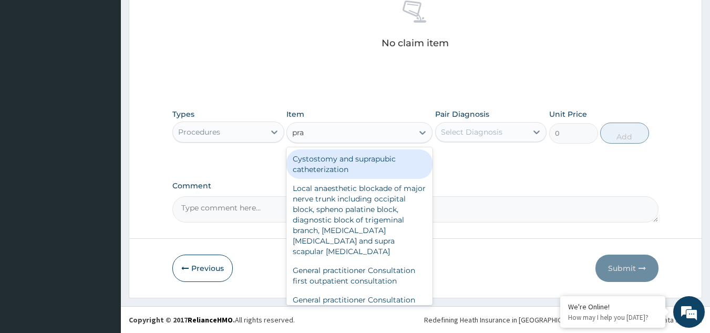
type input "prac"
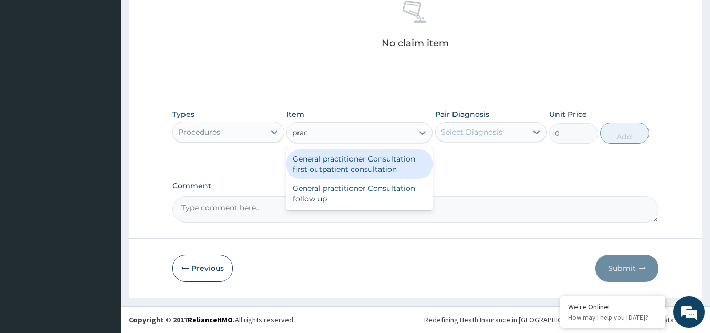
click at [375, 170] on div "General practitioner Consultation first outpatient consultation" at bounding box center [359, 163] width 146 height 29
type input "3547.5"
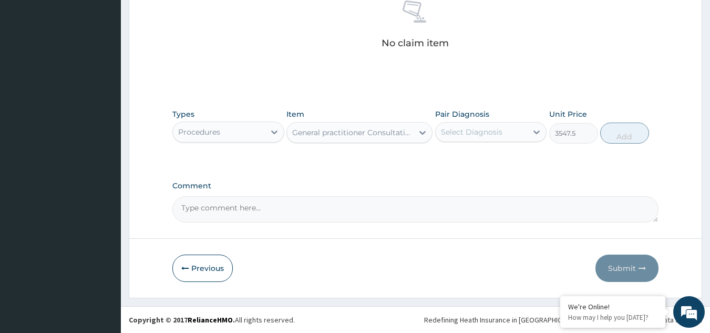
click at [499, 130] on div "Select Diagnosis" at bounding box center [471, 132] width 61 height 11
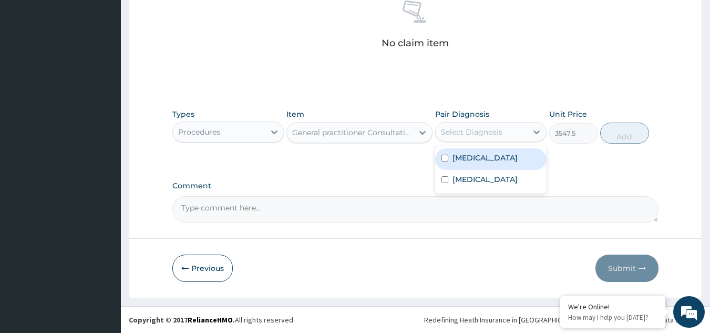
click at [470, 161] on label "[MEDICAL_DATA]" at bounding box center [484, 157] width 65 height 11
checkbox input "true"
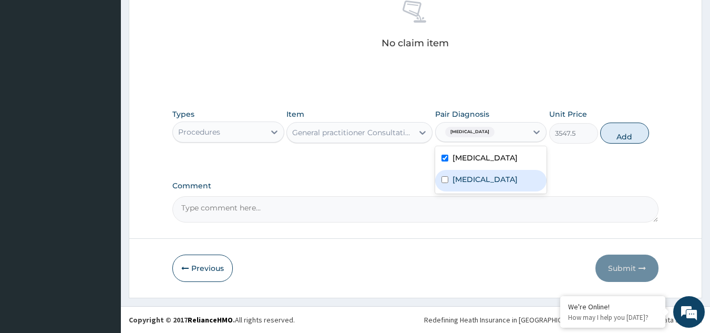
click at [467, 184] on label "[MEDICAL_DATA]" at bounding box center [484, 179] width 65 height 11
checkbox input "true"
click at [622, 138] on button "Add" at bounding box center [624, 132] width 49 height 21
type input "0"
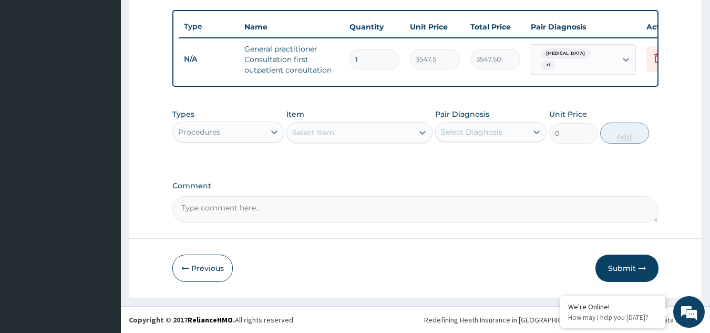
scroll to position [389, 0]
click at [235, 129] on div "Procedures" at bounding box center [219, 132] width 92 height 17
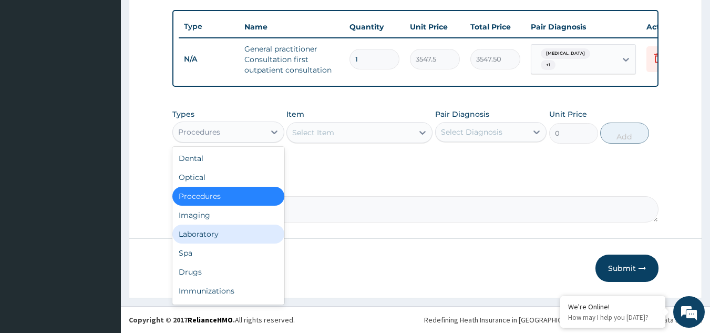
click at [203, 225] on div "Laboratory" at bounding box center [228, 233] width 112 height 19
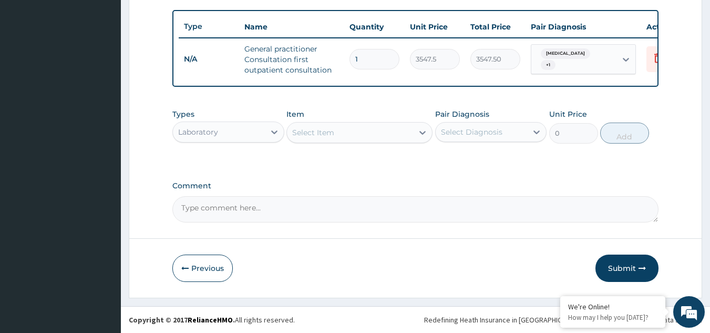
click at [353, 142] on div "Select Item" at bounding box center [359, 132] width 146 height 21
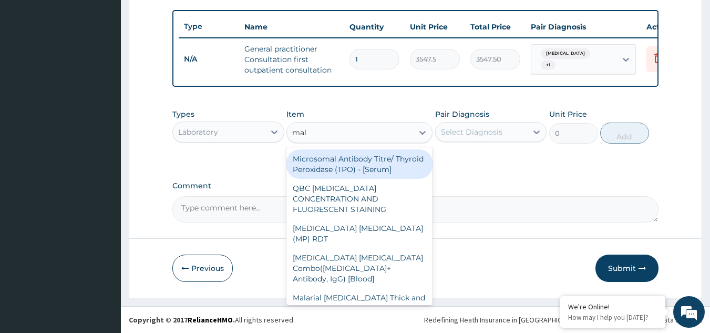
type input "mala"
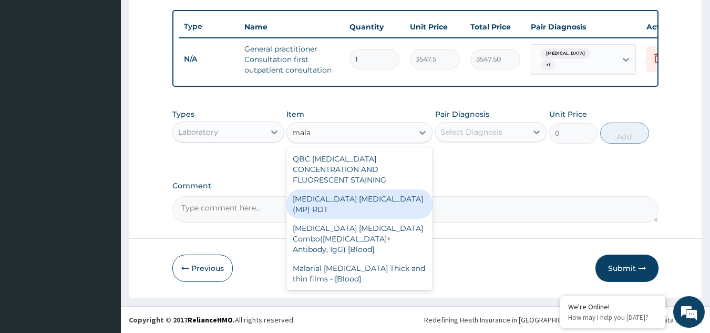
click at [355, 189] on div "[MEDICAL_DATA] [MEDICAL_DATA] (MP) RDT" at bounding box center [359, 203] width 146 height 29
type input "1612.5"
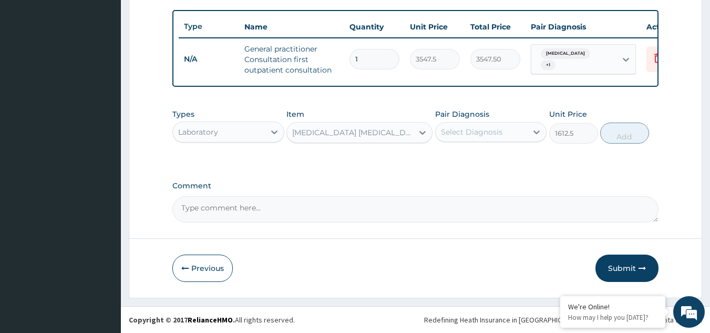
click at [492, 130] on div "Select Diagnosis" at bounding box center [471, 132] width 61 height 11
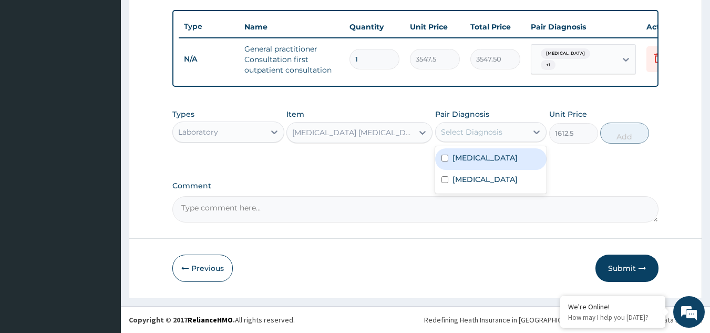
click at [476, 154] on label "[MEDICAL_DATA]" at bounding box center [484, 157] width 65 height 11
checkbox input "true"
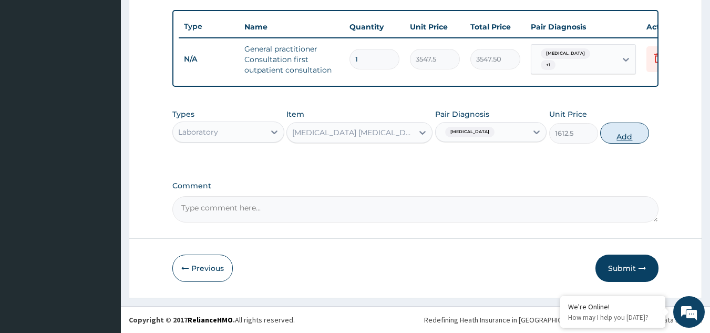
click at [625, 132] on button "Add" at bounding box center [624, 132] width 49 height 21
type input "0"
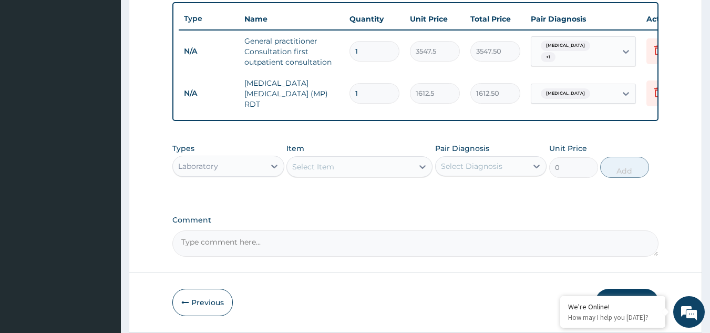
click at [333, 168] on div "Select Item" at bounding box center [313, 166] width 42 height 11
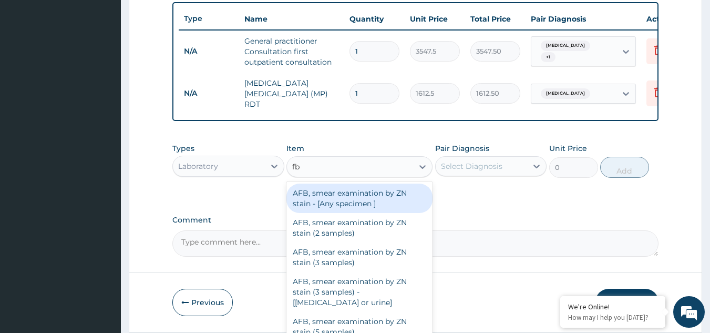
type input "fbc"
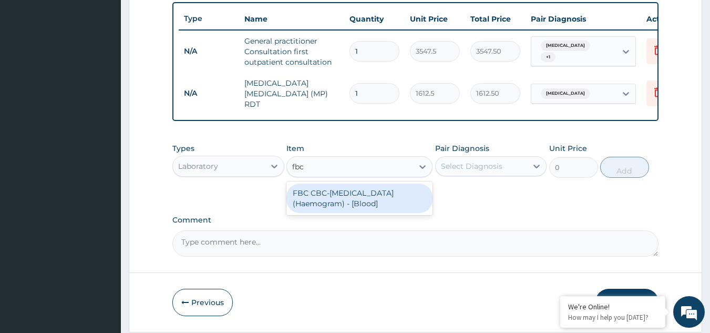
click at [334, 192] on div "FBC CBC-[MEDICAL_DATA] (Haemogram) - [Blood]" at bounding box center [359, 197] width 146 height 29
type input "4300"
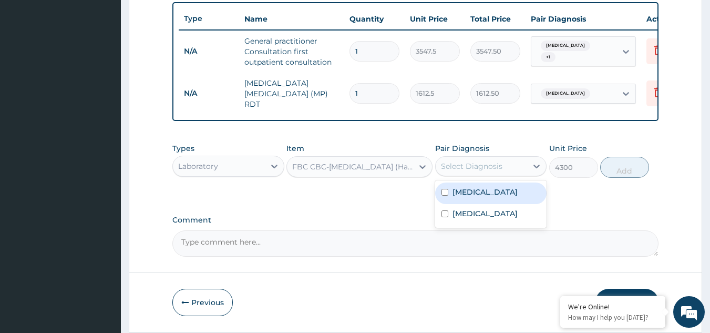
click at [507, 170] on div "Select Diagnosis" at bounding box center [482, 166] width 92 height 17
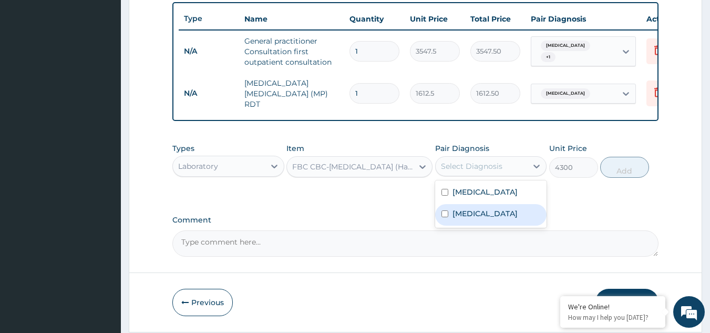
click at [488, 219] on label "[MEDICAL_DATA]" at bounding box center [484, 213] width 65 height 11
checkbox input "true"
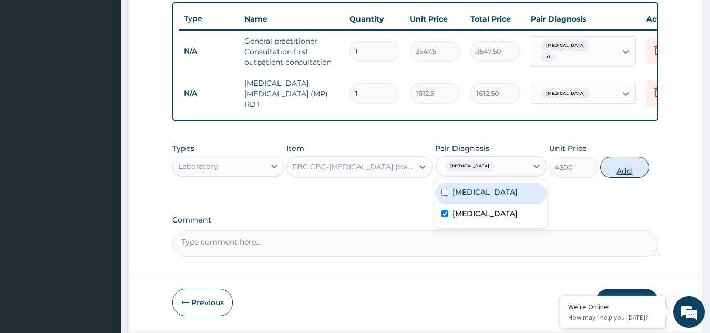
click at [624, 171] on button "Add" at bounding box center [624, 167] width 49 height 21
type input "0"
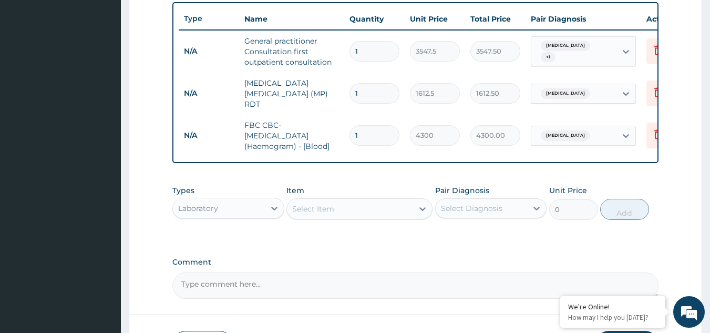
click at [206, 208] on div "Laboratory" at bounding box center [198, 208] width 40 height 11
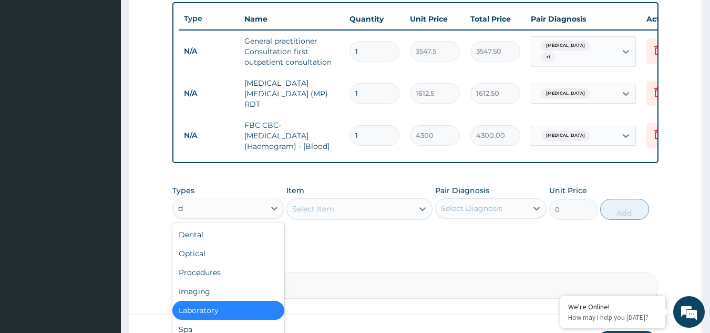
type input "dr"
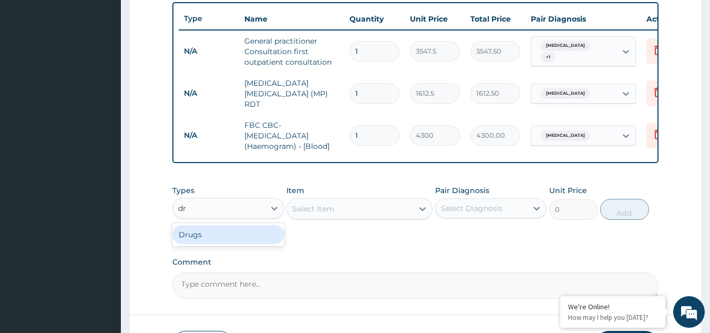
click at [212, 233] on div "Drugs" at bounding box center [228, 234] width 112 height 19
click at [376, 213] on div "Select Item" at bounding box center [350, 208] width 126 height 17
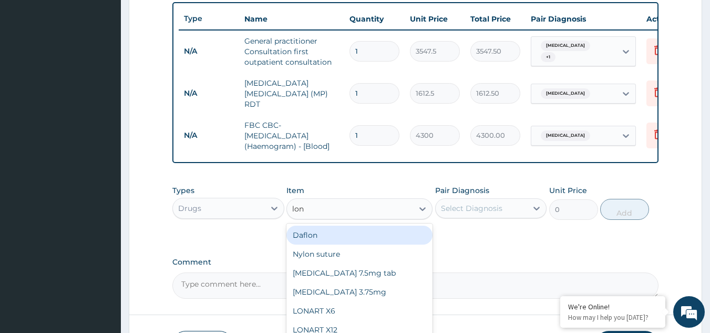
type input "[PERSON_NAME]"
click at [339, 240] on div "LONART X6" at bounding box center [359, 234] width 146 height 19
type input "473"
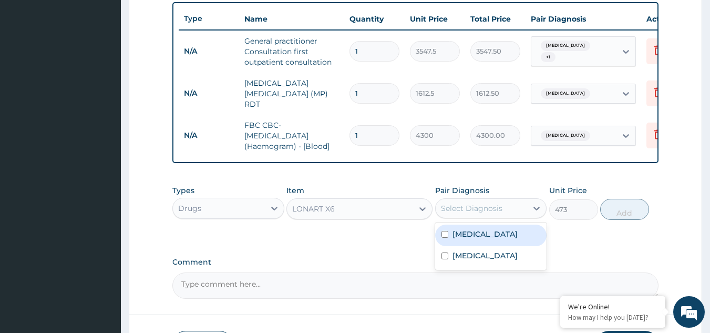
click at [516, 210] on div "Select Diagnosis" at bounding box center [482, 208] width 92 height 17
click at [482, 244] on div "[MEDICAL_DATA]" at bounding box center [491, 235] width 112 height 22
checkbox input "true"
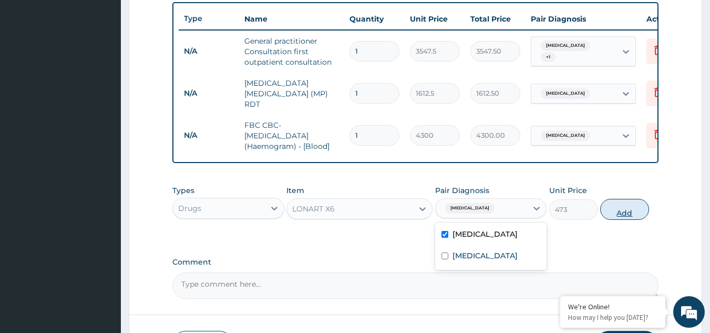
click at [615, 215] on button "Add" at bounding box center [624, 209] width 49 height 21
type input "0"
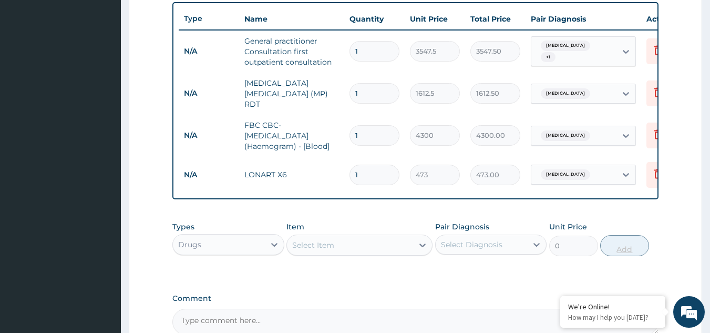
type input "0.00"
type input "6"
type input "2838.00"
type input "6"
click at [389, 249] on div "Select Item" at bounding box center [350, 244] width 126 height 17
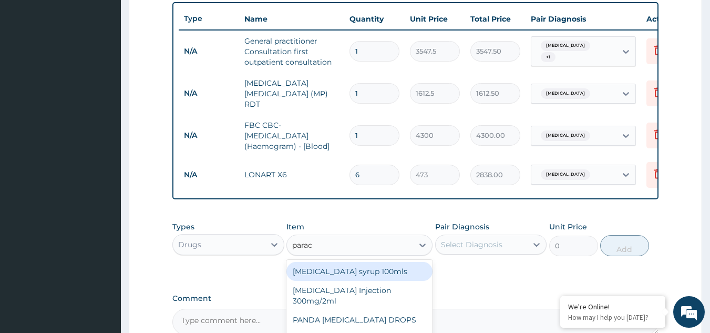
type input "parace"
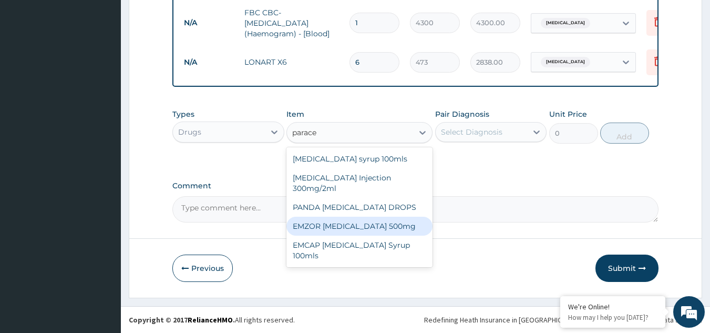
click at [349, 230] on div "EMZOR [MEDICAL_DATA] 500mg" at bounding box center [359, 226] width 146 height 19
type input "23.65"
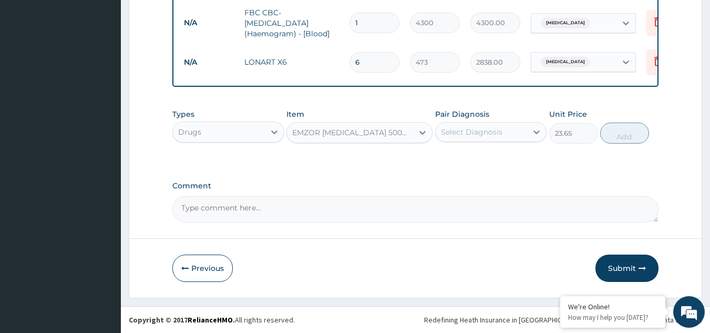
click at [520, 128] on div "Select Diagnosis" at bounding box center [482, 132] width 92 height 17
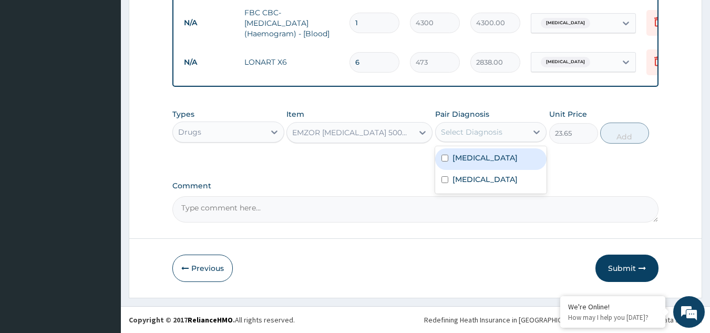
click at [485, 155] on label "[MEDICAL_DATA]" at bounding box center [484, 157] width 65 height 11
checkbox input "true"
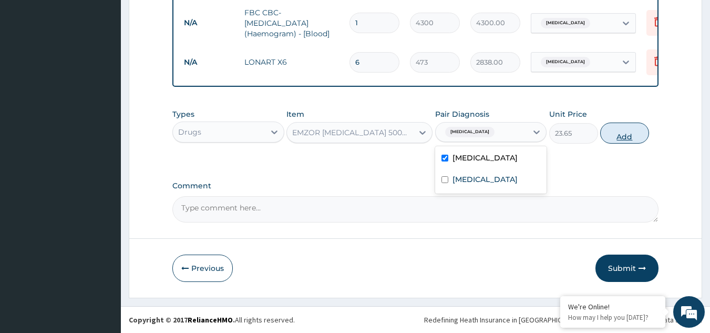
click at [626, 134] on button "Add" at bounding box center [624, 132] width 49 height 21
type input "0"
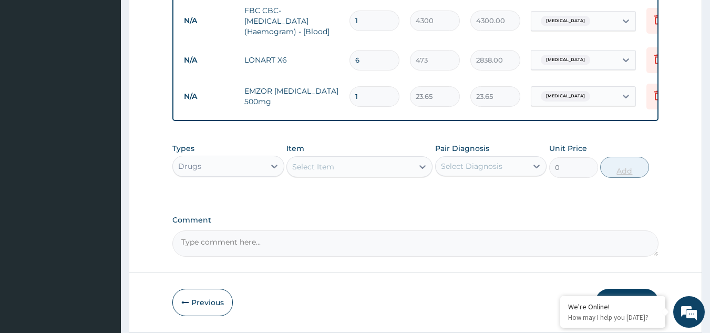
type input "18"
type input "425.70"
type input "18"
click at [386, 170] on div "Select Item" at bounding box center [350, 166] width 126 height 17
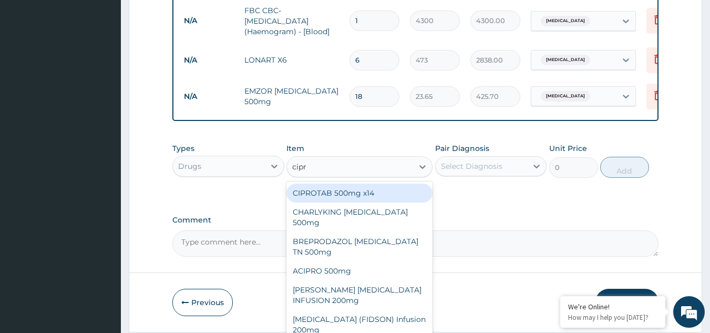
type input "[MEDICAL_DATA]"
click at [371, 198] on div "CIPROTAB 500mg x14" at bounding box center [359, 192] width 146 height 19
type input "319.275"
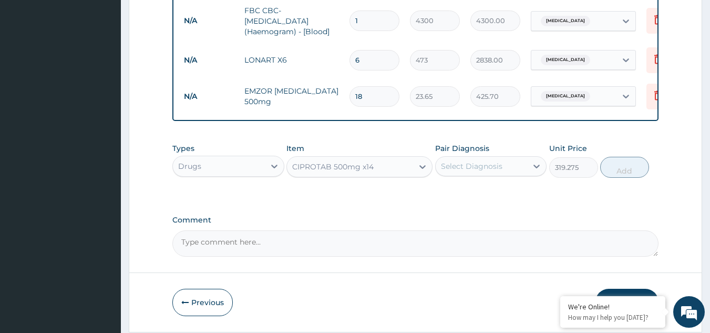
click at [540, 153] on div "Pair Diagnosis Select Diagnosis" at bounding box center [491, 160] width 112 height 35
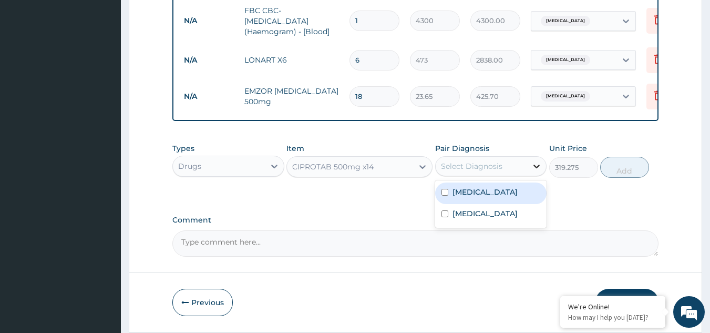
click at [534, 168] on icon at bounding box center [536, 166] width 11 height 11
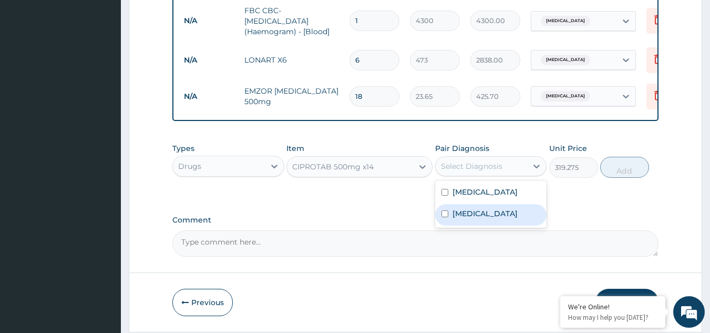
click at [475, 219] on label "[MEDICAL_DATA]" at bounding box center [484, 213] width 65 height 11
checkbox input "true"
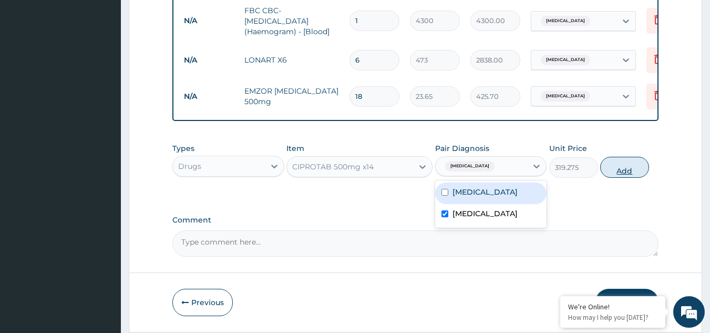
click at [628, 174] on button "Add" at bounding box center [624, 167] width 49 height 21
type input "0"
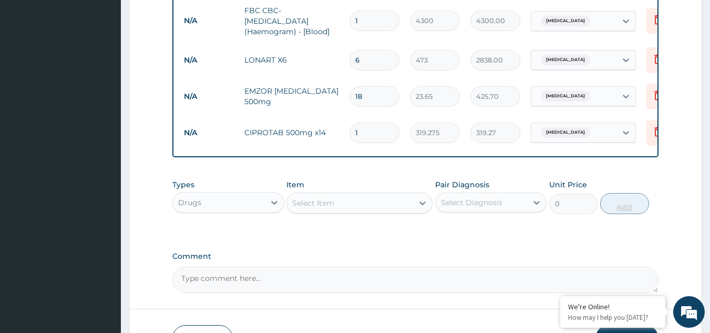
type input "14"
type input "4469.85"
type input "14"
click at [323, 211] on div "Select Item" at bounding box center [350, 202] width 126 height 17
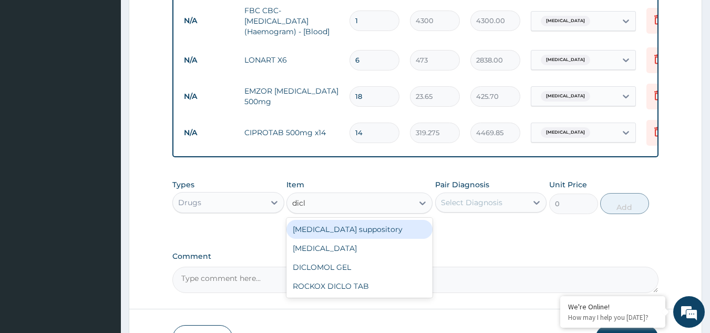
type input "diclo"
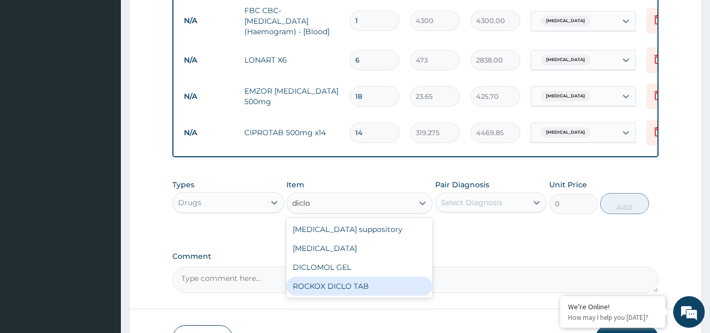
click at [325, 285] on div "ROCKOX DICLO TAB" at bounding box center [359, 285] width 146 height 19
type input "82.775"
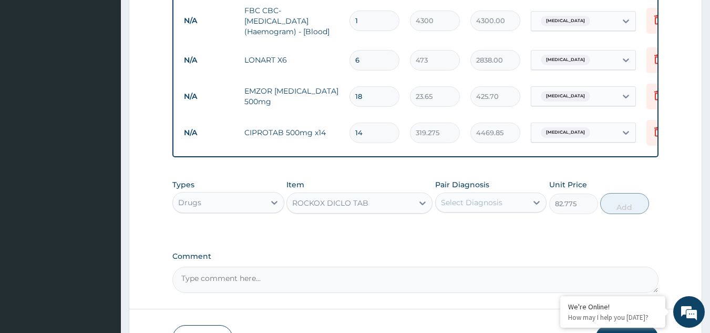
click at [526, 201] on div "Select Diagnosis" at bounding box center [482, 202] width 92 height 17
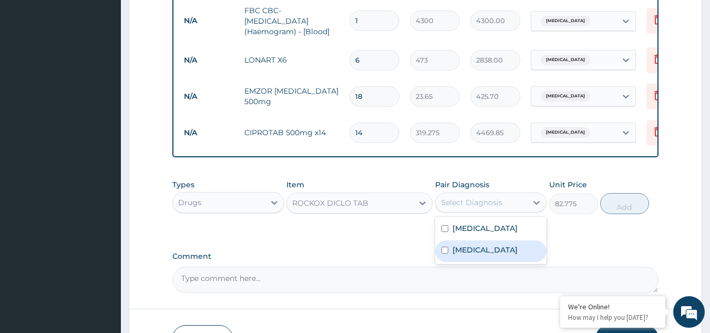
click at [471, 254] on label "[MEDICAL_DATA]" at bounding box center [484, 249] width 65 height 11
checkbox input "true"
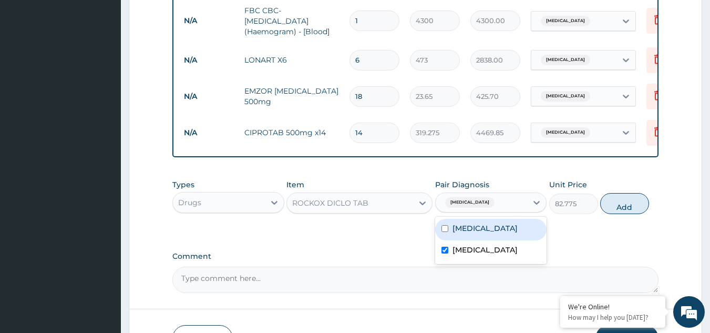
click at [467, 237] on div "[MEDICAL_DATA]" at bounding box center [491, 230] width 112 height 22
checkbox input "true"
click at [624, 214] on button "Add" at bounding box center [624, 203] width 49 height 21
type input "0"
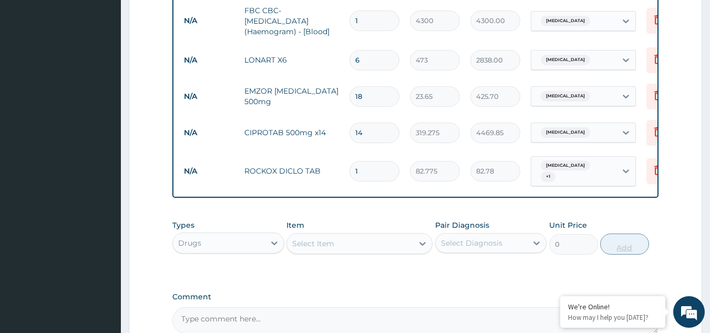
type input "10"
type input "827.75"
type input "10"
click at [327, 244] on div "Select Item" at bounding box center [313, 243] width 42 height 11
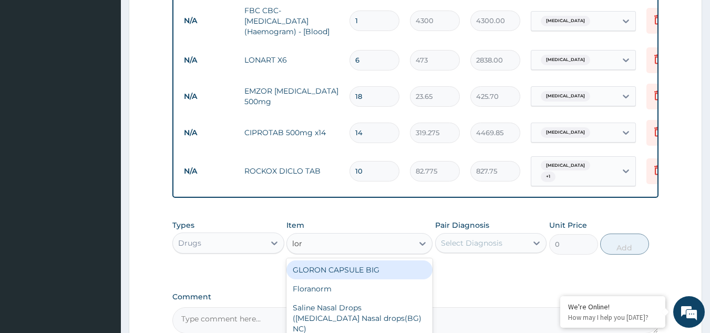
type input "[PERSON_NAME]"
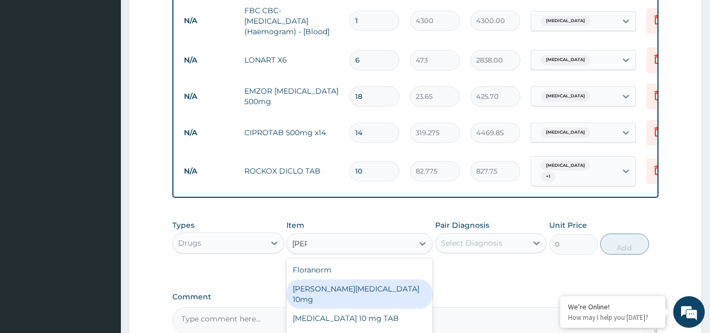
click at [326, 290] on div "[PERSON_NAME][MEDICAL_DATA] 10mg" at bounding box center [359, 293] width 146 height 29
type input "88.6875"
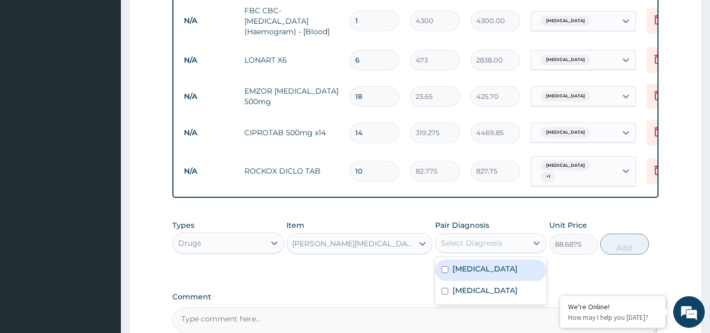
click at [496, 240] on div "Select Diagnosis" at bounding box center [471, 243] width 61 height 11
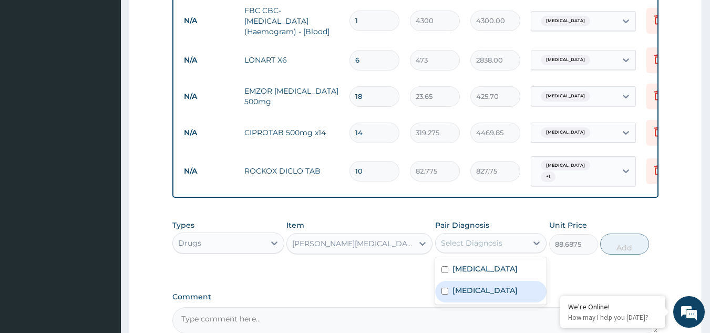
click at [475, 292] on label "[MEDICAL_DATA]" at bounding box center [484, 290] width 65 height 11
checkbox input "true"
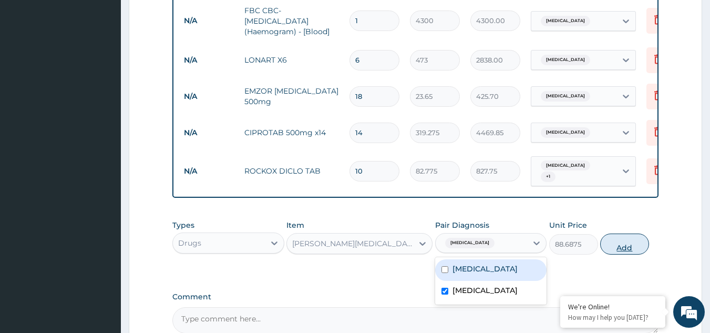
click at [625, 245] on button "Add" at bounding box center [624, 243] width 49 height 21
type input "0"
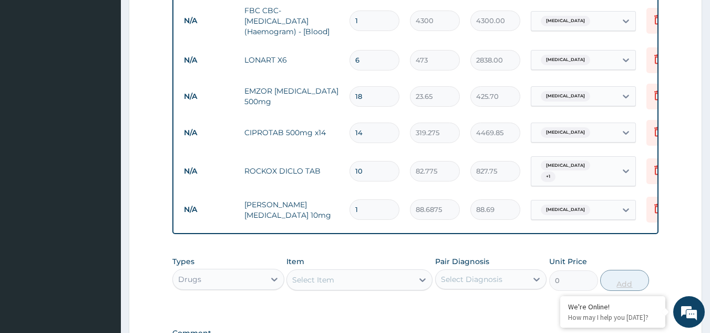
type input "10"
type input "886.88"
type input "10"
click at [654, 91] on icon at bounding box center [658, 95] width 13 height 13
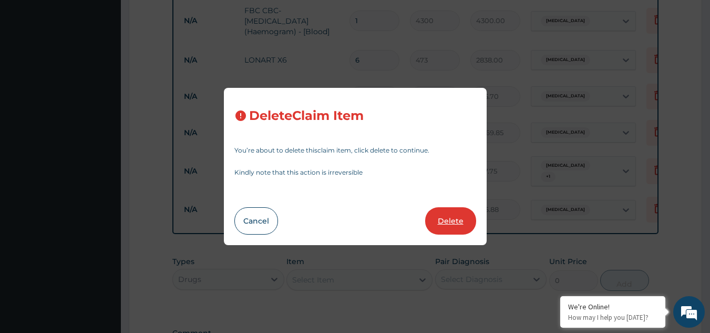
click at [457, 221] on button "Delete" at bounding box center [450, 220] width 51 height 27
type input "14"
type input "319.275"
type input "4469.85"
type input "10"
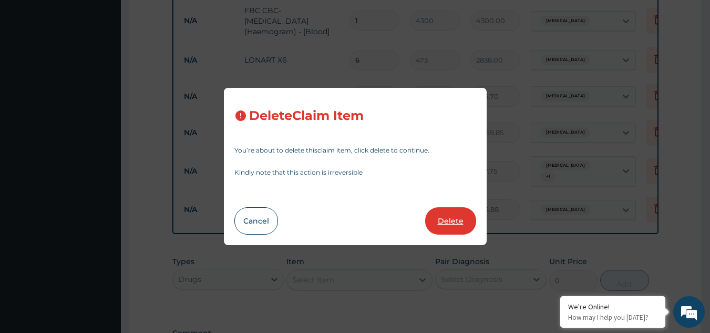
type input "82.775"
type input "827.75"
type input "88.6875"
type input "886.88"
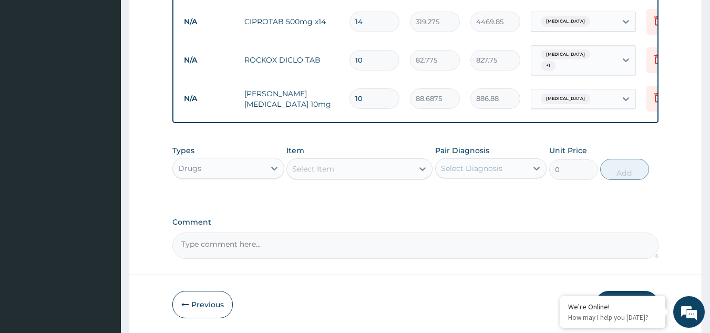
scroll to position [607, 0]
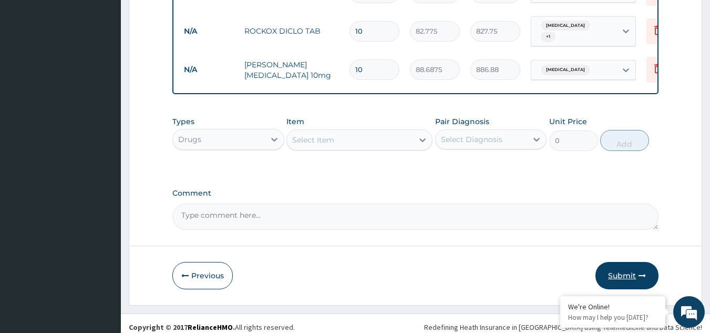
click at [629, 277] on button "Submit" at bounding box center [626, 275] width 63 height 27
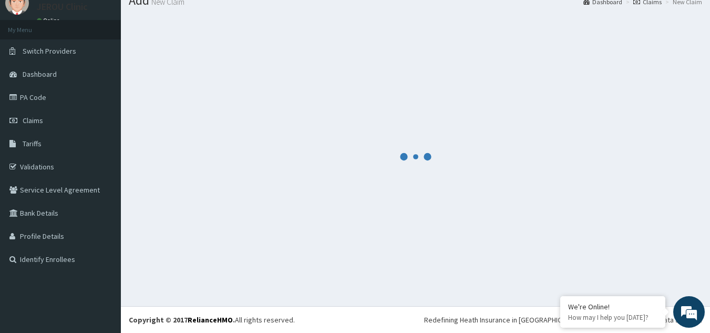
scroll to position [40, 0]
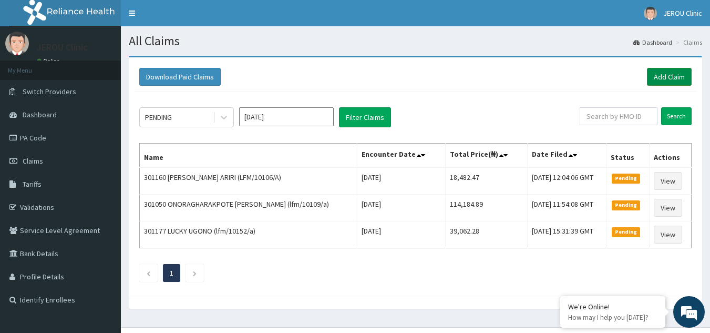
click at [679, 76] on link "Add Claim" at bounding box center [669, 77] width 45 height 18
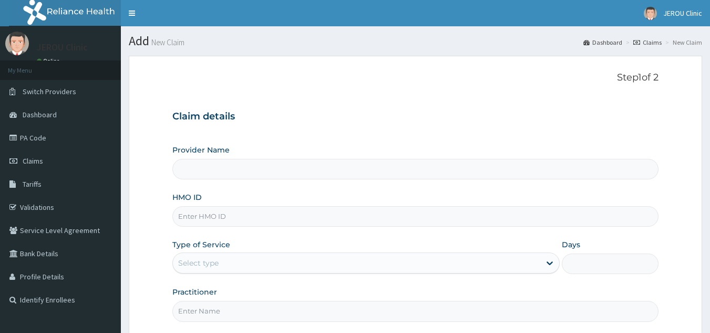
click at [214, 220] on input "HMO ID" at bounding box center [415, 216] width 487 height 20
type input "LFM/10106/B"
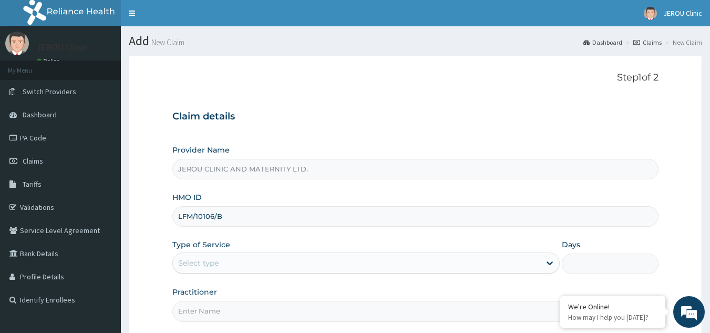
type input "JEROU CLINIC AND MATERNITY LTD."
type input "LFM/10106/B"
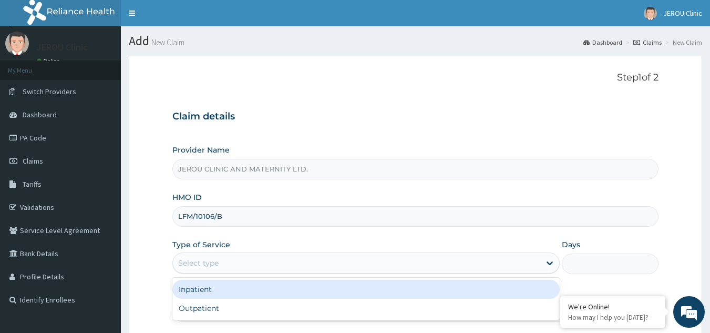
click at [343, 259] on div "Select type" at bounding box center [356, 262] width 367 height 17
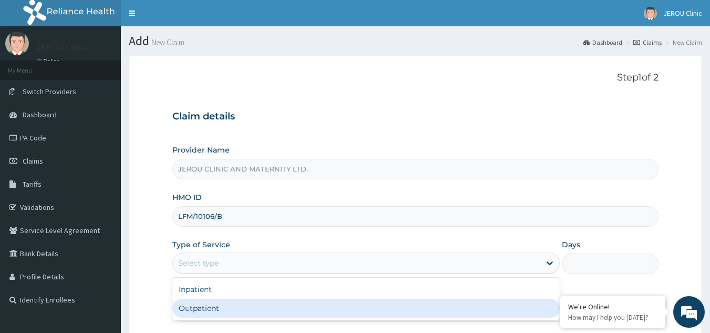
click at [333, 307] on div "Outpatient" at bounding box center [365, 308] width 387 height 19
type input "1"
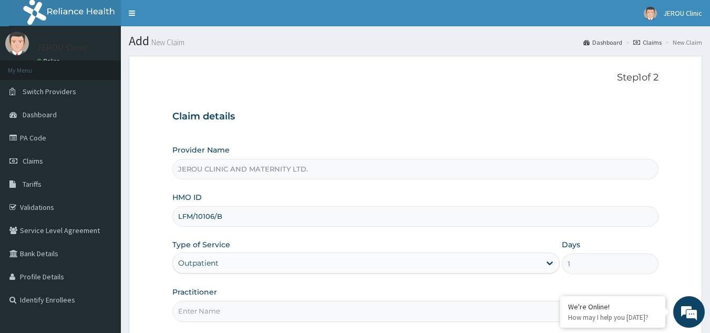
click at [349, 313] on input "Practitioner" at bounding box center [415, 311] width 487 height 20
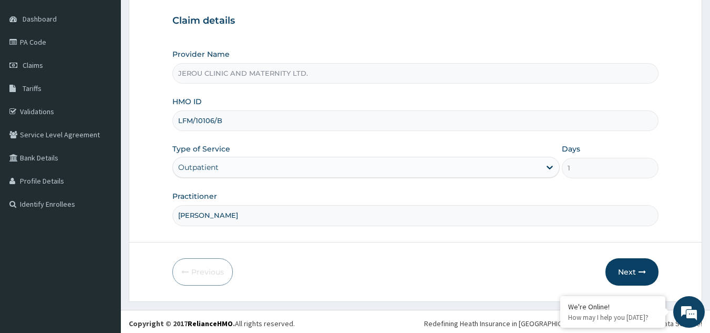
scroll to position [99, 0]
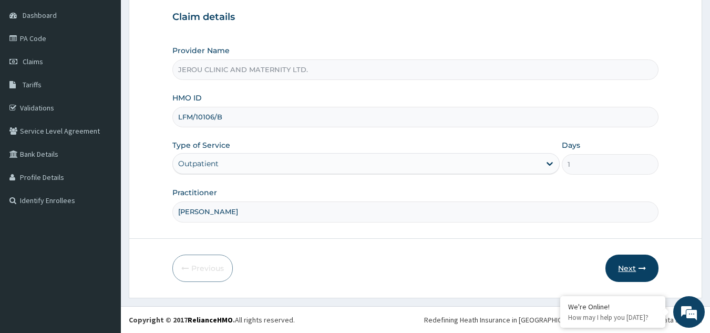
type input "[PERSON_NAME]"
click at [620, 265] on button "Next" at bounding box center [631, 267] width 53 height 27
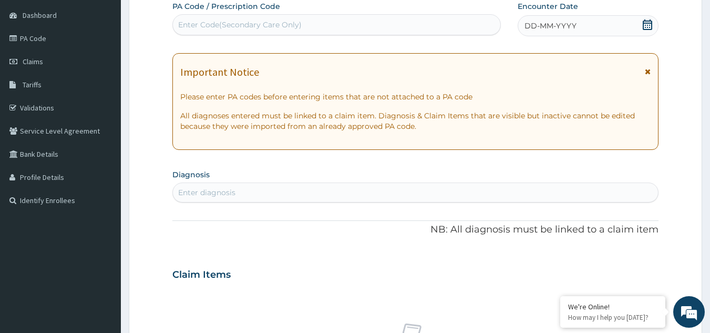
scroll to position [0, 0]
click at [559, 22] on span "DD-MM-YYYY" at bounding box center [550, 25] width 52 height 11
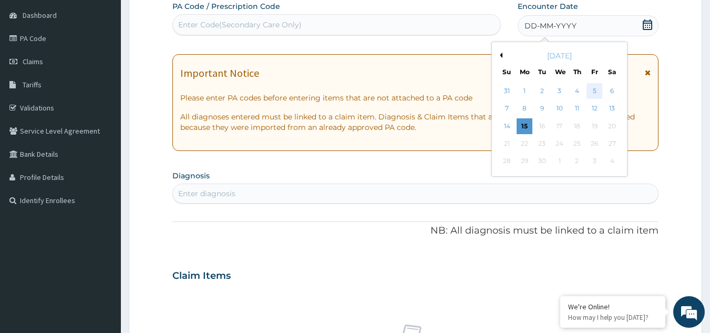
click at [595, 96] on div "5" at bounding box center [595, 91] width 16 height 16
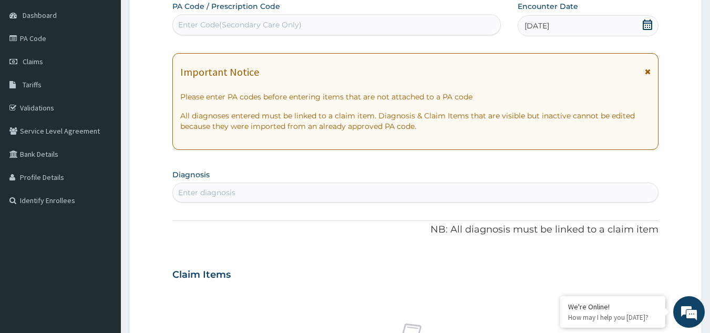
click at [265, 194] on div "Enter diagnosis" at bounding box center [416, 192] width 486 height 17
type input "malaria"
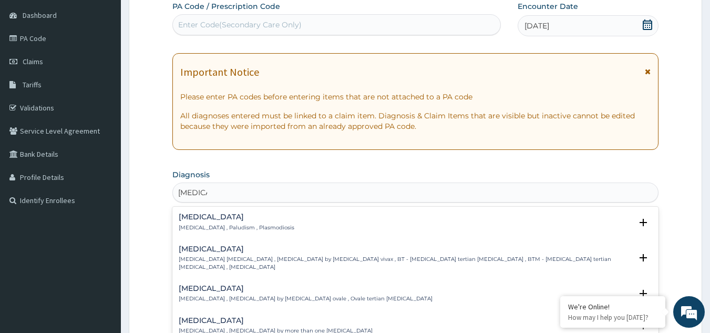
click at [232, 225] on p "Malaria , Paludism , Plasmodiosis" at bounding box center [237, 227] width 116 height 7
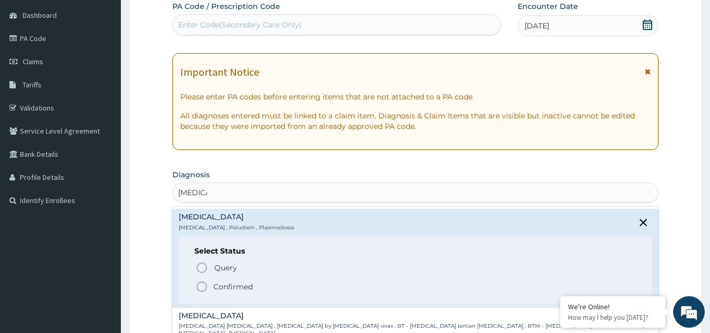
click at [204, 287] on icon "status option filled" at bounding box center [202, 286] width 13 height 13
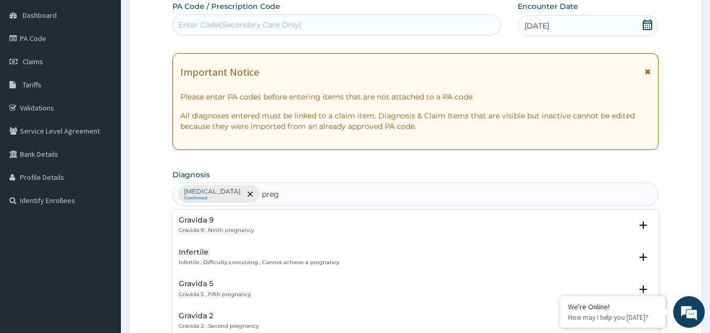
click at [659, 217] on div "Gravida 9 Gravida 9 , Ninth pregnancy Select Status Query Query covers suspecte…" at bounding box center [415, 289] width 487 height 158
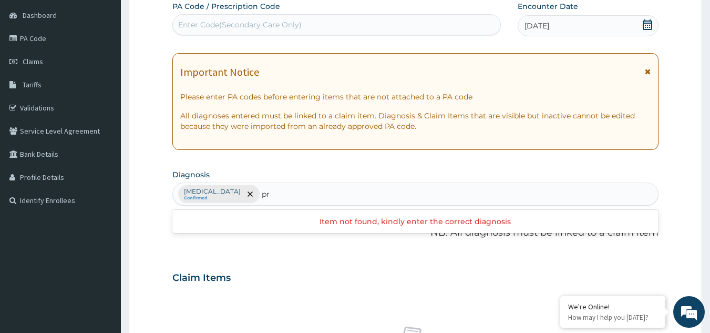
type input "p"
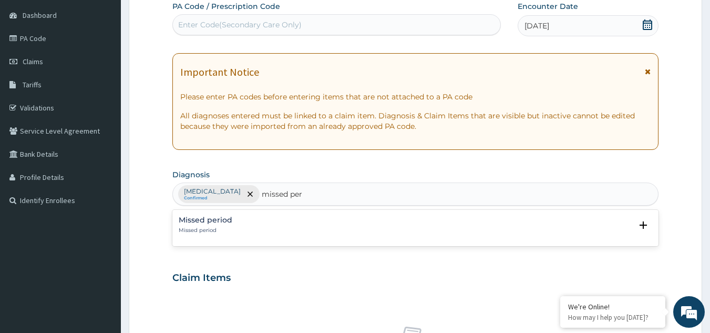
type input "missed per"
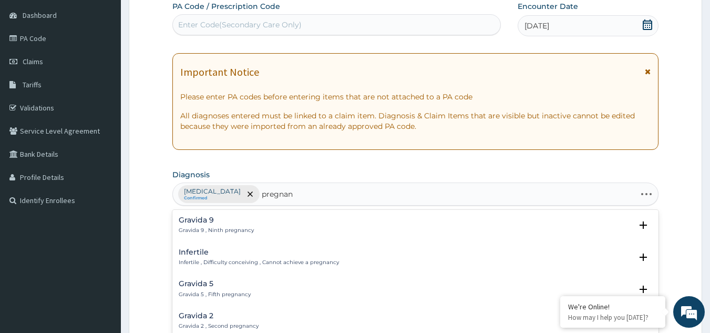
type input "pregnant"
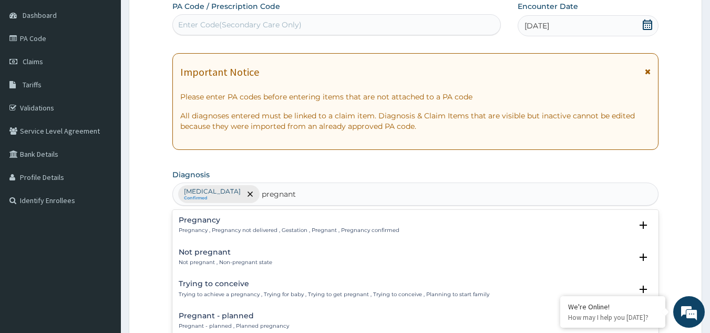
click at [255, 223] on h4 "Pregnancy" at bounding box center [289, 220] width 221 height 8
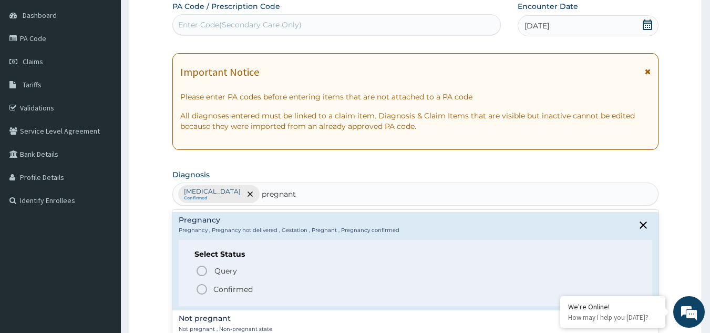
click at [202, 293] on icon "status option filled" at bounding box center [202, 289] width 13 height 13
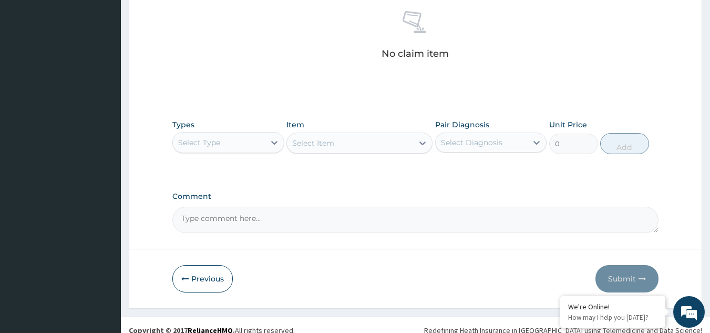
scroll to position [425, 0]
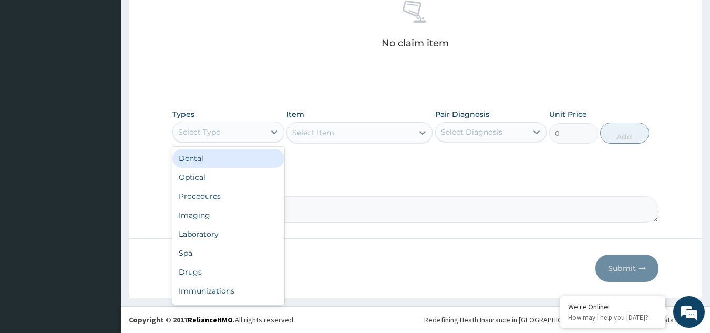
click at [246, 131] on div "Select Type" at bounding box center [219, 132] width 92 height 17
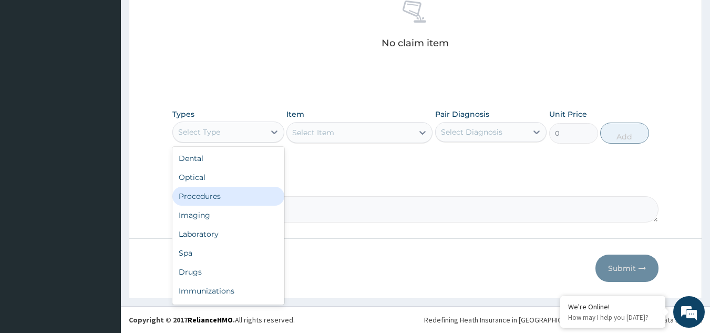
click at [229, 198] on div "Procedures" at bounding box center [228, 196] width 112 height 19
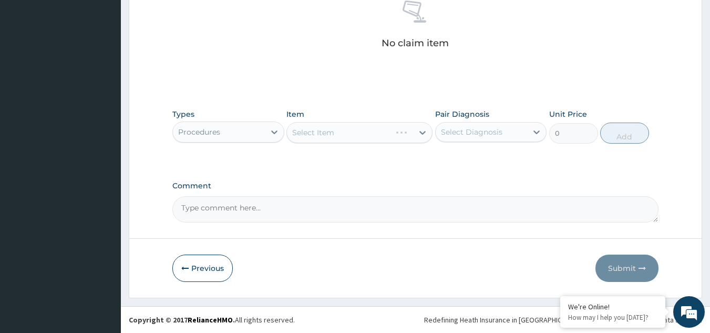
click at [391, 129] on div "Select Item" at bounding box center [359, 132] width 146 height 21
click at [384, 131] on div "Select Item" at bounding box center [350, 132] width 126 height 17
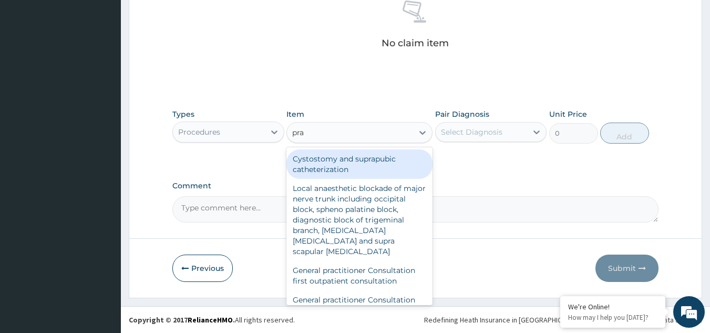
type input "prac"
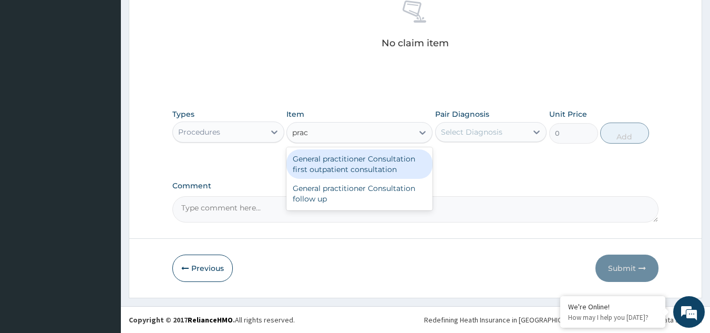
click at [361, 169] on div "General practitioner Consultation first outpatient consultation" at bounding box center [359, 163] width 146 height 29
type input "3547.5"
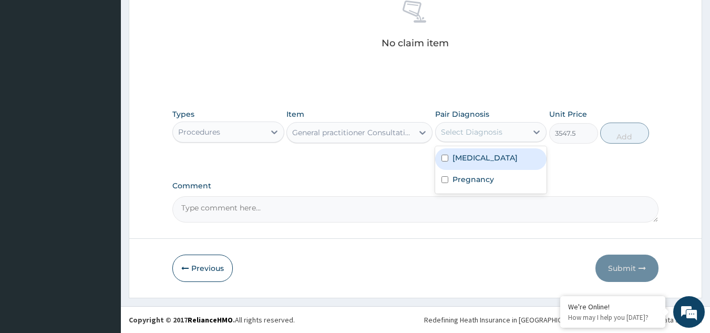
click at [505, 134] on div "Select Diagnosis" at bounding box center [482, 132] width 92 height 17
click at [487, 158] on div "Malaria" at bounding box center [491, 159] width 112 height 22
checkbox input "true"
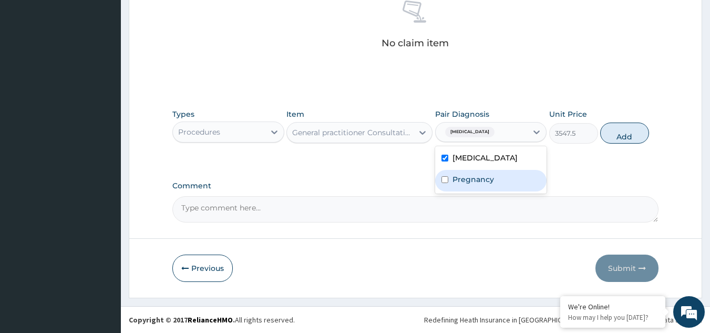
click at [481, 182] on label "Pregnancy" at bounding box center [473, 179] width 42 height 11
checkbox input "true"
click at [625, 135] on button "Add" at bounding box center [624, 132] width 49 height 21
type input "0"
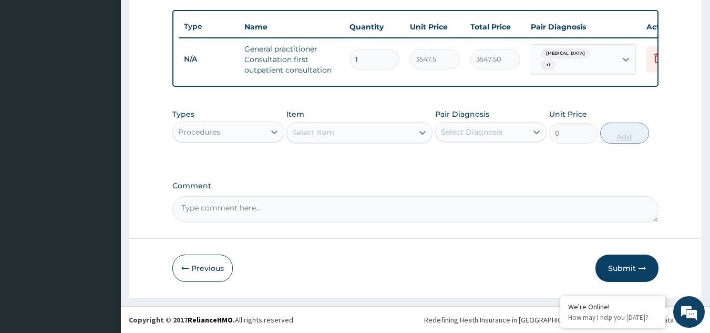
scroll to position [389, 0]
click at [240, 131] on div "Procedures" at bounding box center [219, 132] width 92 height 17
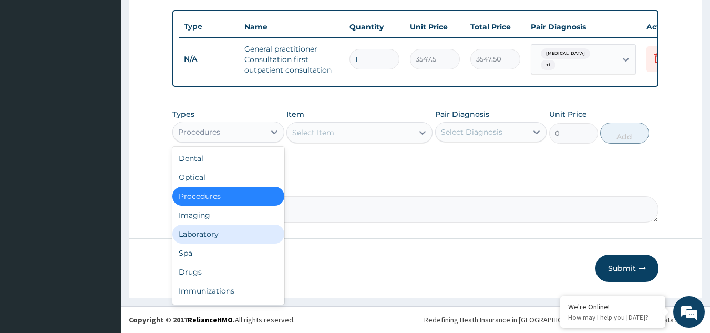
click at [204, 238] on div "Laboratory" at bounding box center [228, 233] width 112 height 19
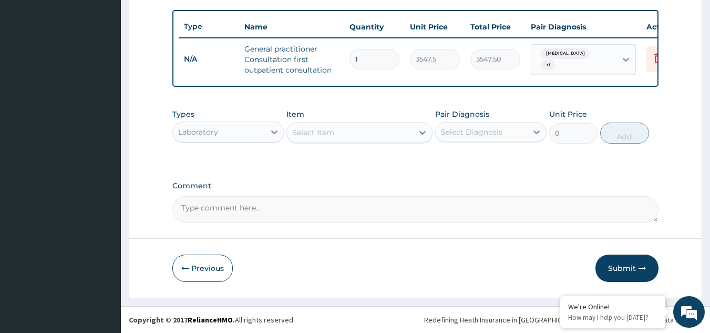
click at [365, 140] on div "Select Item" at bounding box center [350, 132] width 126 height 17
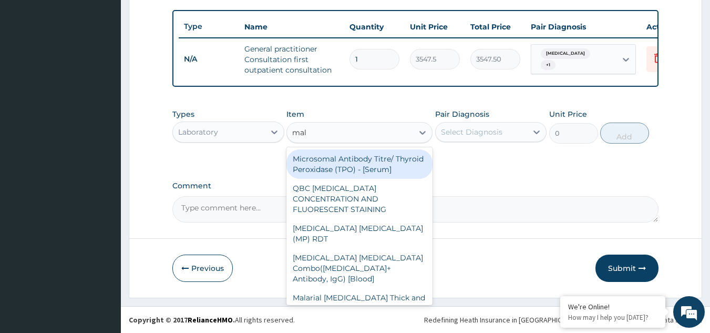
type input "mala"
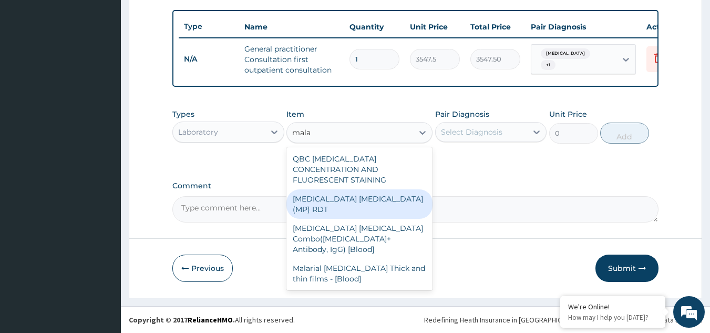
click at [361, 189] on div "MALARIA PARASITE (MP) RDT" at bounding box center [359, 203] width 146 height 29
type input "1612.5"
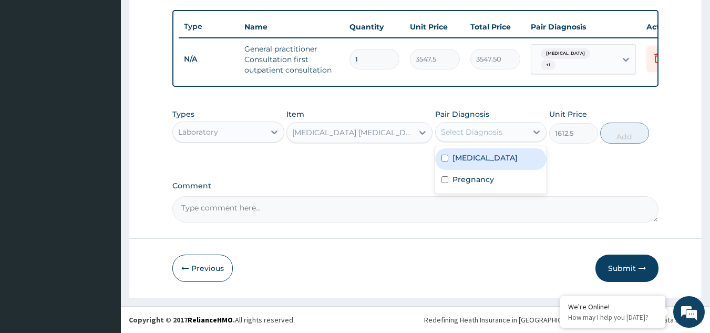
click at [478, 131] on div "Select Diagnosis" at bounding box center [471, 132] width 61 height 11
click at [474, 160] on label "Malaria" at bounding box center [484, 157] width 65 height 11
checkbox input "true"
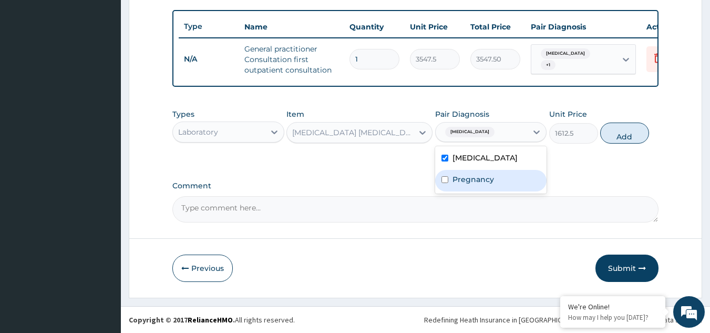
click at [476, 181] on label "Pregnancy" at bounding box center [473, 179] width 42 height 11
click at [455, 179] on label "Pregnancy" at bounding box center [473, 179] width 42 height 11
checkbox input "false"
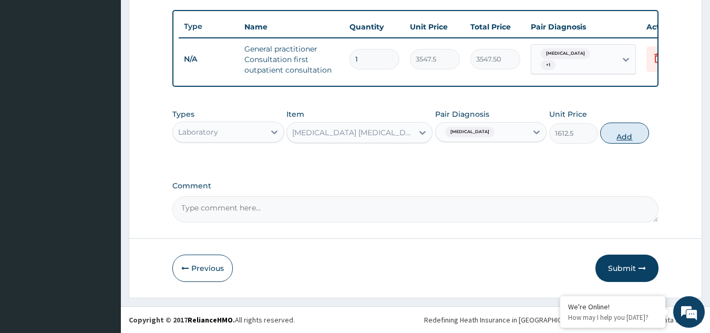
click at [626, 135] on button "Add" at bounding box center [624, 132] width 49 height 21
type input "0"
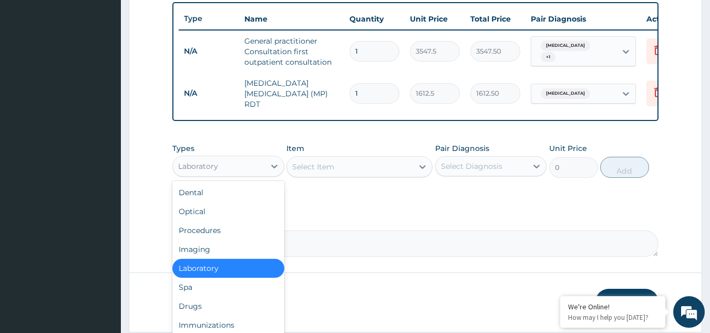
click at [239, 174] on div "Laboratory" at bounding box center [219, 166] width 92 height 17
click at [218, 310] on div "Drugs" at bounding box center [228, 305] width 112 height 19
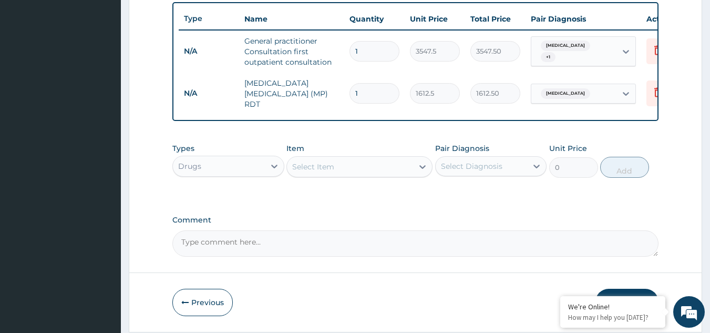
click at [368, 173] on div "Select Item" at bounding box center [350, 166] width 126 height 17
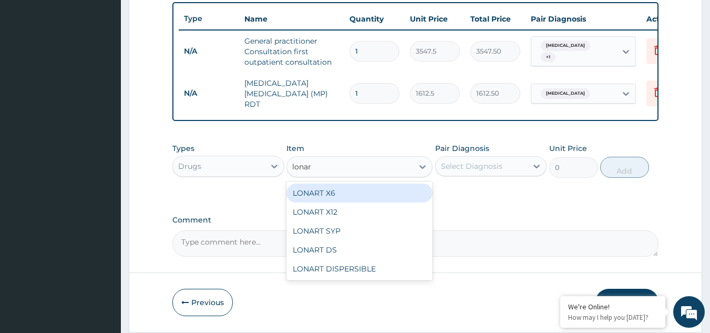
type input "lonart"
click at [362, 199] on div "LONART X6" at bounding box center [359, 192] width 146 height 19
type input "473"
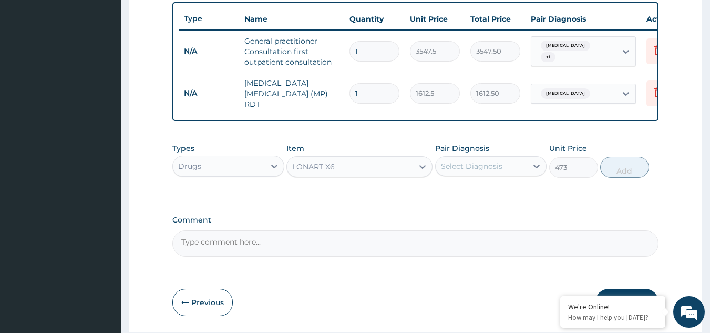
click at [521, 172] on div "Select Diagnosis" at bounding box center [482, 166] width 92 height 17
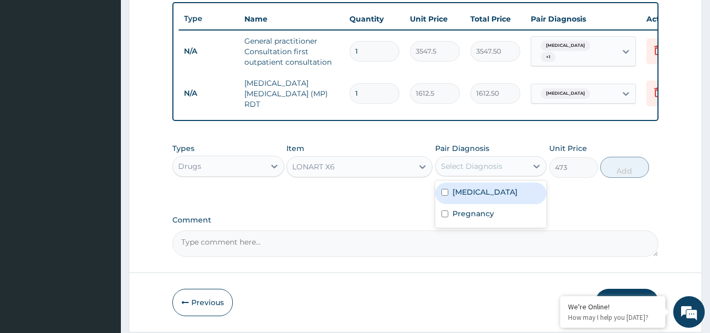
click at [500, 198] on div "Malaria" at bounding box center [491, 193] width 112 height 22
checkbox input "true"
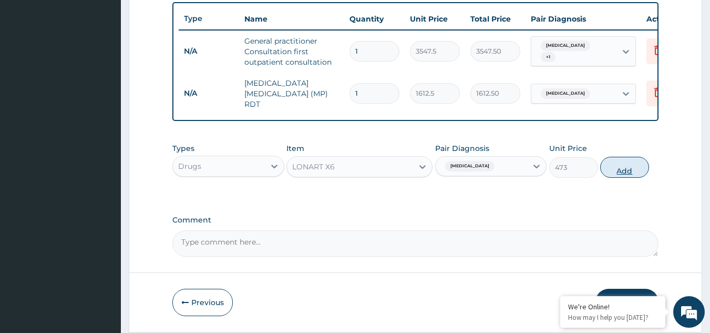
click at [629, 171] on button "Add" at bounding box center [624, 167] width 49 height 21
type input "0"
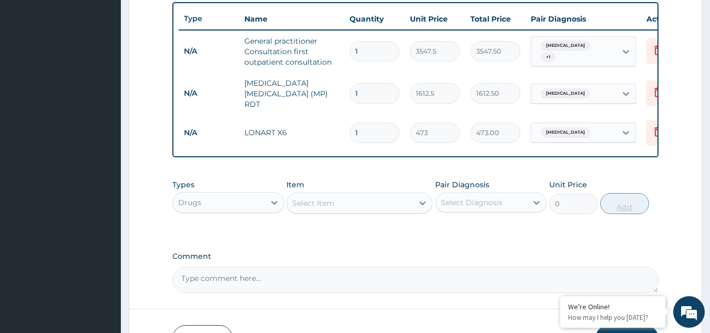
type input "0.00"
type input "6"
type input "2838.00"
type input "6"
click at [323, 210] on div "Select Item" at bounding box center [350, 202] width 126 height 17
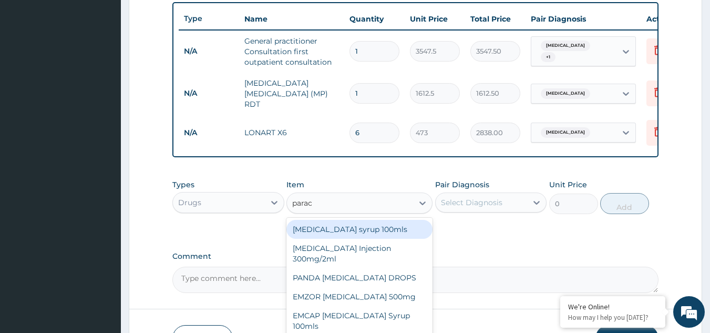
type input "parace"
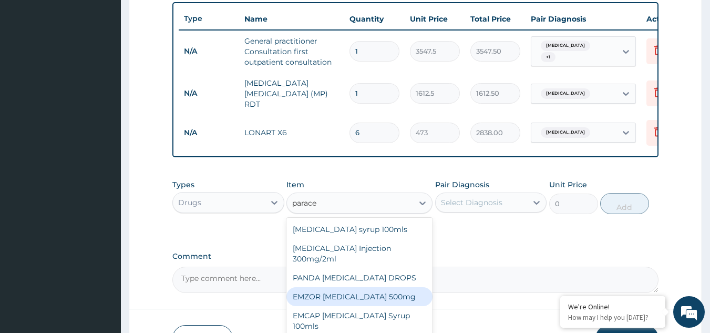
click at [332, 302] on div "EMZOR PARACETAMOL 500mg" at bounding box center [359, 296] width 146 height 19
type input "23.65"
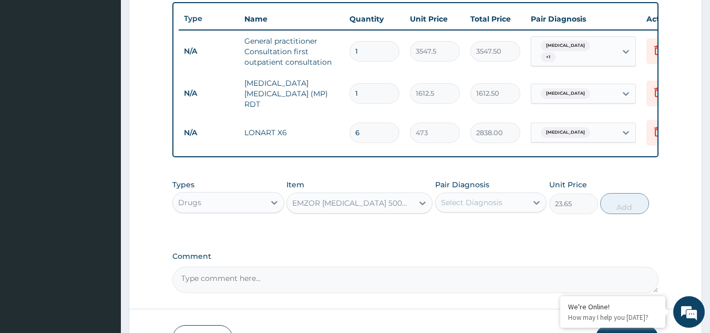
click at [507, 210] on div "Select Diagnosis" at bounding box center [482, 202] width 92 height 17
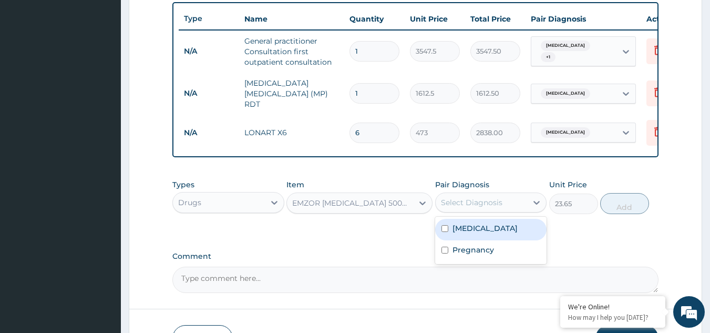
click at [487, 228] on div "Malaria" at bounding box center [491, 230] width 112 height 22
checkbox input "true"
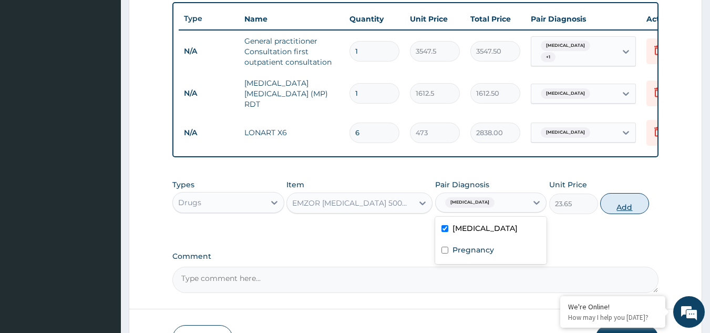
click at [622, 213] on button "Add" at bounding box center [624, 203] width 49 height 21
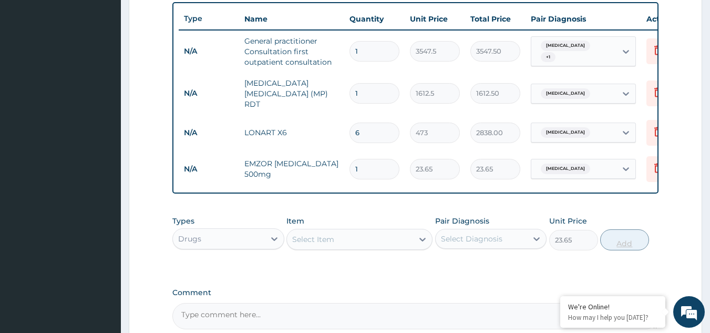
type input "0"
type input "18"
type input "425.70"
type input "18"
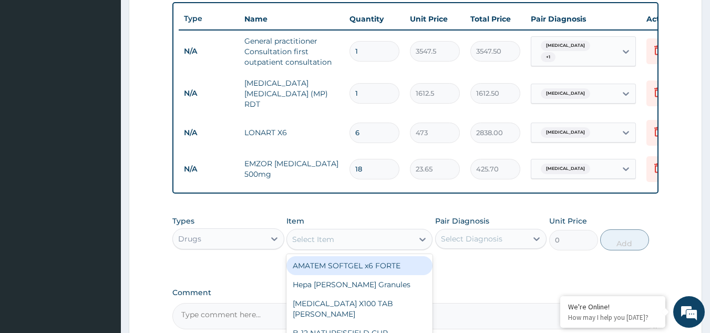
click at [352, 246] on div "Select Item" at bounding box center [350, 239] width 126 height 17
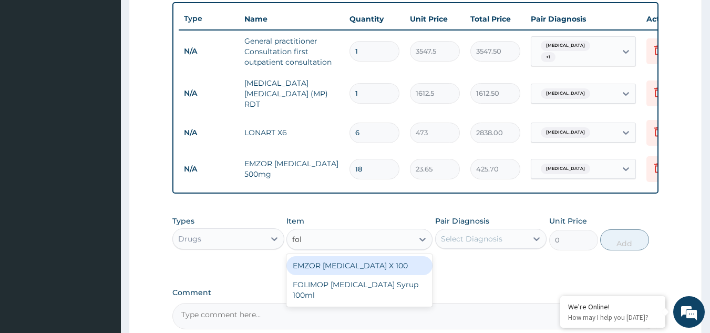
type input "foli"
click at [344, 273] on div "EMZOR FOLIC ACID X 100" at bounding box center [359, 265] width 146 height 19
type input "23.65"
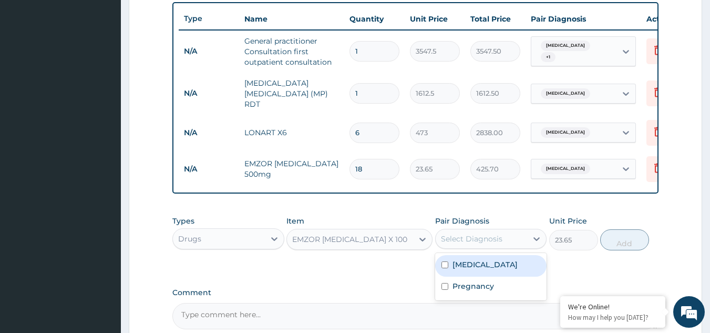
click at [514, 239] on div "Select Diagnosis" at bounding box center [482, 238] width 92 height 17
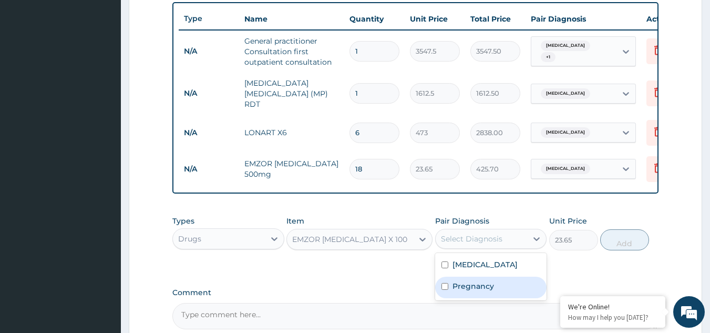
click at [473, 288] on label "Pregnancy" at bounding box center [473, 286] width 42 height 11
checkbox input "true"
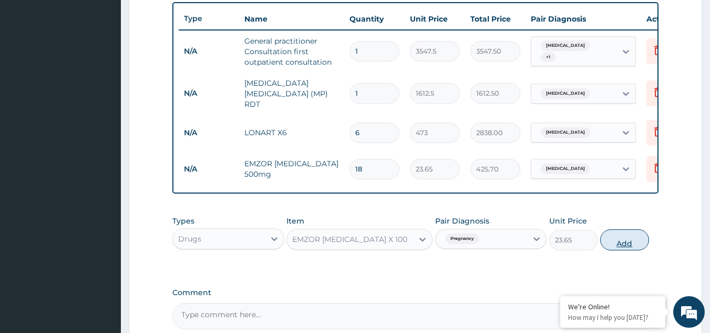
click at [626, 246] on button "Add" at bounding box center [624, 239] width 49 height 21
type input "0"
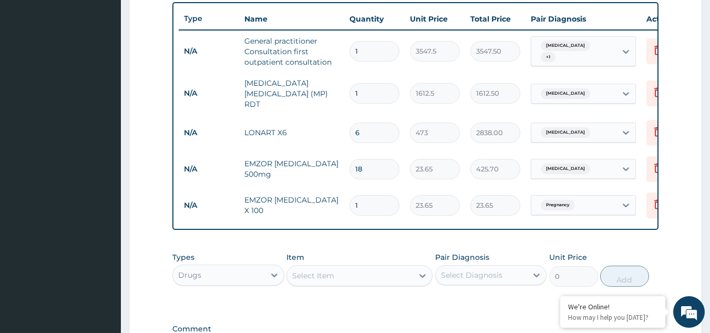
type input "10"
type input "236.50"
type input "10"
click at [343, 274] on div "Select Item" at bounding box center [350, 275] width 126 height 17
type input "fes"
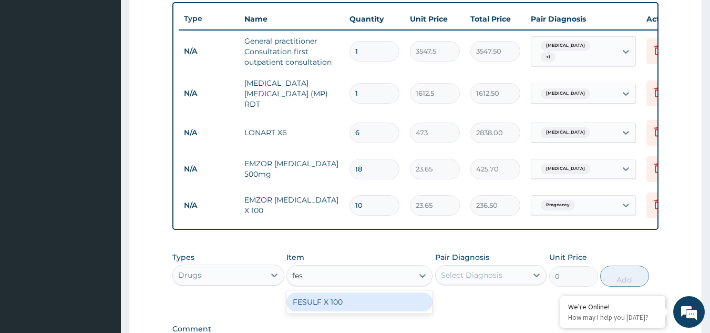
click at [378, 306] on div "FESULF X 100" at bounding box center [359, 301] width 146 height 19
type input "23.65"
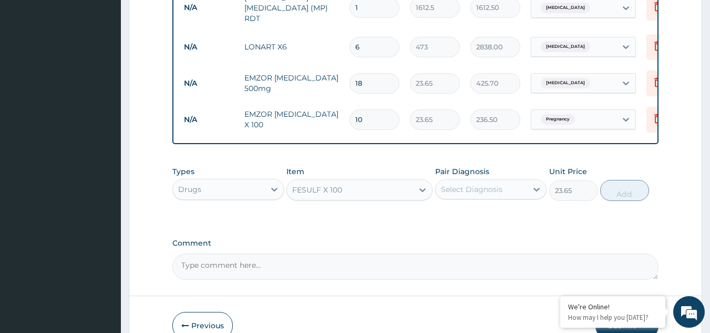
scroll to position [476, 0]
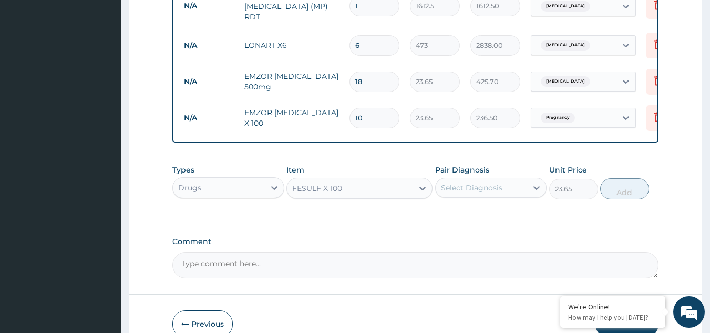
click at [527, 195] on div "Select Diagnosis" at bounding box center [482, 187] width 92 height 17
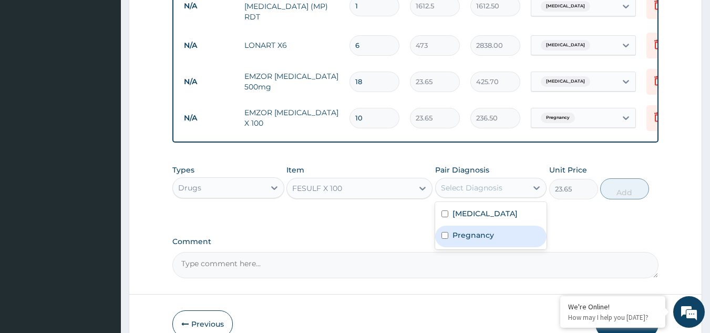
click at [494, 239] on div "Pregnancy" at bounding box center [491, 236] width 112 height 22
checkbox input "true"
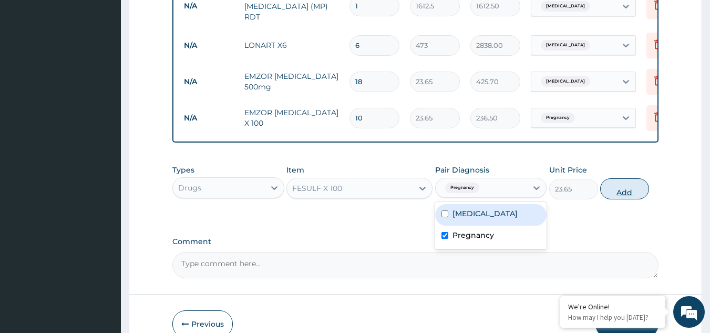
click at [619, 198] on button "Add" at bounding box center [624, 188] width 49 height 21
type input "0"
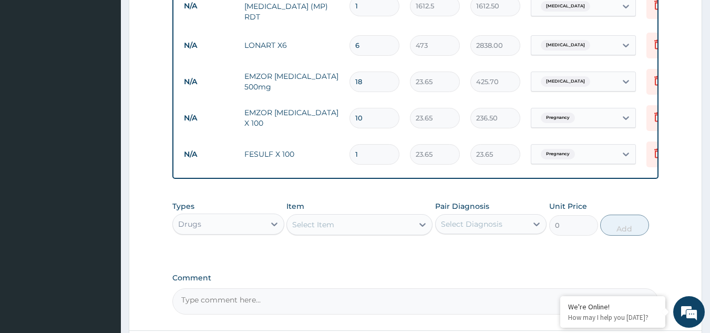
type input "14"
type input "331.10"
type input "14"
click at [331, 230] on div "Select Item" at bounding box center [313, 224] width 42 height 11
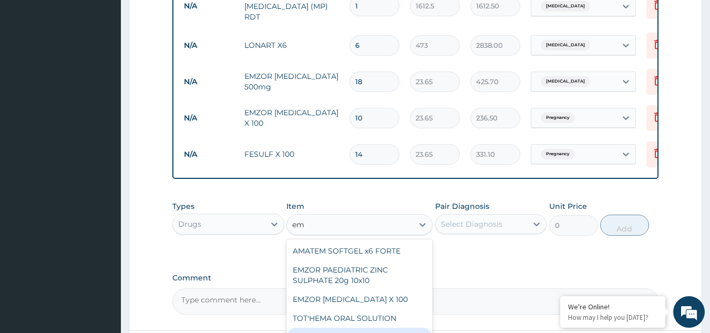
type input "e"
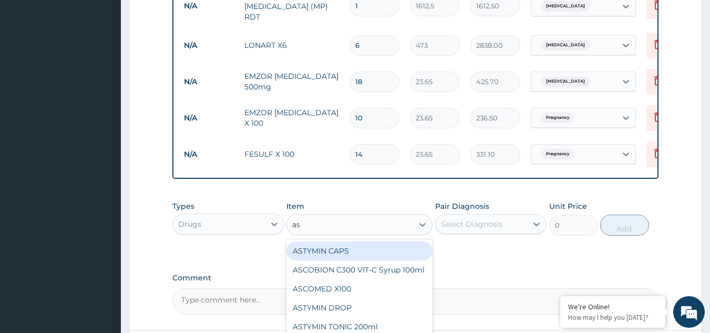
type input "asc"
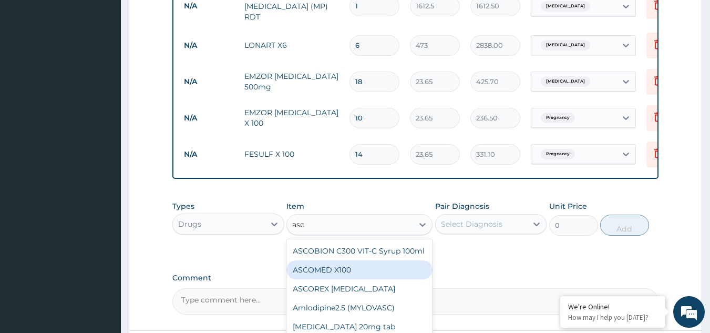
click at [332, 272] on div "ASCOMED X100" at bounding box center [359, 269] width 146 height 19
type input "23.65"
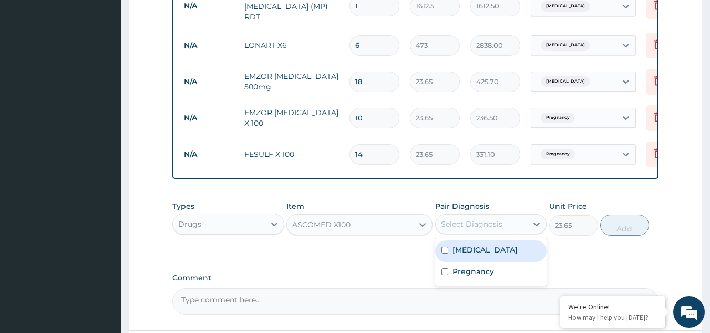
click at [517, 221] on div "Select Diagnosis" at bounding box center [482, 223] width 92 height 17
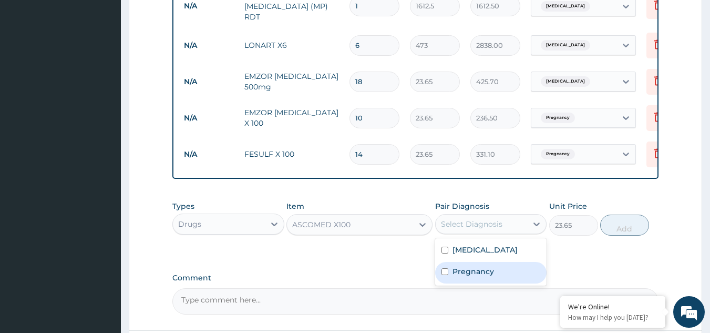
click at [458, 274] on label "Pregnancy" at bounding box center [473, 271] width 42 height 11
checkbox input "true"
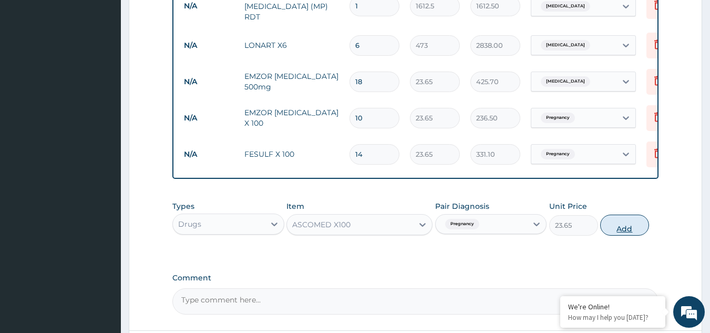
click at [616, 234] on button "Add" at bounding box center [624, 224] width 49 height 21
type input "0"
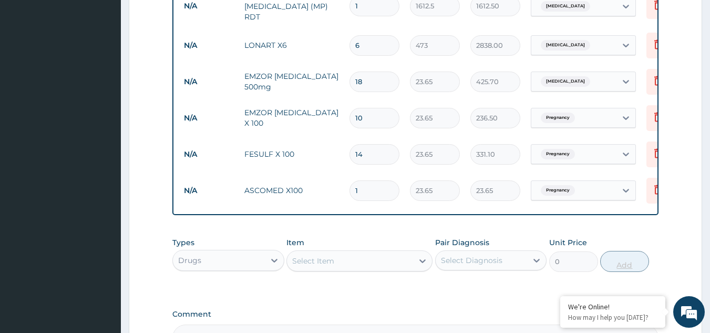
type input "15"
type input "354.75"
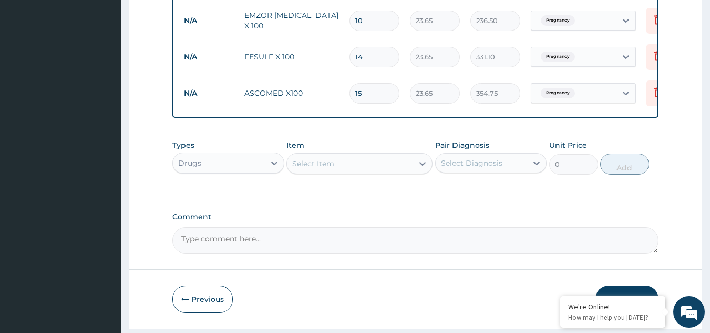
scroll to position [606, 0]
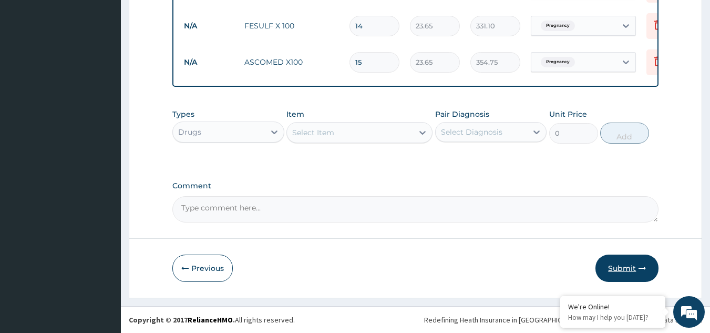
type input "15"
click at [628, 267] on button "Submit" at bounding box center [626, 267] width 63 height 27
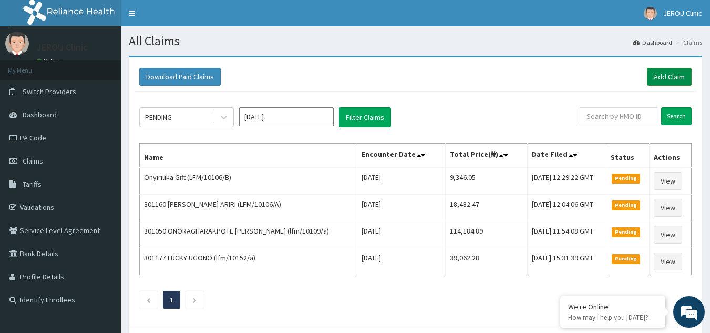
click at [668, 80] on link "Add Claim" at bounding box center [669, 77] width 45 height 18
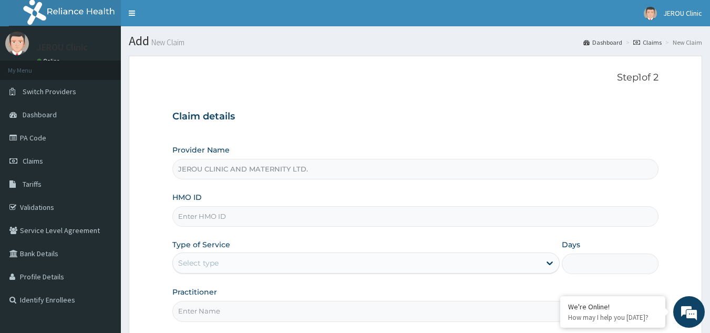
click at [221, 222] on input "HMO ID" at bounding box center [415, 216] width 487 height 20
paste input "LFM/10073/C"
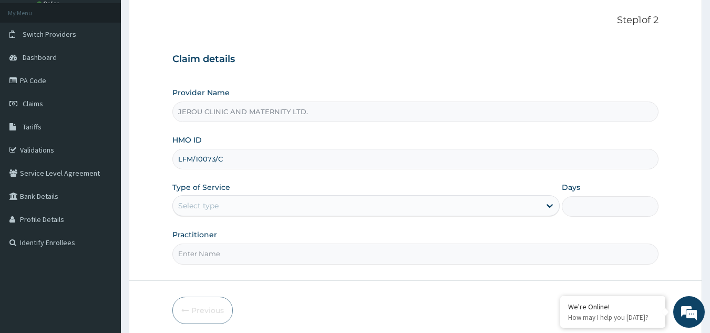
scroll to position [61, 0]
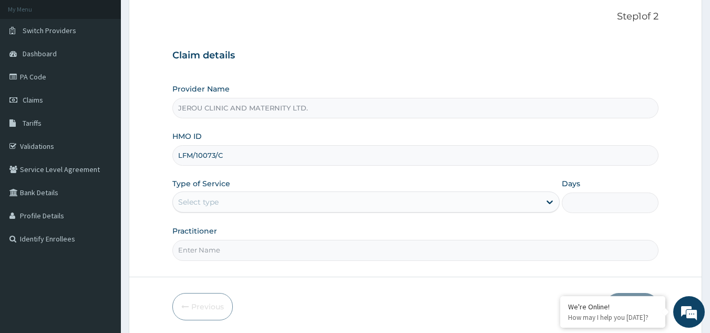
type input "LFM/10073/C"
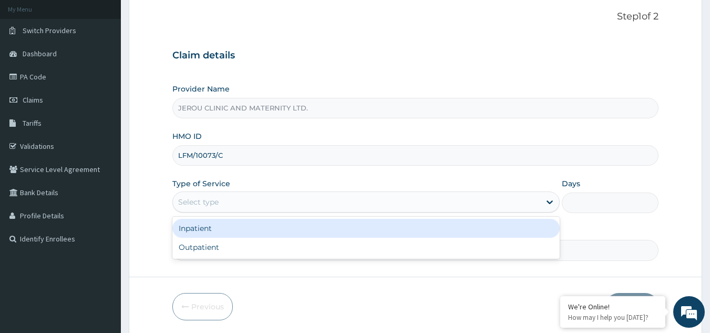
click at [369, 209] on div "Select type" at bounding box center [356, 201] width 367 height 17
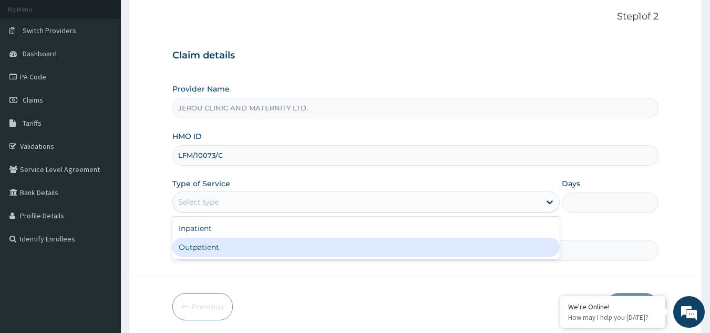
click at [349, 239] on div "Outpatient" at bounding box center [365, 247] width 387 height 19
type input "1"
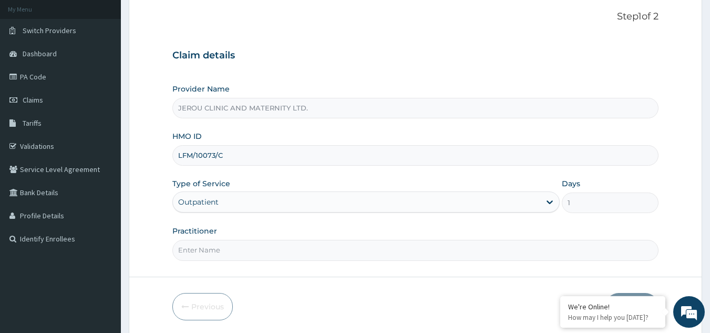
scroll to position [0, 0]
click at [238, 246] on input "Practitioner" at bounding box center [415, 250] width 487 height 20
click at [180, 249] on input "victor" at bounding box center [415, 250] width 487 height 20
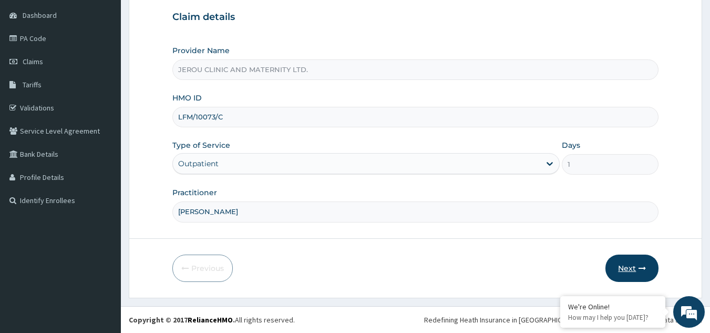
type input "dr victor"
click at [626, 265] on button "Next" at bounding box center [631, 267] width 53 height 27
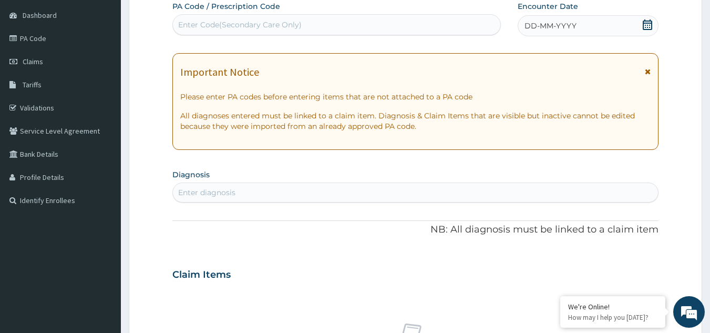
click at [552, 26] on span "DD-MM-YYYY" at bounding box center [550, 25] width 52 height 11
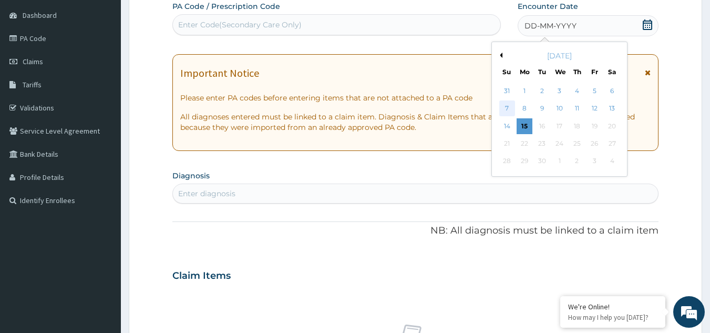
click at [508, 111] on div "7" at bounding box center [507, 109] width 16 height 16
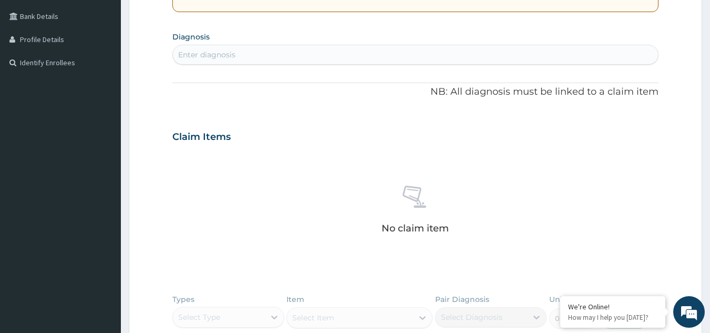
scroll to position [238, 0]
click at [349, 55] on div "Enter diagnosis" at bounding box center [416, 53] width 486 height 17
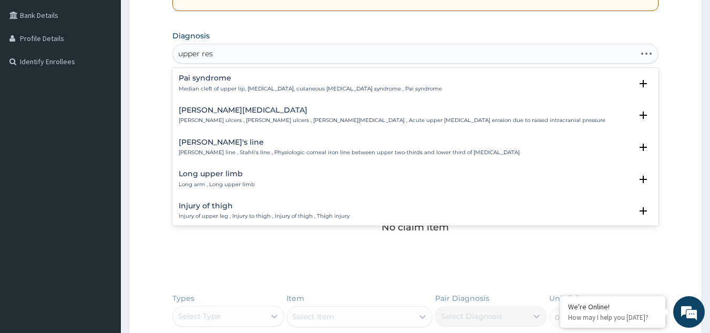
type input "upper resp"
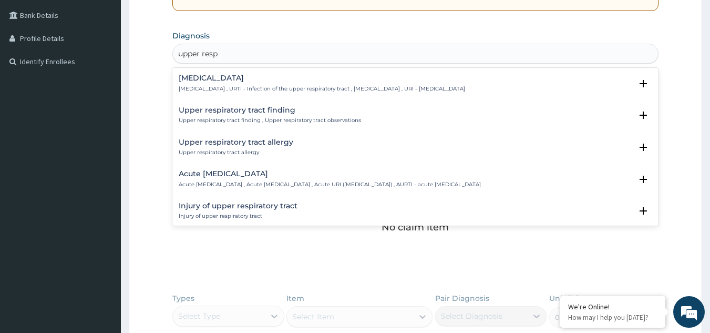
click at [250, 83] on div "Upper respiratory infection Upper respiratory infection , URTI - Infection of t…" at bounding box center [322, 83] width 286 height 18
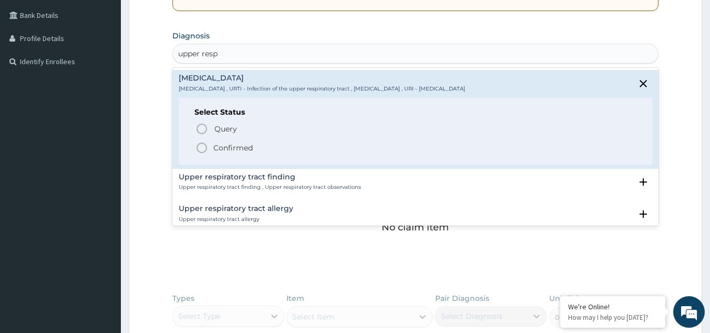
click at [206, 150] on circle "status option filled" at bounding box center [201, 147] width 9 height 9
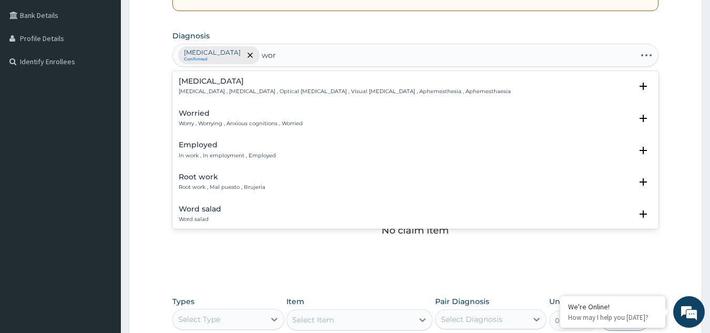
type input "worm"
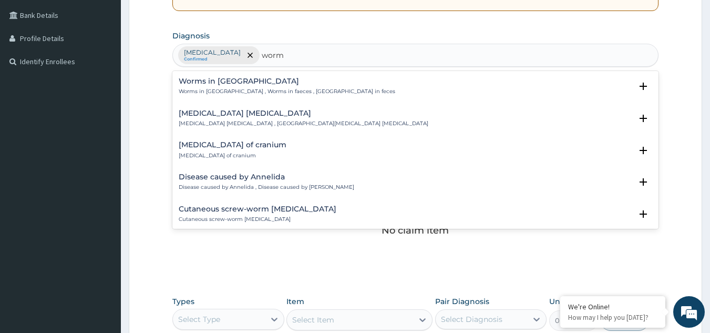
click at [237, 87] on div "Worms in stool Worms in stool , Worms in faeces , Worms in feces" at bounding box center [287, 86] width 217 height 18
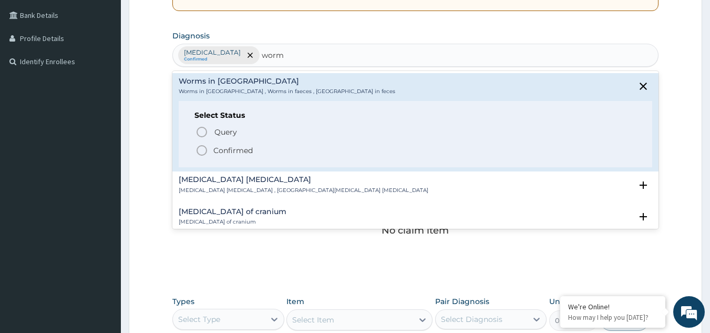
click at [199, 152] on icon "status option filled" at bounding box center [202, 150] width 13 height 13
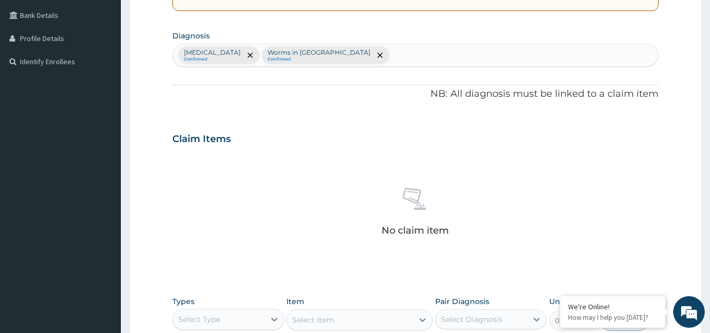
scroll to position [322, 0]
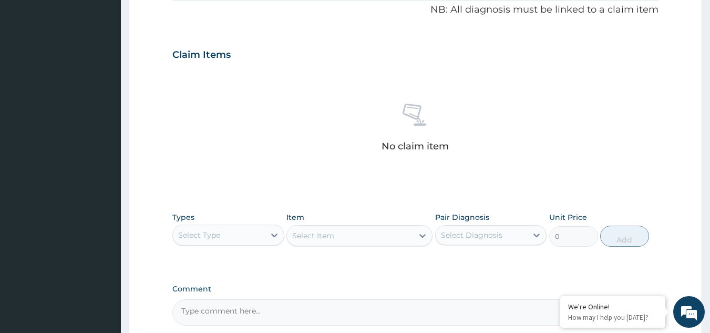
click at [262, 235] on div "Select Type" at bounding box center [219, 235] width 92 height 17
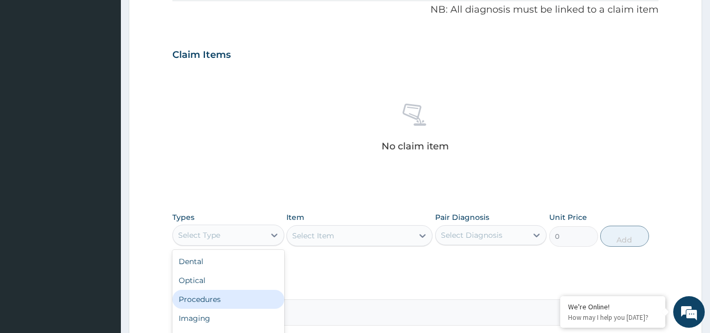
click at [211, 300] on div "Procedures" at bounding box center [228, 299] width 112 height 19
click at [235, 235] on div "Procedures" at bounding box center [219, 235] width 92 height 17
click at [388, 240] on div "Select Item" at bounding box center [350, 235] width 126 height 17
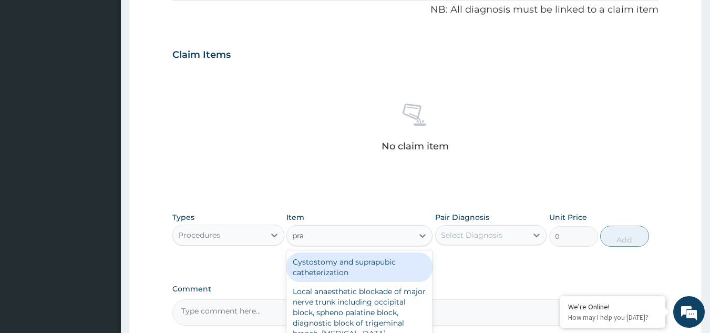
type input "prac"
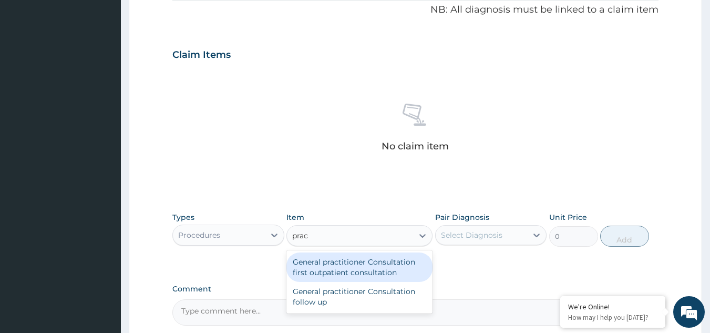
click at [357, 271] on div "General practitioner Consultation first outpatient consultation" at bounding box center [359, 266] width 146 height 29
type input "3547.5"
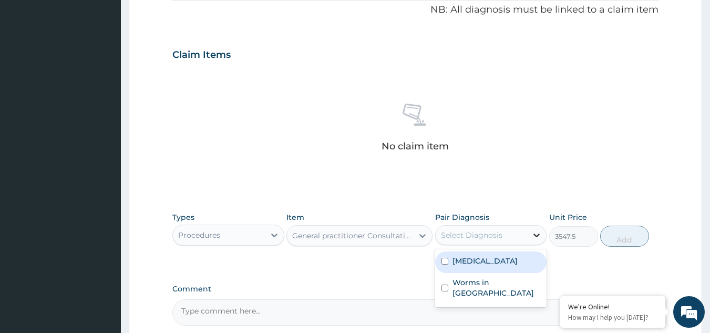
click at [529, 233] on div at bounding box center [536, 234] width 19 height 19
click at [498, 262] on label "[MEDICAL_DATA]" at bounding box center [484, 260] width 65 height 11
checkbox input "true"
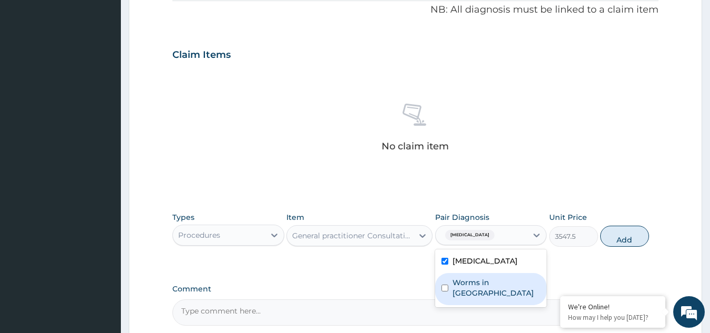
click at [486, 293] on label "Worms in stool" at bounding box center [496, 287] width 88 height 21
checkbox input "true"
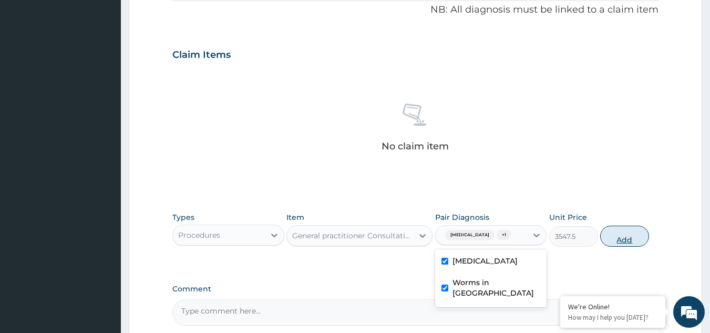
click at [628, 246] on button "Add" at bounding box center [624, 235] width 49 height 21
type input "0"
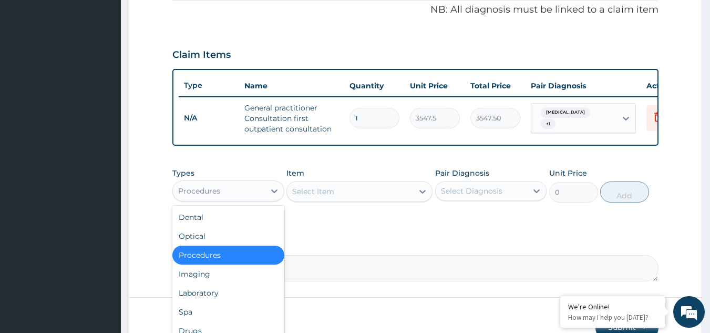
click at [236, 194] on div "Procedures" at bounding box center [219, 190] width 92 height 17
click at [208, 302] on div "Laboratory" at bounding box center [228, 292] width 112 height 19
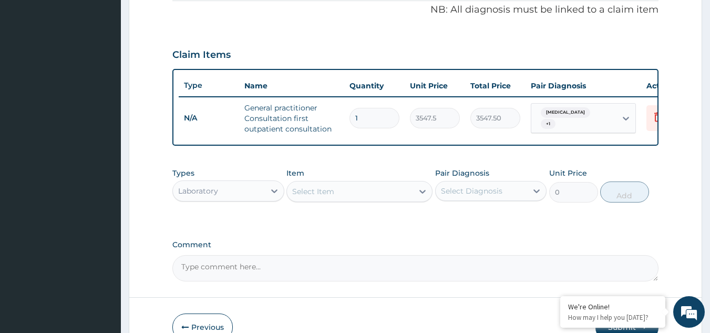
click at [340, 200] on div "Select Item" at bounding box center [350, 191] width 126 height 17
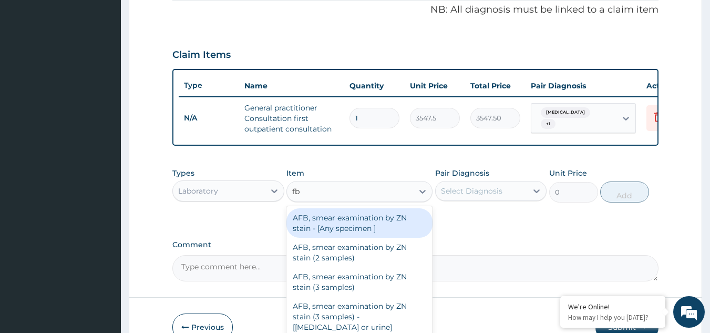
type input "fbc"
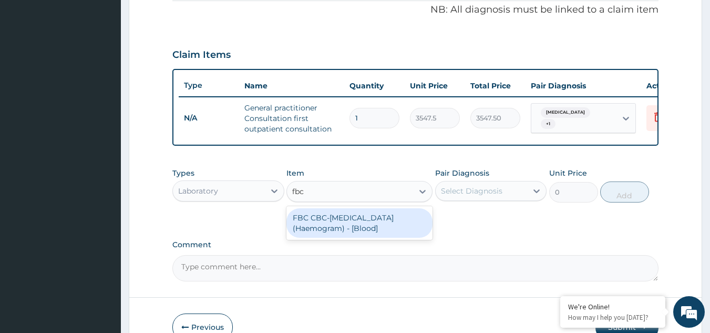
click at [344, 229] on div "FBC CBC-[MEDICAL_DATA] (Haemogram) - [Blood]" at bounding box center [359, 222] width 146 height 29
type input "4300"
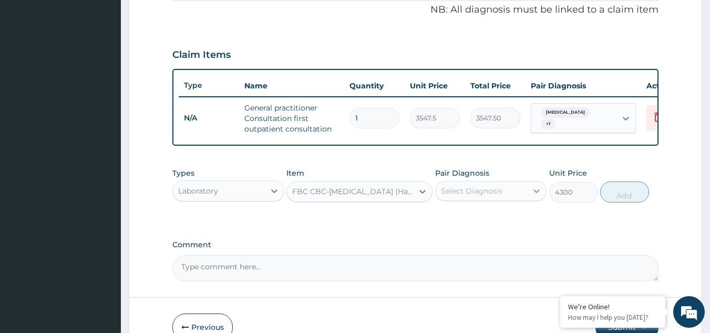
click at [531, 199] on div at bounding box center [536, 190] width 19 height 19
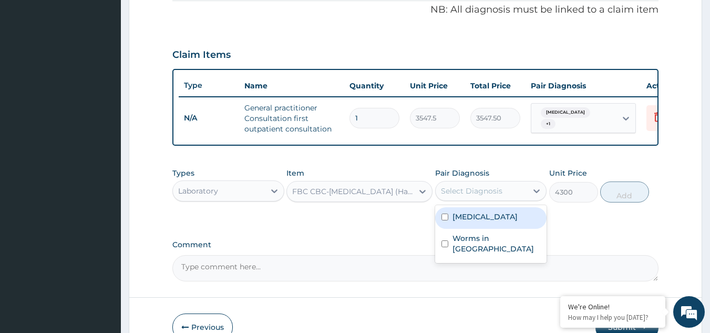
click at [477, 222] on label "[MEDICAL_DATA]" at bounding box center [484, 216] width 65 height 11
checkbox input "true"
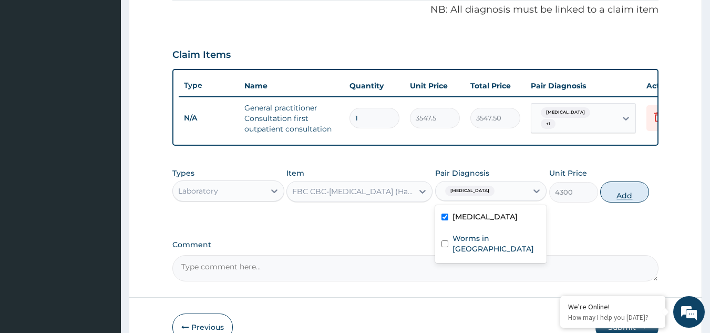
click at [627, 202] on button "Add" at bounding box center [624, 191] width 49 height 21
type input "0"
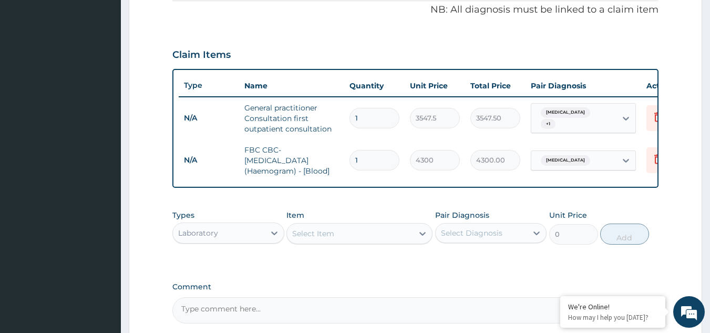
click at [207, 238] on div "Laboratory" at bounding box center [198, 233] width 40 height 11
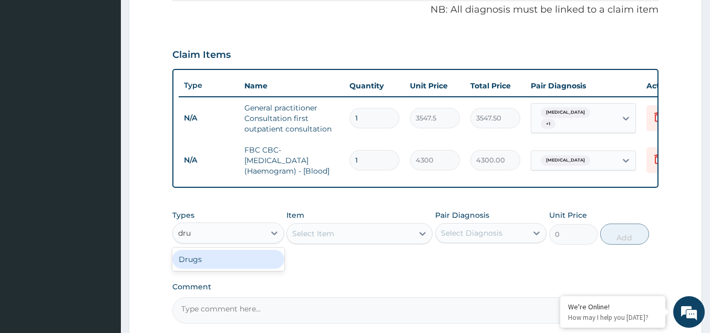
type input "drug"
click at [208, 264] on div "Drugs" at bounding box center [228, 259] width 112 height 19
click at [407, 241] on div "Select Item" at bounding box center [350, 233] width 126 height 17
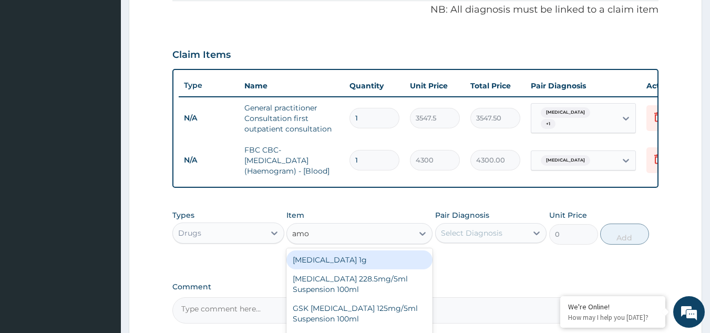
type input "amox"
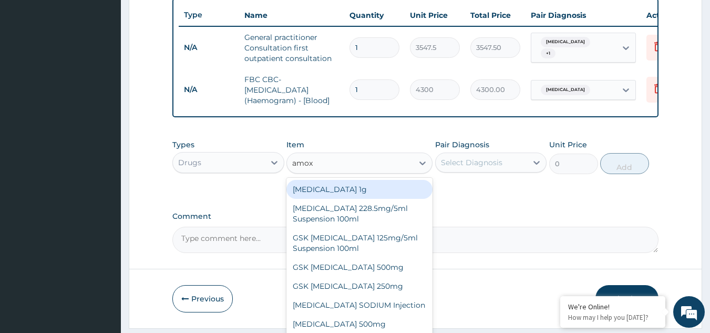
scroll to position [408, 0]
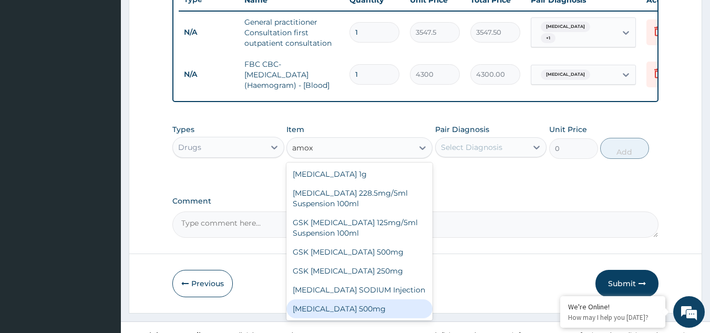
click at [335, 316] on div "AMOXICILLIN 500mg" at bounding box center [359, 308] width 146 height 19
type input "70.95"
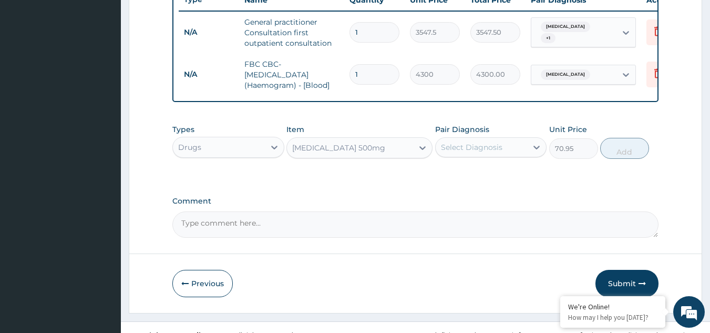
click at [340, 151] on div "AMOXICILLIN 500mg" at bounding box center [338, 147] width 93 height 11
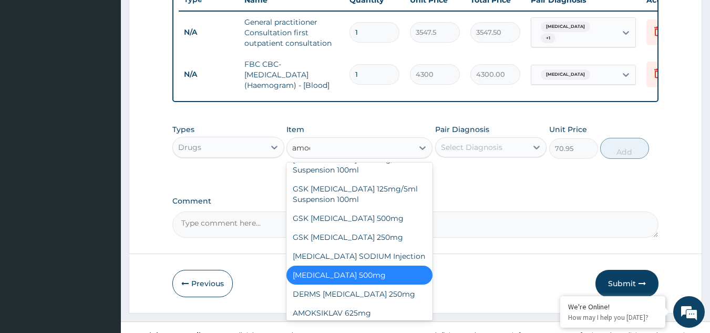
scroll to position [0, 0]
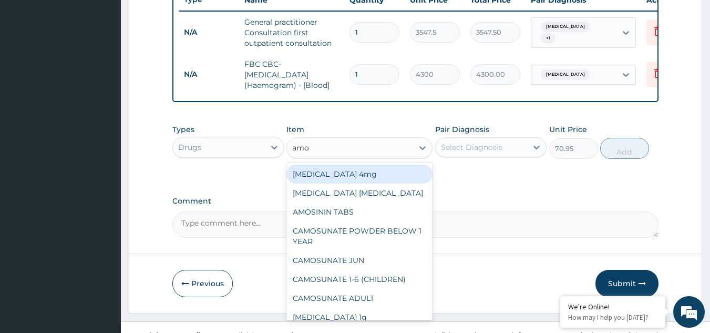
type input "amox"
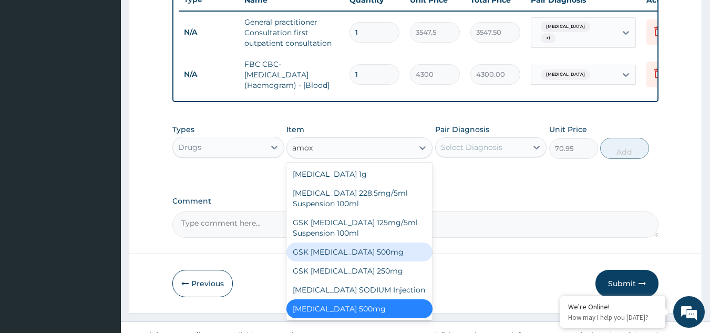
click at [337, 255] on div "GSK AMOXIL 500mg" at bounding box center [359, 251] width 146 height 19
type input "59.125"
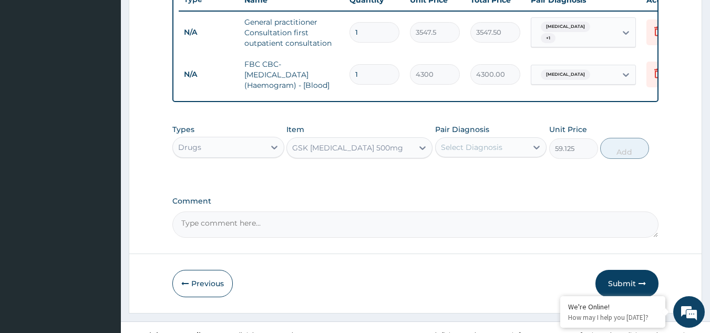
click at [331, 153] on div "GSK AMOXIL 500mg" at bounding box center [347, 147] width 111 height 11
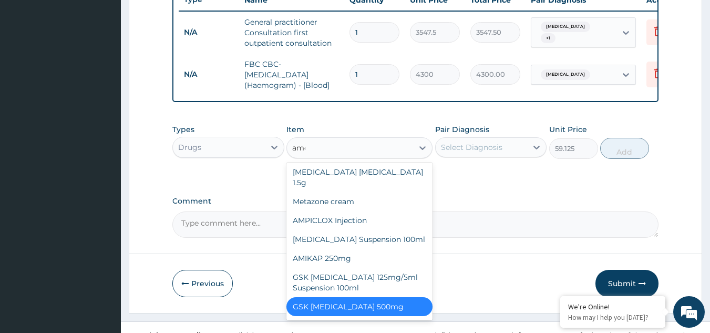
scroll to position [109, 0]
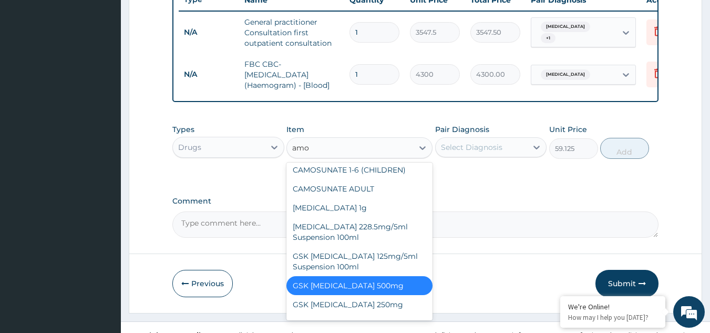
type input "amox"
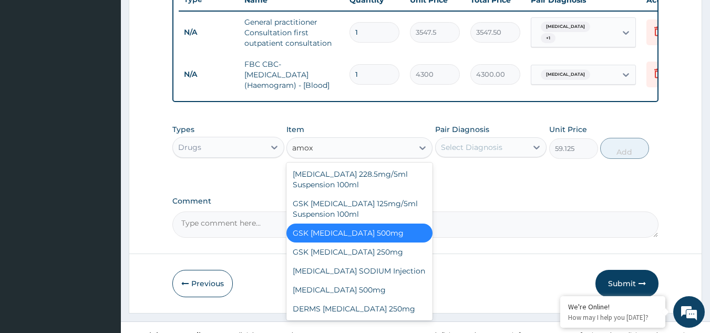
scroll to position [0, 0]
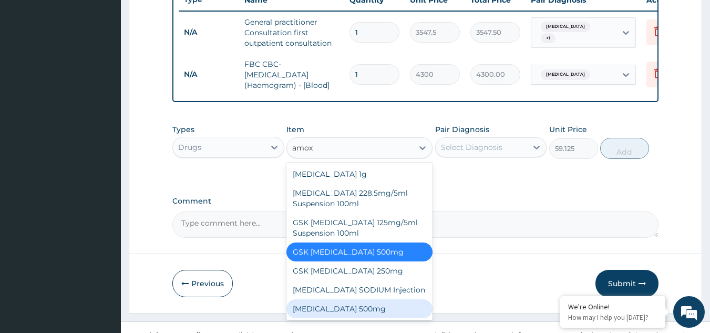
click at [345, 311] on div "AMOXICILLIN 500mg" at bounding box center [359, 308] width 146 height 19
type input "70.95"
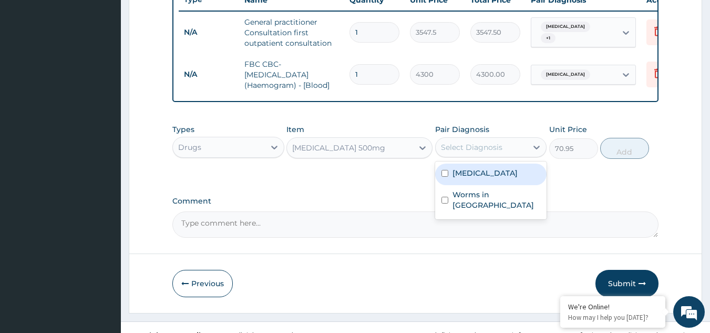
click at [492, 152] on div "Select Diagnosis" at bounding box center [471, 147] width 61 height 11
click at [470, 178] on label "Upper respiratory infection" at bounding box center [484, 173] width 65 height 11
checkbox input "true"
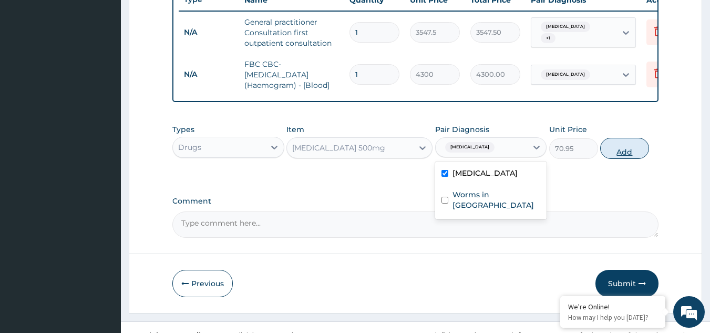
click at [626, 158] on button "Add" at bounding box center [624, 148] width 49 height 21
type input "0"
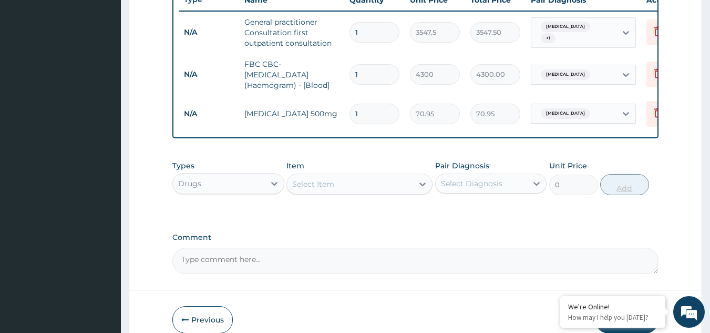
type input "15"
type input "1064.25"
type input "15"
click at [359, 192] on div "Select Item" at bounding box center [350, 184] width 126 height 17
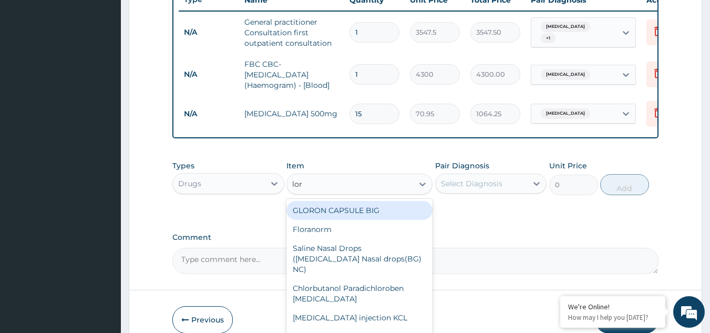
type input "lora"
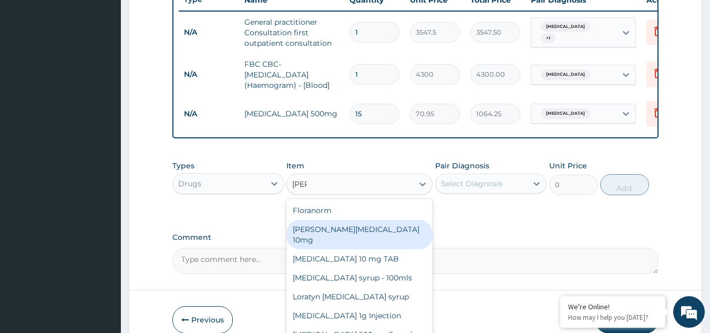
click at [351, 244] on div "Loratyn Loratadine 10mg" at bounding box center [359, 234] width 146 height 29
type input "88.6875"
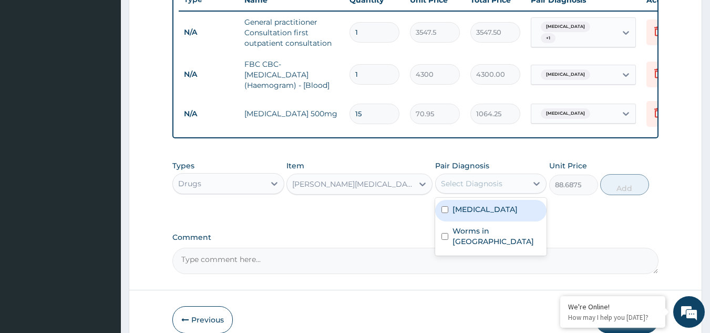
click at [487, 189] on div "Select Diagnosis" at bounding box center [471, 183] width 61 height 11
click at [486, 214] on label "Upper respiratory infection" at bounding box center [484, 209] width 65 height 11
checkbox input "true"
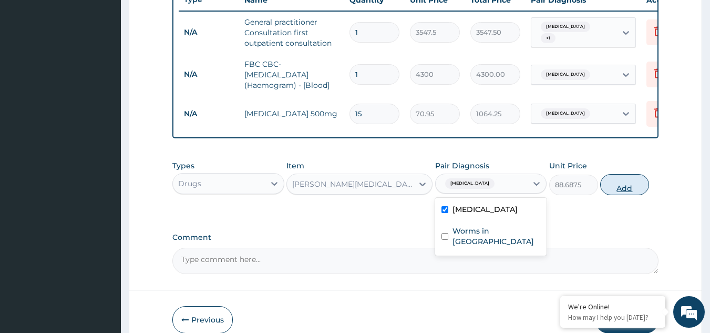
click at [618, 195] on button "Add" at bounding box center [624, 184] width 49 height 21
type input "0"
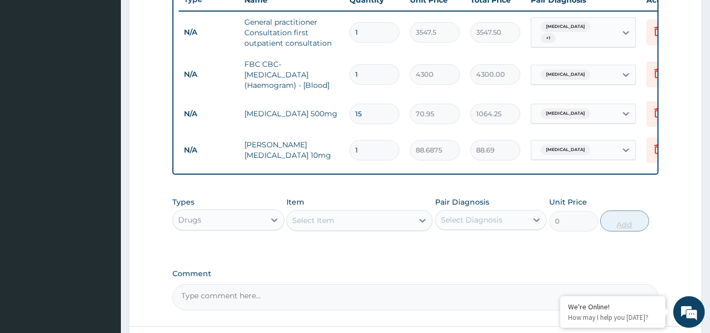
type input "10"
type input "886.88"
type input "10"
click at [343, 229] on div "Select Item" at bounding box center [350, 220] width 126 height 17
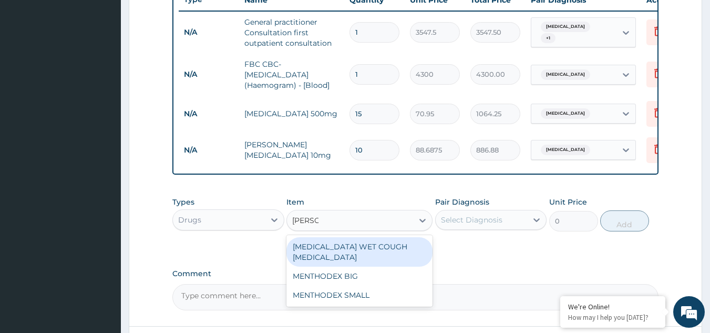
type input "mentho"
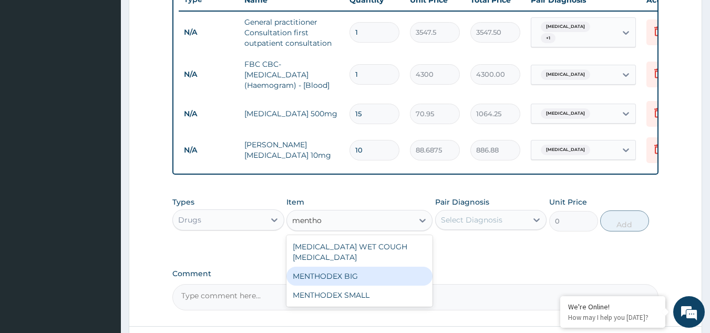
click at [339, 272] on div "MENTHODEX BIG" at bounding box center [359, 275] width 146 height 19
type input "4138.75"
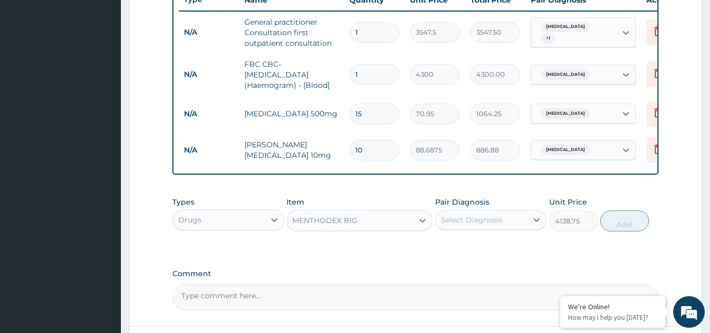
click at [496, 225] on div "Select Diagnosis" at bounding box center [471, 219] width 61 height 11
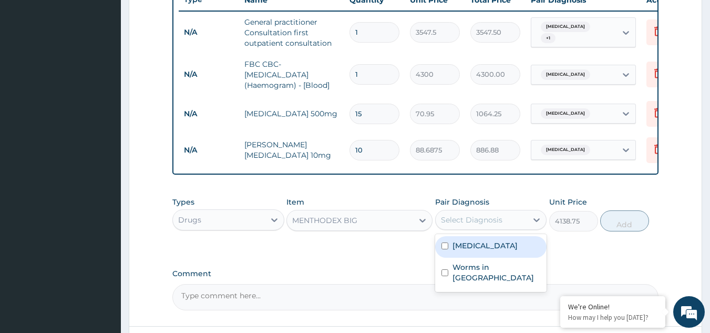
click at [481, 251] on label "Upper respiratory infection" at bounding box center [484, 245] width 65 height 11
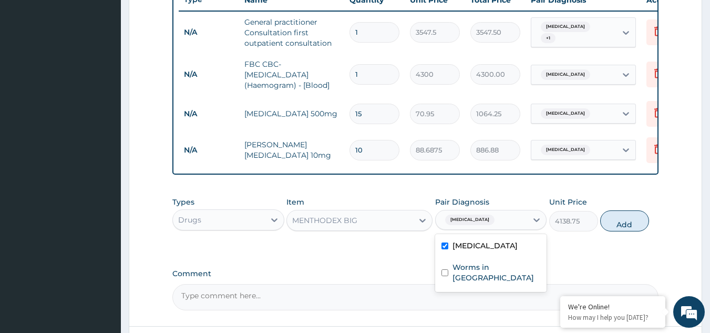
checkbox input "true"
click at [621, 231] on button "Add" at bounding box center [624, 220] width 49 height 21
type input "0"
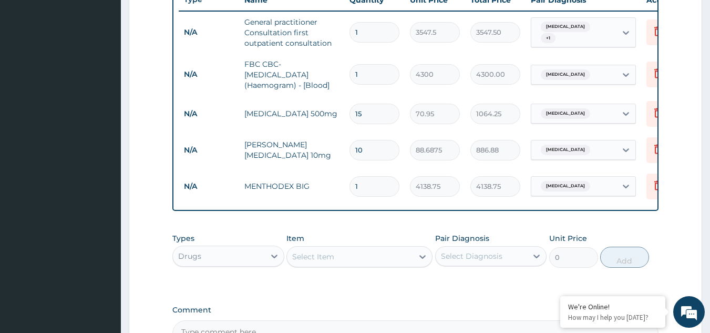
click at [337, 265] on div "Select Item" at bounding box center [350, 256] width 126 height 17
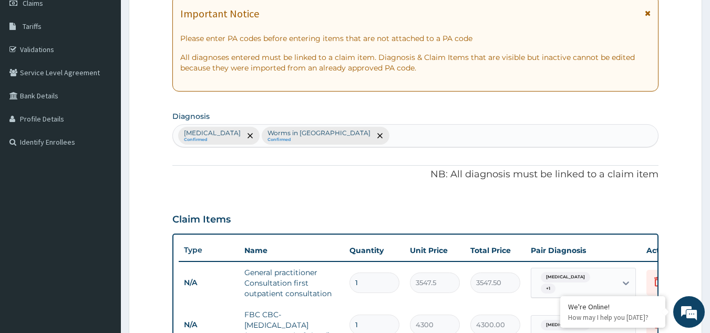
scroll to position [156, 0]
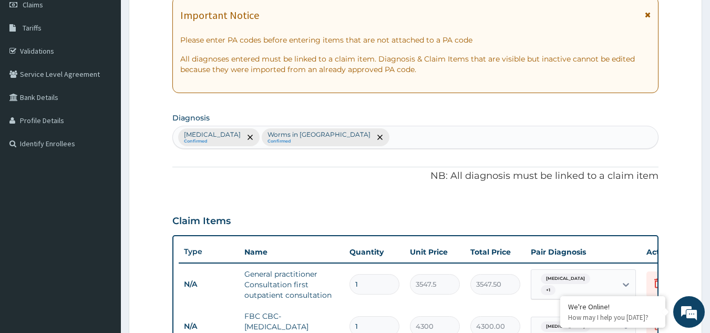
click at [379, 139] on div "Upper respiratory infection Confirmed Worms in stool Confirmed" at bounding box center [416, 137] width 486 height 22
type input "mala"
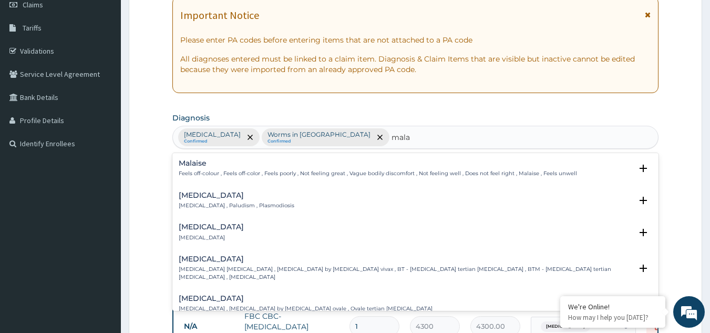
click at [262, 170] on p "Feels off-colour , Feels off-color , Feels poorly , Not feeling great , Vague b…" at bounding box center [378, 173] width 398 height 7
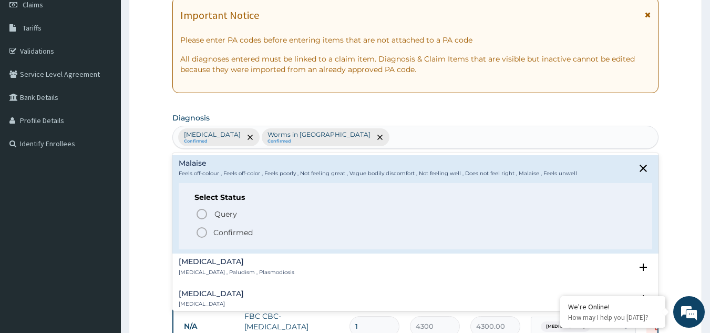
click at [387, 141] on div "Upper respiratory infection Confirmed Worms in stool Confirmed mala" at bounding box center [416, 137] width 486 height 22
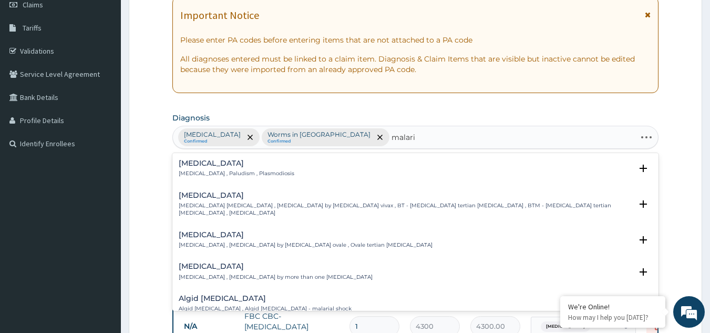
type input "malaria"
click at [223, 170] on p "Malaria , Paludism , Plasmodiosis" at bounding box center [237, 173] width 116 height 7
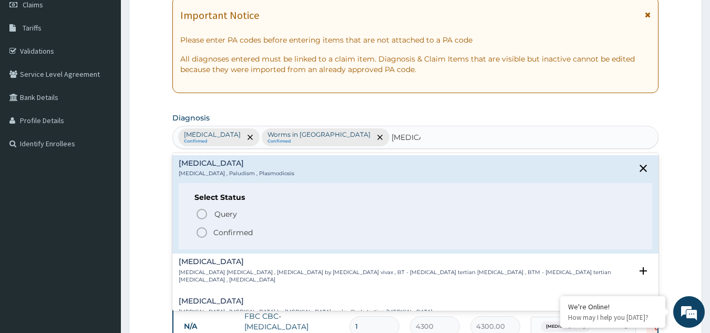
click at [202, 235] on icon "status option filled" at bounding box center [202, 232] width 13 height 13
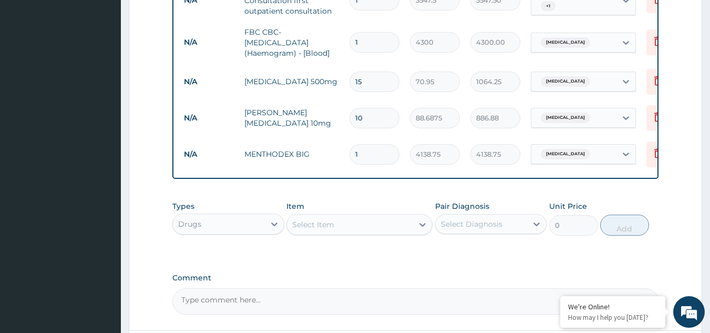
scroll to position [443, 0]
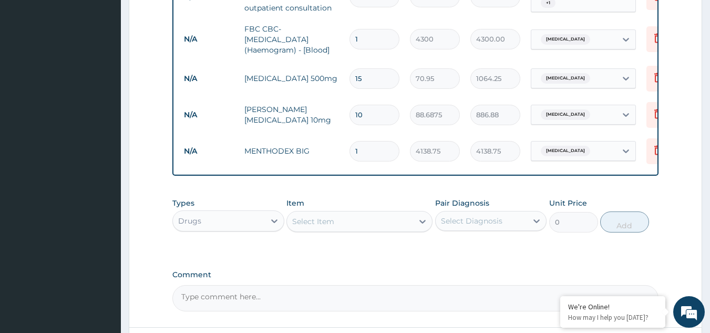
click at [337, 230] on div "Select Item" at bounding box center [350, 221] width 126 height 17
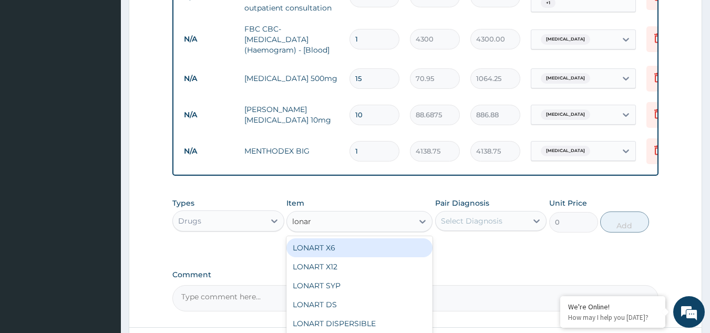
type input "lonart"
click at [341, 256] on div "LONART X6" at bounding box center [359, 247] width 146 height 19
type input "473"
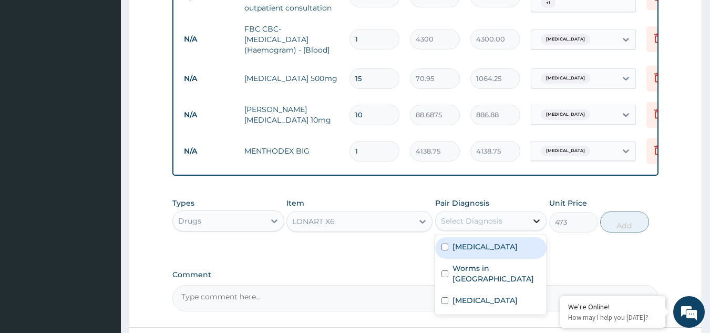
click at [531, 226] on icon at bounding box center [536, 220] width 11 height 11
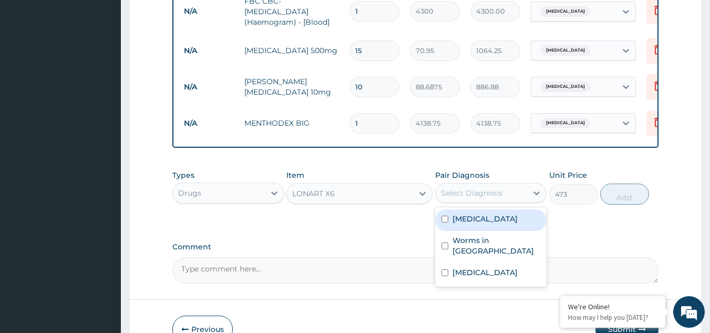
scroll to position [477, 0]
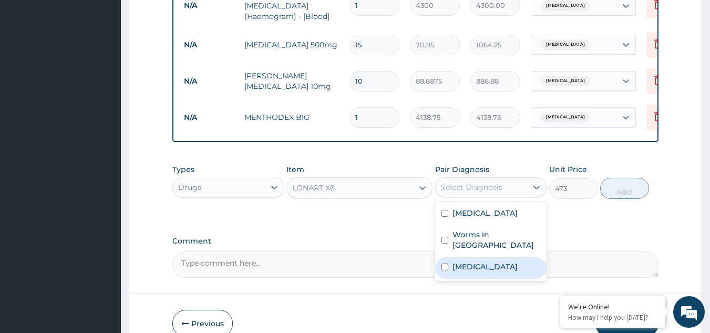
click at [466, 272] on label "Malaria" at bounding box center [484, 266] width 65 height 11
checkbox input "true"
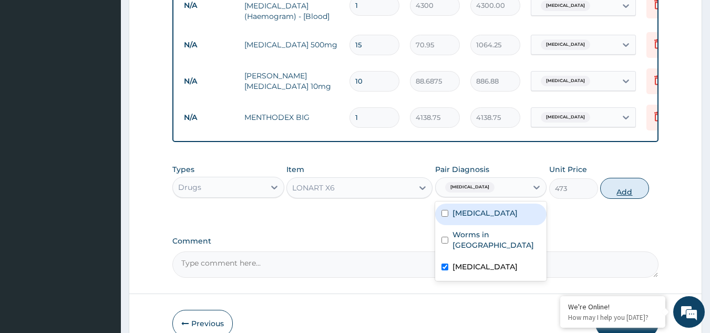
click at [622, 199] on button "Add" at bounding box center [624, 188] width 49 height 21
type input "0"
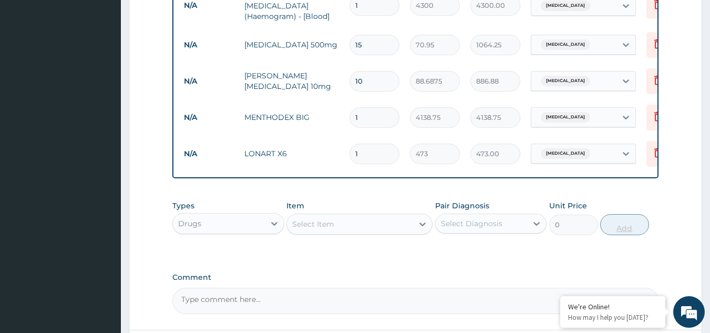
type input "0.00"
type input "6"
type input "2838.00"
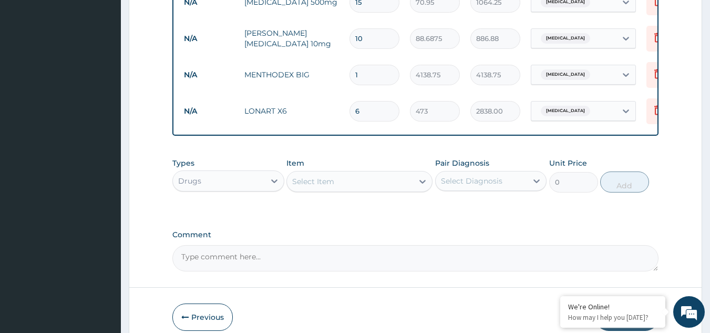
scroll to position [521, 0]
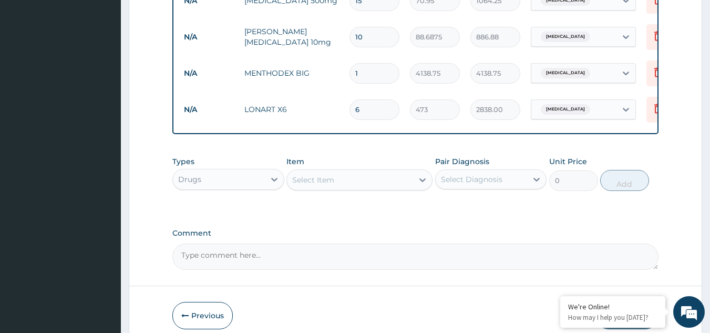
type input "6"
click at [356, 184] on div "Select Item" at bounding box center [350, 179] width 126 height 17
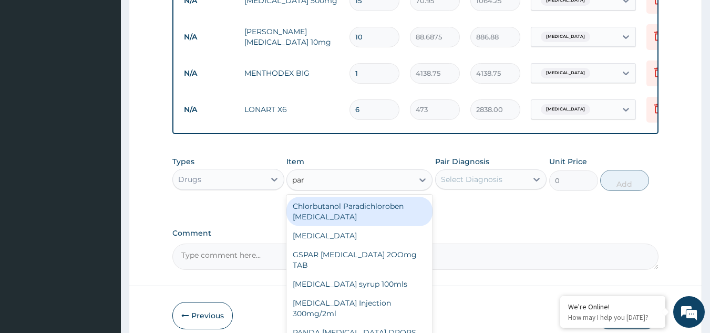
type input "para"
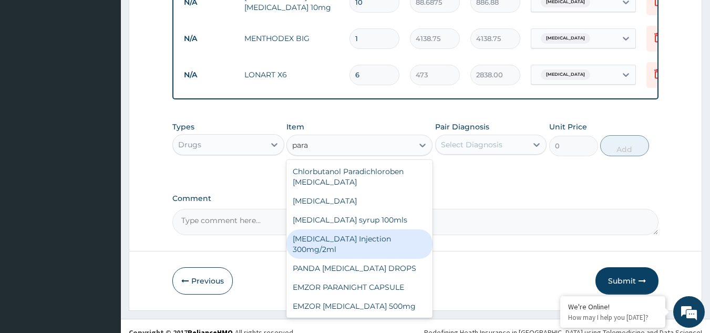
scroll to position [567, 0]
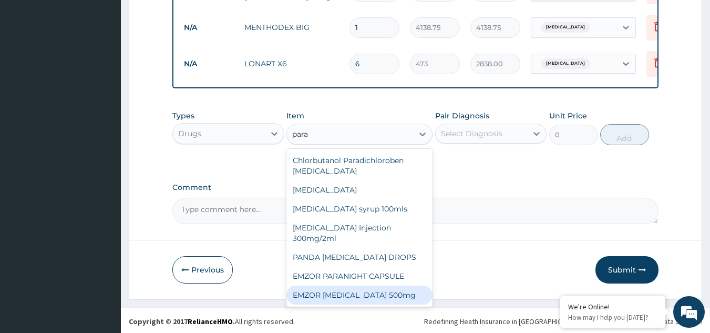
click at [374, 297] on div "EMZOR PARACETAMOL 500mg" at bounding box center [359, 294] width 146 height 19
type input "23.65"
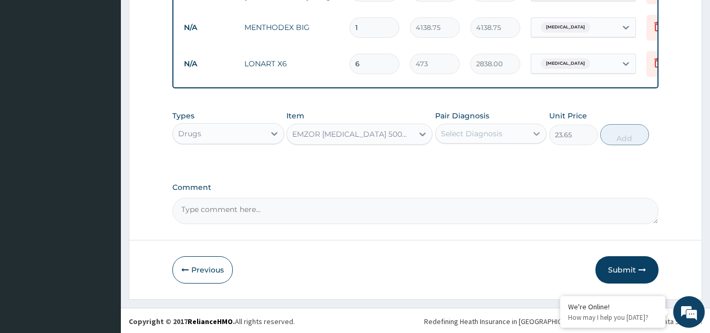
click at [535, 139] on icon at bounding box center [536, 133] width 11 height 11
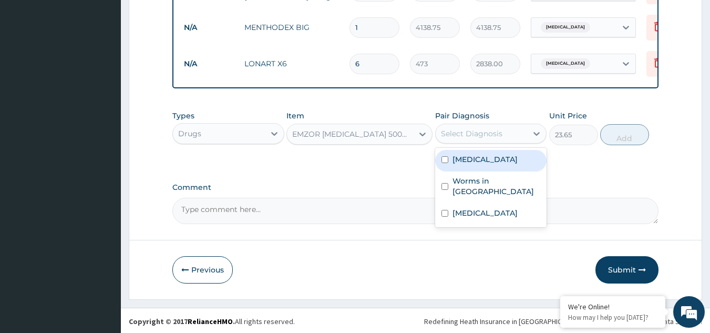
click at [488, 164] on label "Upper respiratory infection" at bounding box center [484, 159] width 65 height 11
checkbox input "true"
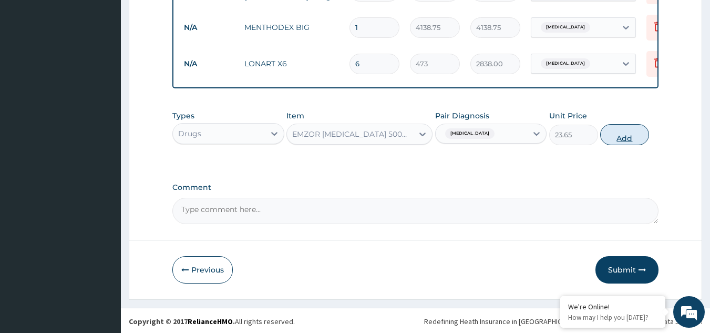
click at [629, 145] on button "Add" at bounding box center [624, 134] width 49 height 21
type input "0"
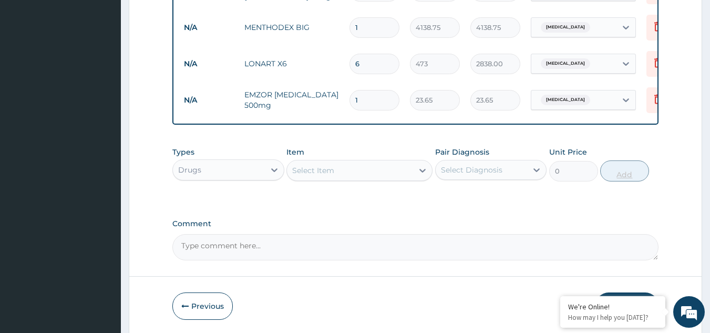
type input "18"
type input "425.70"
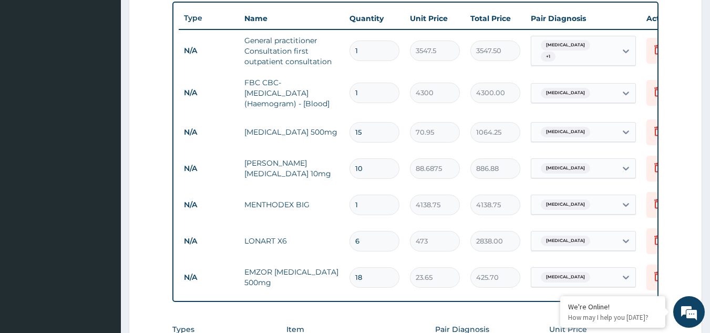
scroll to position [385, 0]
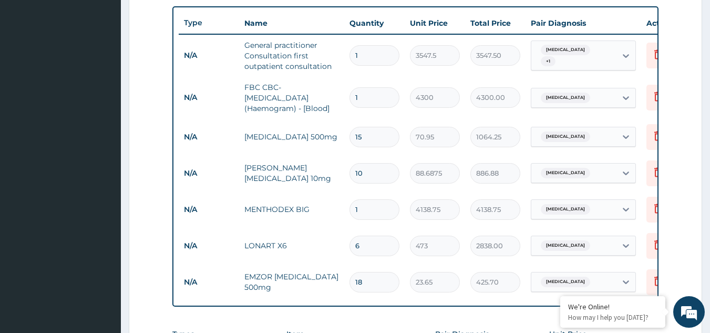
type input "18"
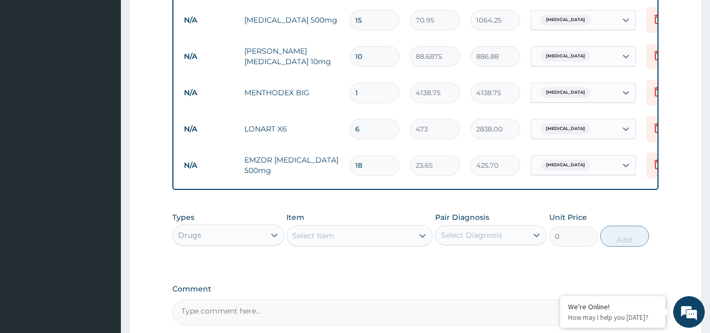
scroll to position [503, 0]
click at [359, 242] on div "Select Item" at bounding box center [350, 233] width 126 height 17
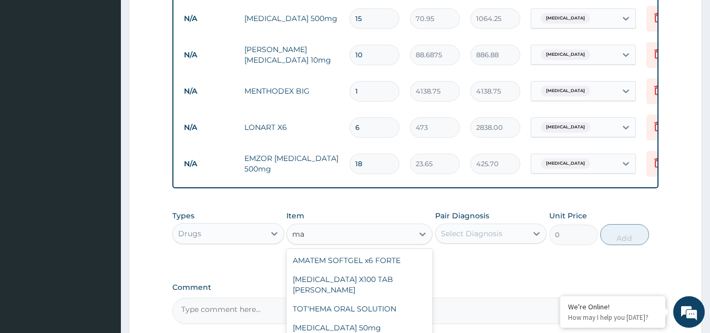
type input "m"
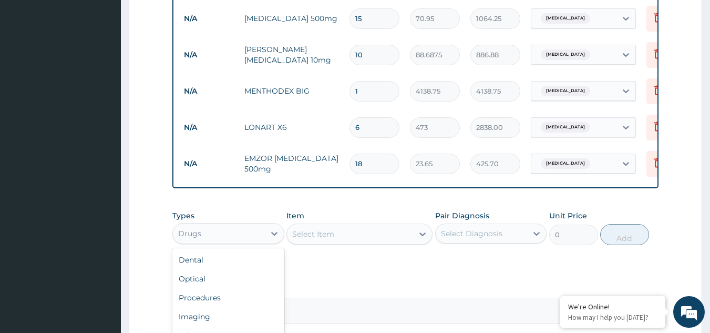
click at [223, 238] on div "Drugs" at bounding box center [219, 233] width 92 height 17
type input "l"
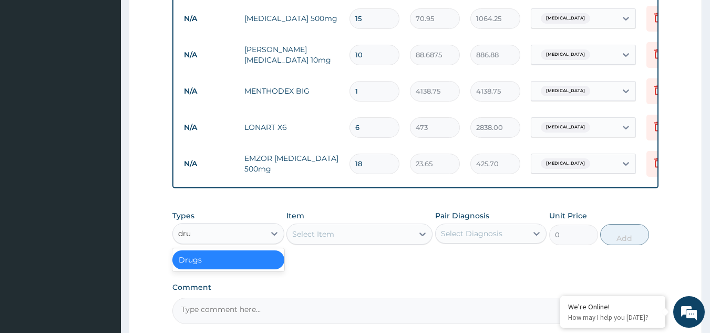
type input "drug"
click at [220, 267] on div "Drugs" at bounding box center [228, 259] width 112 height 19
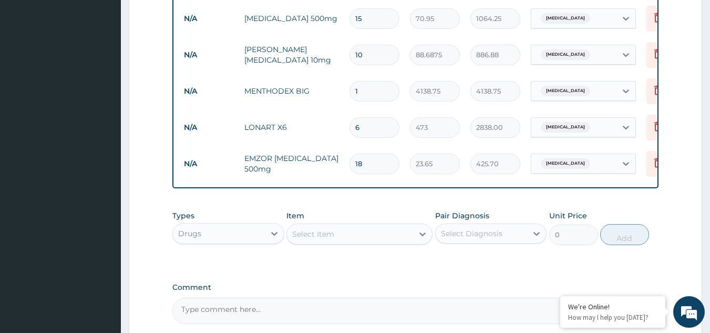
click at [374, 242] on div "Select Item" at bounding box center [350, 233] width 126 height 17
click at [223, 234] on div "Drugs" at bounding box center [219, 233] width 92 height 17
type input "lab"
click at [222, 269] on div "Laboratory" at bounding box center [228, 259] width 112 height 19
click at [380, 241] on div "Select Item" at bounding box center [350, 233] width 126 height 17
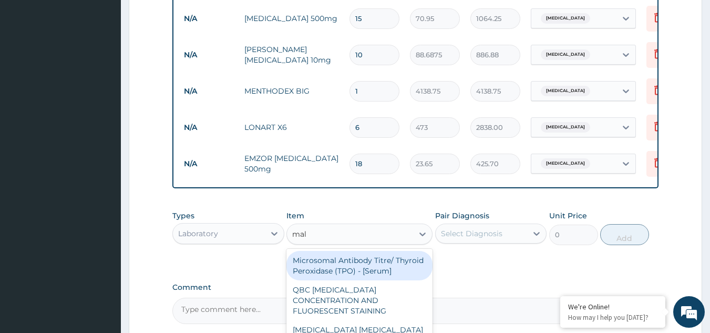
type input "mala"
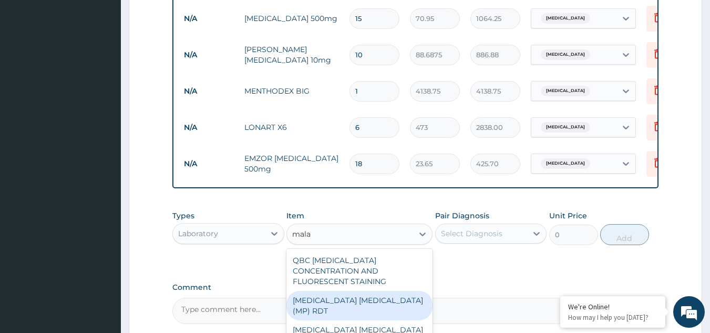
click at [364, 293] on div "MALARIA PARASITE (MP) RDT" at bounding box center [359, 305] width 146 height 29
type input "1612.5"
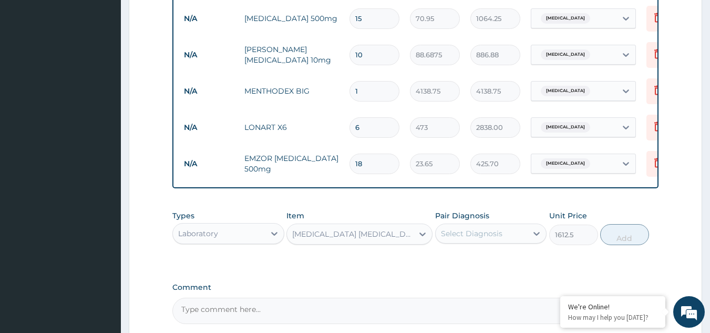
click at [517, 242] on div "Select Diagnosis" at bounding box center [482, 233] width 92 height 17
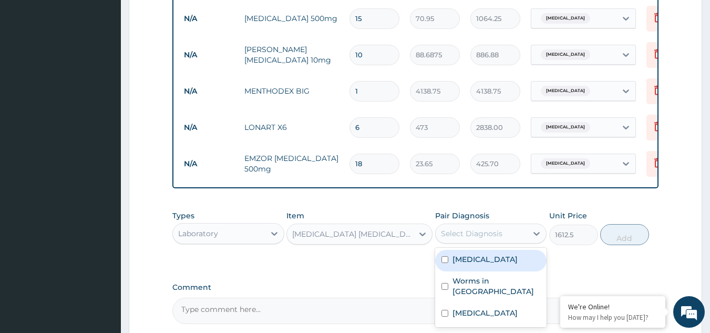
click at [486, 264] on label "Upper respiratory infection" at bounding box center [484, 259] width 65 height 11
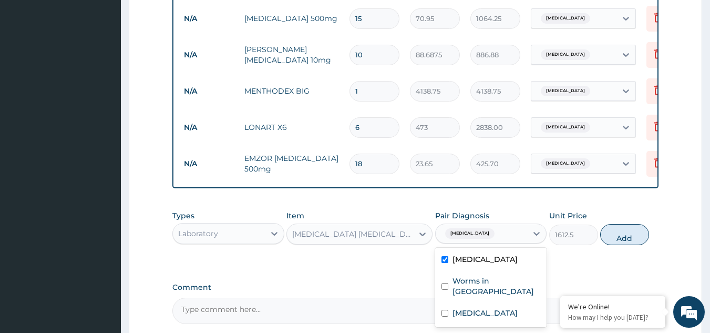
click at [467, 264] on label "Upper respiratory infection" at bounding box center [484, 259] width 65 height 11
checkbox input "false"
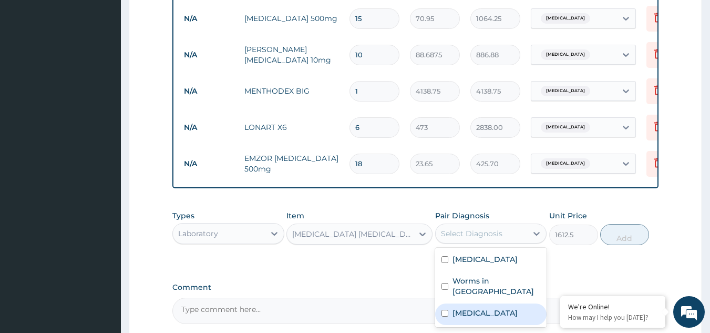
click at [459, 318] on label "Malaria" at bounding box center [484, 312] width 65 height 11
checkbox input "true"
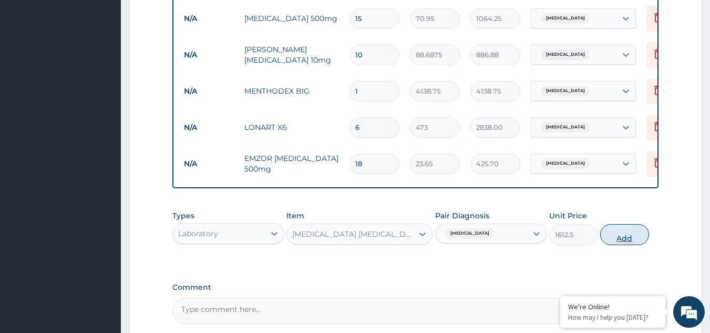
click at [628, 245] on button "Add" at bounding box center [624, 234] width 49 height 21
type input "0"
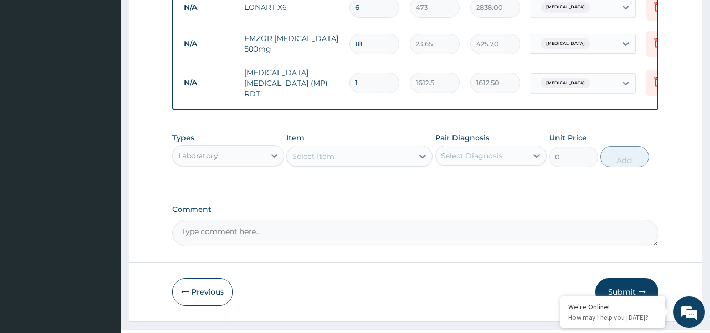
scroll to position [649, 0]
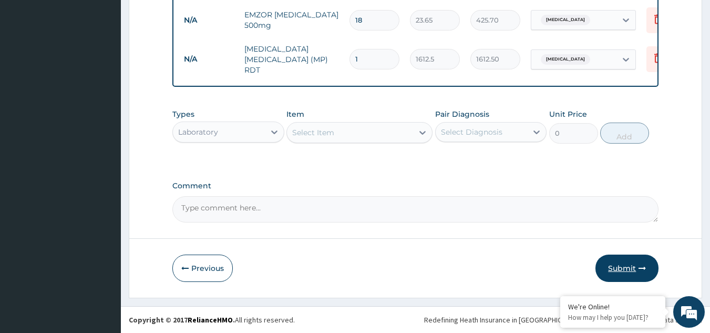
click at [621, 268] on button "Submit" at bounding box center [626, 267] width 63 height 27
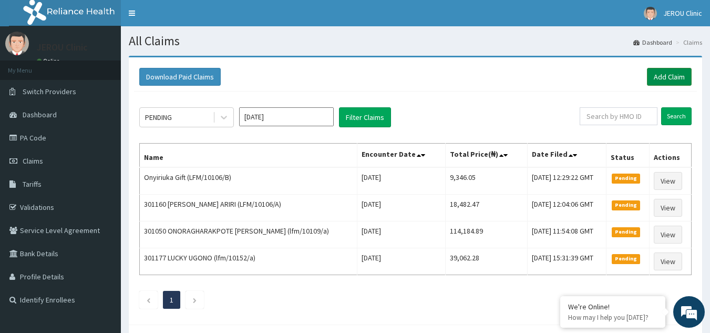
click at [661, 80] on link "Add Claim" at bounding box center [669, 77] width 45 height 18
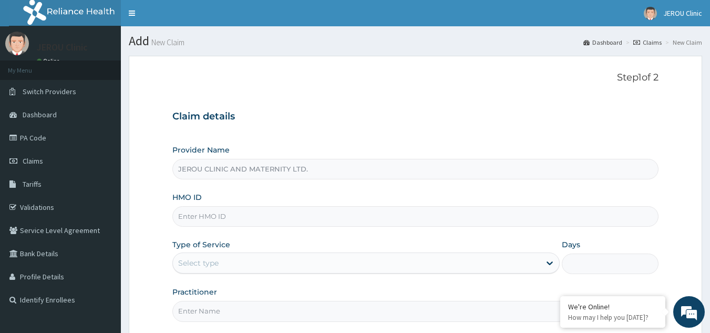
click at [231, 221] on input "HMO ID" at bounding box center [415, 216] width 487 height 20
paste input "lfm/10073/d"
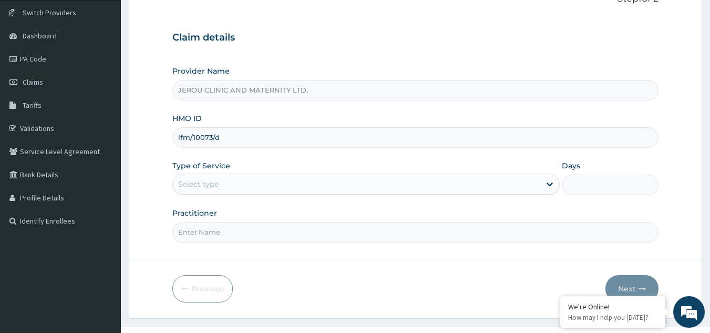
scroll to position [89, 0]
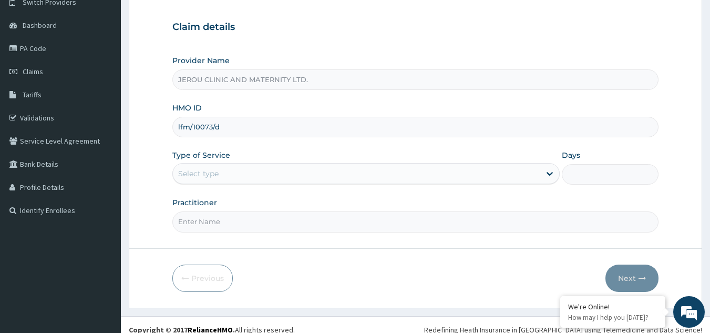
type input "lfm/10073/d"
click at [433, 173] on div "Select type" at bounding box center [356, 173] width 367 height 17
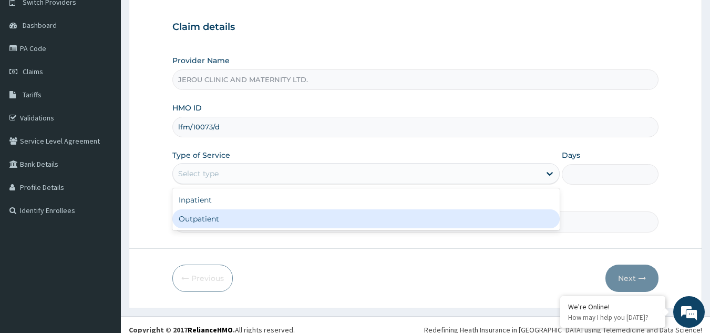
click at [356, 224] on div "Outpatient" at bounding box center [365, 218] width 387 height 19
type input "1"
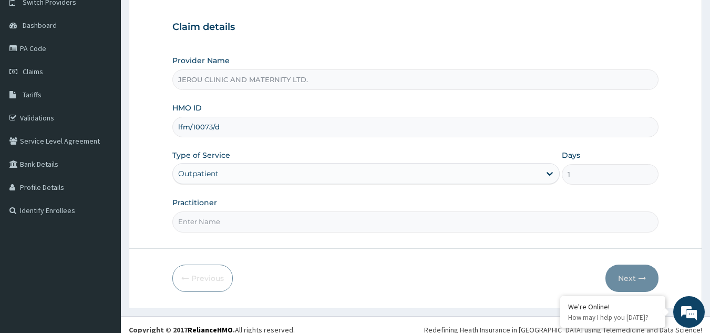
click at [238, 218] on input "Practitioner" at bounding box center [415, 221] width 487 height 20
type input "dr [PERSON_NAME]"
click at [633, 276] on button "Next" at bounding box center [631, 277] width 53 height 27
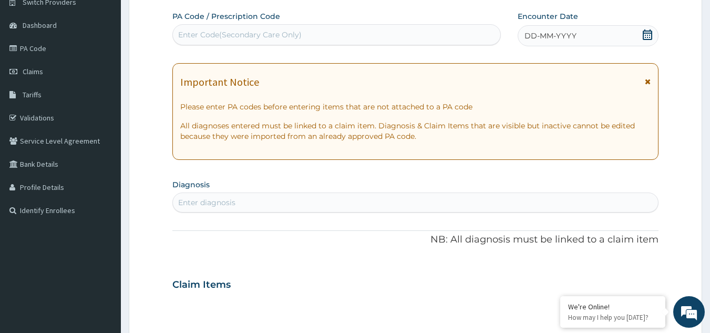
click at [552, 35] on span "DD-MM-YYYY" at bounding box center [550, 35] width 52 height 11
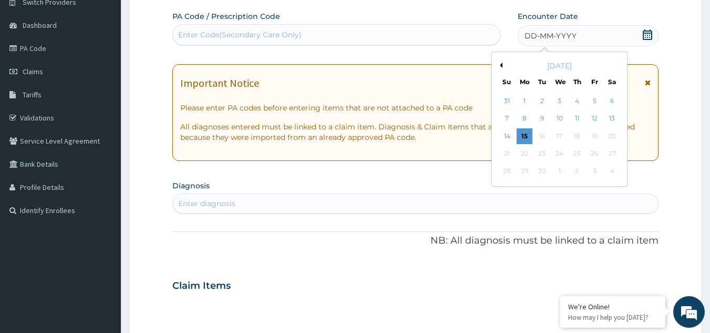
click at [264, 37] on div "Enter Code(Secondary Care Only)" at bounding box center [240, 34] width 124 height 11
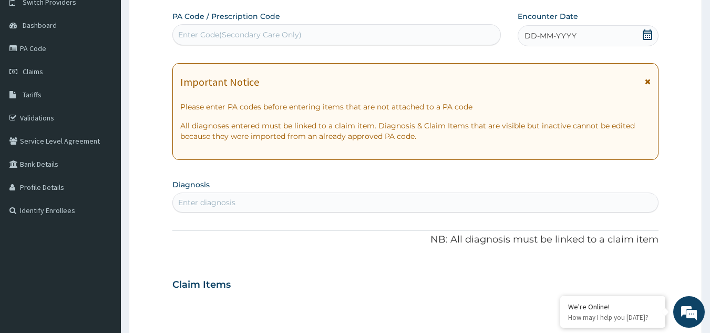
paste input "PA/2B6D26"
type input "PA/2B6D26"
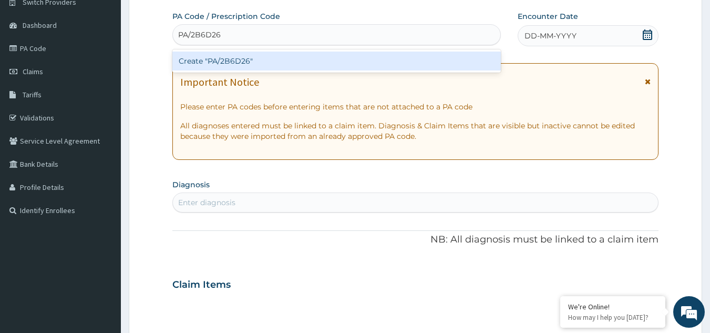
click at [268, 60] on div "Create "PA/2B6D26"" at bounding box center [336, 61] width 329 height 19
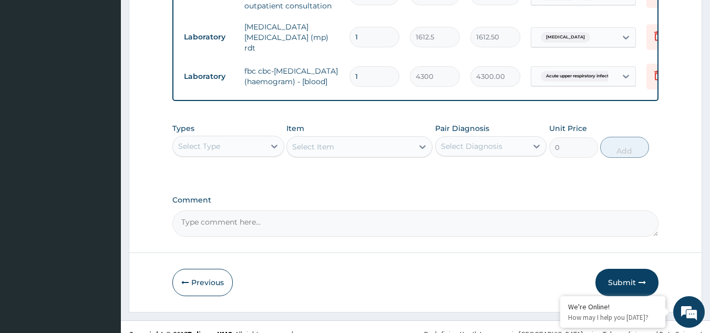
scroll to position [866, 0]
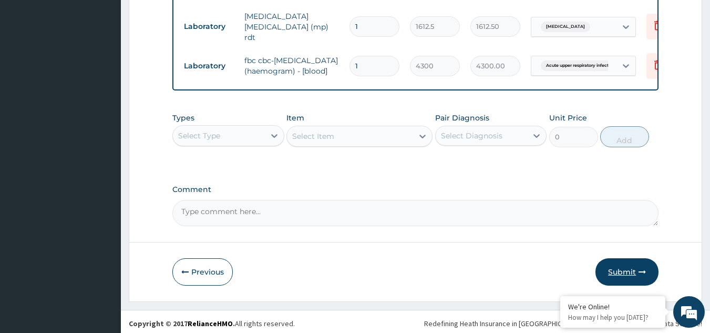
click at [620, 268] on button "Submit" at bounding box center [626, 271] width 63 height 27
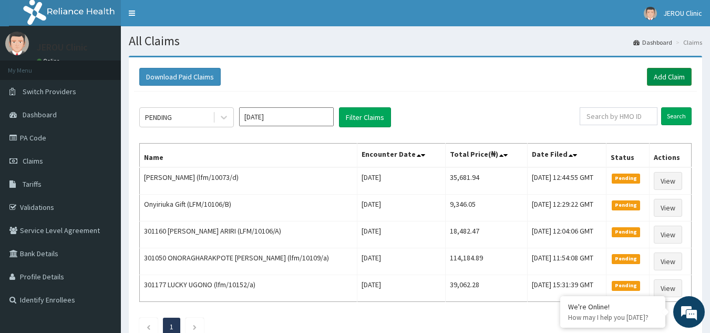
click at [665, 80] on link "Add Claim" at bounding box center [669, 77] width 45 height 18
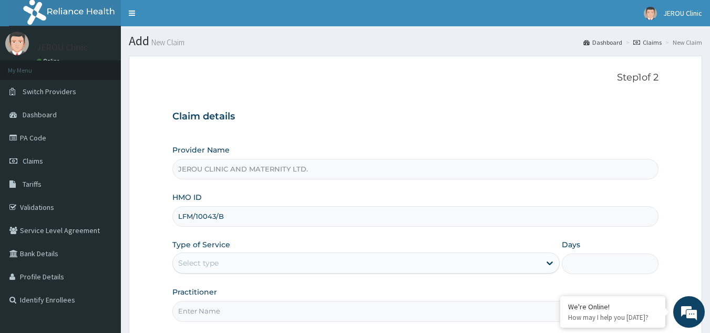
type input "LFM/10043/B"
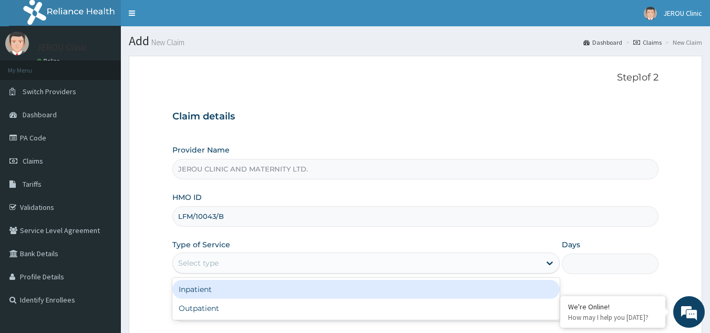
click at [242, 260] on div "Select type" at bounding box center [356, 262] width 367 height 17
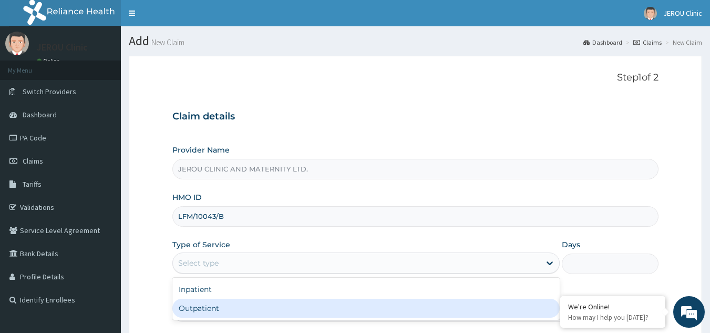
click at [234, 310] on div "Outpatient" at bounding box center [365, 308] width 387 height 19
type input "1"
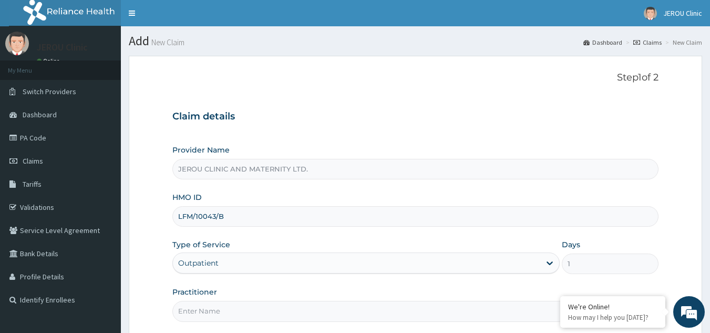
click at [211, 314] on input "Practitioner" at bounding box center [415, 311] width 487 height 20
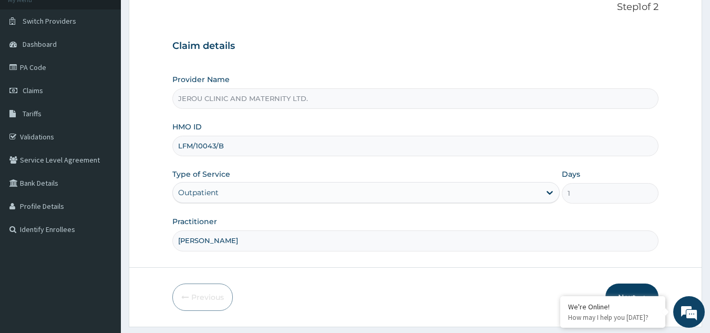
scroll to position [99, 0]
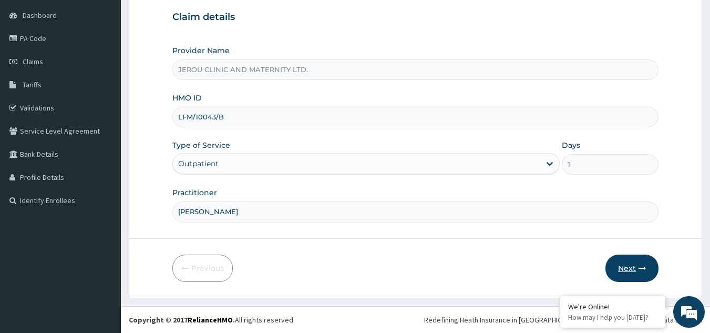
type input "[PERSON_NAME]"
click at [632, 266] on button "Next" at bounding box center [631, 267] width 53 height 27
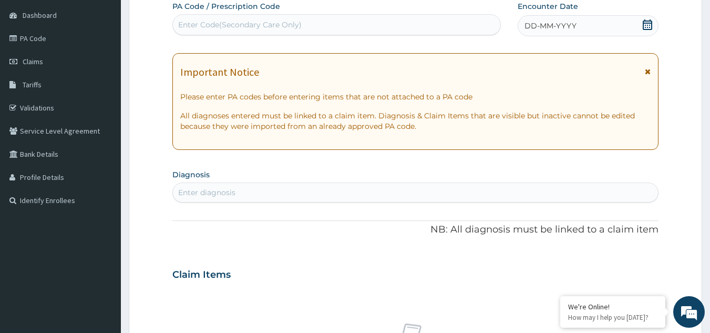
click at [573, 25] on span "DD-MM-YYYY" at bounding box center [550, 25] width 52 height 11
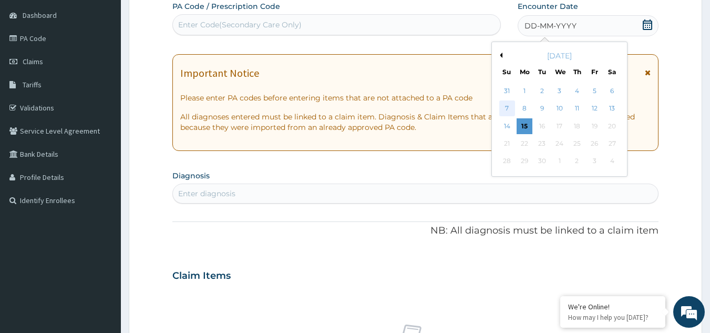
click at [507, 108] on div "7" at bounding box center [507, 109] width 16 height 16
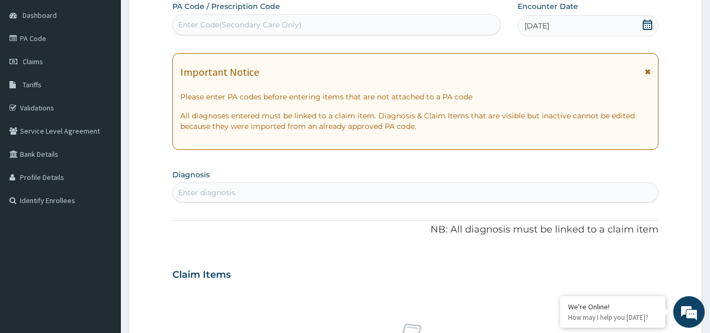
click at [218, 194] on div "Enter diagnosis" at bounding box center [206, 192] width 57 height 11
type input "[MEDICAL_DATA]"
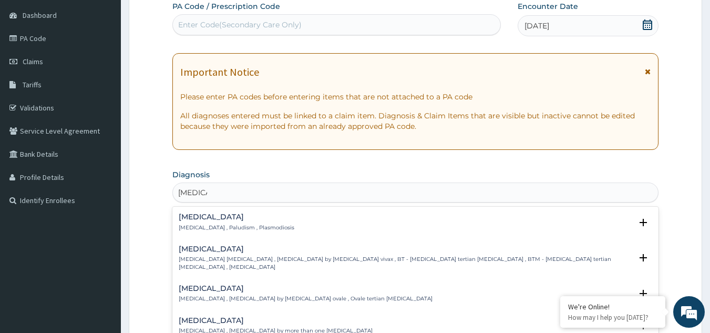
click at [204, 224] on p "[MEDICAL_DATA] , Paludism , Plasmodiosis" at bounding box center [237, 227] width 116 height 7
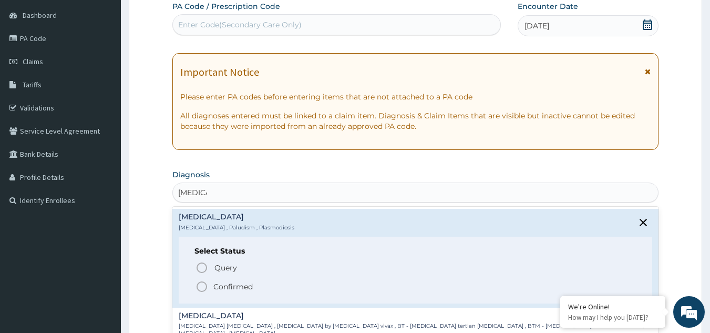
click at [211, 284] on span "Confirmed" at bounding box center [416, 286] width 441 height 13
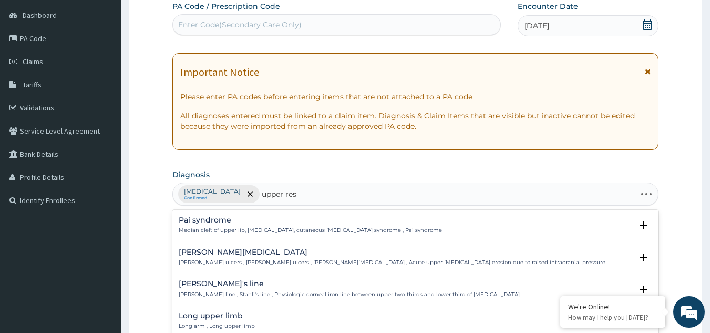
type input "upper resp"
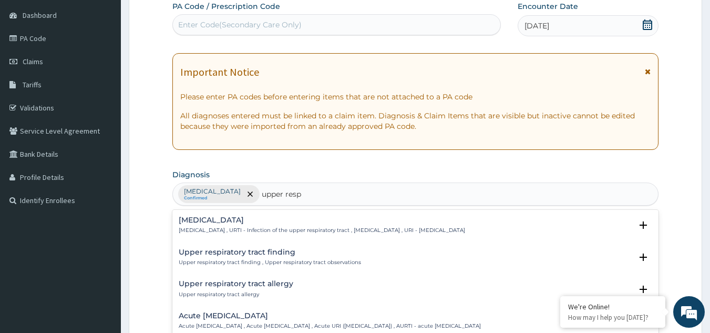
click at [243, 229] on p "[MEDICAL_DATA] , URTI - Infection of the upper respiratory tract , [MEDICAL_DAT…" at bounding box center [322, 230] width 286 height 7
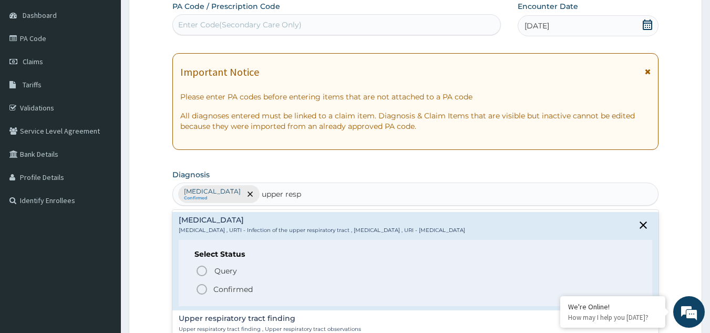
click at [200, 293] on icon "status option filled" at bounding box center [202, 289] width 13 height 13
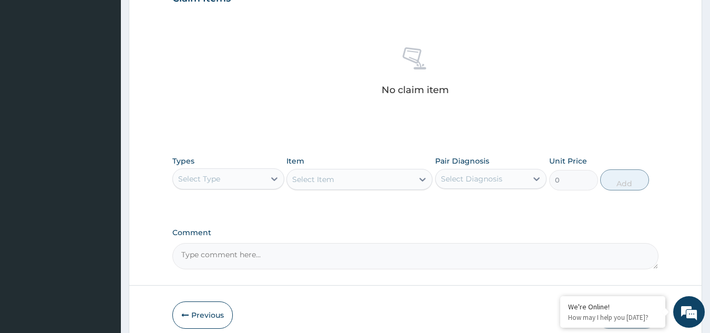
scroll to position [425, 0]
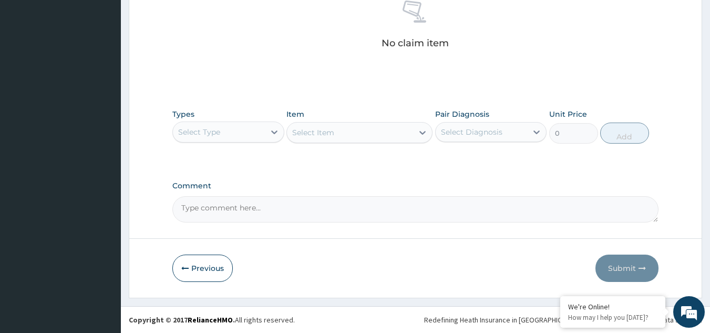
click at [225, 132] on div "Select Type" at bounding box center [219, 132] width 92 height 17
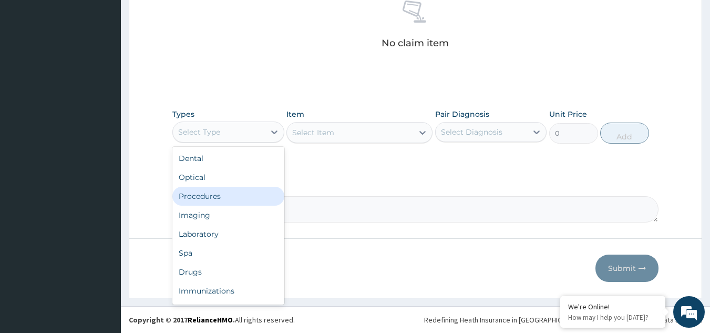
click at [209, 191] on div "Procedures" at bounding box center [228, 196] width 112 height 19
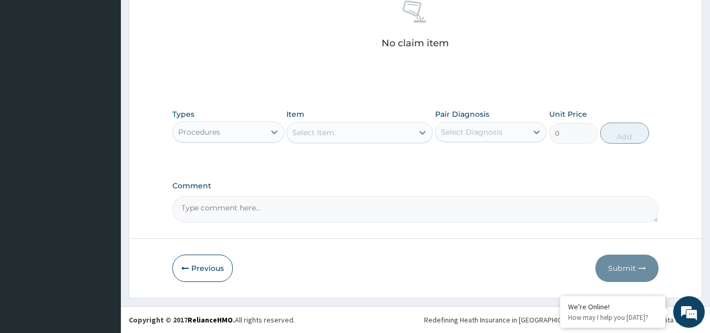
click at [397, 137] on div "Select Item" at bounding box center [350, 132] width 126 height 17
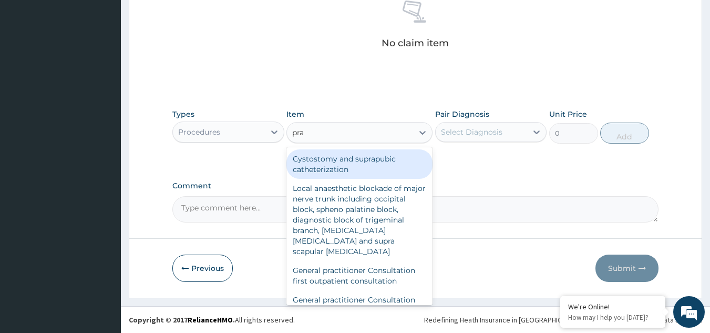
type input "prac"
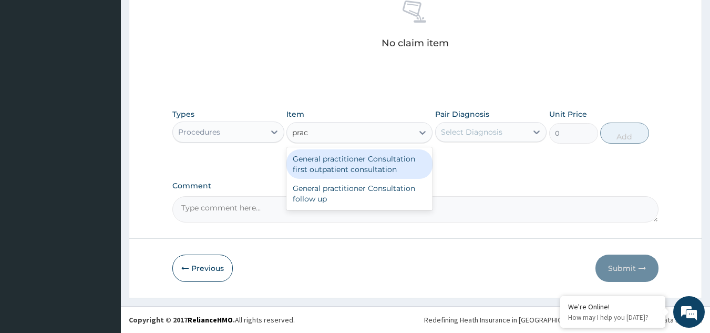
click at [385, 174] on div "General practitioner Consultation first outpatient consultation" at bounding box center [359, 163] width 146 height 29
type input "3547.5"
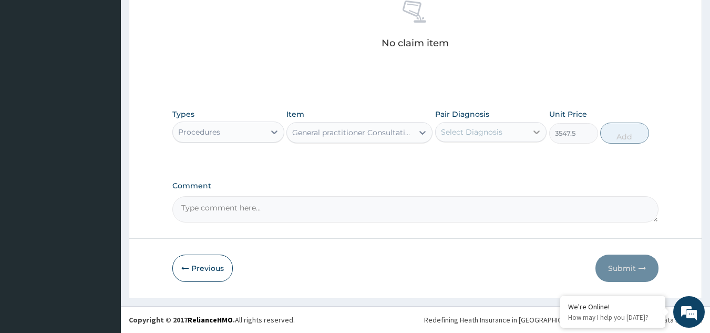
click at [528, 135] on div at bounding box center [536, 131] width 19 height 19
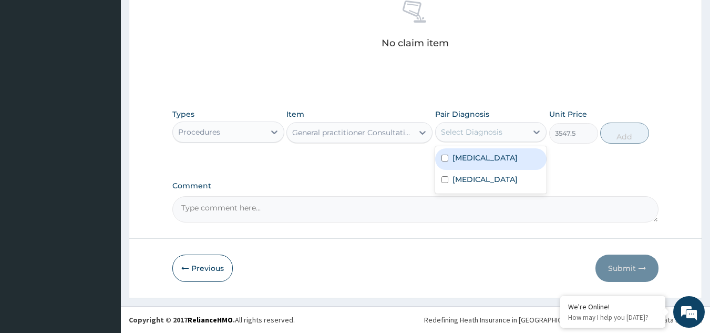
click at [479, 167] on div "[MEDICAL_DATA]" at bounding box center [491, 159] width 112 height 22
checkbox input "true"
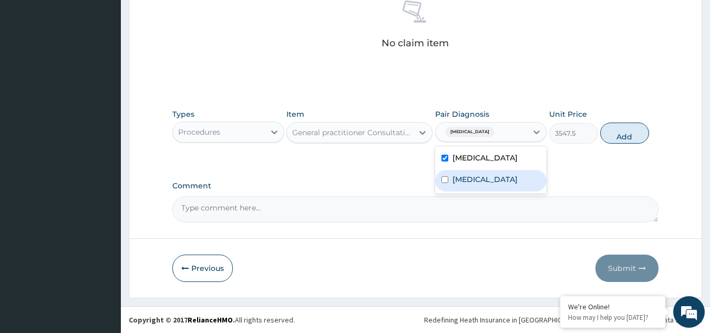
click at [492, 184] on label "[MEDICAL_DATA]" at bounding box center [484, 179] width 65 height 11
checkbox input "true"
click at [626, 128] on button "Add" at bounding box center [624, 132] width 49 height 21
type input "0"
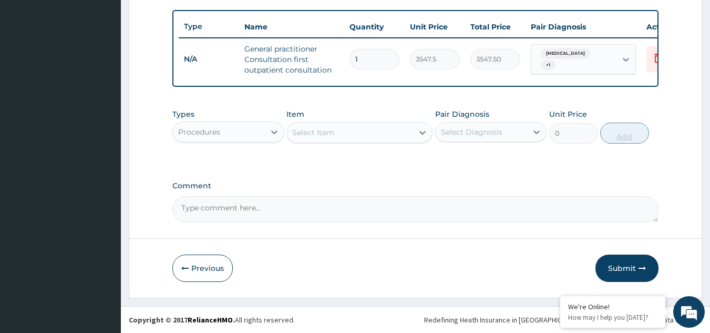
scroll to position [389, 0]
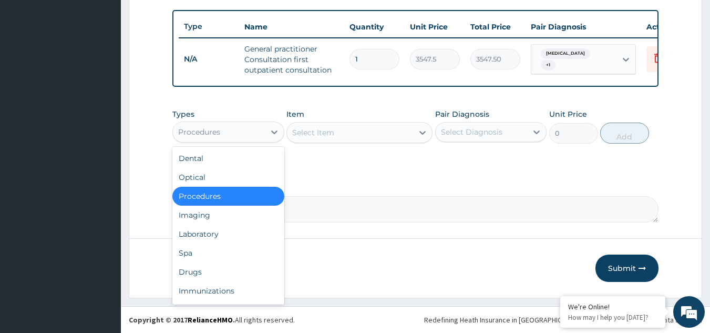
click at [220, 132] on div "Procedures" at bounding box center [199, 132] width 42 height 11
click at [200, 233] on div "Laboratory" at bounding box center [228, 233] width 112 height 19
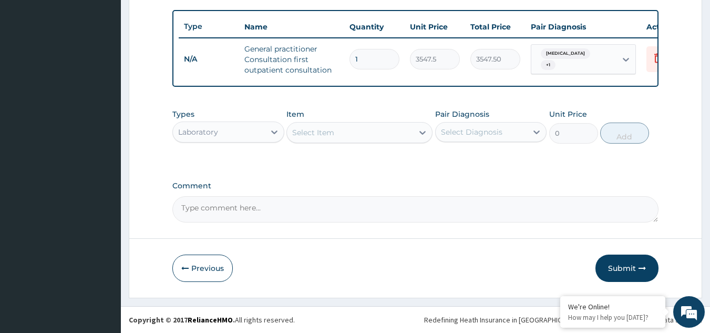
click at [372, 129] on div "Select Item" at bounding box center [350, 132] width 126 height 17
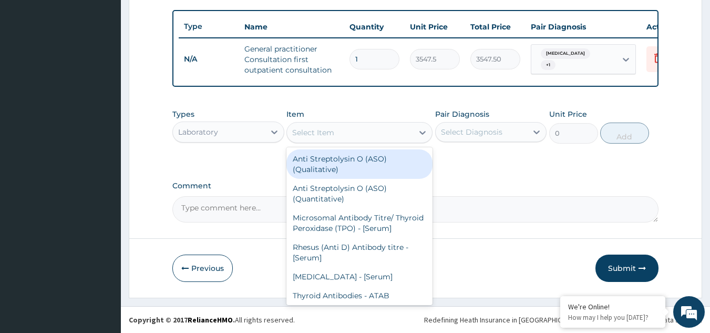
type input "n"
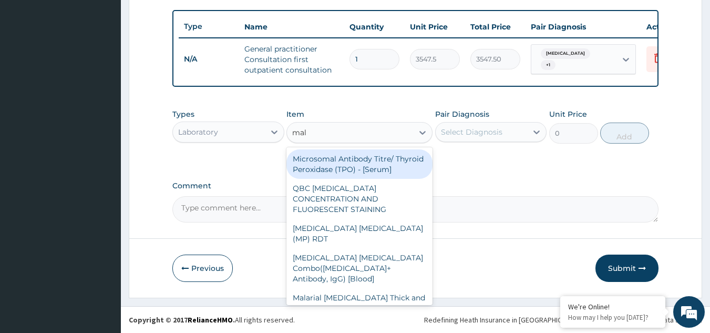
type input "mala"
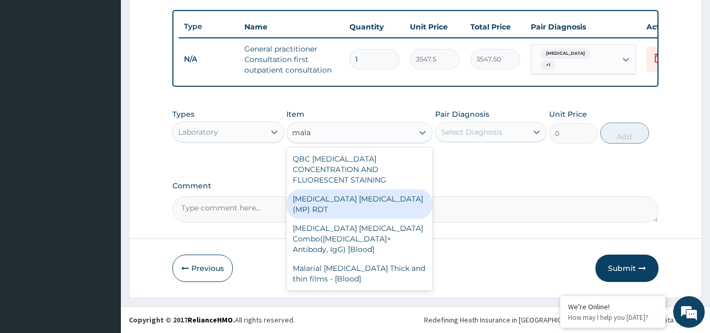
click at [367, 189] on div "[MEDICAL_DATA] [MEDICAL_DATA] (MP) RDT" at bounding box center [359, 203] width 146 height 29
type input "1612.5"
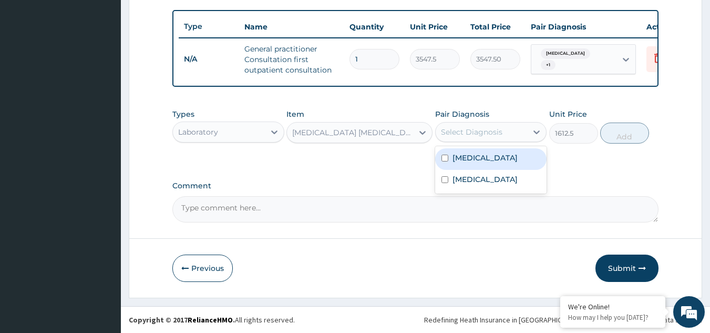
click at [515, 127] on div "Select Diagnosis" at bounding box center [482, 132] width 92 height 17
click at [484, 164] on div "[MEDICAL_DATA]" at bounding box center [491, 159] width 112 height 22
checkbox input "true"
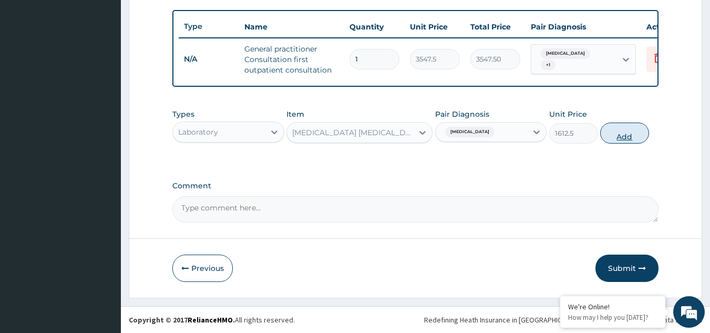
click at [628, 135] on button "Add" at bounding box center [624, 132] width 49 height 21
type input "0"
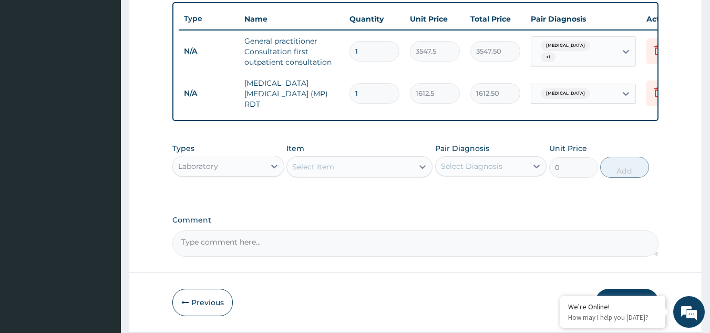
click at [360, 170] on div "Select Item" at bounding box center [350, 166] width 126 height 17
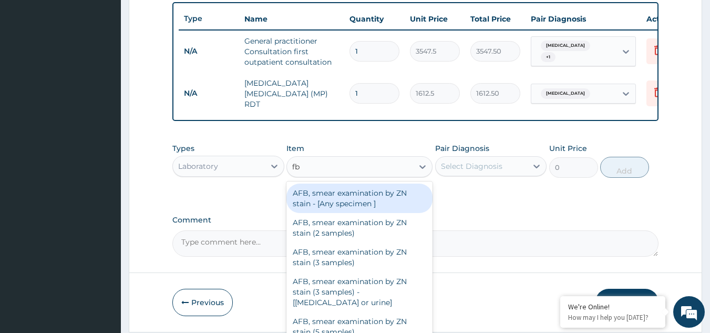
type input "fbc"
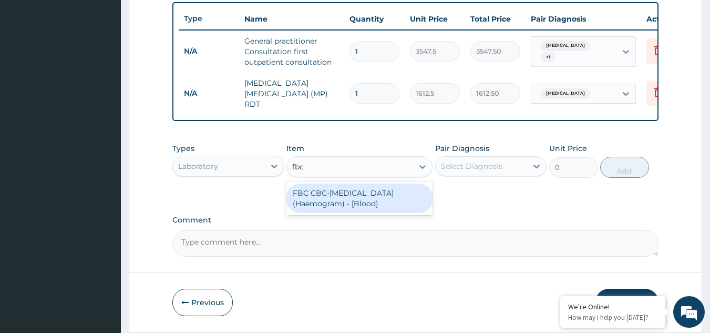
click at [360, 202] on div "FBC CBC-[MEDICAL_DATA] (Haemogram) - [Blood]" at bounding box center [359, 197] width 146 height 29
type input "4300"
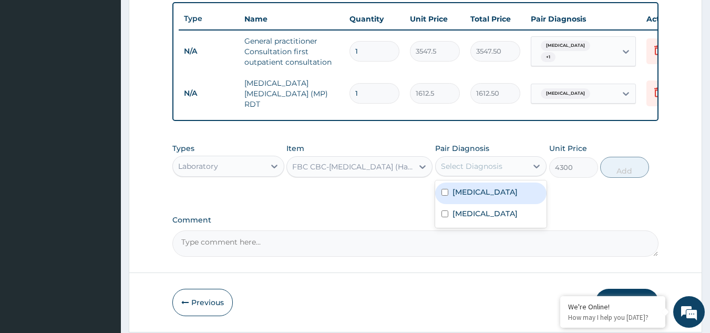
click at [521, 173] on div "Select Diagnosis" at bounding box center [482, 166] width 92 height 17
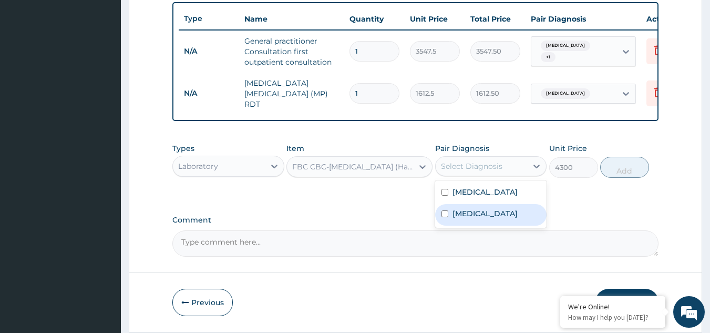
click at [492, 218] on label "[MEDICAL_DATA]" at bounding box center [484, 213] width 65 height 11
checkbox input "true"
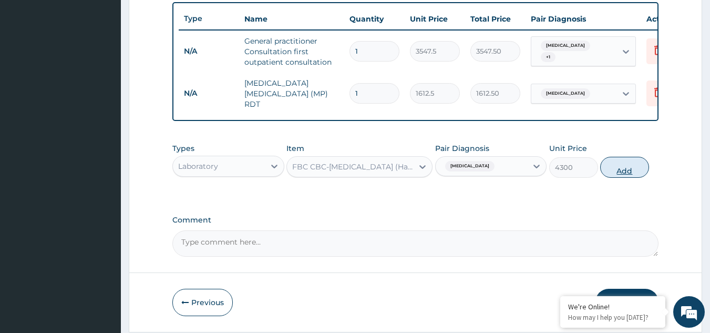
click at [625, 170] on button "Add" at bounding box center [624, 167] width 49 height 21
type input "0"
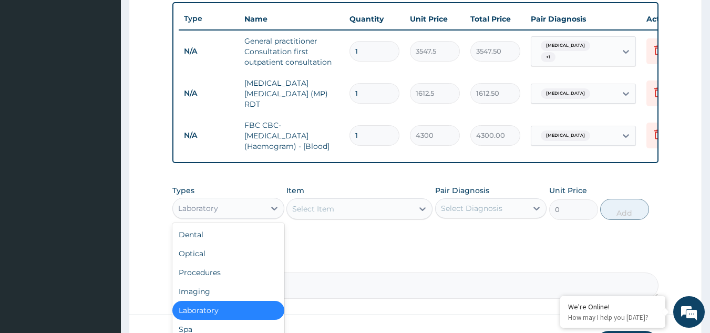
click at [252, 213] on div "Laboratory" at bounding box center [219, 208] width 92 height 17
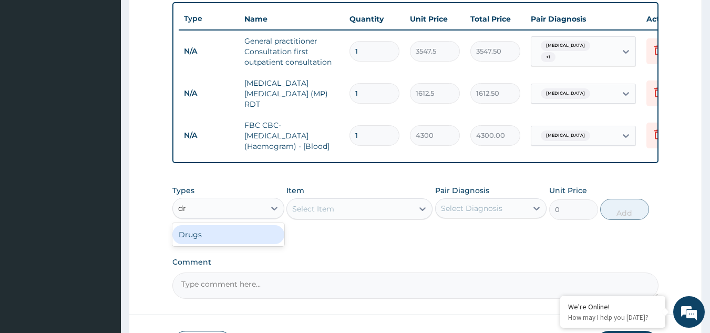
type input "dru"
click at [243, 243] on div "Drugs" at bounding box center [228, 234] width 112 height 19
click at [368, 210] on div "Select Item" at bounding box center [350, 208] width 126 height 17
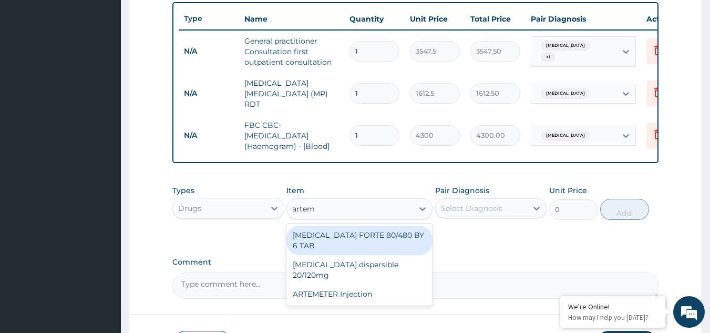
type input "arteme"
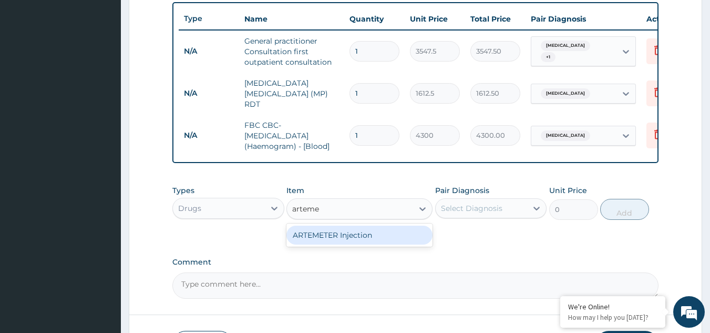
click at [363, 243] on div "ARTEMETER Injection" at bounding box center [359, 234] width 146 height 19
type input "946"
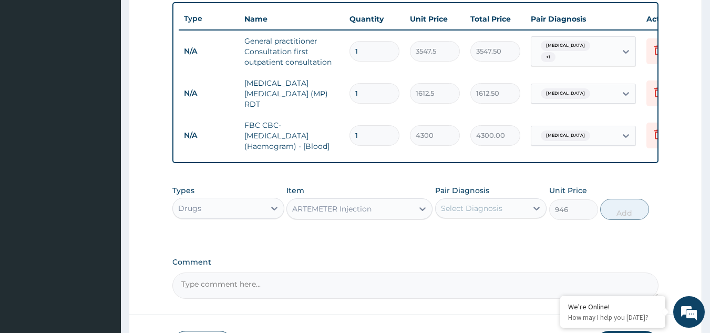
click at [470, 213] on div "Select Diagnosis" at bounding box center [471, 208] width 61 height 11
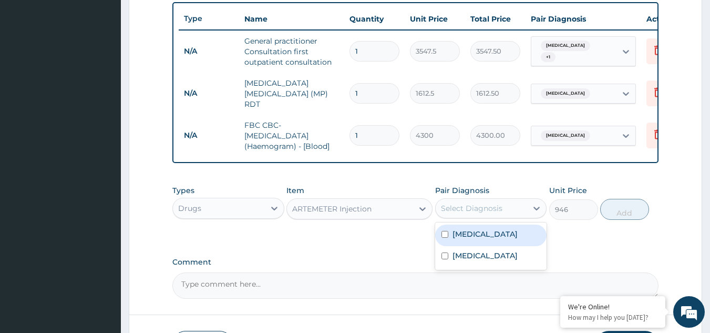
click at [464, 239] on label "[MEDICAL_DATA]" at bounding box center [484, 234] width 65 height 11
checkbox input "true"
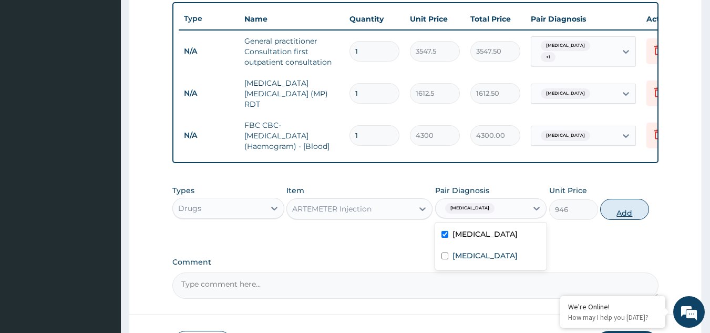
click at [623, 213] on button "Add" at bounding box center [624, 209] width 49 height 21
type input "0"
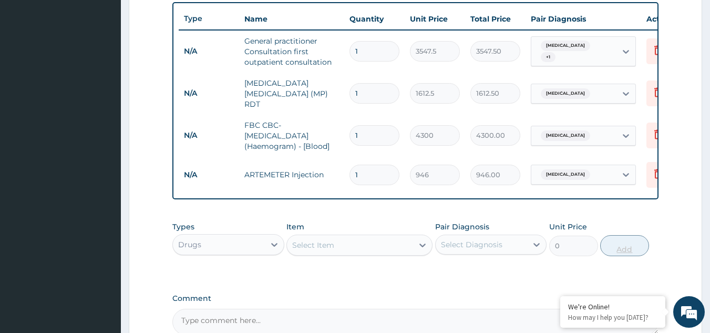
type input "0.00"
type input "6"
type input "5676.00"
type input "6"
click at [382, 244] on div "Select Item" at bounding box center [350, 244] width 126 height 17
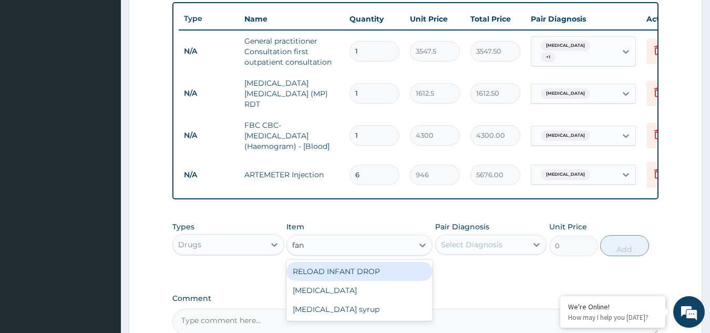
type input "fans"
click at [370, 275] on div "[MEDICAL_DATA]" at bounding box center [359, 271] width 146 height 19
type input "212.85"
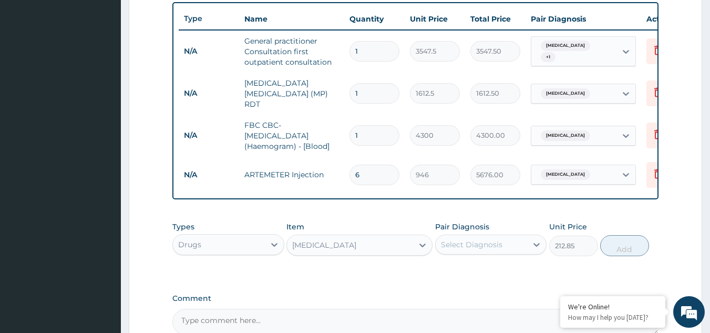
click at [508, 250] on div "Select Diagnosis" at bounding box center [482, 244] width 92 height 17
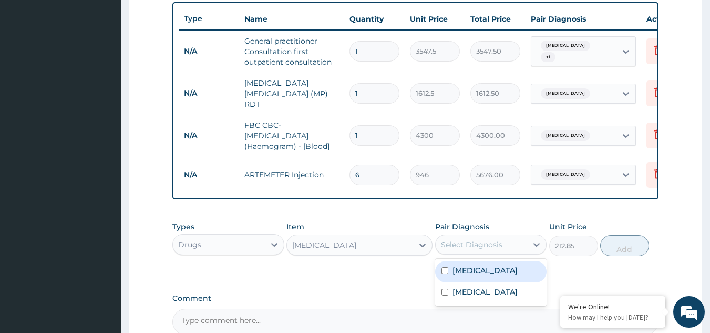
click at [483, 280] on div "[MEDICAL_DATA]" at bounding box center [491, 272] width 112 height 22
checkbox input "true"
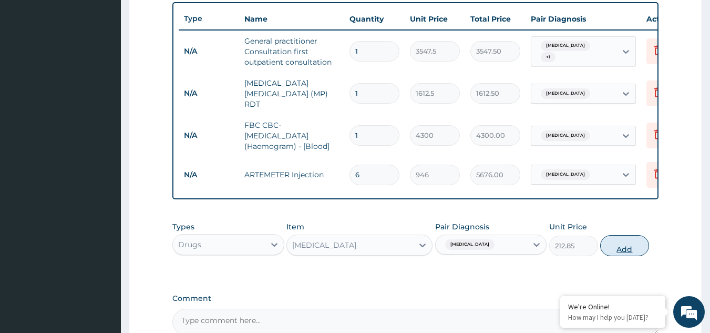
click at [627, 251] on button "Add" at bounding box center [624, 245] width 49 height 21
type input "0"
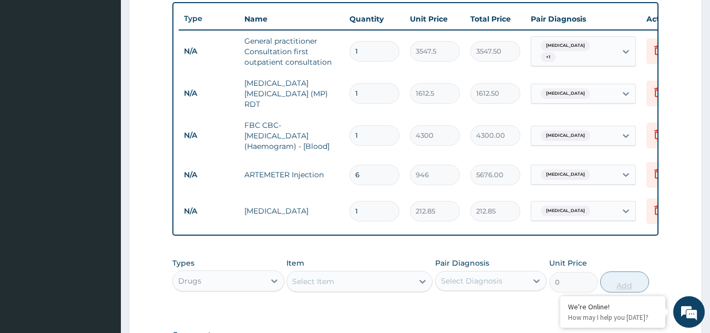
type input "0.00"
type input "3"
type input "638.55"
type input "3"
click at [333, 284] on div "Select Item" at bounding box center [313, 281] width 42 height 11
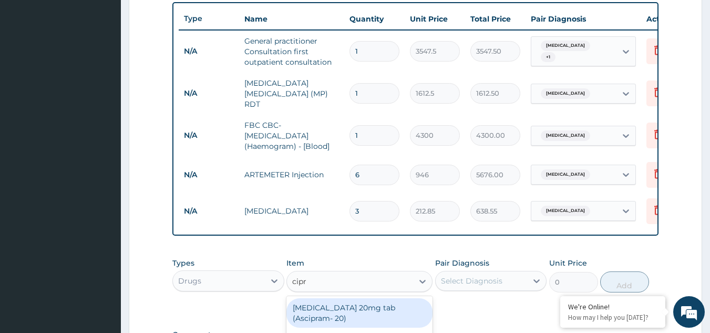
type input "[MEDICAL_DATA]"
click at [337, 310] on div "CIPROTAB 500mg x14" at bounding box center [359, 307] width 146 height 19
type input "319.275"
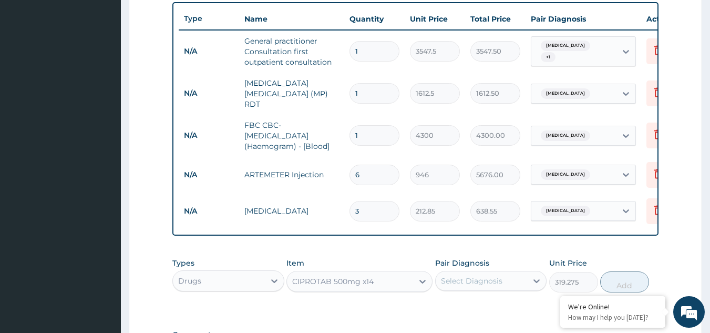
click at [477, 284] on div "Select Diagnosis" at bounding box center [471, 280] width 61 height 11
click at [478, 328] on label "[MEDICAL_DATA]" at bounding box center [484, 328] width 65 height 11
checkbox input "true"
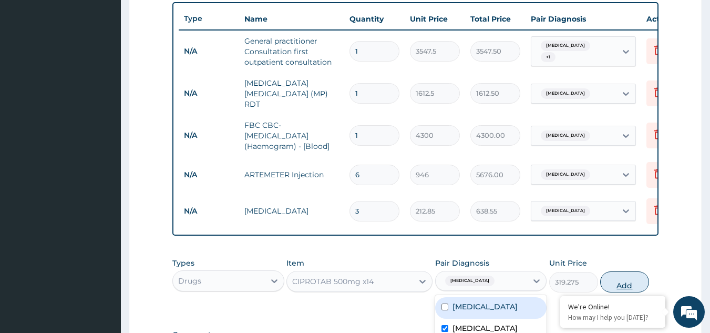
click at [632, 281] on button "Add" at bounding box center [624, 281] width 49 height 21
type input "0"
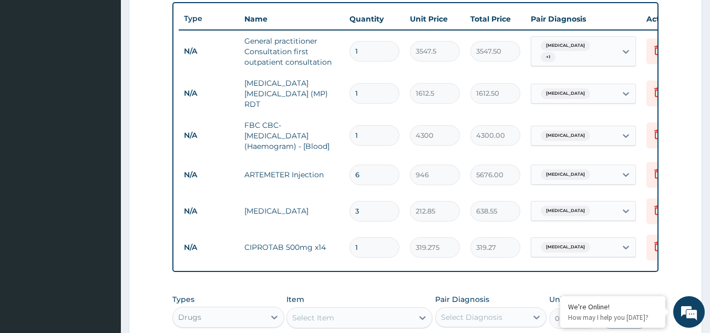
type input "14"
type input "4469.85"
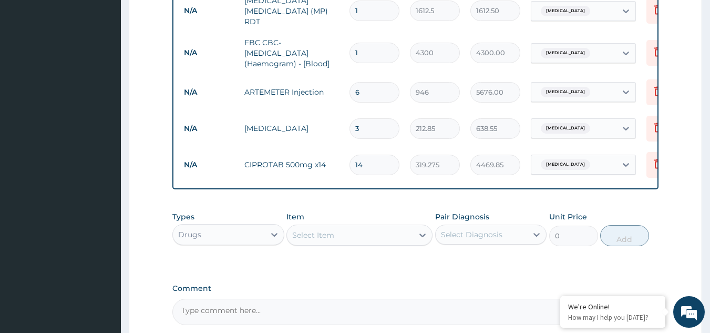
scroll to position [505, 0]
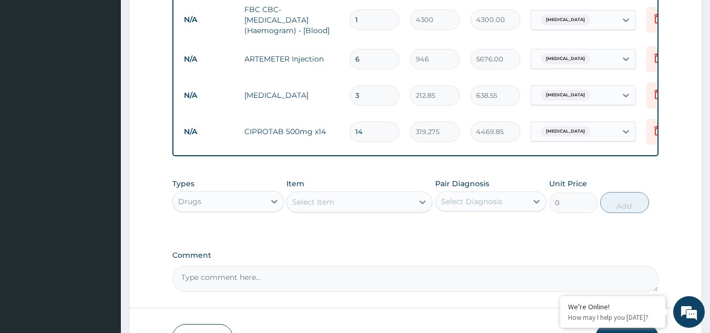
type input "14"
click at [358, 210] on div "Select Item" at bounding box center [350, 201] width 126 height 17
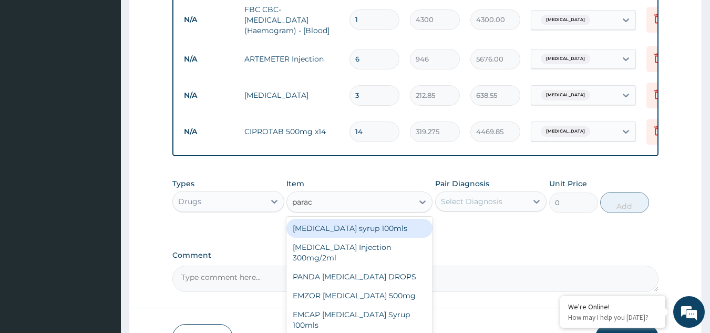
type input "parace"
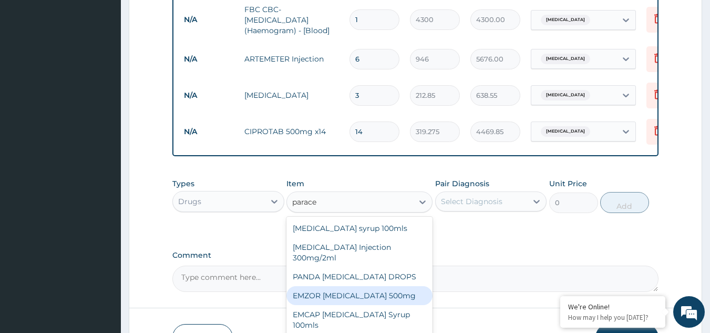
click at [358, 304] on div "EMZOR [MEDICAL_DATA] 500mg" at bounding box center [359, 295] width 146 height 19
type input "23.65"
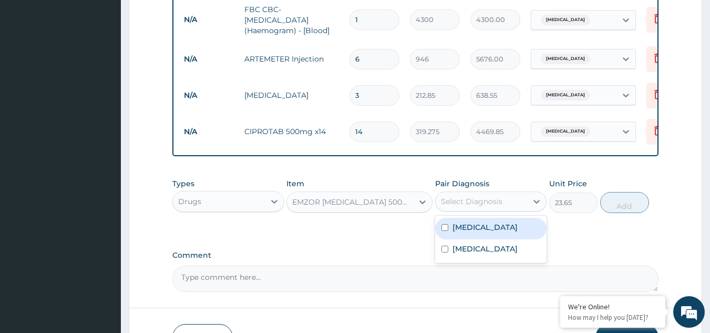
click at [511, 208] on div "Select Diagnosis" at bounding box center [482, 201] width 92 height 17
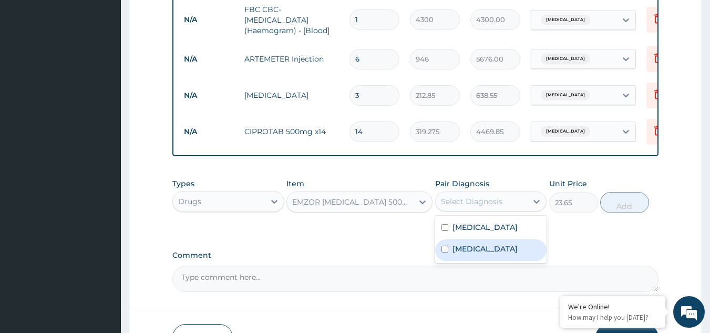
click at [486, 254] on label "[MEDICAL_DATA]" at bounding box center [484, 248] width 65 height 11
checkbox input "true"
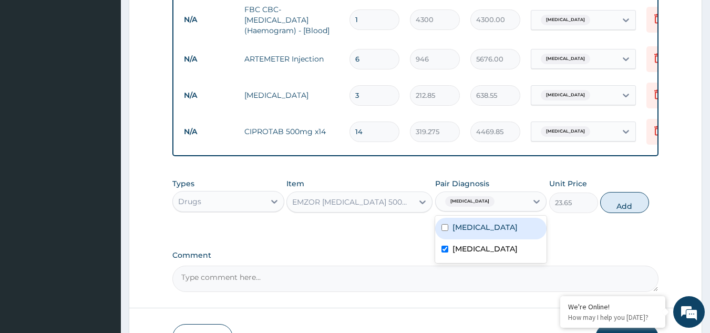
click at [479, 235] on div "[MEDICAL_DATA]" at bounding box center [491, 229] width 112 height 22
checkbox input "true"
click at [624, 213] on button "Add" at bounding box center [624, 202] width 49 height 21
type input "0"
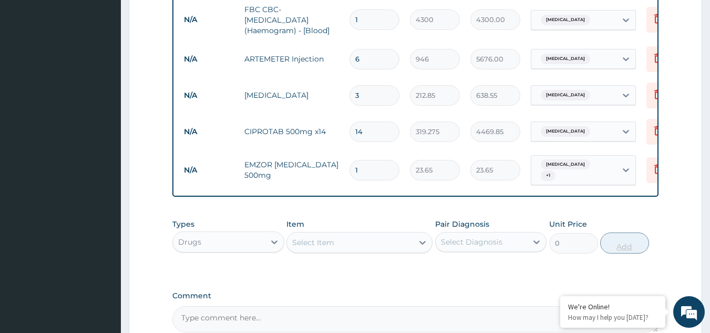
type input "18"
type input "425.70"
type input "18"
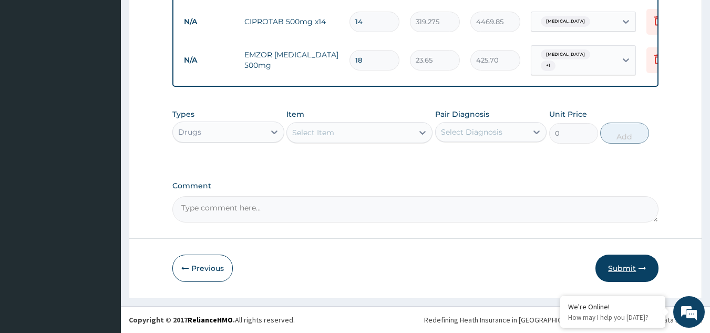
click at [620, 270] on button "Submit" at bounding box center [626, 267] width 63 height 27
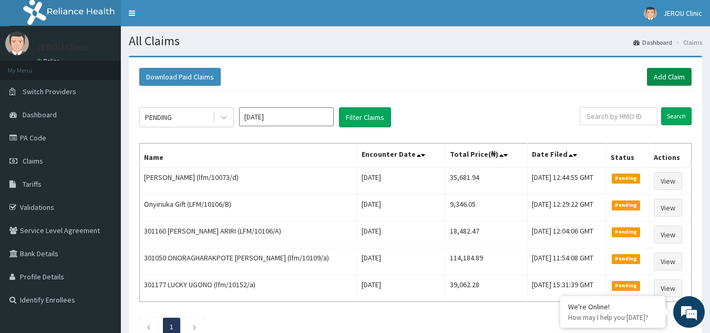
click at [661, 79] on link "Add Claim" at bounding box center [669, 77] width 45 height 18
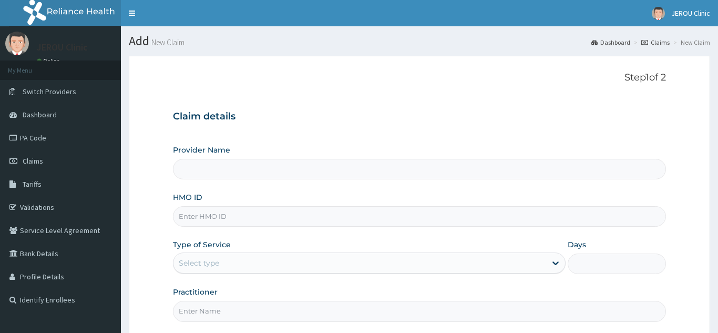
type input "JEROU CLINIC AND MATERNITY LTD."
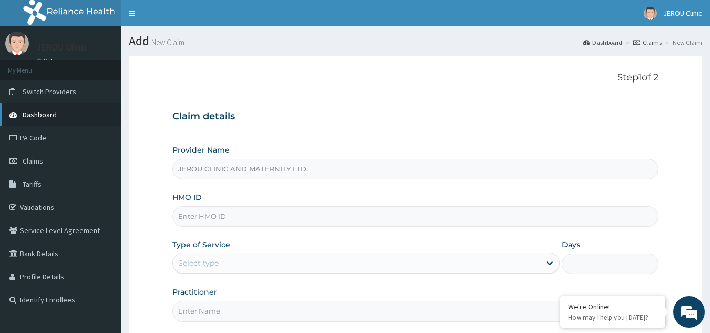
click at [38, 121] on link "Dashboard" at bounding box center [60, 114] width 121 height 23
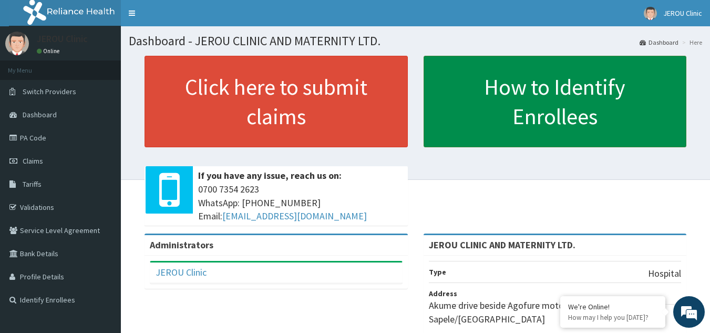
click at [572, 83] on link "How to Identify Enrollees" at bounding box center [555, 101] width 263 height 91
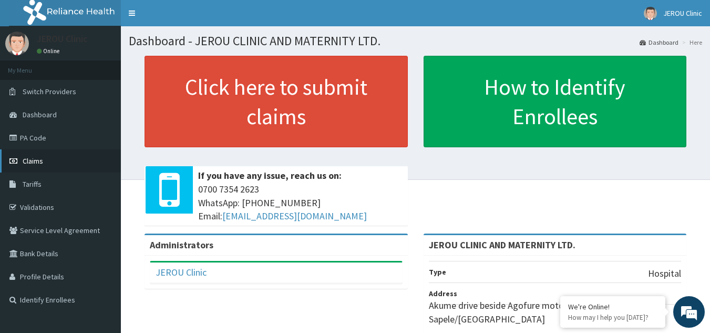
click at [30, 162] on span "Claims" at bounding box center [33, 160] width 20 height 9
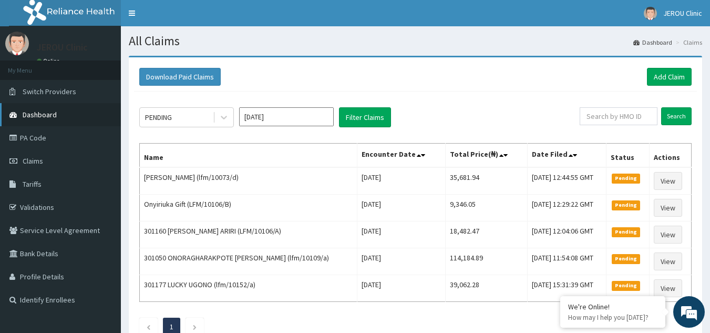
click at [39, 118] on span "Dashboard" at bounding box center [40, 114] width 34 height 9
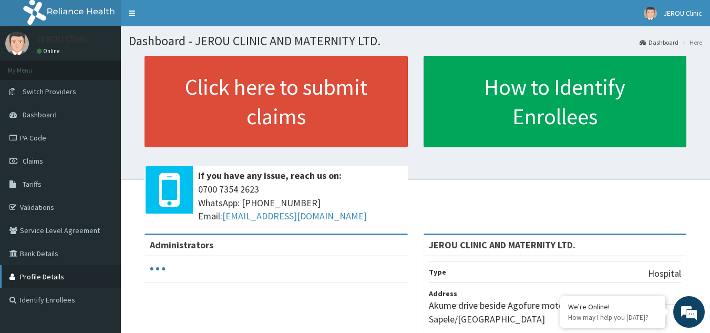
click at [49, 272] on link "Profile Details" at bounding box center [60, 276] width 121 height 23
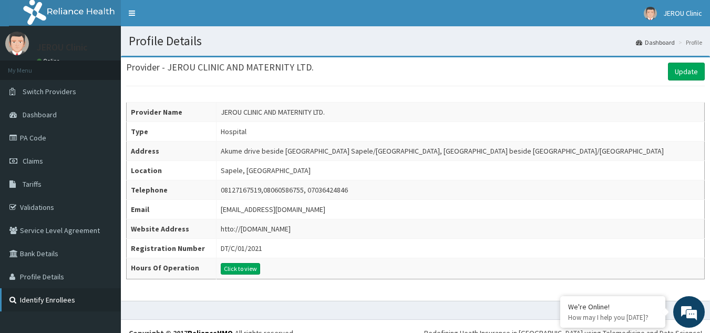
click at [39, 301] on link "Identify Enrollees" at bounding box center [60, 299] width 121 height 23
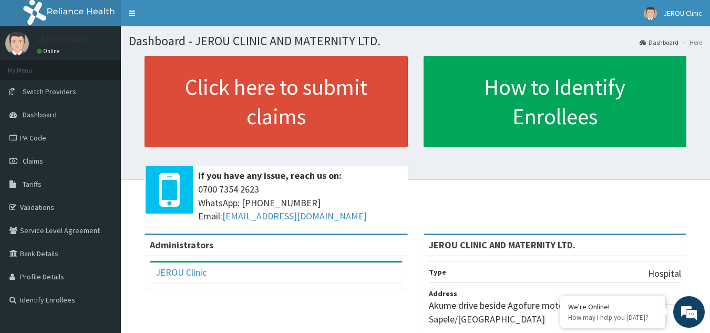
click at [655, 41] on link "Dashboard" at bounding box center [659, 42] width 39 height 9
click at [37, 166] on link "Claims" at bounding box center [60, 160] width 121 height 23
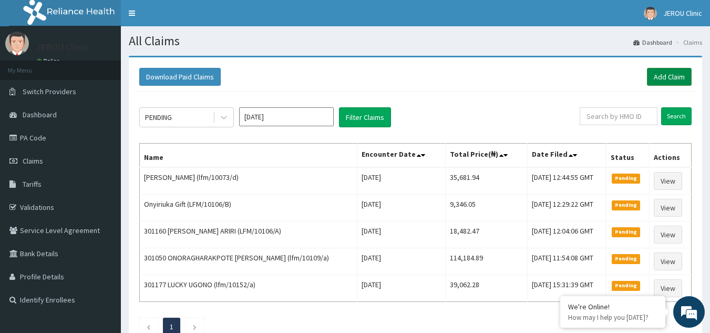
click at [659, 82] on link "Add Claim" at bounding box center [669, 77] width 45 height 18
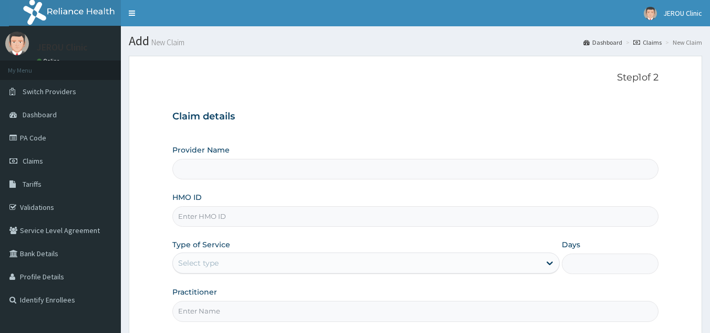
click at [209, 216] on input "HMO ID" at bounding box center [415, 216] width 487 height 20
paste input "lfm/10043/e"
type input "lfm/10043/e"
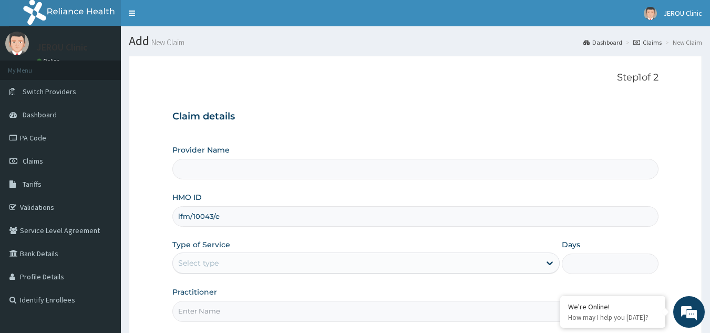
type input "JEROU CLINIC AND MATERNITY LTD."
type input "lfm/10043/e"
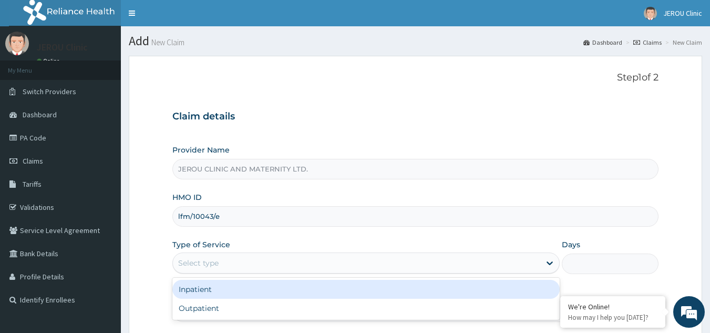
click at [291, 264] on div "Select type" at bounding box center [356, 262] width 367 height 17
click at [244, 293] on div "Inpatient" at bounding box center [365, 289] width 387 height 19
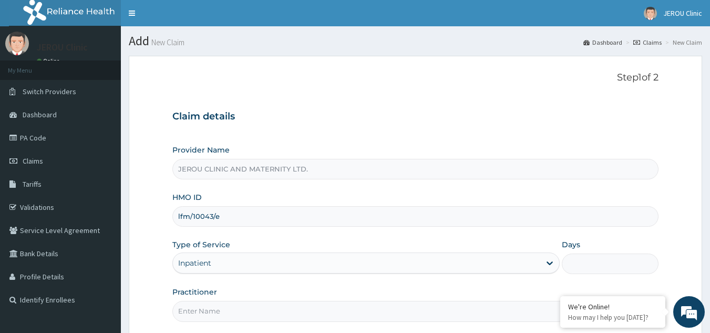
click at [585, 255] on input "Days" at bounding box center [610, 263] width 97 height 20
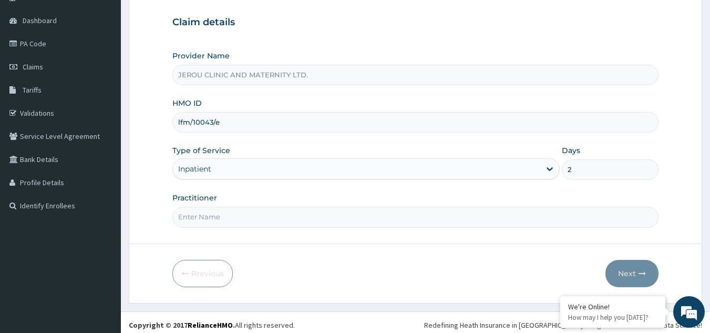
scroll to position [99, 0]
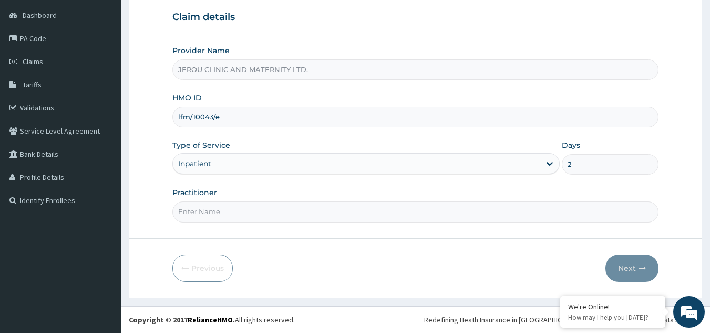
type input "2"
click at [316, 213] on input "Practitioner" at bounding box center [415, 211] width 487 height 20
type input "dr [PERSON_NAME]"
click at [627, 265] on button "Next" at bounding box center [631, 267] width 53 height 27
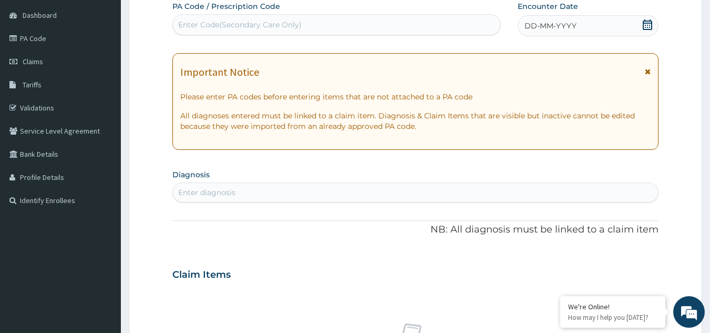
click at [254, 28] on div "Enter Code(Secondary Care Only)" at bounding box center [240, 24] width 124 height 11
paste input "PA/77F47D"
type input "PA/77F47D"
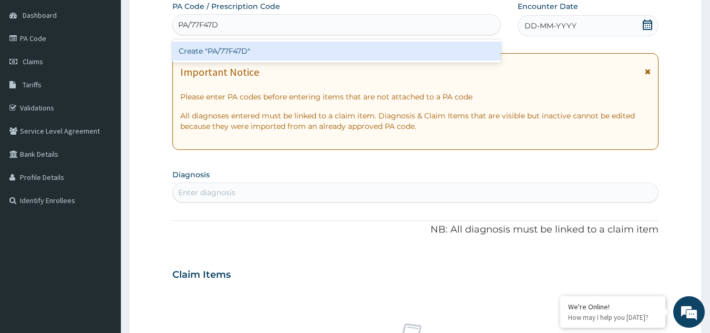
click at [263, 53] on div "Create "PA/77F47D"" at bounding box center [336, 51] width 329 height 19
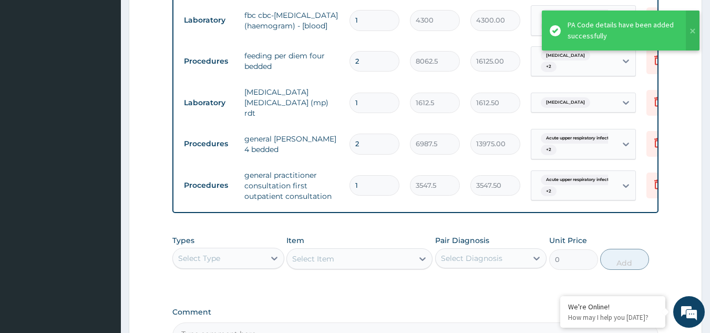
scroll to position [958, 0]
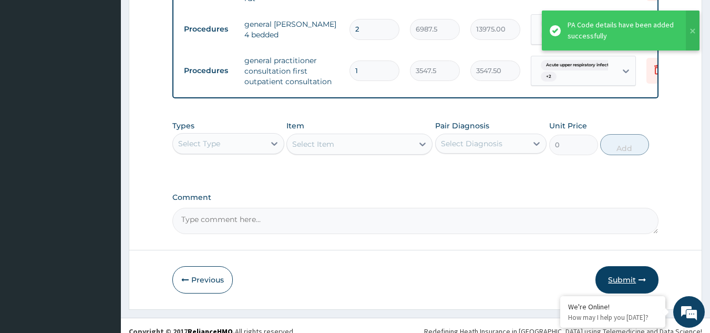
click at [624, 268] on button "Submit" at bounding box center [626, 279] width 63 height 27
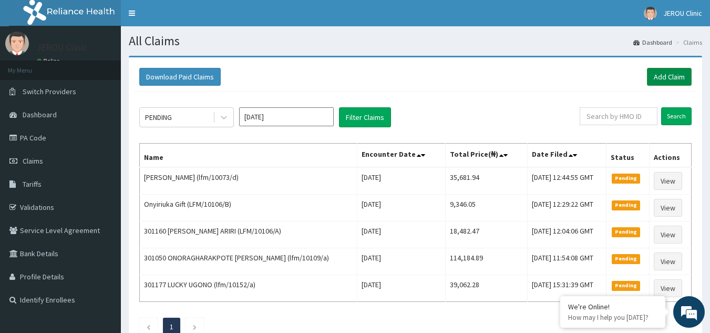
click at [667, 77] on link "Add Claim" at bounding box center [669, 77] width 45 height 18
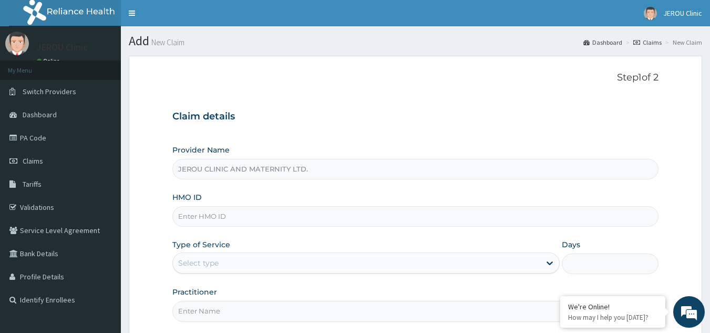
click at [218, 214] on input "HMO ID" at bounding box center [415, 216] width 487 height 20
paste input "lfm/10101/a"
type input "lfm/10101/a"
click at [334, 261] on div "Select type" at bounding box center [356, 262] width 367 height 17
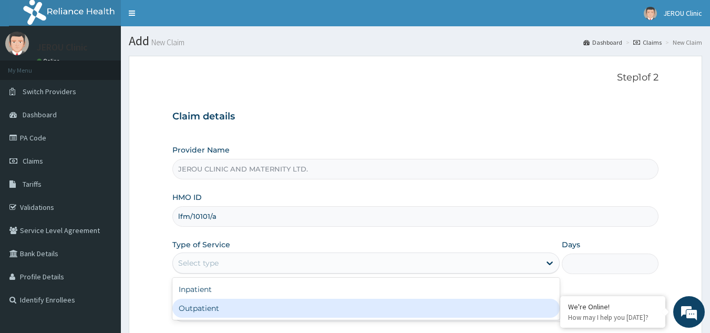
click at [321, 318] on div "Inpatient Outpatient" at bounding box center [365, 298] width 387 height 42
click at [253, 312] on div "Outpatient" at bounding box center [365, 308] width 387 height 19
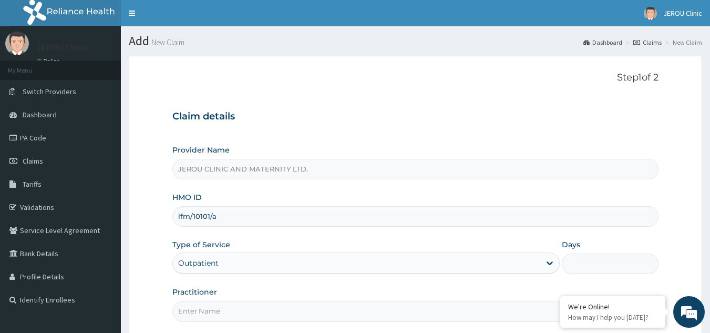
type input "1"
click at [207, 318] on input "Practitioner" at bounding box center [415, 311] width 487 height 20
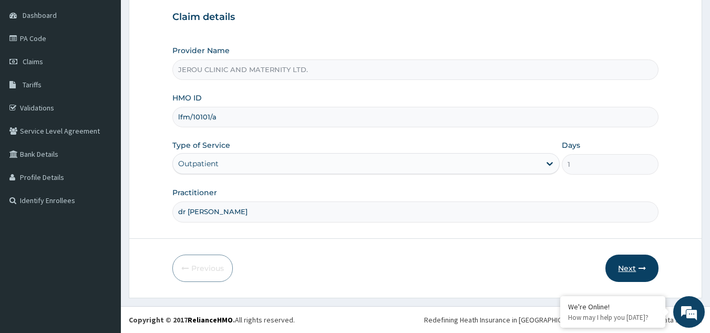
type input "dr [PERSON_NAME]"
click at [622, 271] on button "Next" at bounding box center [631, 267] width 53 height 27
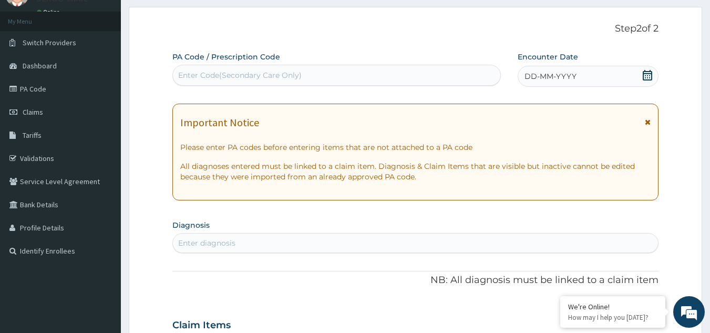
scroll to position [47, 0]
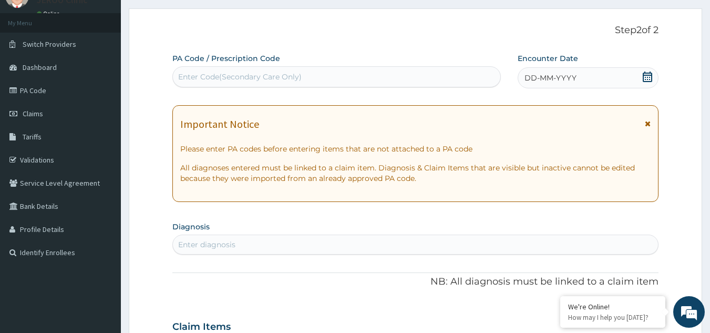
click at [256, 87] on div "Enter Code(Secondary Care Only)" at bounding box center [336, 76] width 329 height 21
paste input "PA/C438E8"
type input "PA/C438E8"
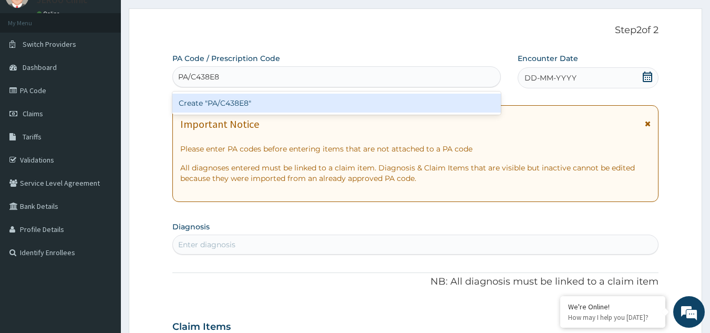
click at [267, 108] on div "Create "PA/C438E8"" at bounding box center [336, 103] width 329 height 19
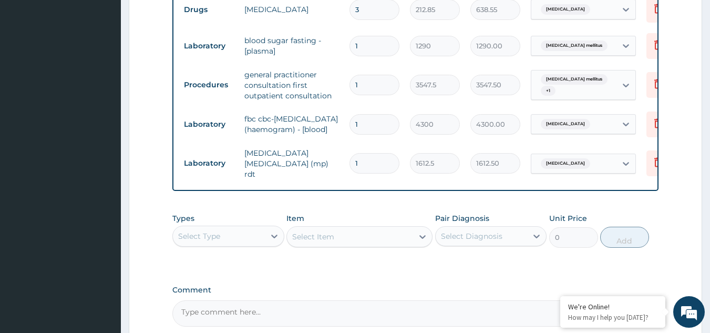
scroll to position [649, 0]
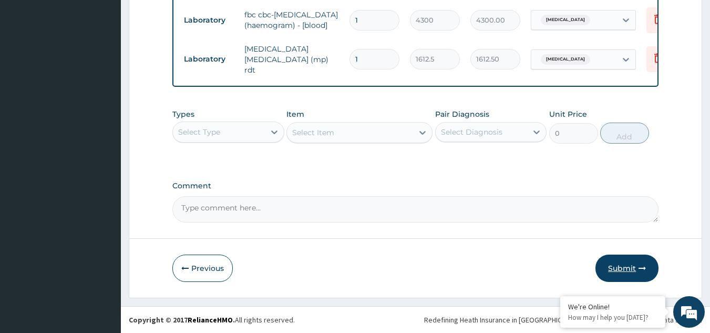
click at [628, 264] on button "Submit" at bounding box center [626, 267] width 63 height 27
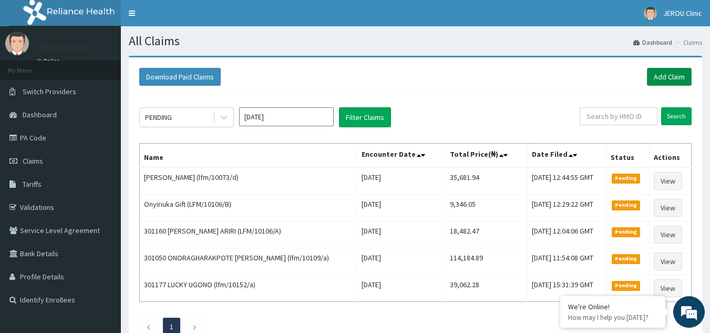
click at [671, 76] on link "Add Claim" at bounding box center [669, 77] width 45 height 18
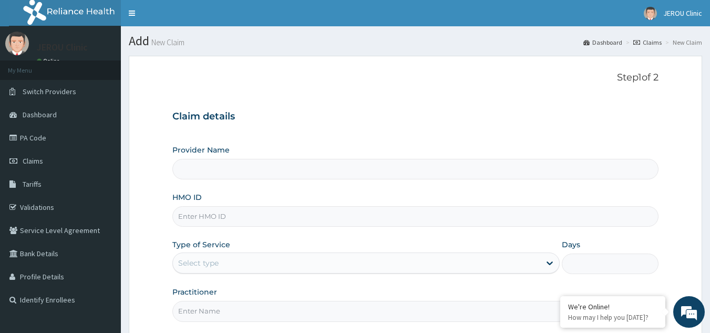
type input "JEROU CLINIC AND MATERNITY LTD."
click at [221, 222] on input "HMO ID" at bounding box center [415, 216] width 487 height 20
paste input "lfm/10039/a"
type input "lfm/10039/a"
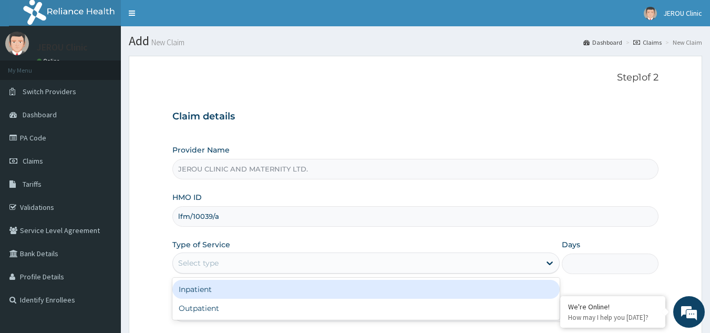
click at [290, 263] on div "Select type" at bounding box center [356, 262] width 367 height 17
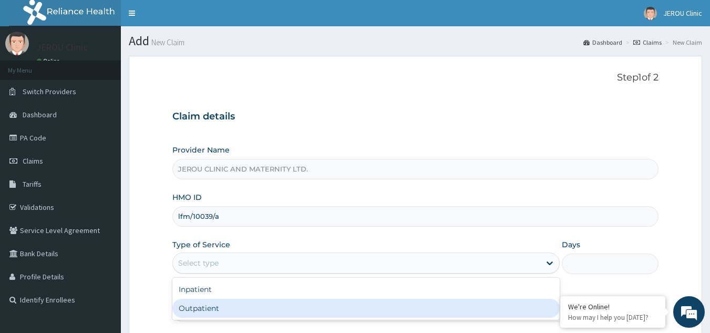
click at [279, 304] on div "Outpatient" at bounding box center [365, 308] width 387 height 19
type input "1"
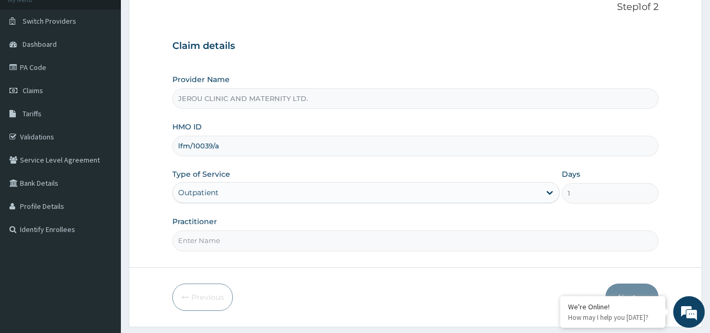
scroll to position [72, 0]
click at [303, 246] on input "Practitioner" at bounding box center [415, 239] width 487 height 20
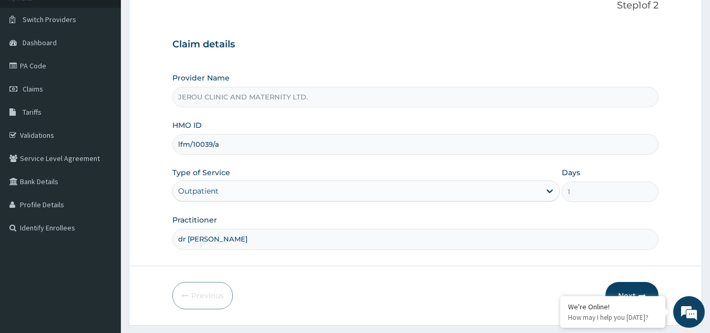
scroll to position [99, 0]
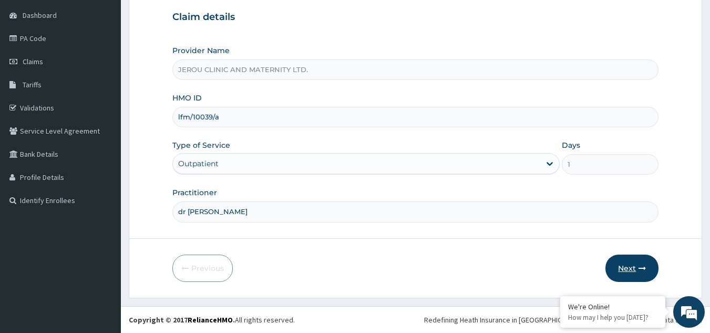
type input "dr [PERSON_NAME]"
click at [633, 268] on button "Next" at bounding box center [631, 267] width 53 height 27
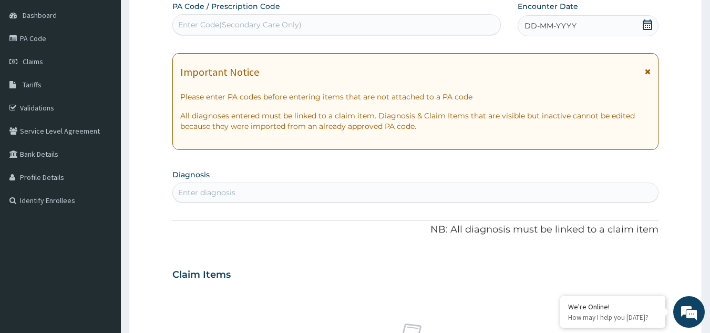
click at [219, 22] on div "Enter Code(Secondary Care Only)" at bounding box center [240, 24] width 124 height 11
paste input "PA/F37F3B"
type input "PA/F37F3B"
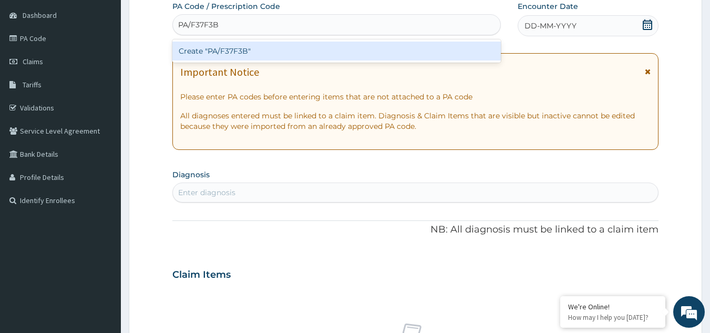
click at [228, 48] on div "Create "PA/F37F3B"" at bounding box center [336, 51] width 329 height 19
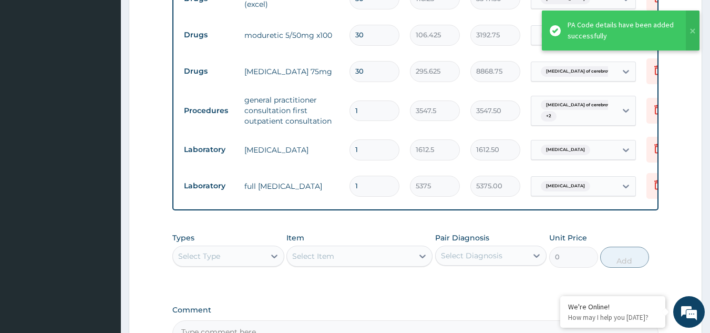
scroll to position [643, 0]
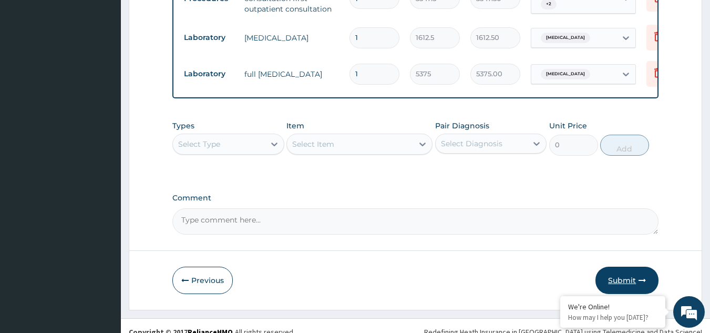
click at [622, 266] on button "Submit" at bounding box center [626, 279] width 63 height 27
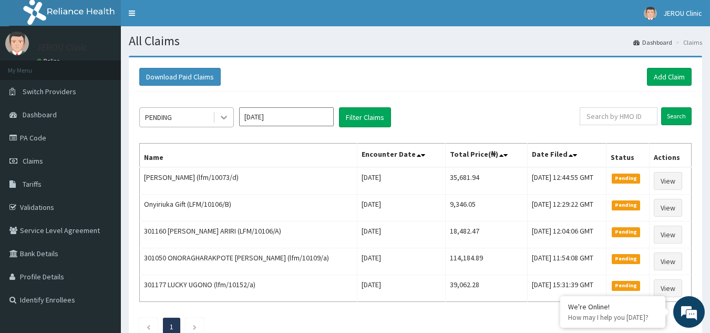
click at [222, 120] on icon at bounding box center [224, 117] width 11 height 11
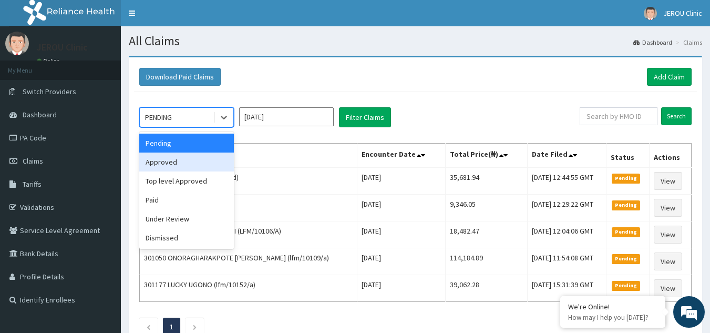
click at [179, 168] on div "Approved" at bounding box center [186, 161] width 95 height 19
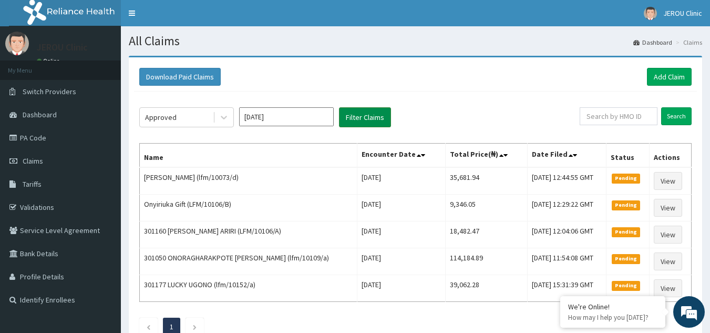
click at [363, 118] on button "Filter Claims" at bounding box center [365, 117] width 52 height 20
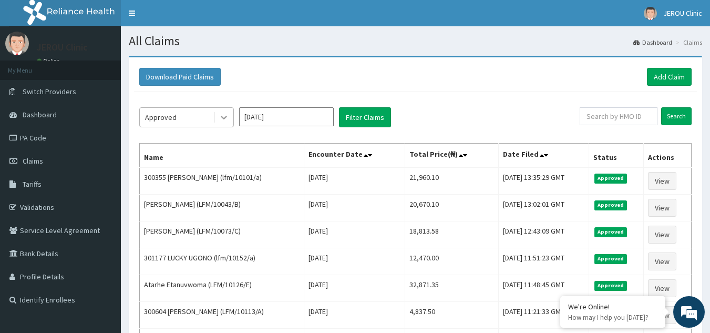
click at [222, 119] on icon at bounding box center [224, 117] width 11 height 11
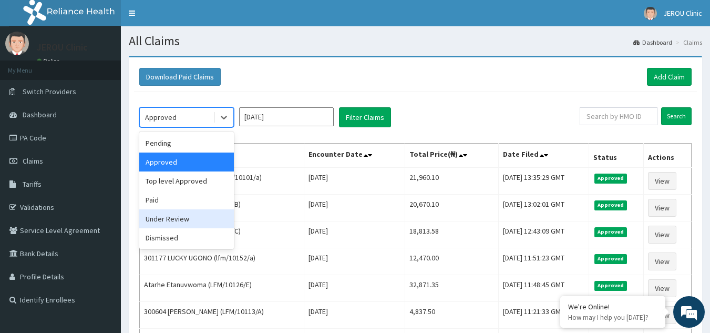
click at [179, 212] on div "Under Review" at bounding box center [186, 218] width 95 height 19
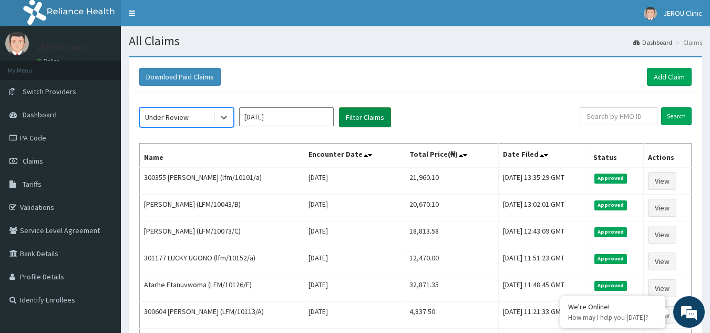
click at [369, 110] on button "Filter Claims" at bounding box center [365, 117] width 52 height 20
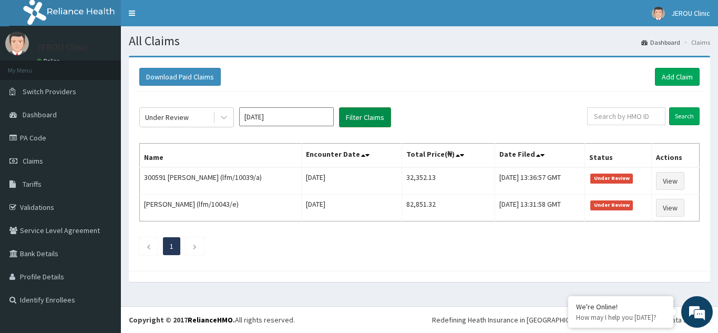
click at [369, 110] on button "Filter Claims" at bounding box center [365, 117] width 52 height 20
click at [671, 77] on link "Add Claim" at bounding box center [677, 77] width 45 height 18
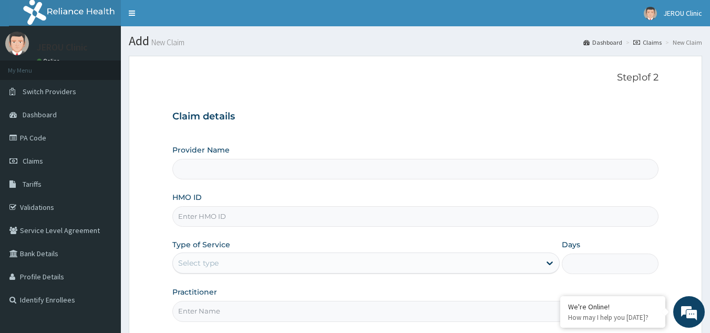
type input "JEROU CLINIC AND MATERNITY LTD."
